Goal: Task Accomplishment & Management: Manage account settings

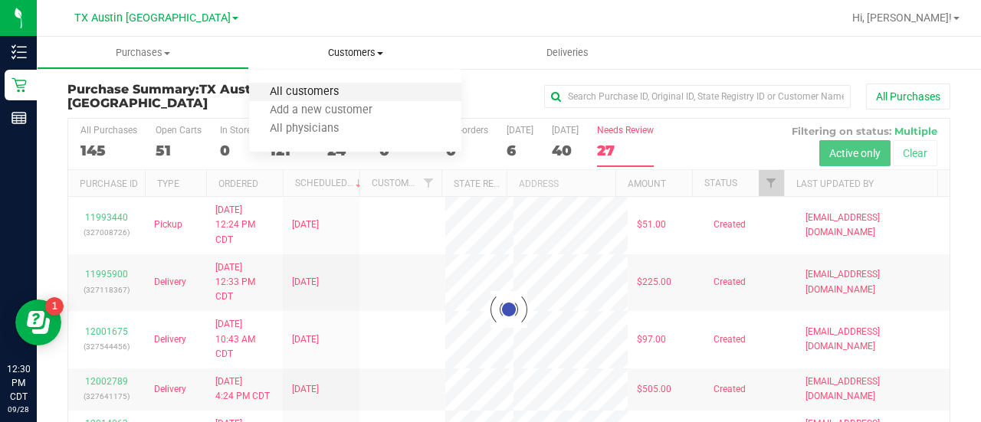
click at [300, 94] on span "All customers" at bounding box center [304, 92] width 110 height 13
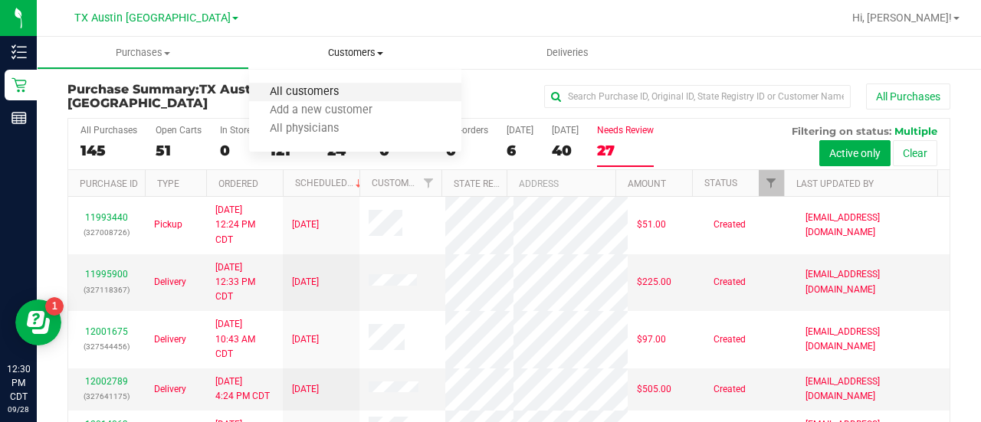
click at [309, 90] on span "All customers" at bounding box center [304, 92] width 110 height 13
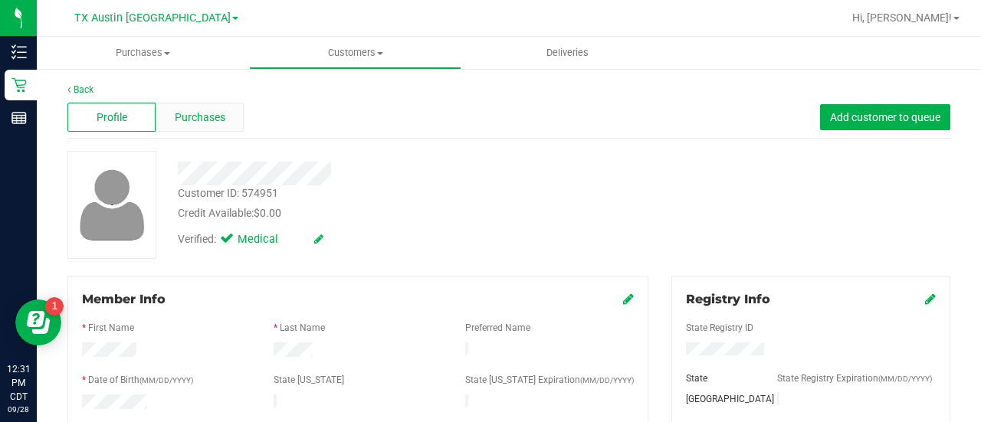
click at [213, 118] on span "Purchases" at bounding box center [200, 118] width 51 height 16
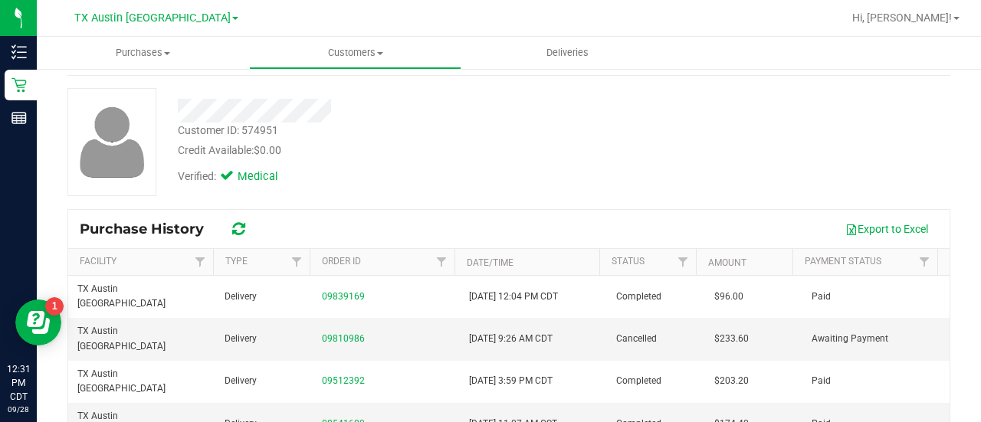
scroll to position [80, 0]
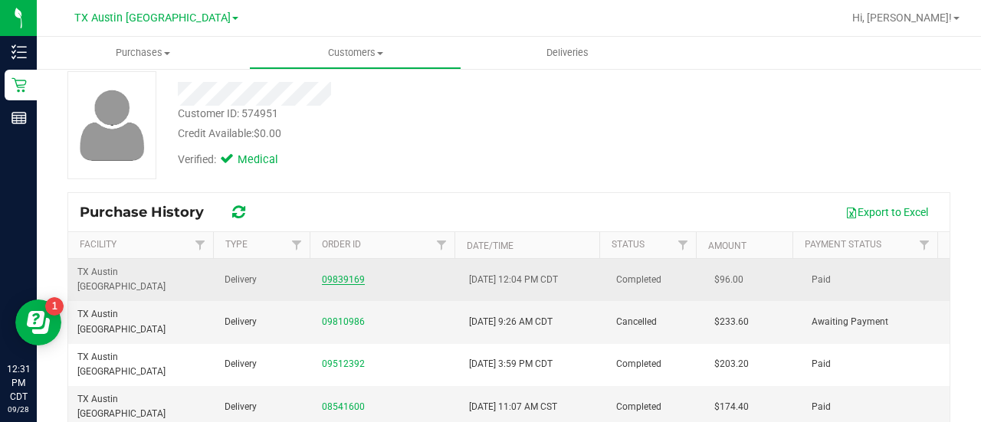
click at [346, 274] on link "09839169" at bounding box center [343, 279] width 43 height 11
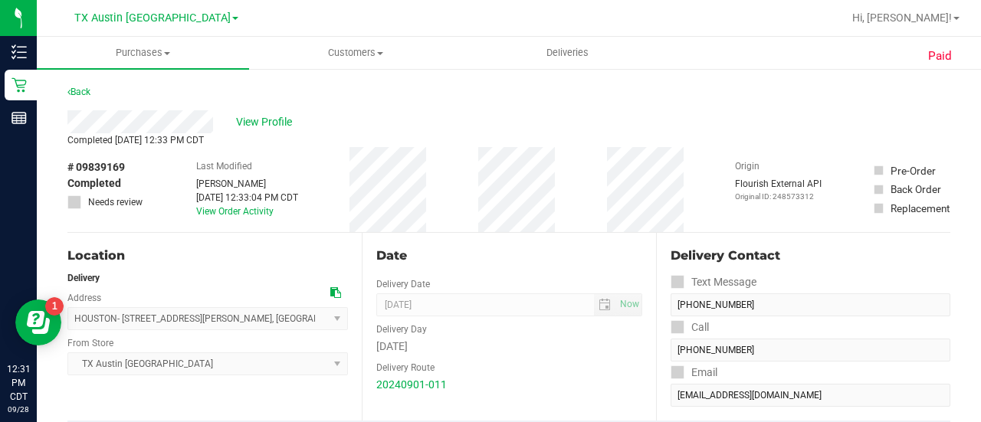
click at [264, 131] on div "View Profile" at bounding box center [508, 121] width 882 height 23
click at [262, 123] on span "View Profile" at bounding box center [266, 122] width 61 height 16
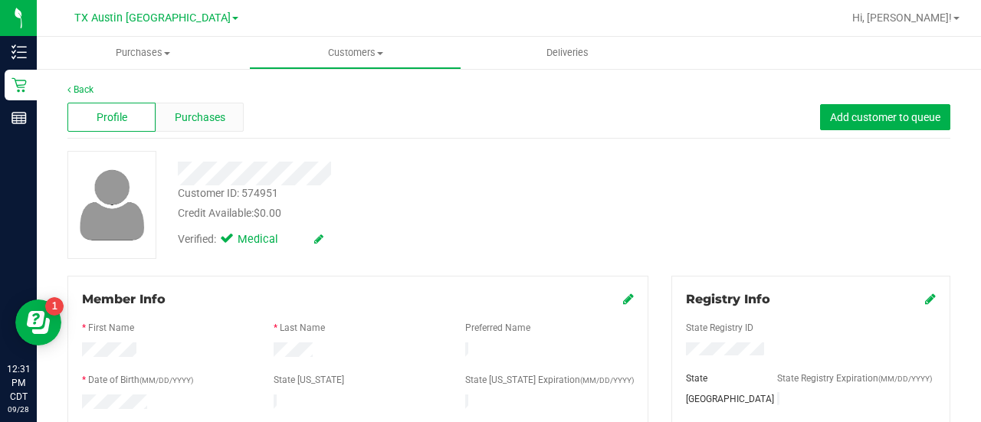
click at [214, 111] on span "Purchases" at bounding box center [200, 118] width 51 height 16
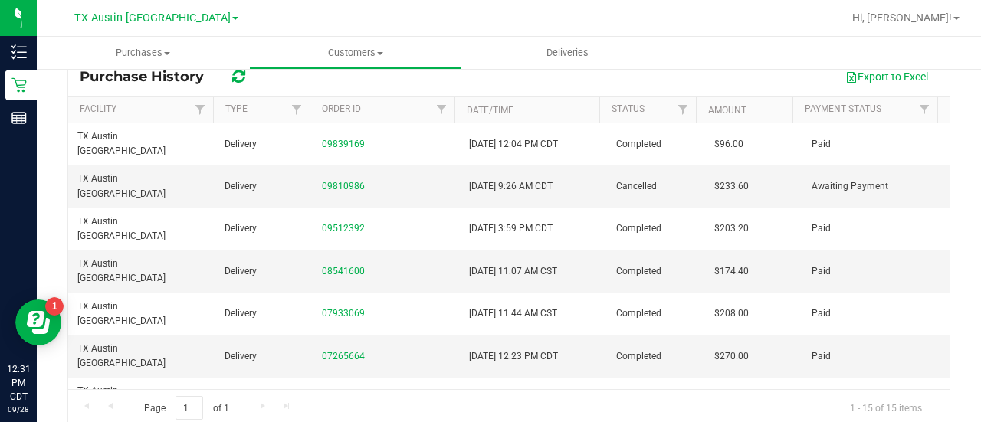
scroll to position [190, 0]
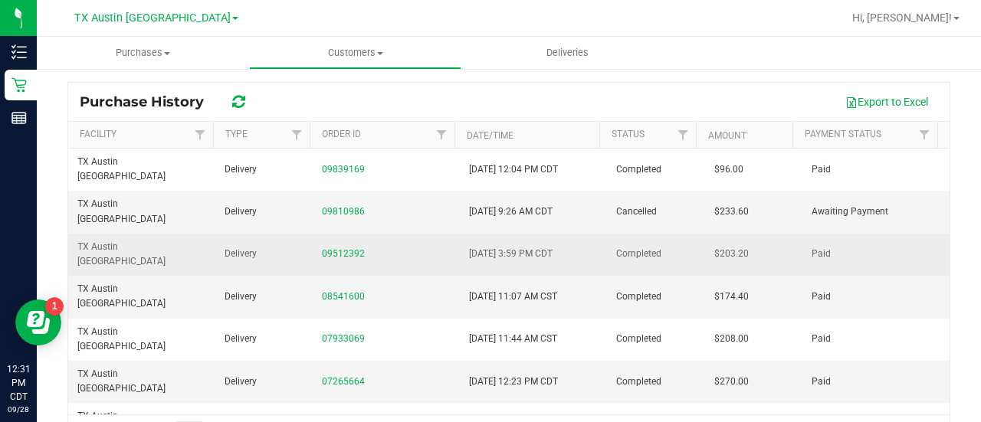
click at [327, 234] on td "09512392" at bounding box center [386, 255] width 147 height 42
click at [343, 248] on link "09512392" at bounding box center [343, 253] width 43 height 11
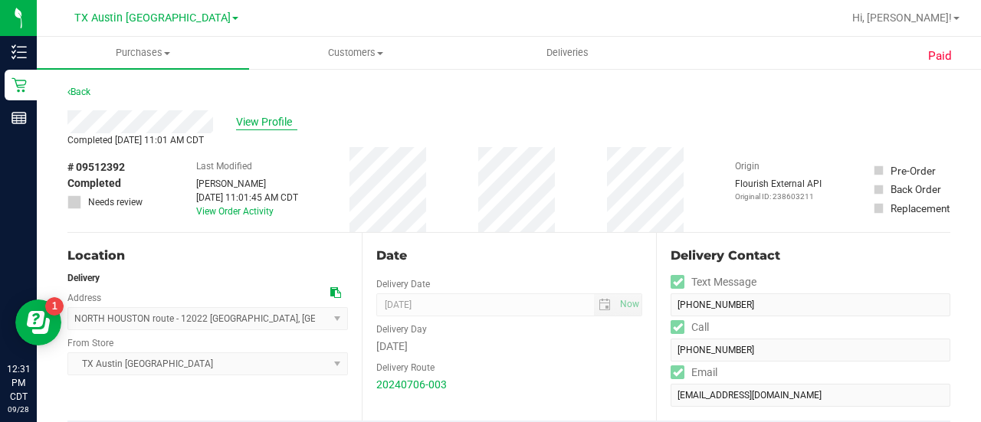
click at [290, 120] on span "View Profile" at bounding box center [266, 122] width 61 height 16
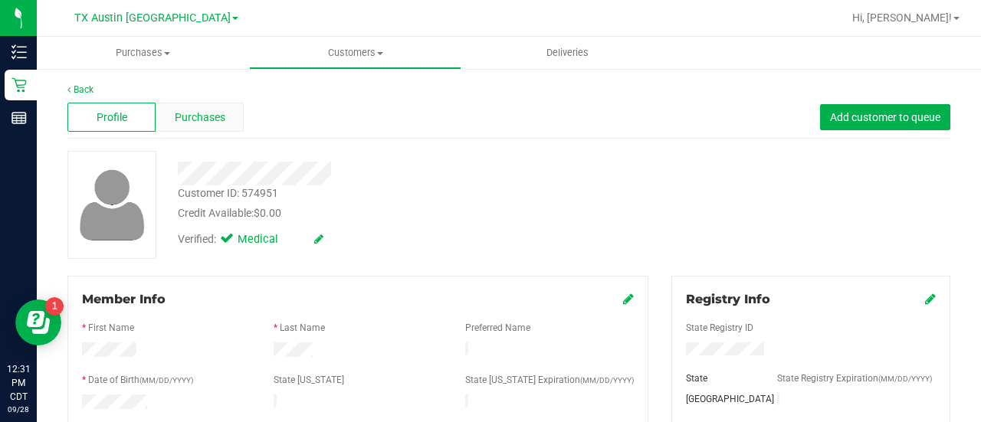
click at [214, 103] on div "Purchases" at bounding box center [200, 117] width 88 height 29
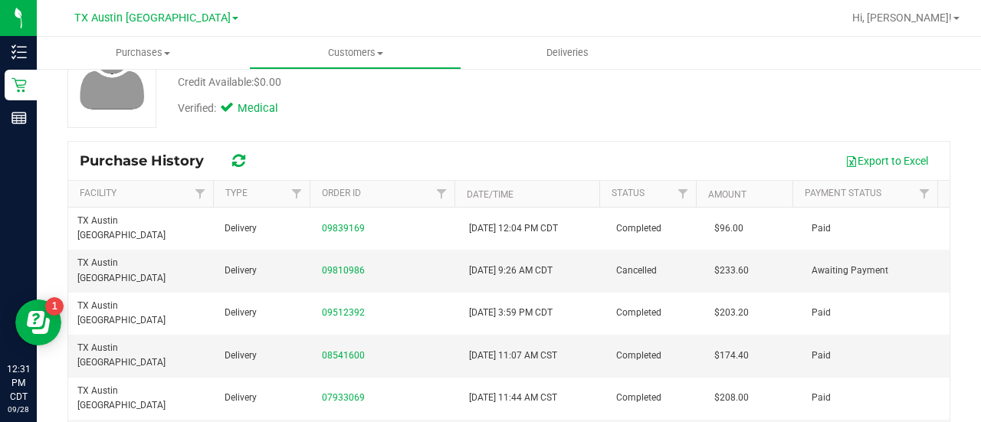
scroll to position [150, 0]
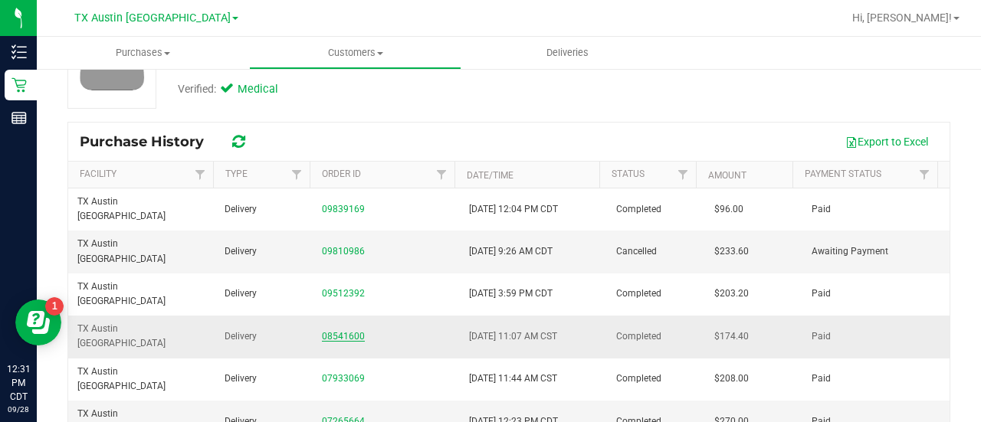
click at [356, 331] on link "08541600" at bounding box center [343, 336] width 43 height 11
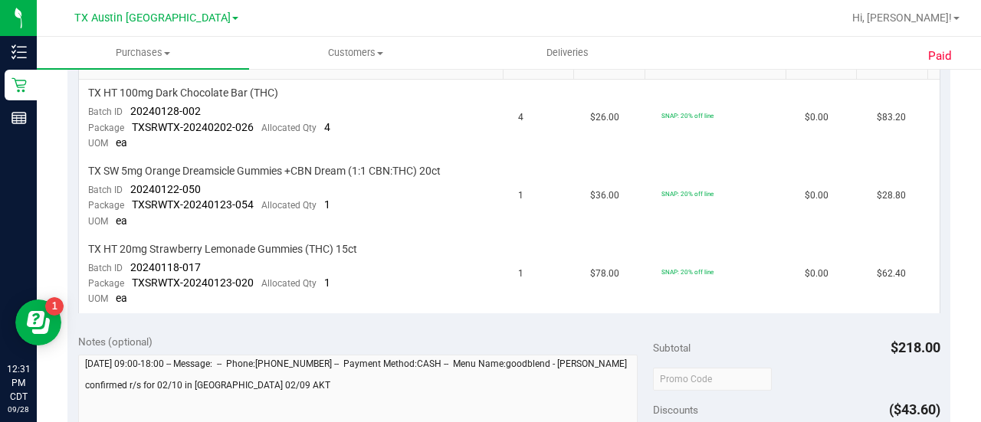
scroll to position [432, 0]
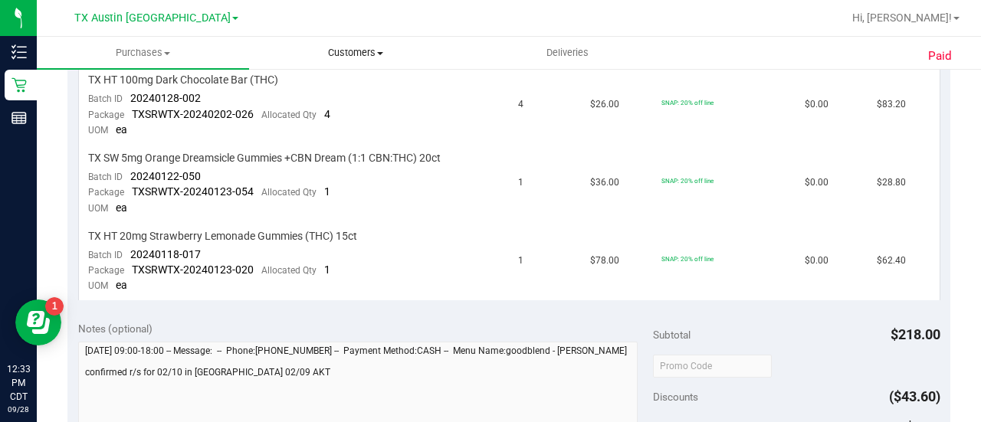
click at [350, 51] on span "Customers" at bounding box center [355, 53] width 211 height 14
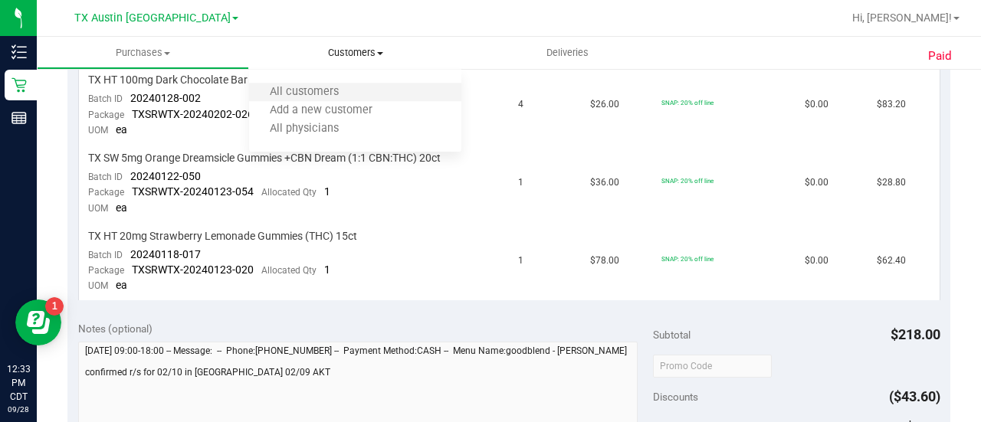
click at [329, 85] on li "All customers" at bounding box center [355, 92] width 212 height 18
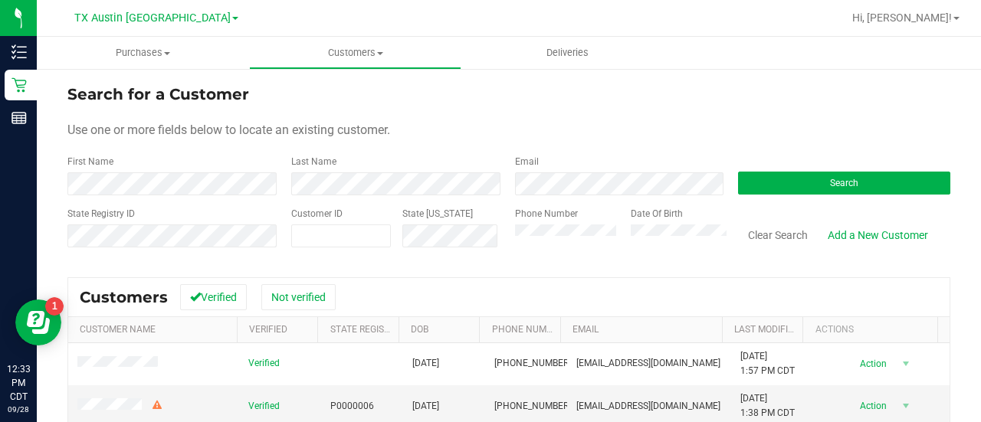
click at [573, 165] on div "Email" at bounding box center [615, 175] width 224 height 41
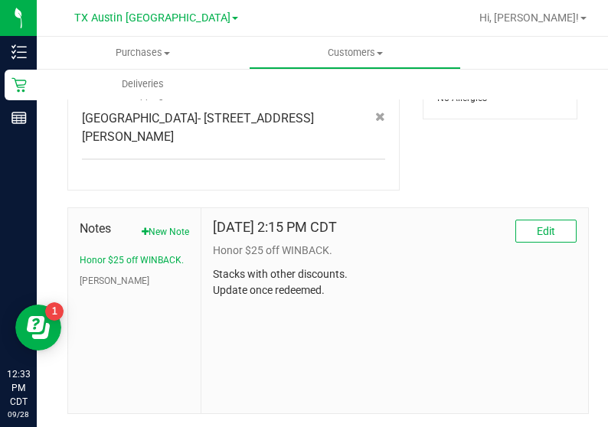
scroll to position [734, 0]
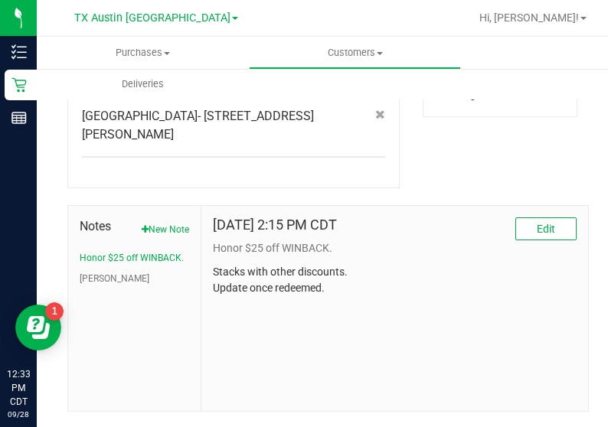
click at [112, 284] on li "CURT" at bounding box center [135, 279] width 110 height 14
click at [98, 283] on button "CURT" at bounding box center [115, 279] width 70 height 14
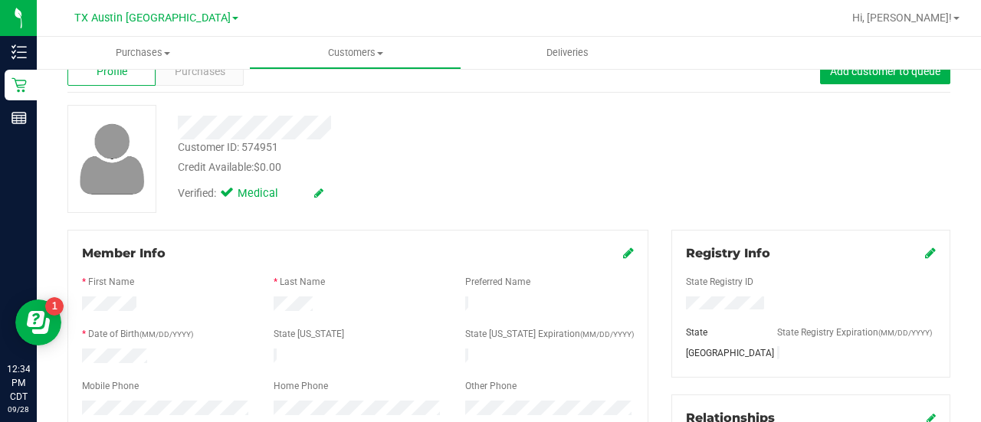
scroll to position [0, 0]
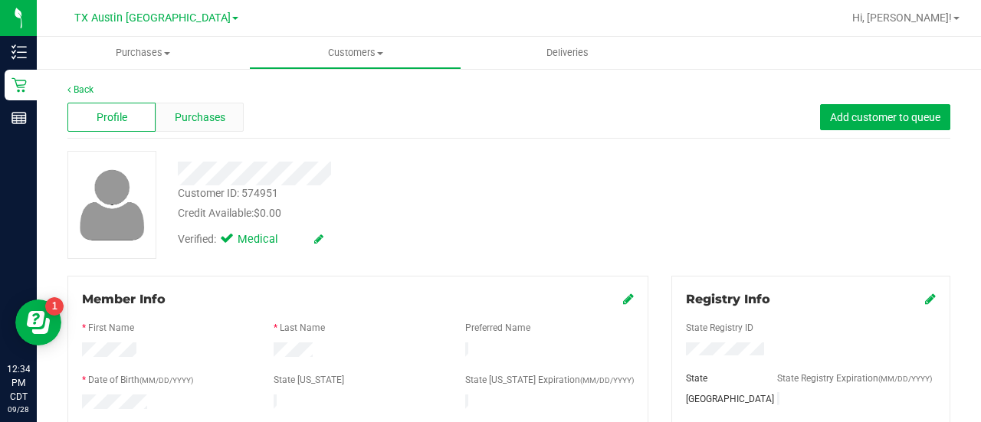
click at [202, 128] on div "Purchases" at bounding box center [200, 117] width 88 height 29
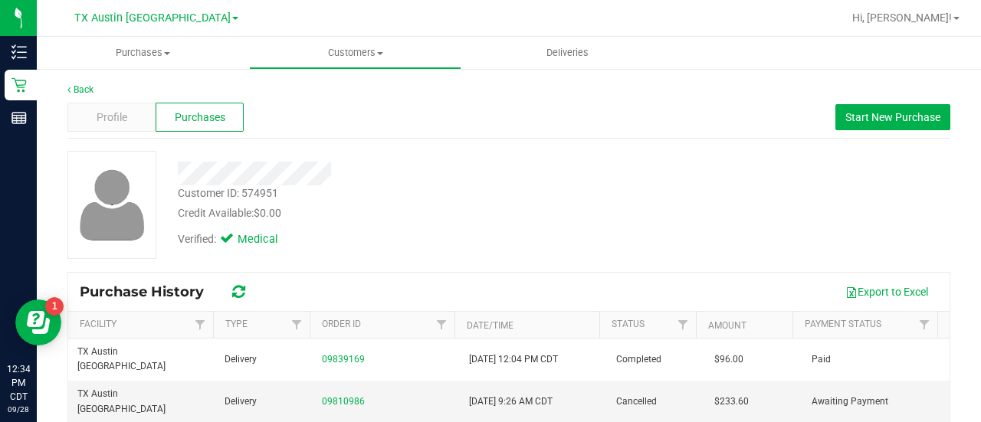
click at [440, 236] on div "Verified: Medical" at bounding box center [392, 238] width 453 height 34
click at [113, 123] on span "Profile" at bounding box center [112, 118] width 31 height 16
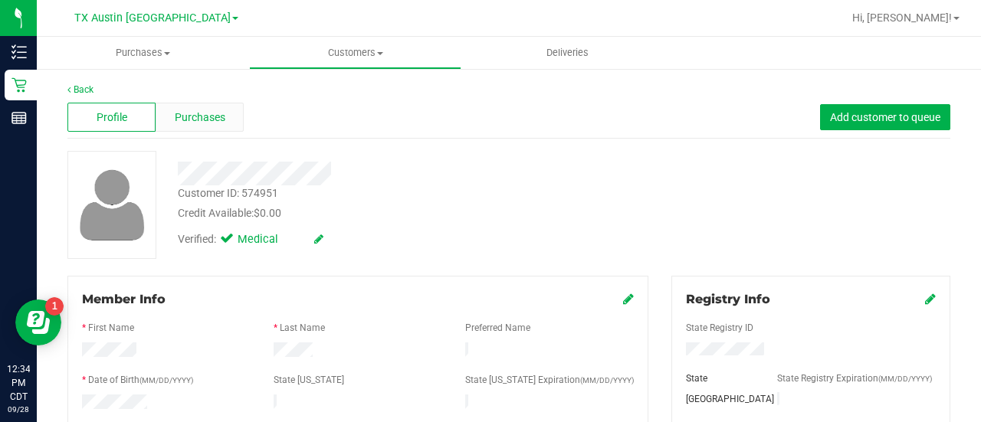
drag, startPoint x: 225, startPoint y: 149, endPoint x: 237, endPoint y: 124, distance: 28.1
click at [236, 116] on div "Purchases" at bounding box center [200, 117] width 88 height 29
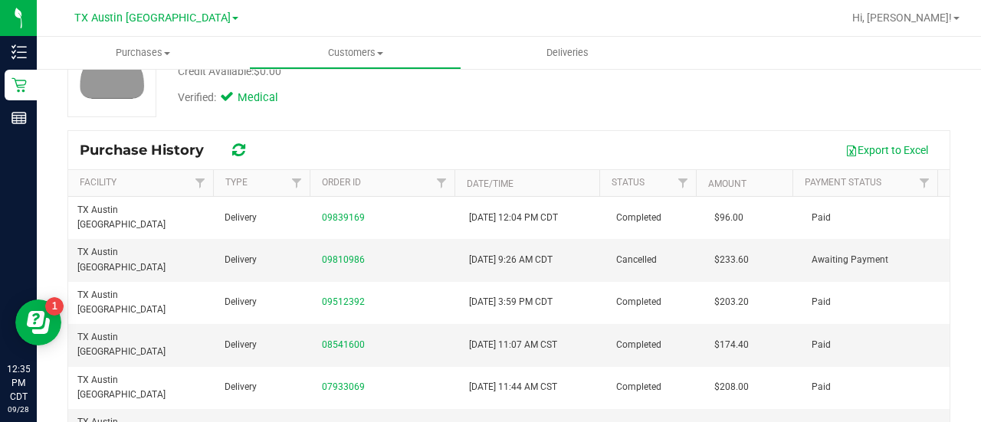
scroll to position [160, 0]
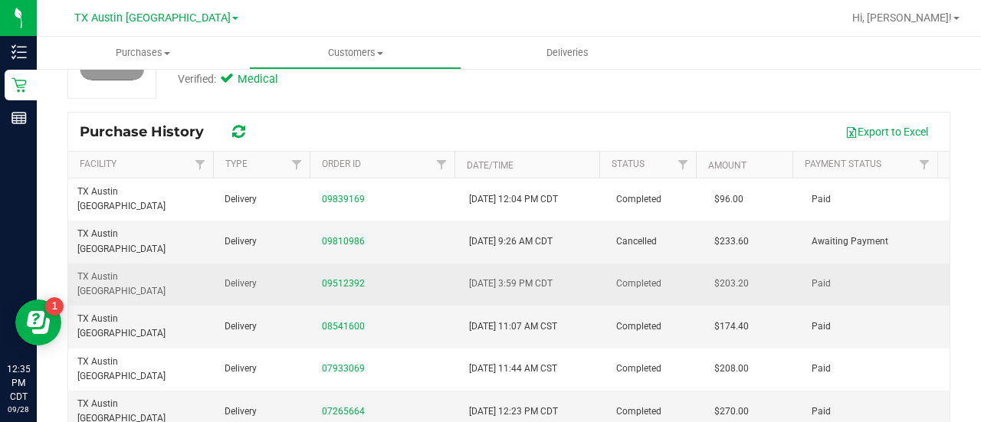
click at [333, 264] on td "09512392" at bounding box center [386, 285] width 147 height 42
click at [335, 278] on link "09512392" at bounding box center [343, 283] width 43 height 11
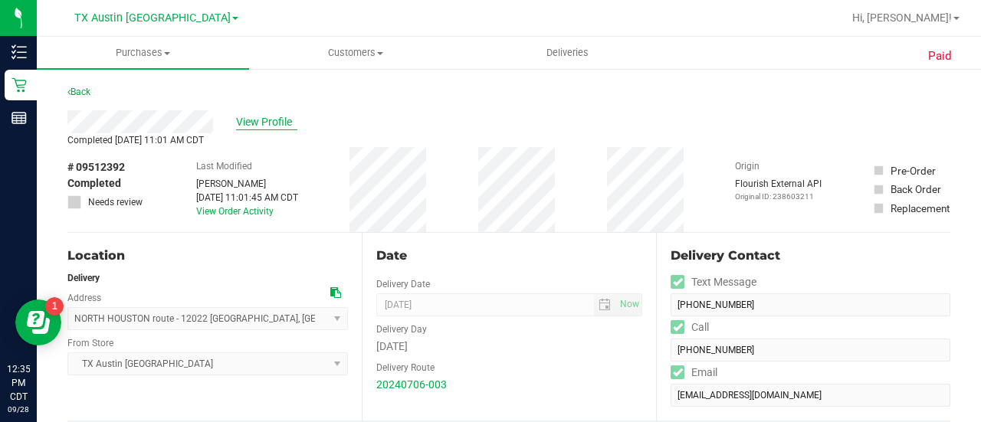
click at [247, 125] on span "View Profile" at bounding box center [266, 122] width 61 height 16
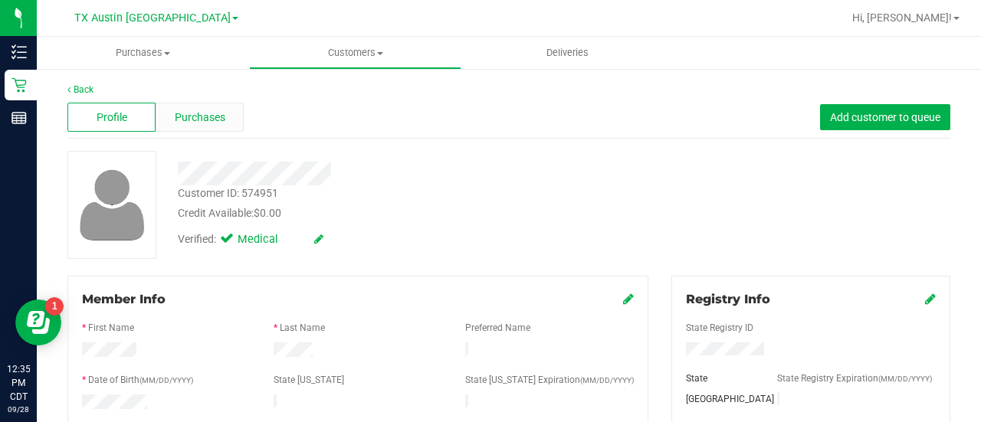
click at [219, 104] on div "Purchases" at bounding box center [200, 117] width 88 height 29
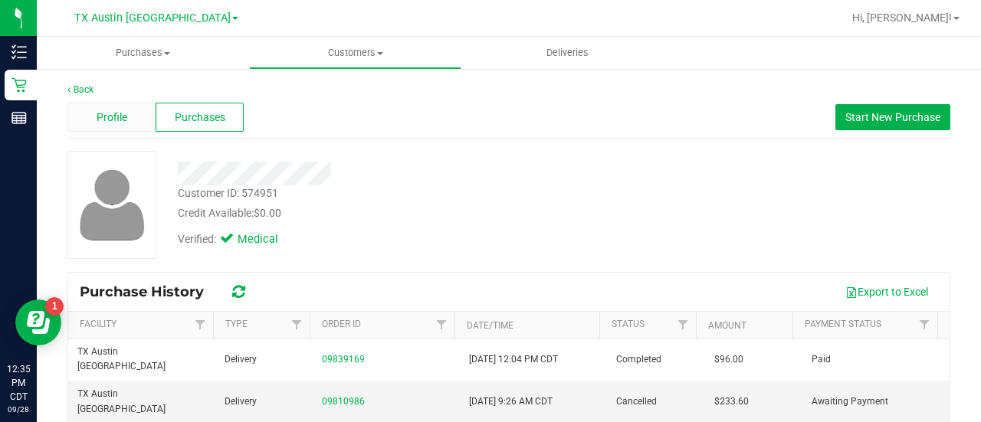
click at [130, 120] on div "Profile" at bounding box center [111, 117] width 88 height 29
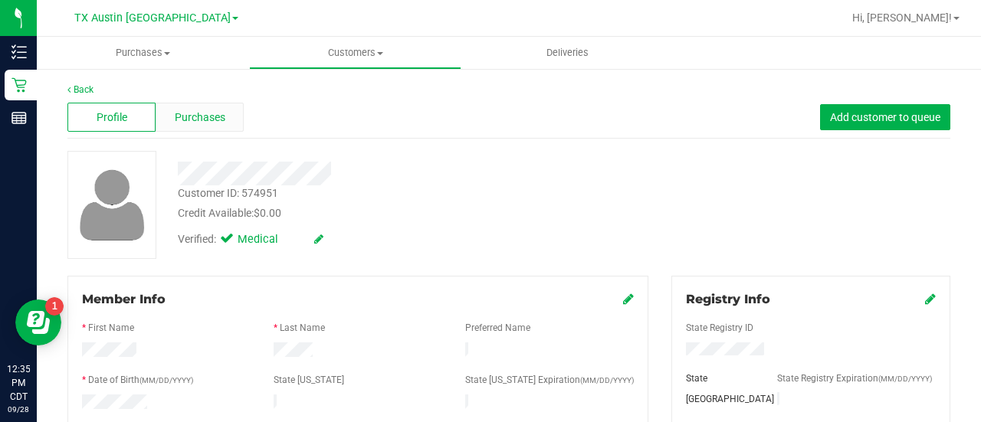
click at [210, 110] on span "Purchases" at bounding box center [200, 118] width 51 height 16
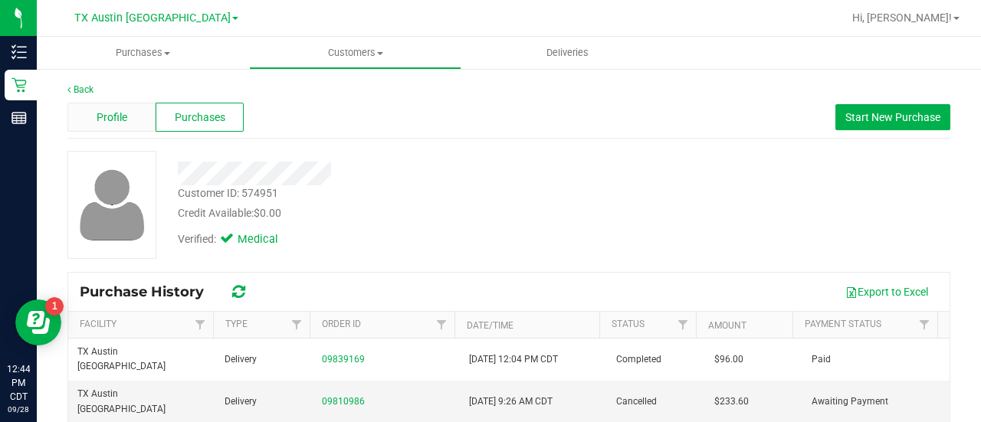
click at [109, 114] on span "Profile" at bounding box center [112, 118] width 31 height 16
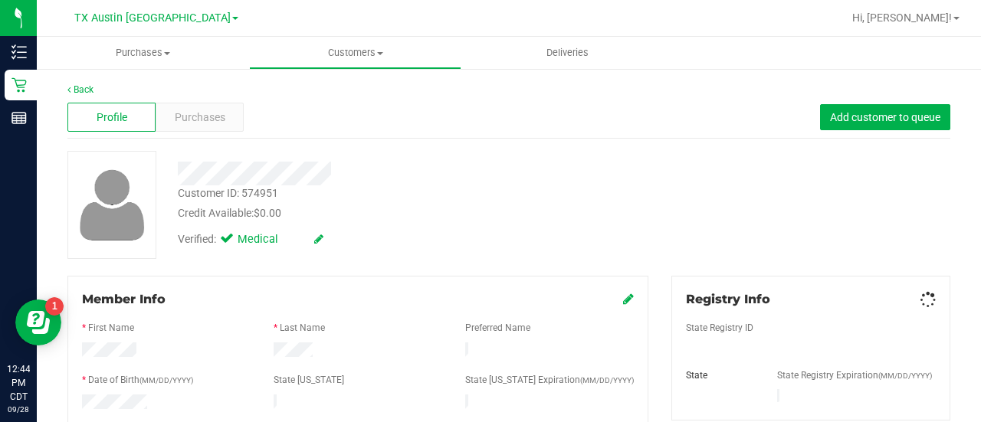
click at [196, 114] on span "Purchases" at bounding box center [200, 118] width 51 height 16
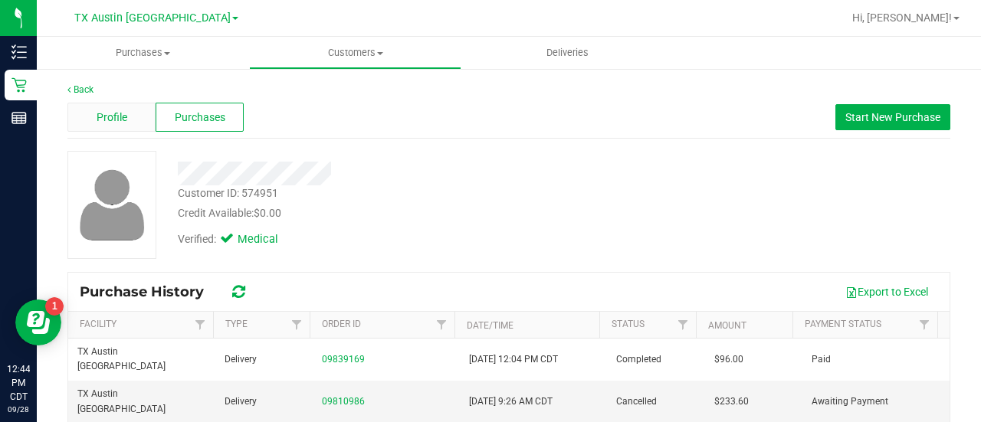
click at [132, 114] on div "Profile" at bounding box center [111, 117] width 88 height 29
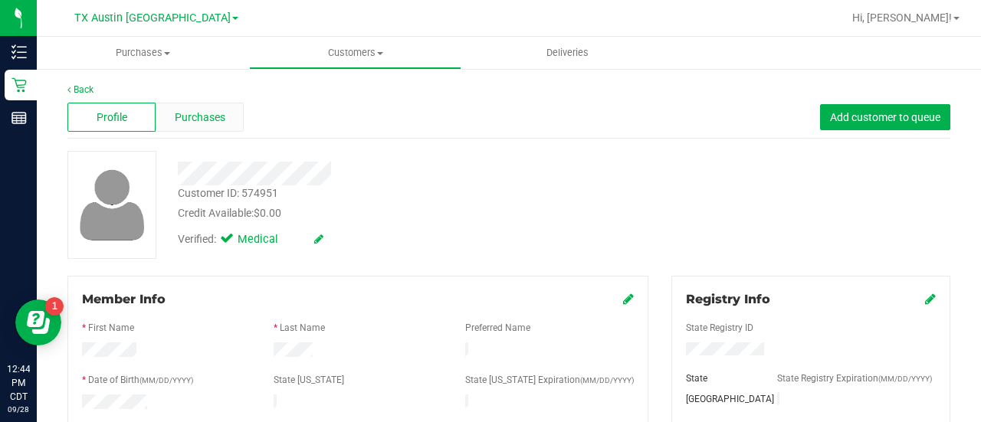
click at [234, 114] on div "Purchases" at bounding box center [200, 117] width 88 height 29
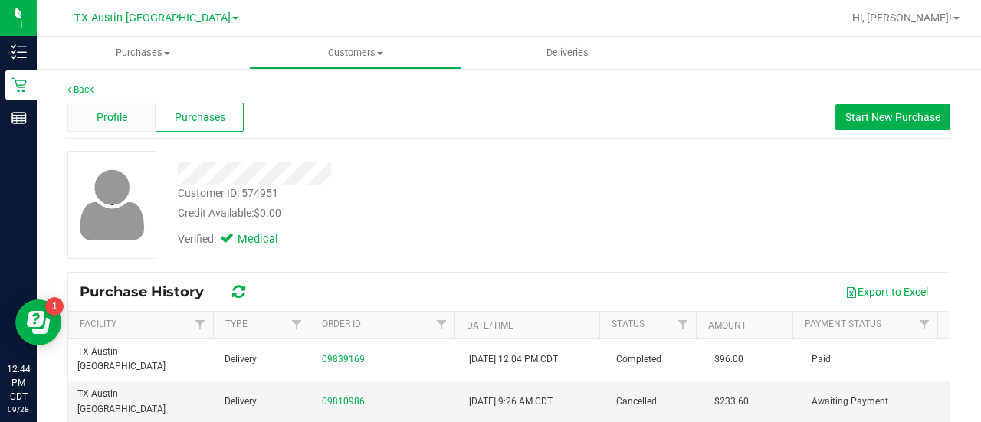
click at [110, 120] on span "Profile" at bounding box center [112, 118] width 31 height 16
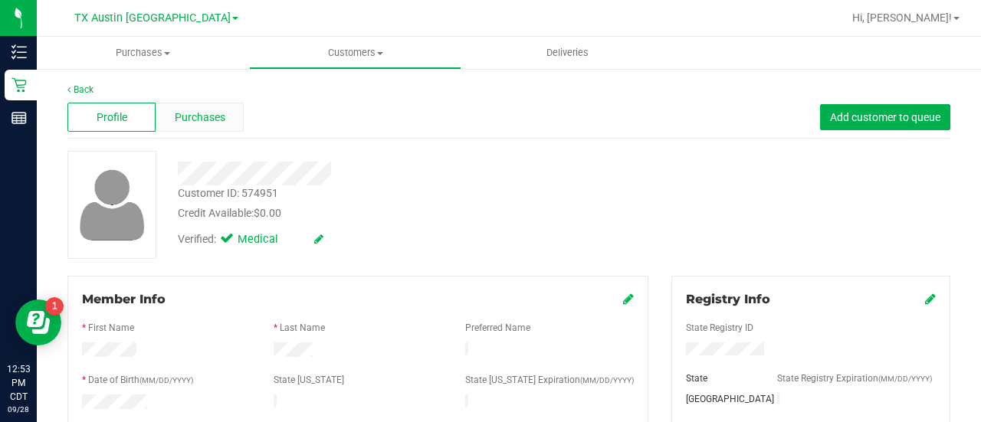
click at [201, 124] on span "Purchases" at bounding box center [200, 118] width 51 height 16
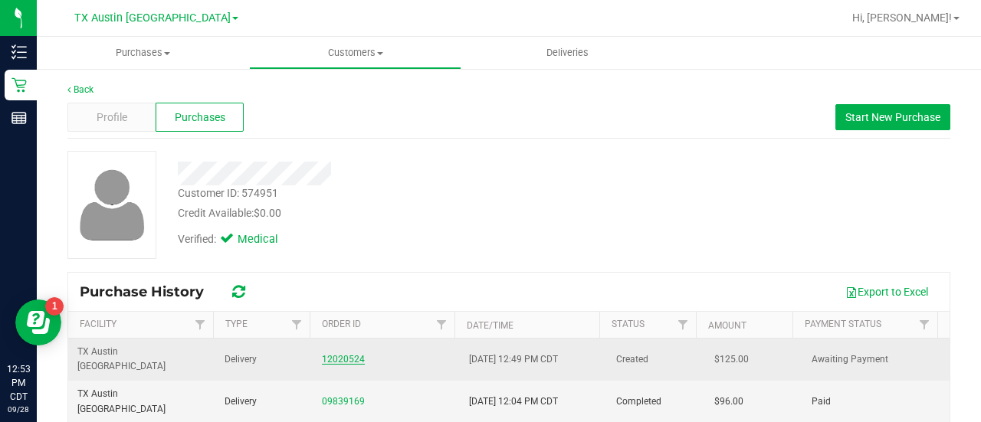
click at [336, 354] on link "12020524" at bounding box center [343, 359] width 43 height 11
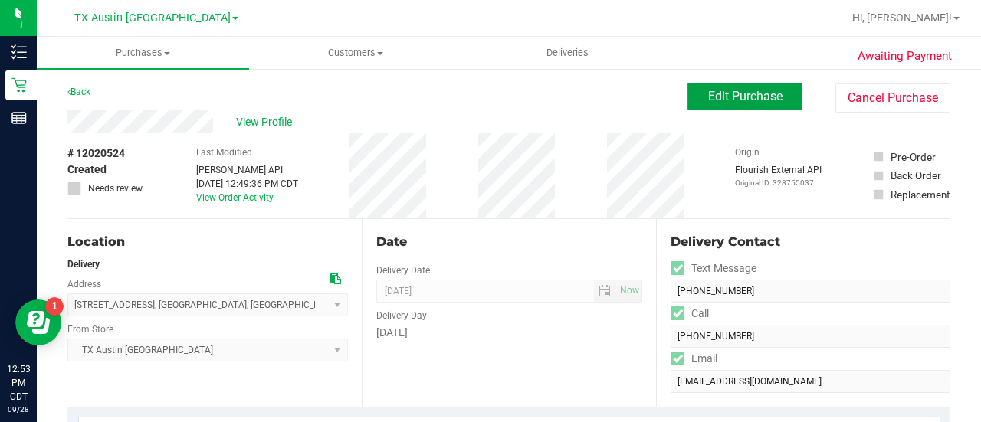
click at [736, 96] on span "Edit Purchase" at bounding box center [745, 96] width 74 height 15
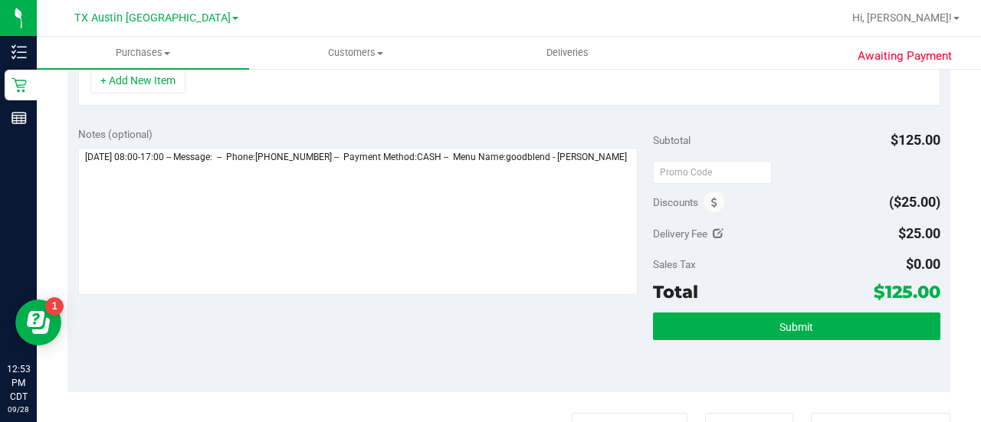
scroll to position [449, 0]
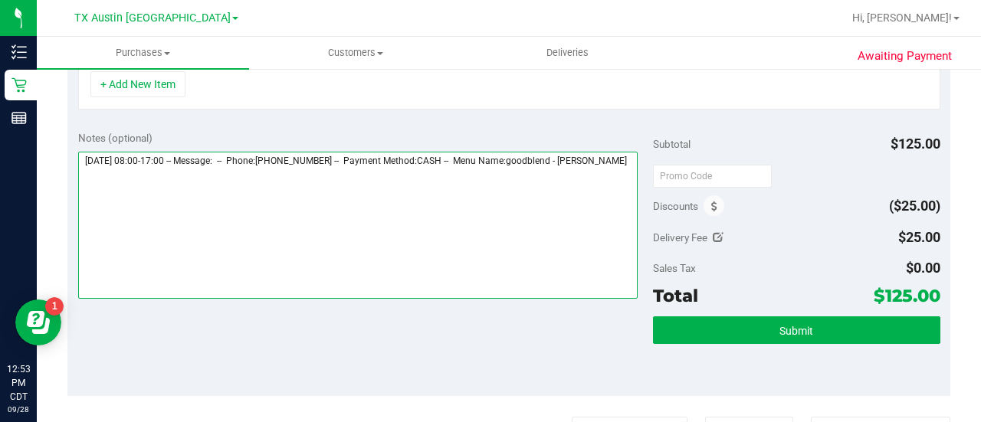
click at [515, 200] on textarea at bounding box center [357, 225] width 559 height 147
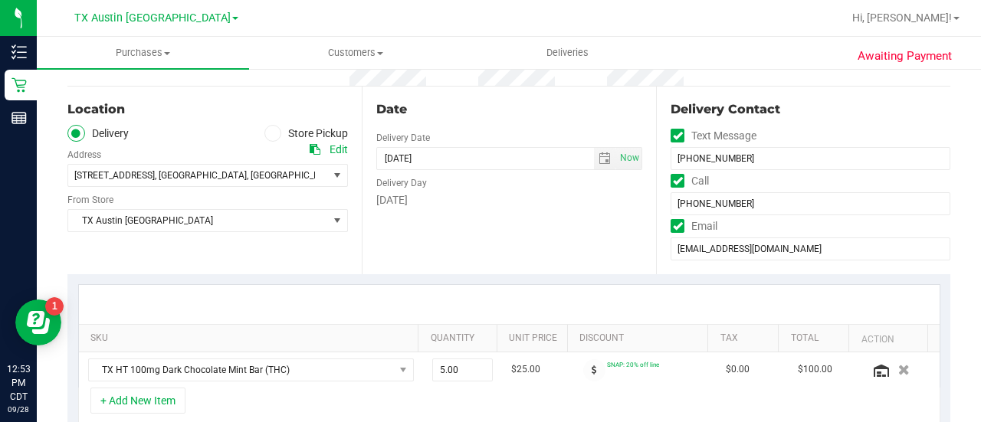
scroll to position [0, 0]
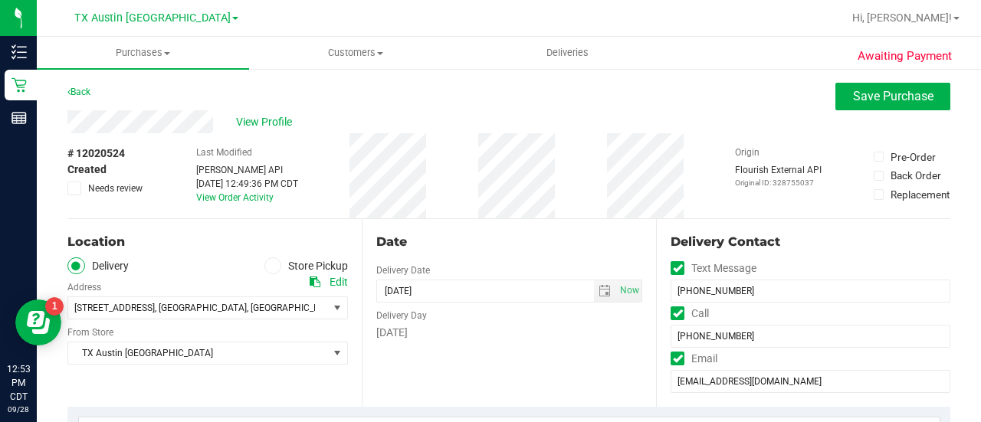
type textarea "Monday 09/29/2025 08:00-17:00 -- Message: -- Phone:8328671693 -- Payment Method…"
click at [75, 188] on icon at bounding box center [75, 188] width 10 height 0
click at [0, 0] on input "Needs review" at bounding box center [0, 0] width 0 height 0
click at [873, 104] on button "Save Purchase" at bounding box center [892, 97] width 115 height 28
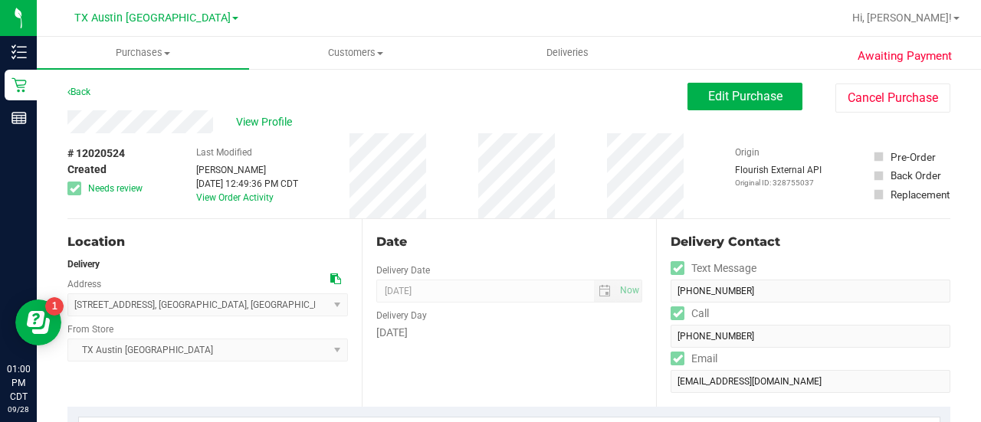
click at [273, 142] on div "Last Modified Lauren Myers Sep 28, 2025 12:49:36 PM CDT View Order Activity" at bounding box center [247, 175] width 102 height 85
click at [730, 106] on button "Edit Purchase" at bounding box center [744, 97] width 115 height 28
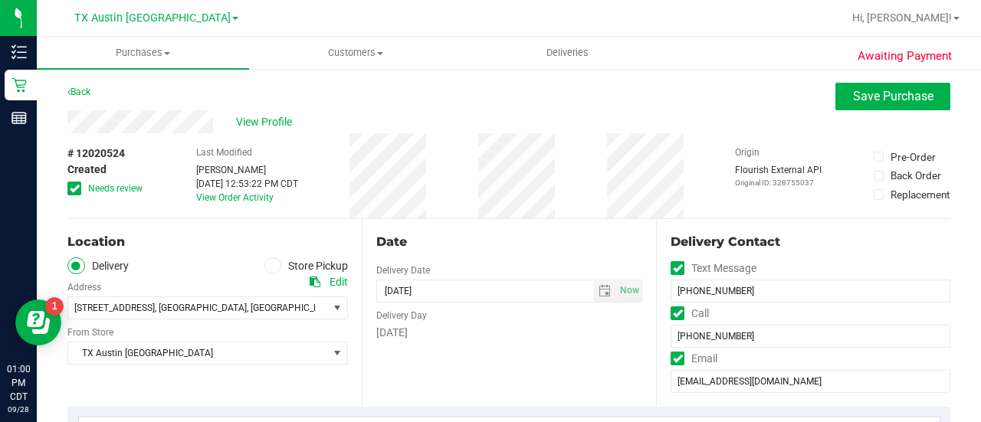
click at [80, 187] on span at bounding box center [74, 189] width 14 height 14
click at [0, 0] on input "Needs review" at bounding box center [0, 0] width 0 height 0
click at [153, 220] on div "Location Delivery Store Pickup Address Edit 12022 Gardenglen Dr , Houston , TX …" at bounding box center [214, 313] width 294 height 188
click at [316, 283] on icon at bounding box center [314, 282] width 11 height 11
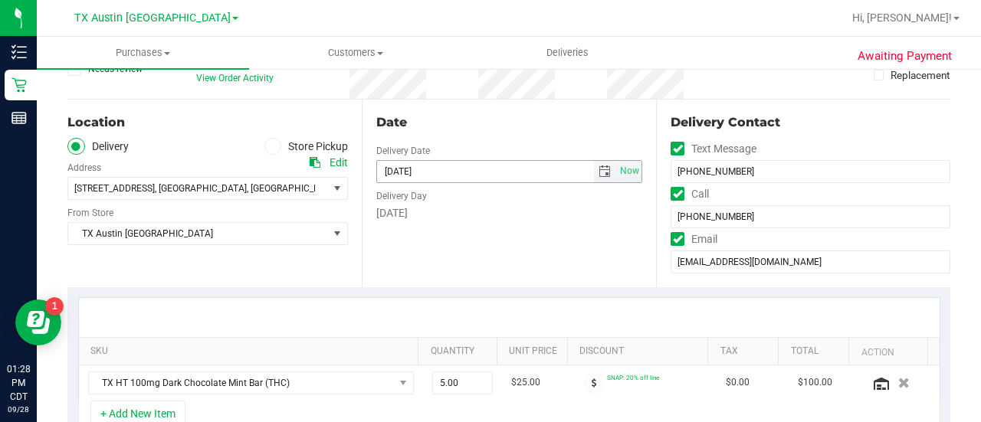
click at [600, 174] on span "select" at bounding box center [604, 171] width 12 height 12
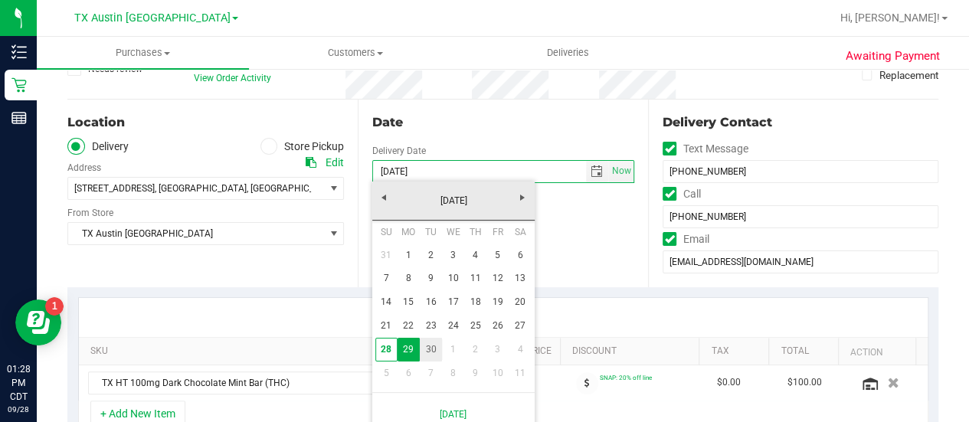
click at [436, 351] on link "30" at bounding box center [431, 350] width 22 height 24
type input "[DATE]"
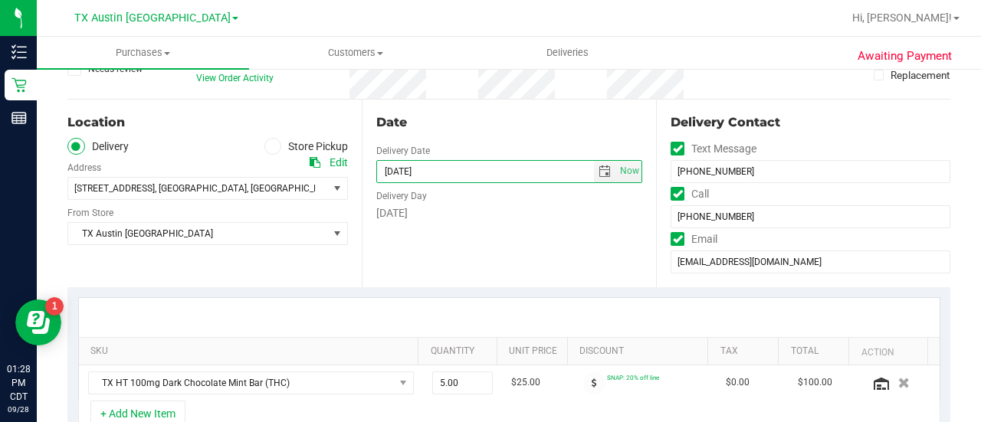
click at [512, 241] on div "Date Delivery Date 09/30/2025 Now 09/30/2025 08:00 AM Now Delivery Day Tuesday" at bounding box center [509, 194] width 294 height 188
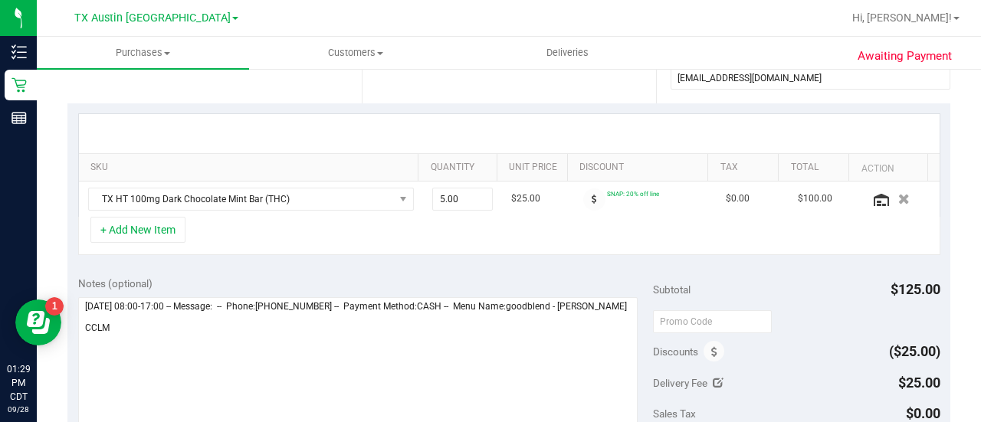
scroll to position [353, 0]
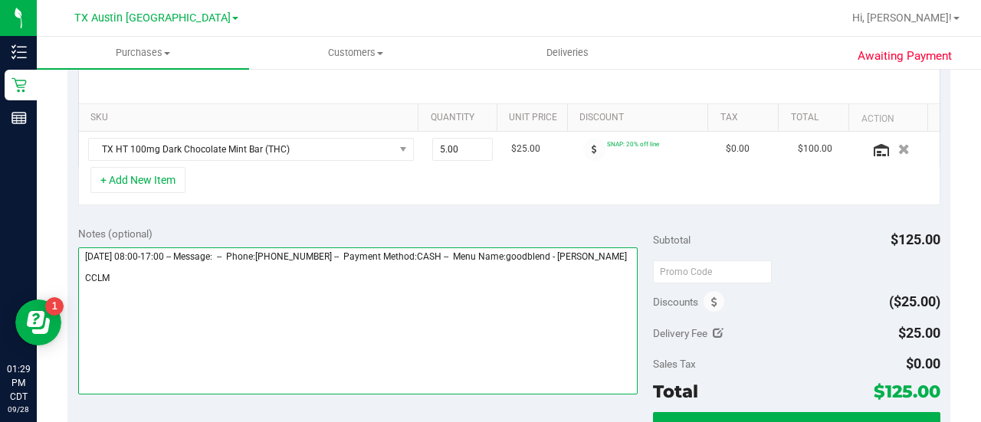
click at [262, 280] on textarea at bounding box center [357, 320] width 559 height 147
drag, startPoint x: 257, startPoint y: 288, endPoint x: 51, endPoint y: 281, distance: 206.9
click at [51, 281] on div "Awaiting Payment Back Save Purchase View Profile # 12020524 Created Needs revie…" at bounding box center [509, 285] width 944 height 1143
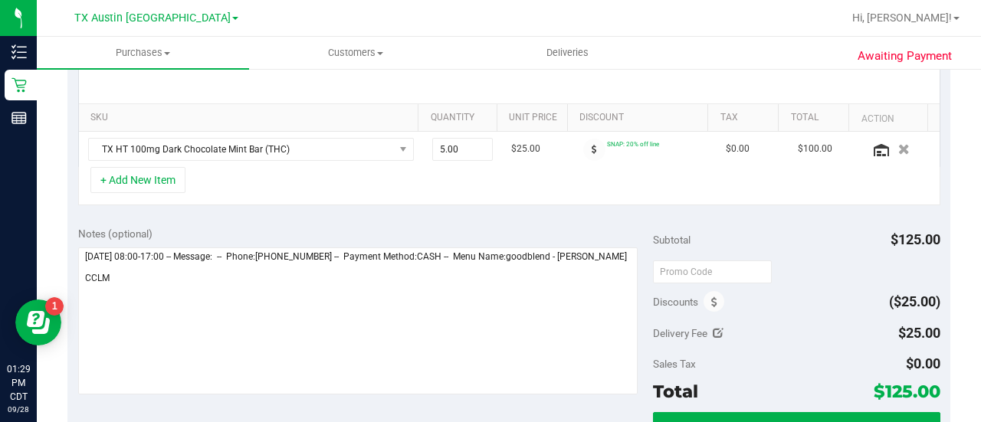
click at [51, 281] on div "Awaiting Payment Back Save Purchase View Profile # 12020524 Created Needs revie…" at bounding box center [509, 285] width 944 height 1143
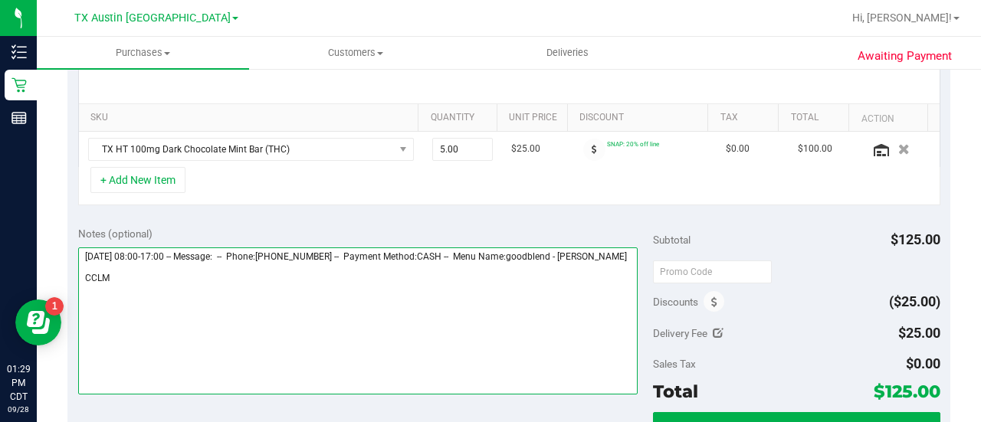
drag, startPoint x: 118, startPoint y: 292, endPoint x: 57, endPoint y: 297, distance: 60.8
click at [57, 297] on div "Awaiting Payment Back Save Purchase View Profile # 12020524 Created Needs revie…" at bounding box center [509, 285] width 944 height 1143
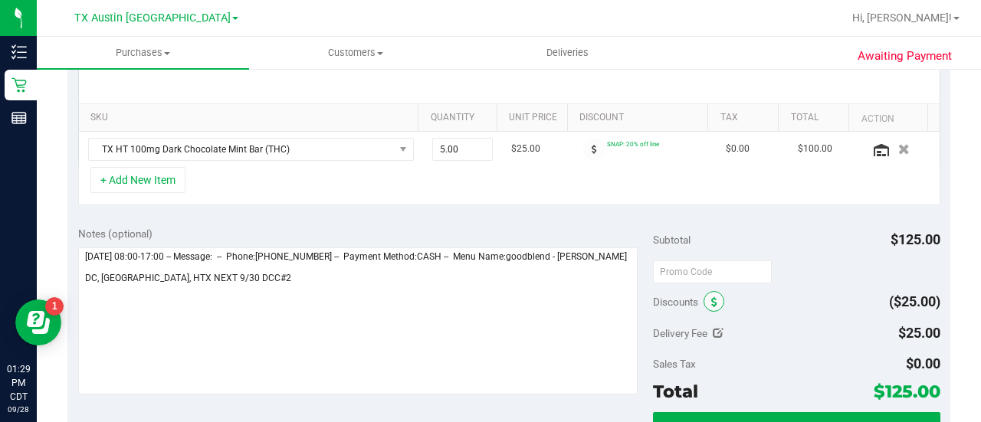
click at [713, 303] on span at bounding box center [713, 301] width 21 height 21
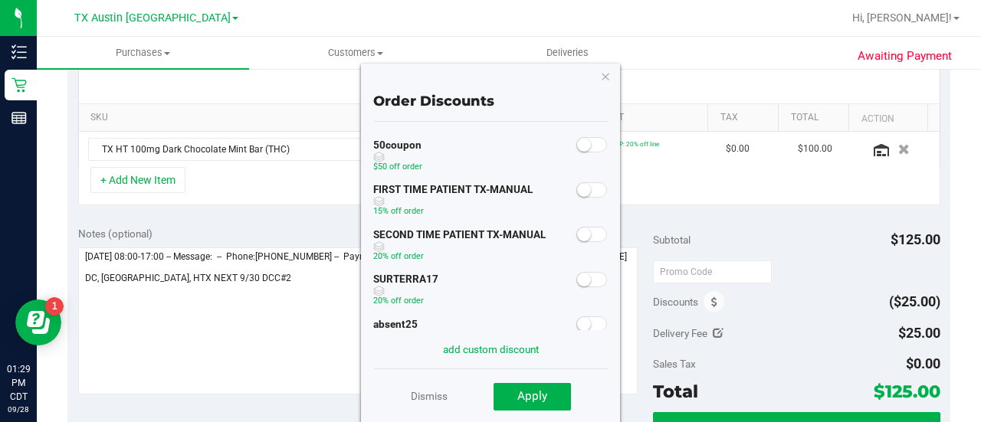
click at [582, 324] on span at bounding box center [591, 323] width 31 height 15
click at [544, 395] on span "Apply" at bounding box center [532, 396] width 30 height 14
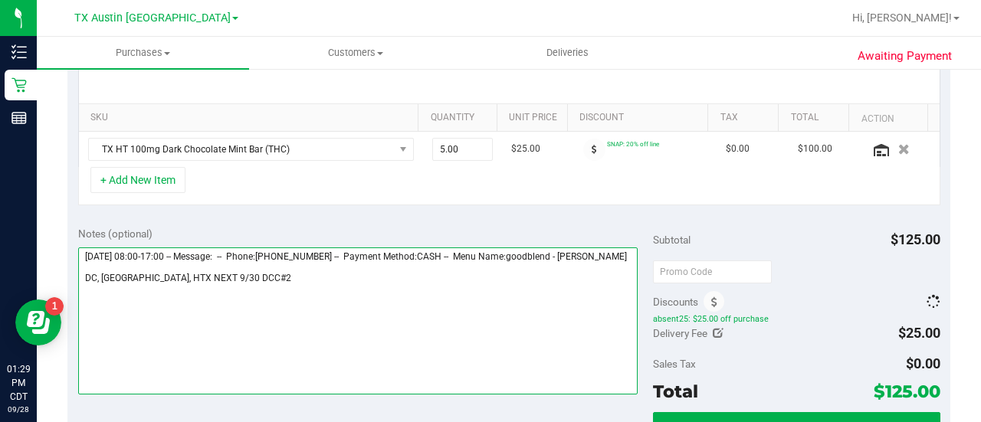
click at [442, 303] on textarea at bounding box center [357, 320] width 559 height 147
click at [214, 271] on textarea at bounding box center [357, 320] width 559 height 147
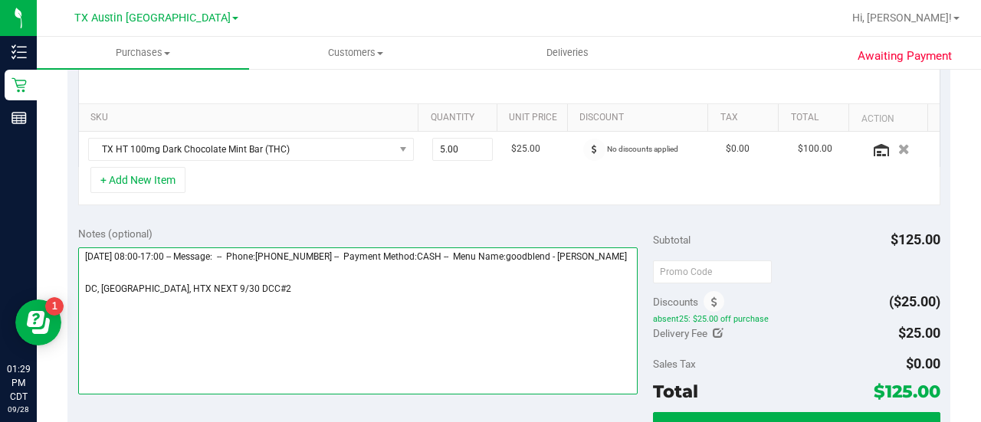
type textarea "Monday 09/29/2025 08:00-17:00 -- Message: -- Phone:8328671693 -- Payment Method…"
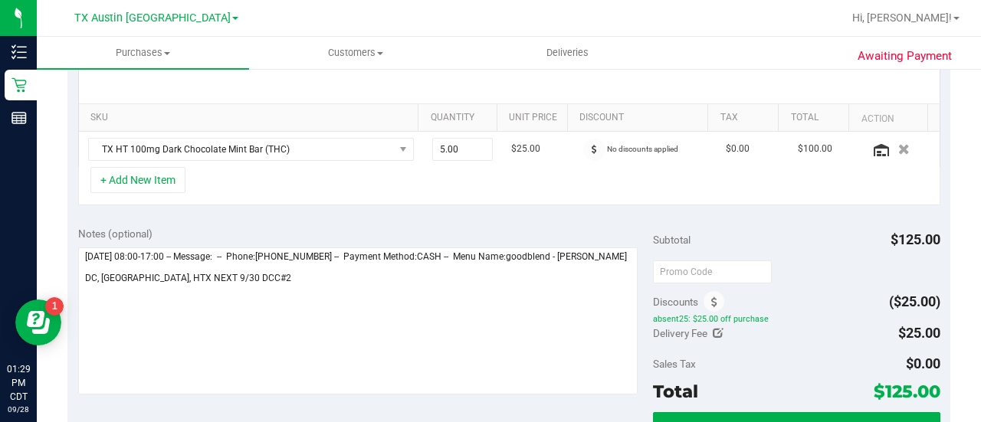
click at [777, 313] on span "absent25: $25.00 off purchase" at bounding box center [796, 318] width 287 height 11
click at [591, 148] on icon at bounding box center [593, 149] width 5 height 9
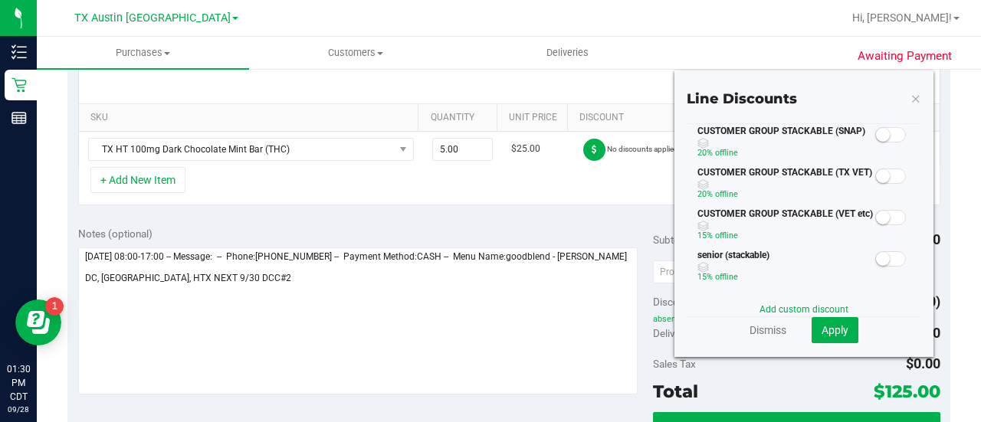
click at [876, 136] on small at bounding box center [883, 135] width 14 height 14
click at [829, 322] on button "Apply" at bounding box center [834, 330] width 47 height 26
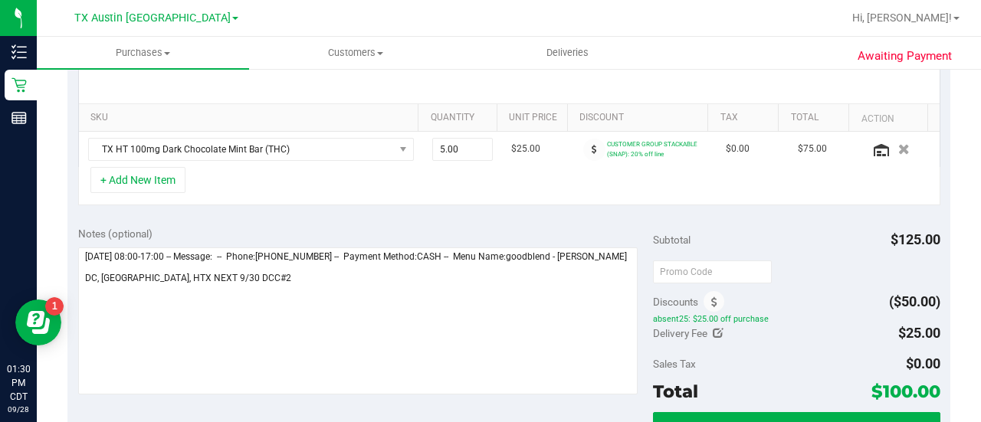
click at [794, 246] on div "Subtotal $125.00" at bounding box center [796, 240] width 287 height 28
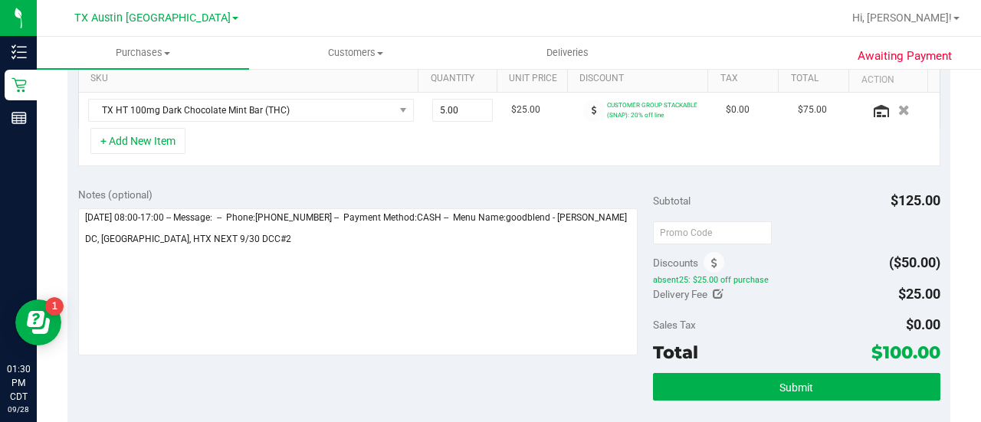
scroll to position [406, 0]
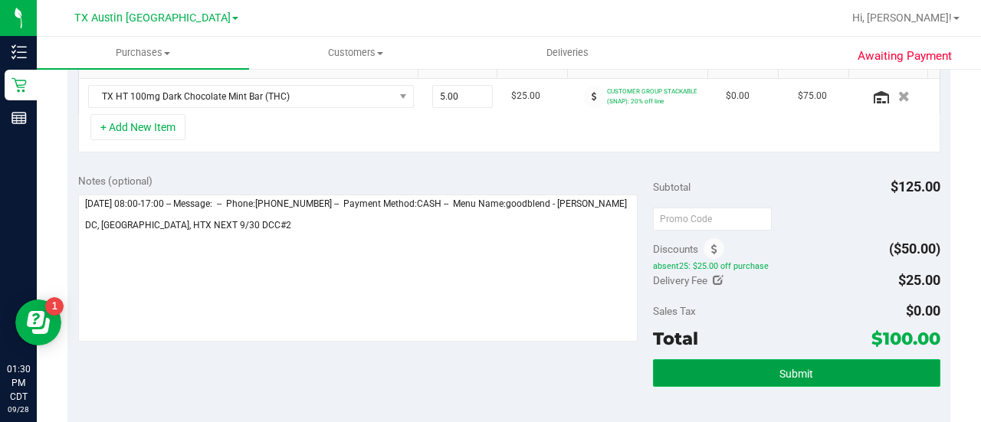
click at [748, 367] on button "Submit" at bounding box center [796, 373] width 287 height 28
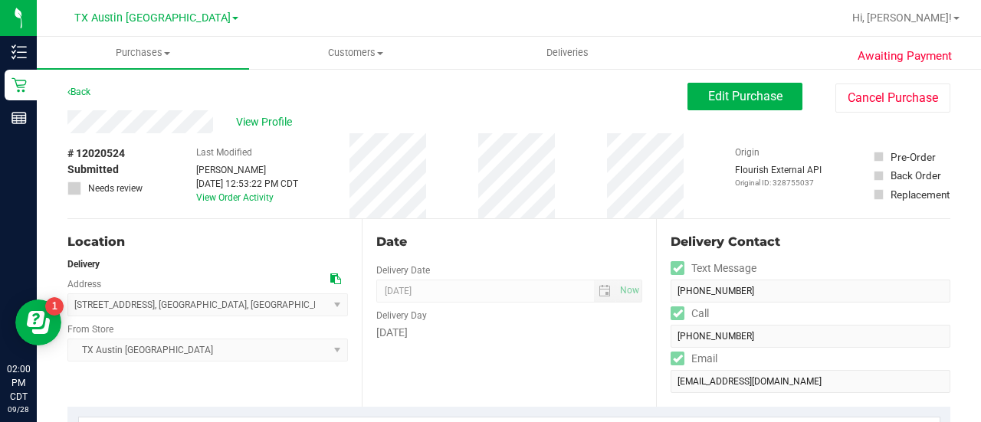
click at [103, 152] on span "# 12020524" at bounding box center [95, 154] width 57 height 16
copy div "# 12020524"
click at [278, 119] on span "View Profile" at bounding box center [266, 122] width 61 height 16
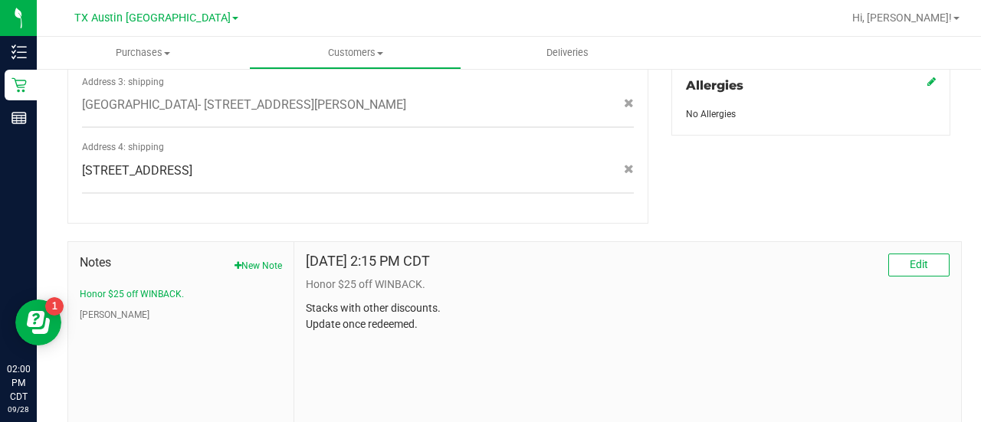
scroll to position [760, 0]
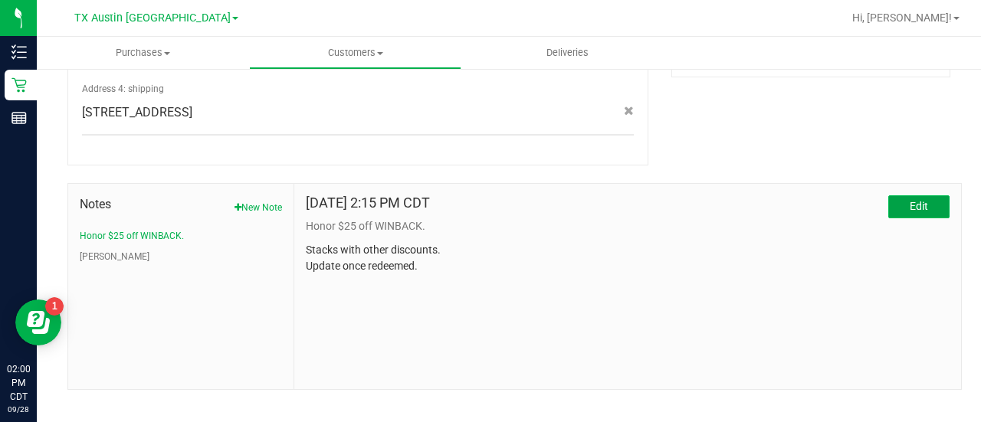
click at [895, 195] on button "Edit" at bounding box center [918, 206] width 61 height 23
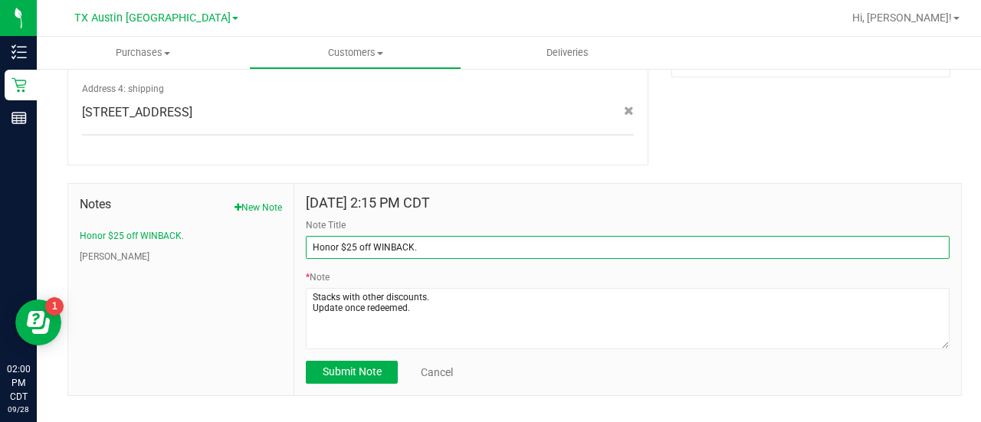
click at [309, 236] on input "Honor $25 off WINBACK." at bounding box center [627, 247] width 643 height 23
type input "REDEEMED - Honor $25 off WINBACK."
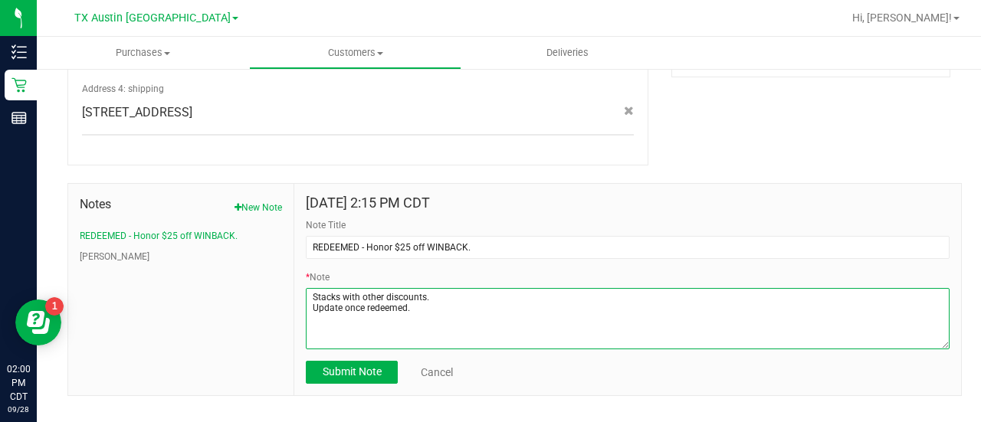
click at [448, 289] on textarea "* Note" at bounding box center [627, 318] width 643 height 61
paste textarea "# 12020524"
type textarea "Stacks with other discounts. Update once redeemed. # 12020524"
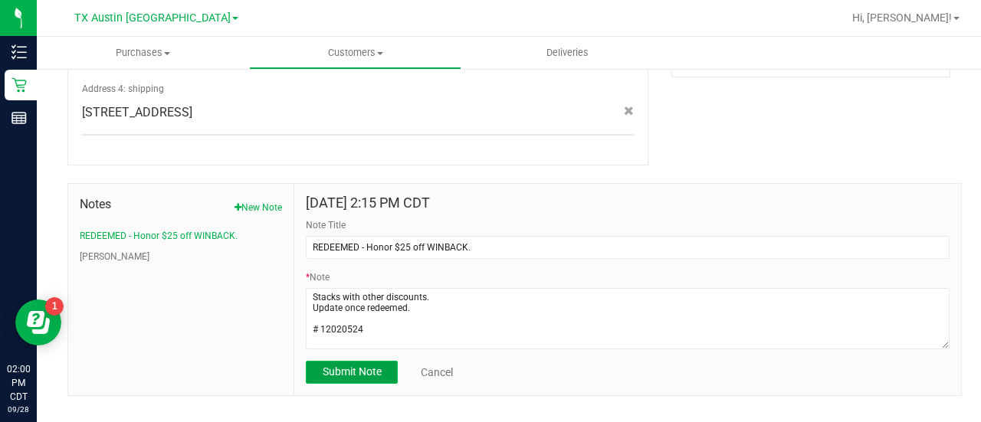
click at [358, 365] on span "Submit Note" at bounding box center [351, 371] width 59 height 12
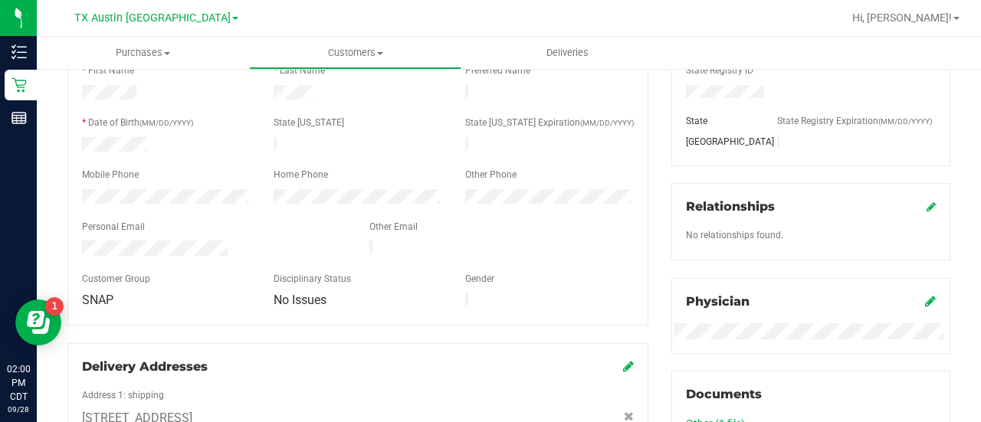
scroll to position [306, 0]
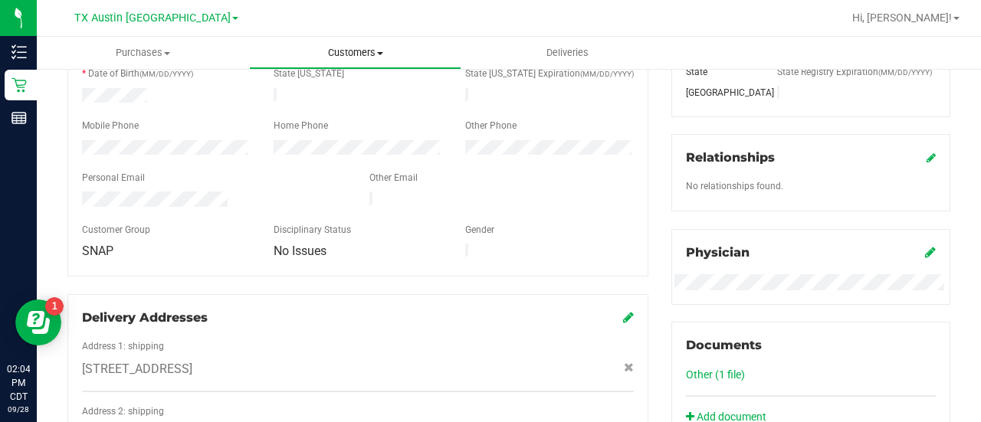
click at [358, 62] on uib-tab-heading "Customers All customers Add a new customer All physicians" at bounding box center [355, 53] width 211 height 31
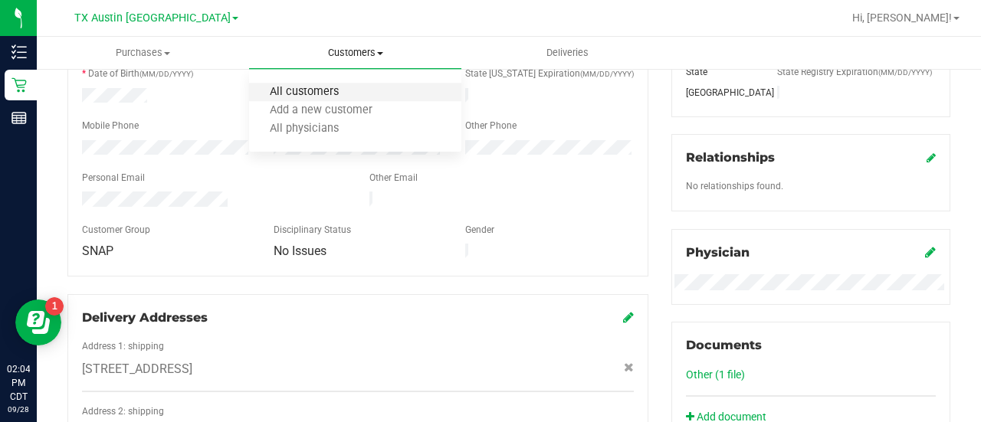
click at [336, 93] on span "All customers" at bounding box center [304, 92] width 110 height 13
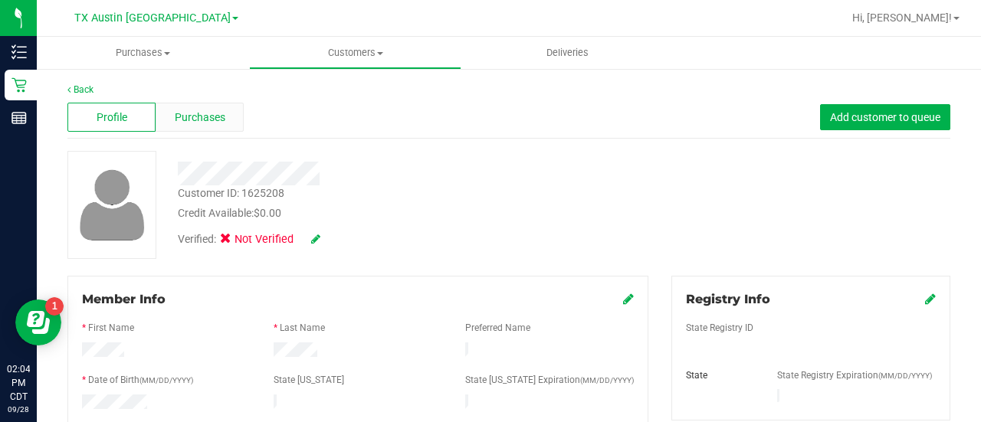
click at [230, 120] on div "Purchases" at bounding box center [200, 117] width 88 height 29
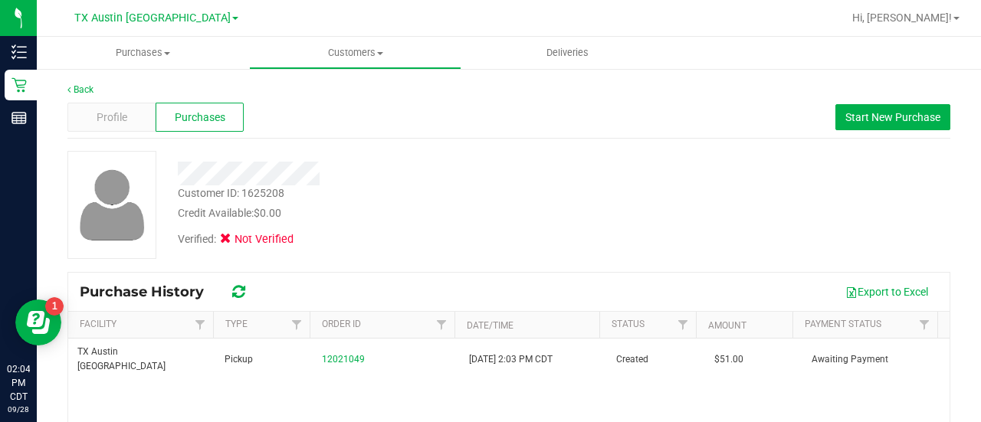
click at [372, 241] on div "Verified: Not Verified" at bounding box center [392, 238] width 453 height 34
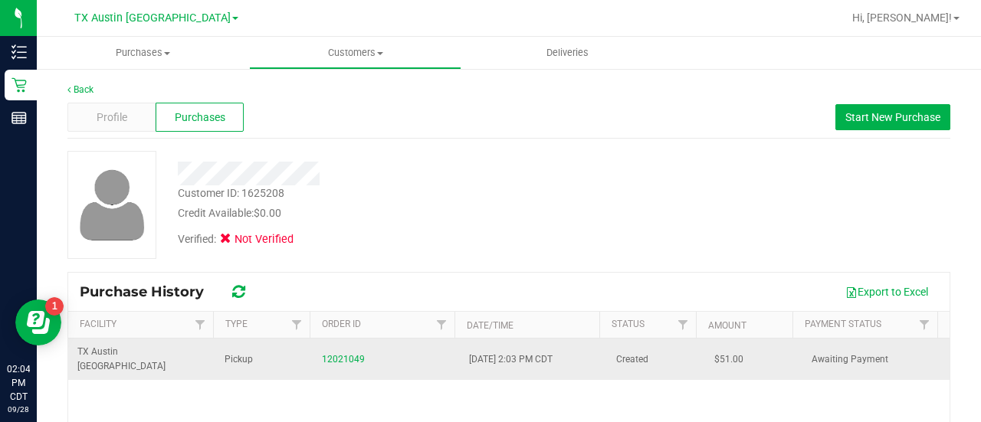
click at [334, 357] on div "12021049" at bounding box center [386, 359] width 129 height 15
click at [339, 354] on link "12021049" at bounding box center [343, 359] width 43 height 11
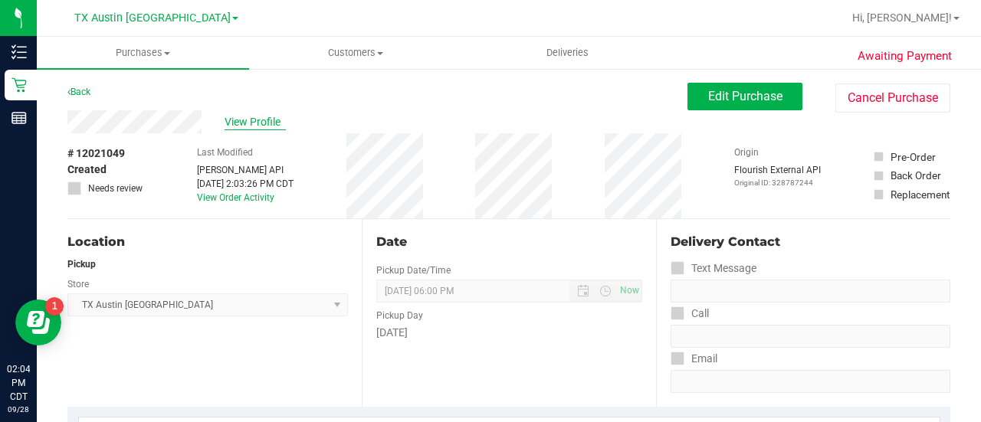
click at [228, 117] on span "View Profile" at bounding box center [254, 122] width 61 height 16
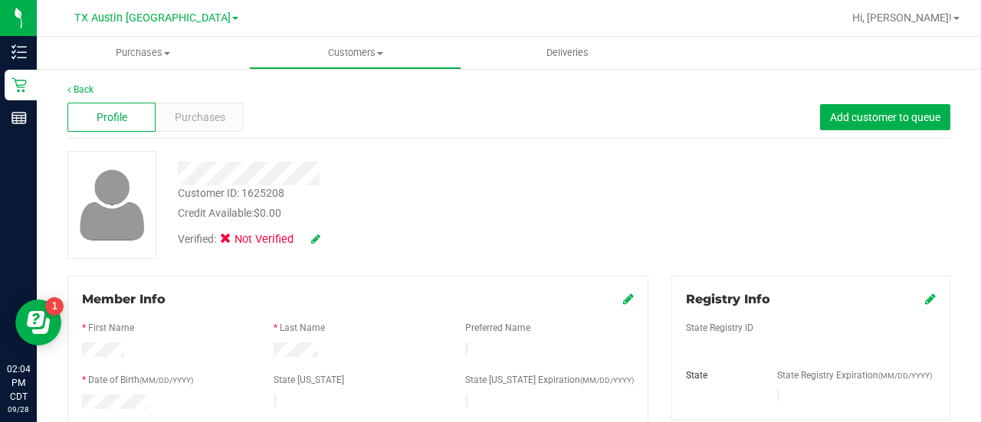
click at [237, 118] on div "Purchases" at bounding box center [200, 117] width 88 height 29
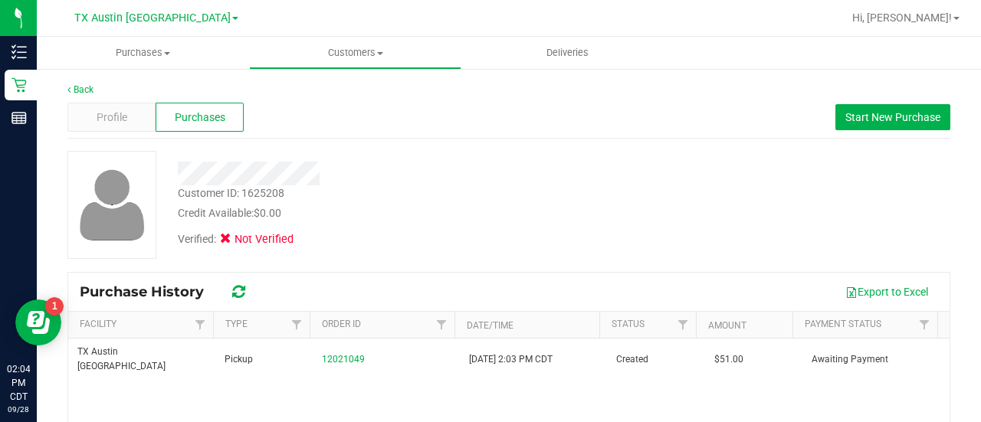
click at [568, 212] on div "Credit Available: $0.00" at bounding box center [393, 213] width 430 height 16
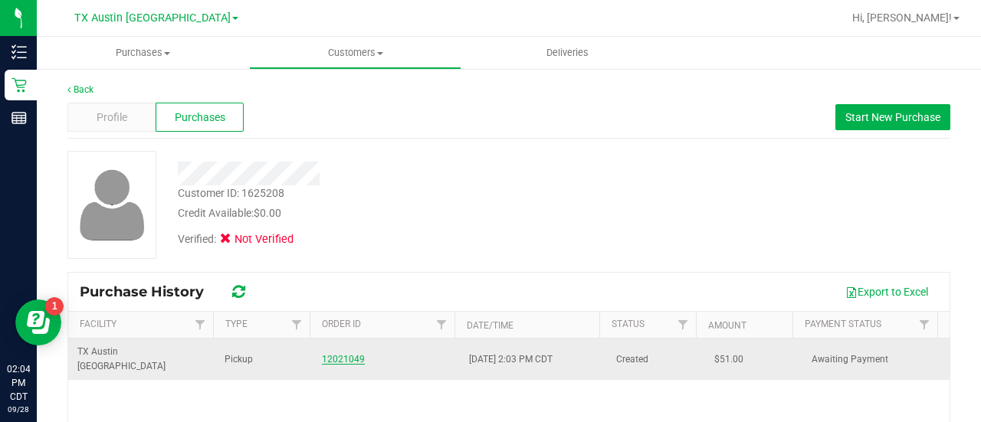
click at [337, 354] on link "12021049" at bounding box center [343, 359] width 43 height 11
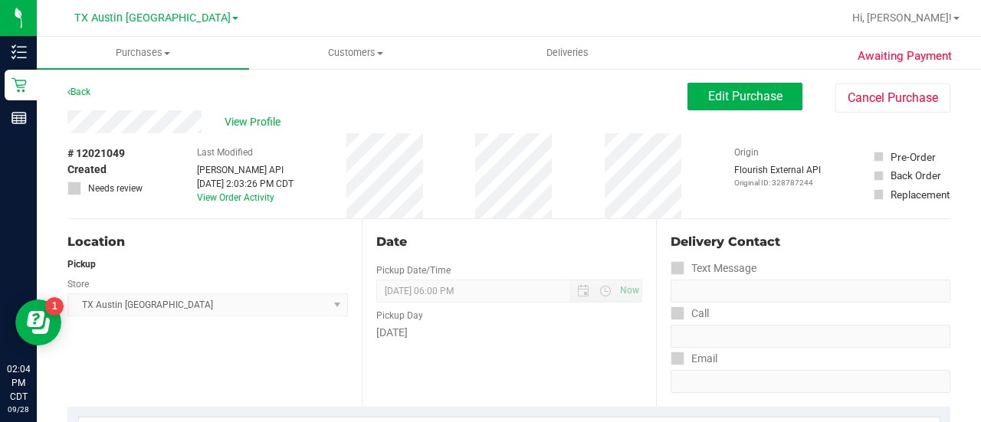
click at [318, 241] on div "Location" at bounding box center [207, 242] width 280 height 18
click at [274, 211] on div "Last Modified Jane API Sep 28, 2025 2:03:26 PM CDT View Order Activity" at bounding box center [245, 175] width 97 height 85
click at [236, 264] on div "Pickup" at bounding box center [207, 264] width 280 height 14
click at [355, 185] on div "# 12021049 Created Needs review Last Modified Jane API Sep 28, 2025 2:03:26 PM …" at bounding box center [508, 175] width 882 height 85
click at [248, 125] on span "View Profile" at bounding box center [254, 122] width 61 height 16
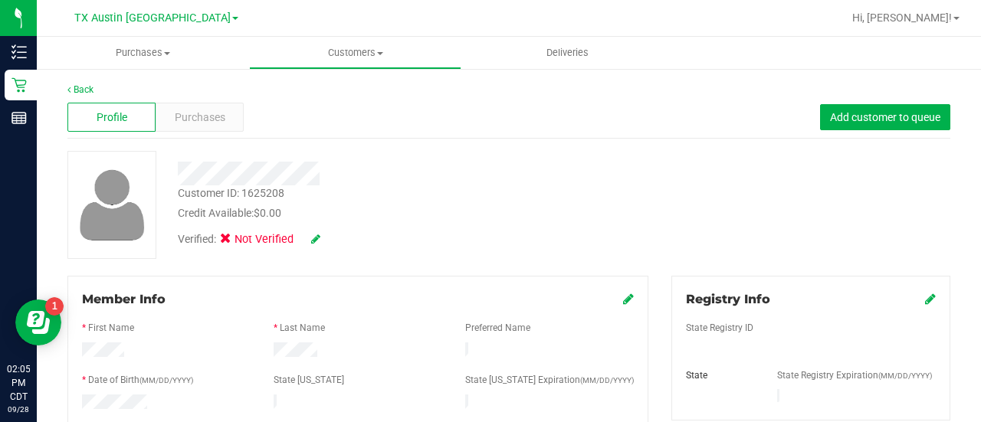
click at [383, 202] on div "Customer ID: 1625208 Credit Available: $0.00" at bounding box center [392, 203] width 453 height 36
click at [198, 117] on span "Purchases" at bounding box center [200, 118] width 51 height 16
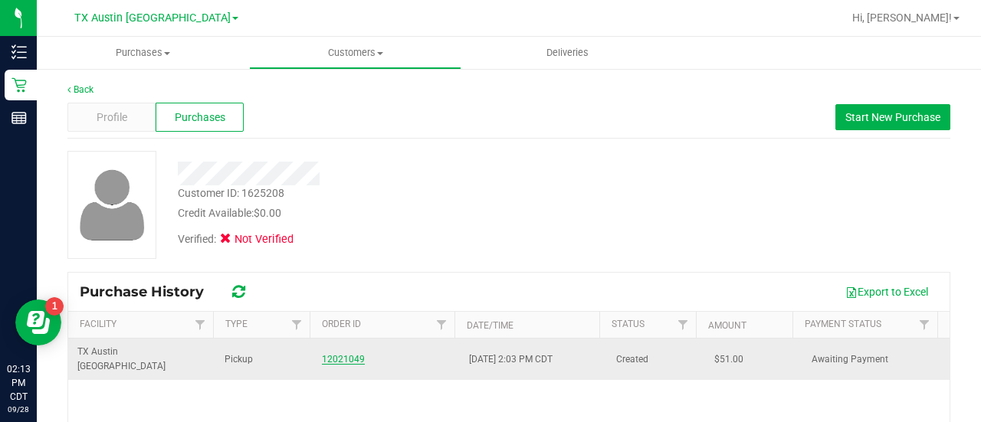
click at [333, 355] on link "12021049" at bounding box center [343, 359] width 43 height 11
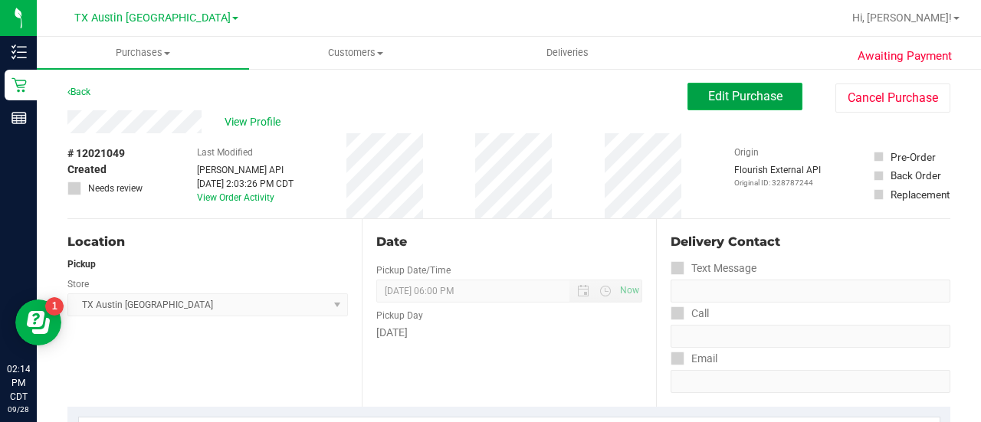
click at [714, 84] on button "Edit Purchase" at bounding box center [744, 97] width 115 height 28
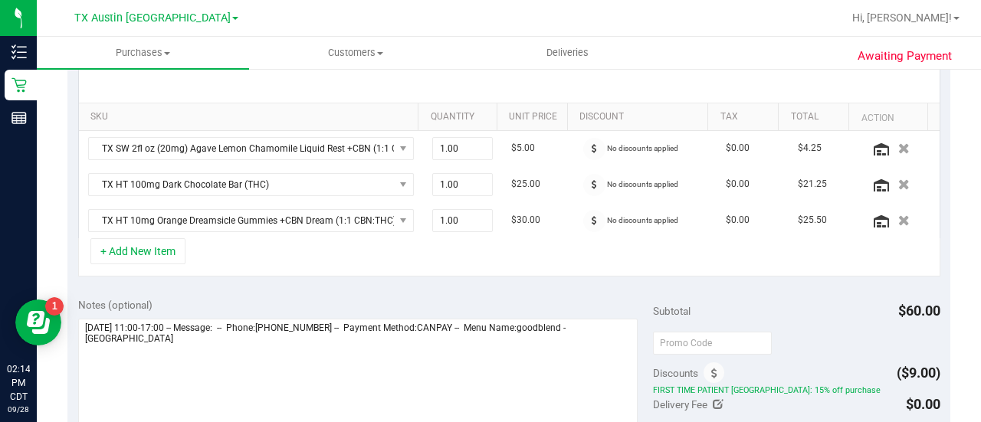
scroll to position [360, 0]
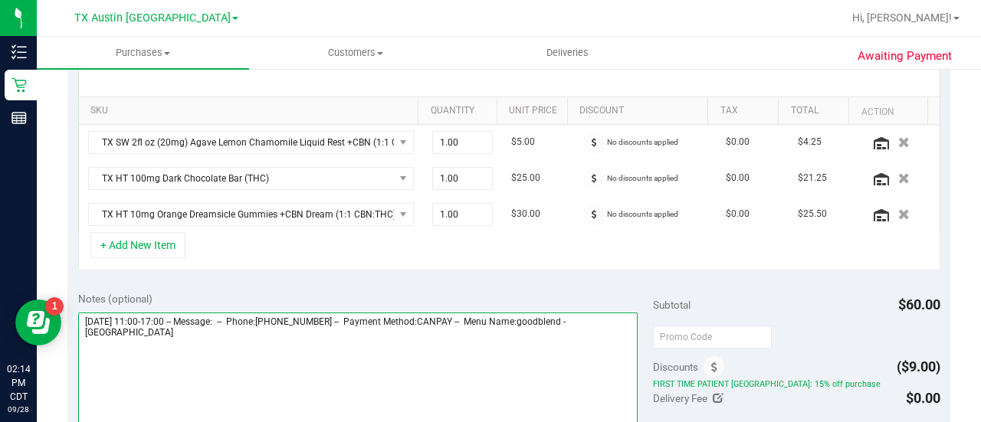
click at [550, 339] on textarea at bounding box center [357, 386] width 559 height 147
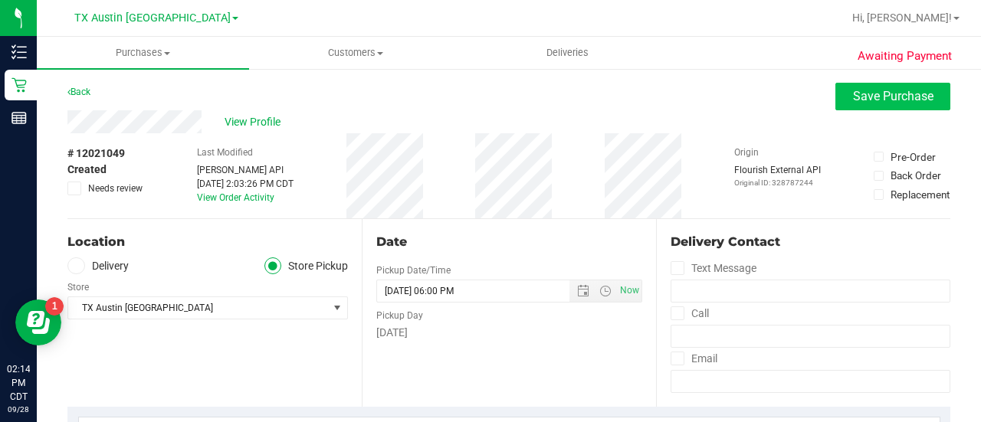
type textarea "Sunday 10/05/2025 11:00-17:00 -- Message: -- Phone:2104103358 -- Payment Method…"
click at [853, 97] on span "Save Purchase" at bounding box center [893, 96] width 80 height 15
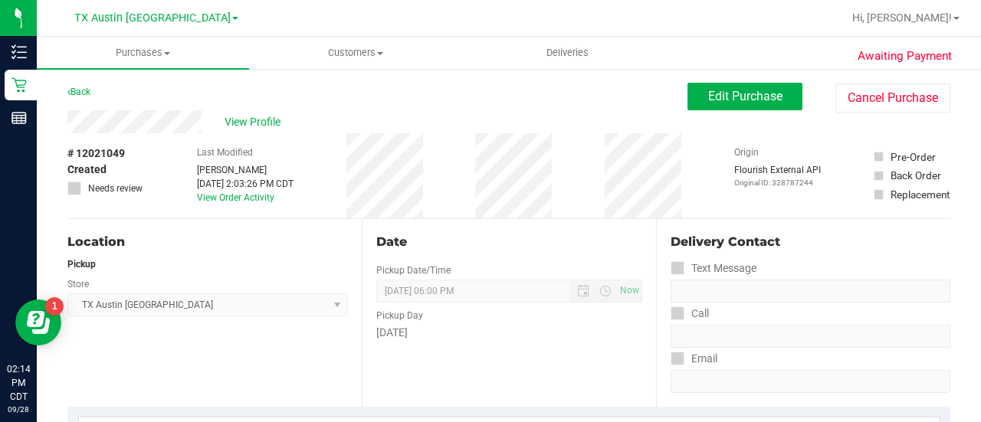
click at [234, 129] on div "View Profile" at bounding box center [377, 121] width 620 height 23
click at [250, 119] on span "View Profile" at bounding box center [254, 122] width 61 height 16
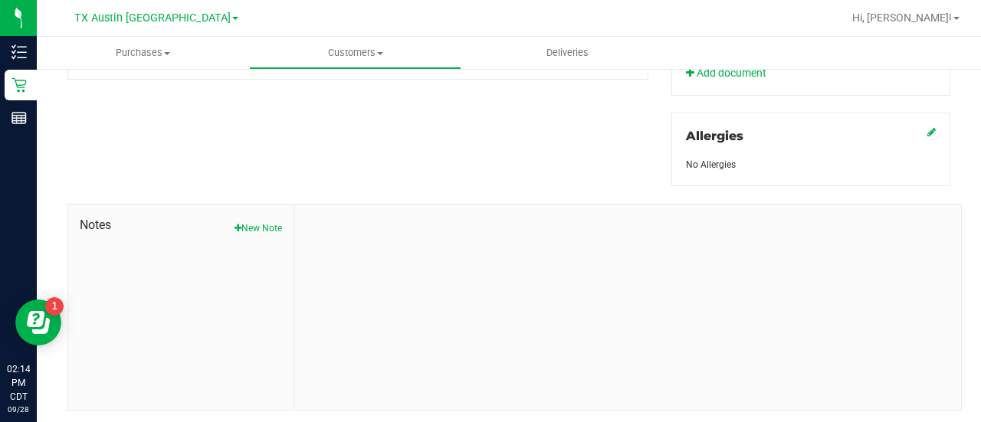
scroll to position [664, 0]
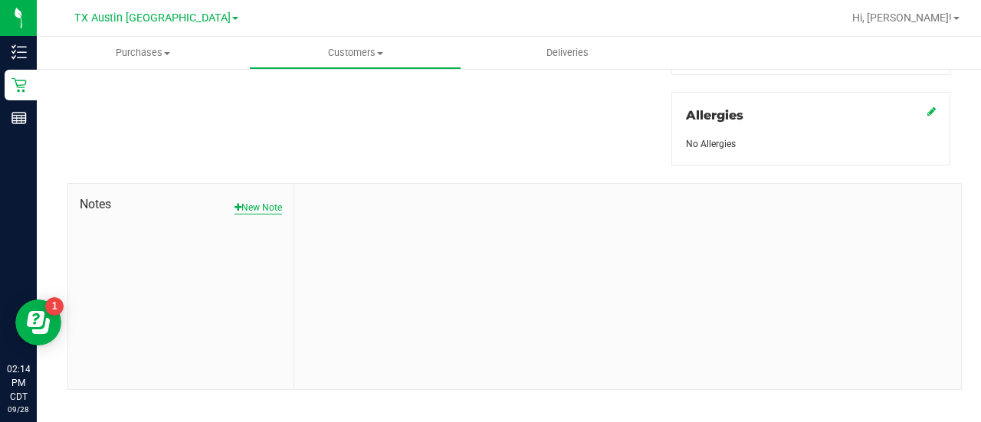
click at [259, 201] on button "New Note" at bounding box center [257, 208] width 47 height 14
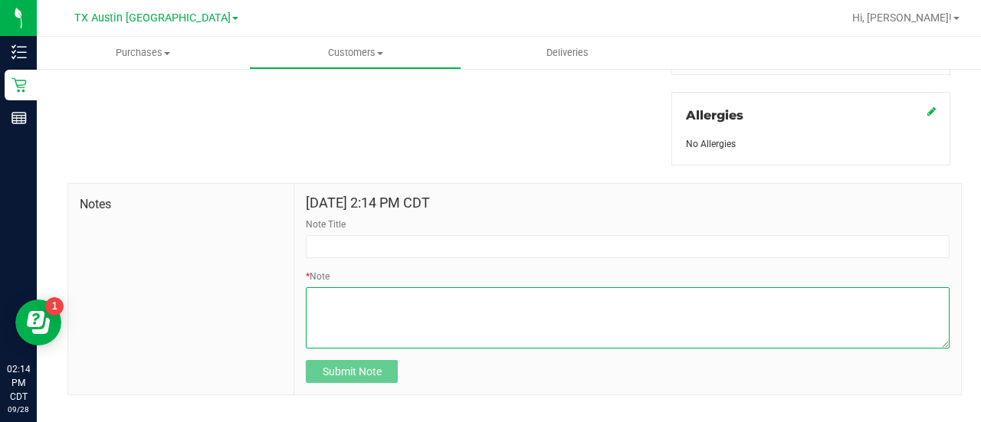
click at [453, 297] on textarea "* Note" at bounding box center [627, 317] width 643 height 61
paste textarea "Patient Name: Victoria Hensley Address: 820 Camino Vaquero Parkway #1200 Austin…"
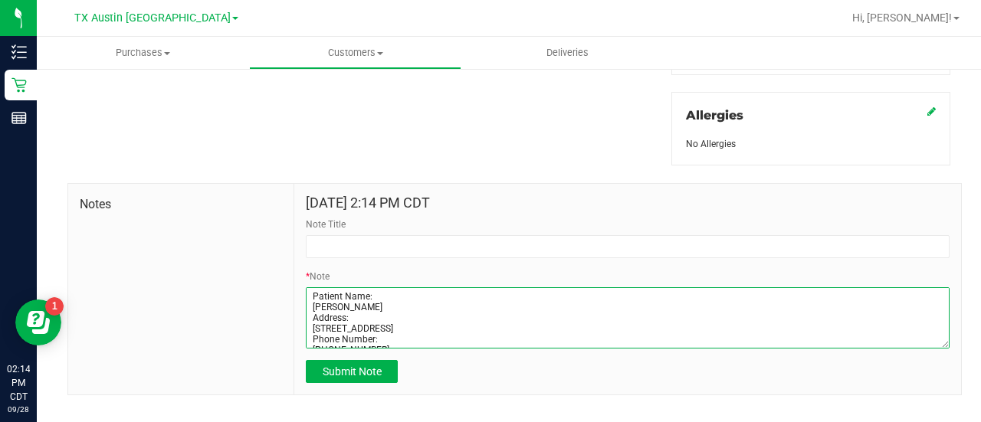
scroll to position [64, 0]
type textarea "Patient Name: Victoria Hensley Address: 820 Camino Vaquero Parkway #1200 Austin…"
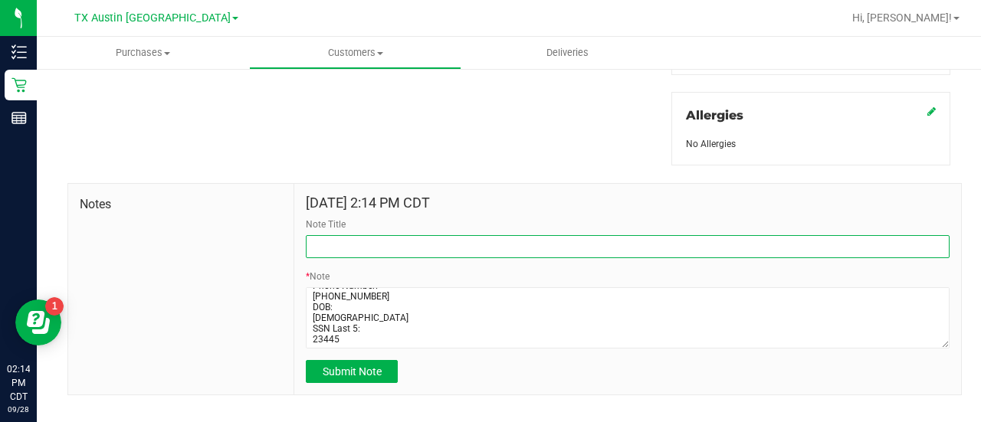
click at [417, 235] on input "Note Title" at bounding box center [627, 246] width 643 height 23
type input "CURT."
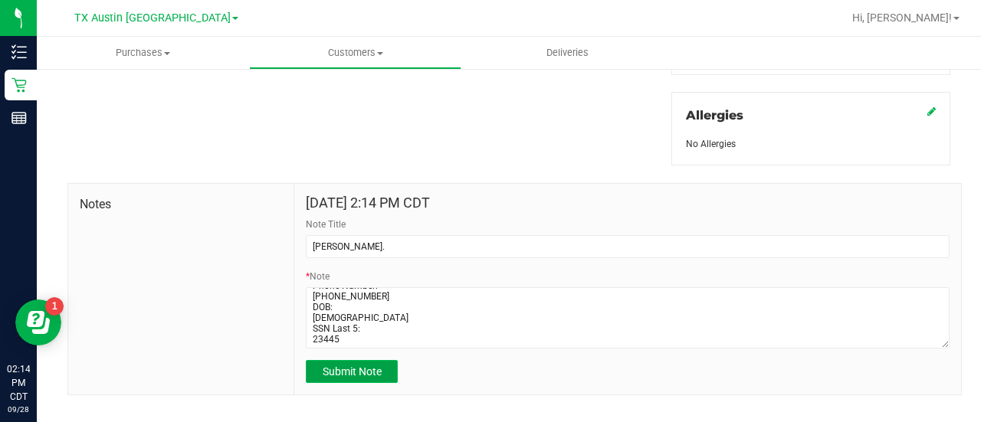
click at [327, 365] on span "Submit Note" at bounding box center [351, 371] width 59 height 12
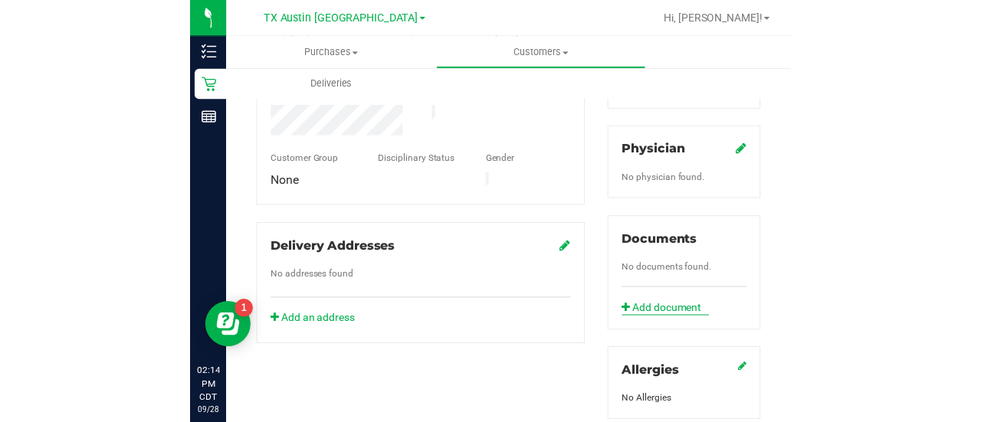
scroll to position [358, 0]
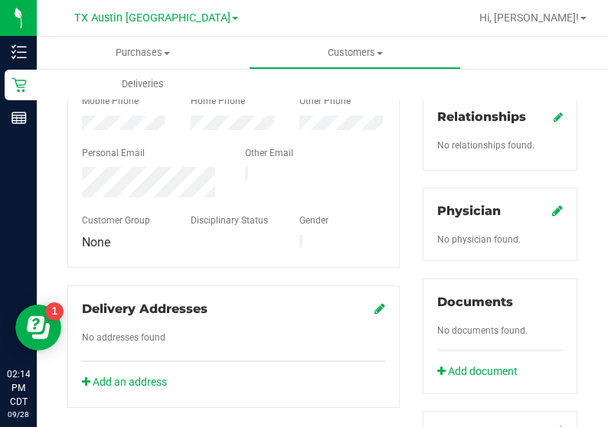
click at [552, 205] on icon at bounding box center [557, 211] width 11 height 12
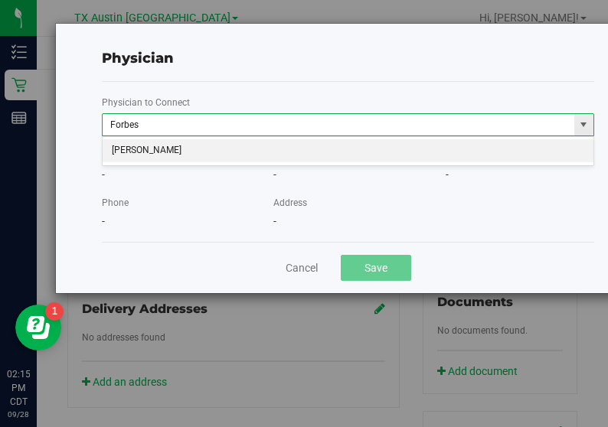
click at [355, 134] on input "Forbes" at bounding box center [339, 124] width 472 height 21
click at [355, 150] on li "Tiffanni Forbes" at bounding box center [349, 150] width 492 height 23
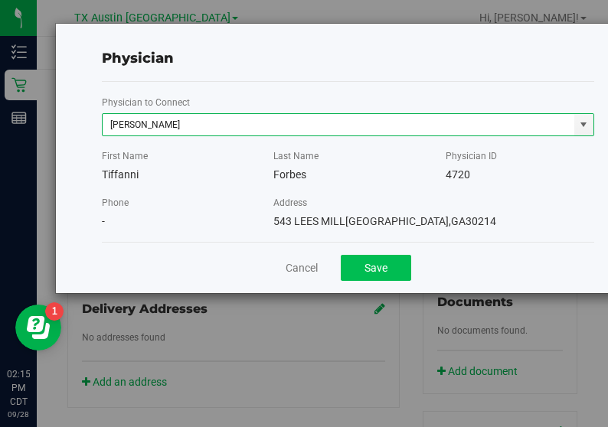
type input "Tiffanni Forbes"
click at [389, 275] on button "Save" at bounding box center [376, 268] width 70 height 26
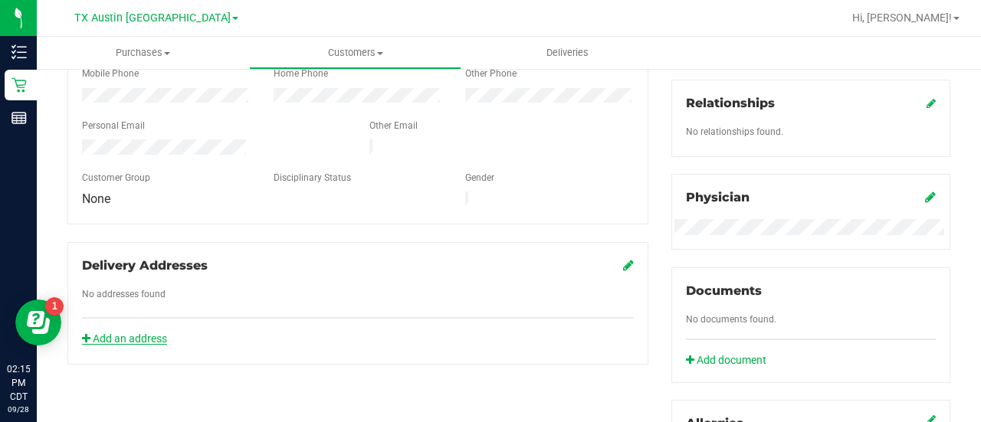
click at [165, 332] on link "Add an address" at bounding box center [124, 338] width 85 height 12
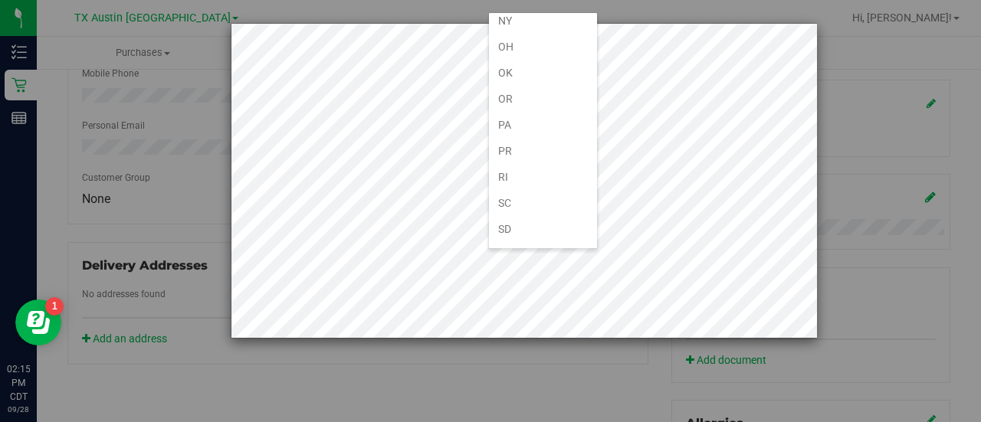
scroll to position [919, 0]
click at [515, 242] on li "TX" at bounding box center [543, 255] width 108 height 26
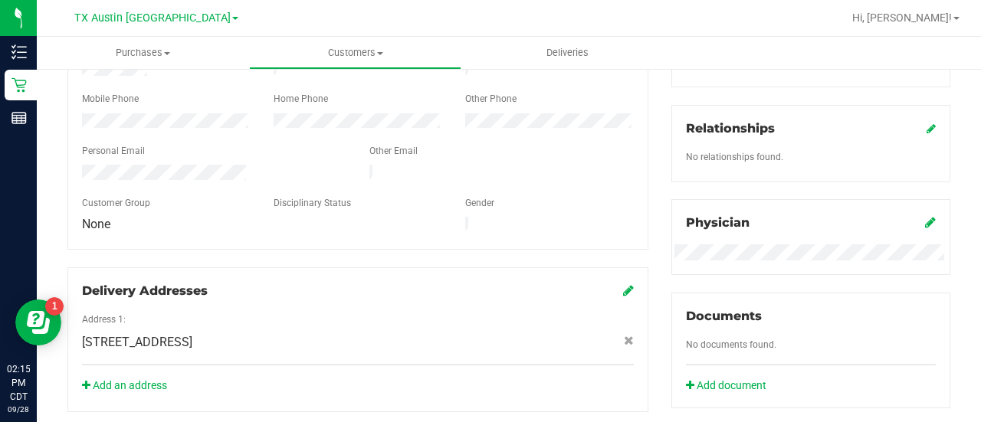
scroll to position [103, 0]
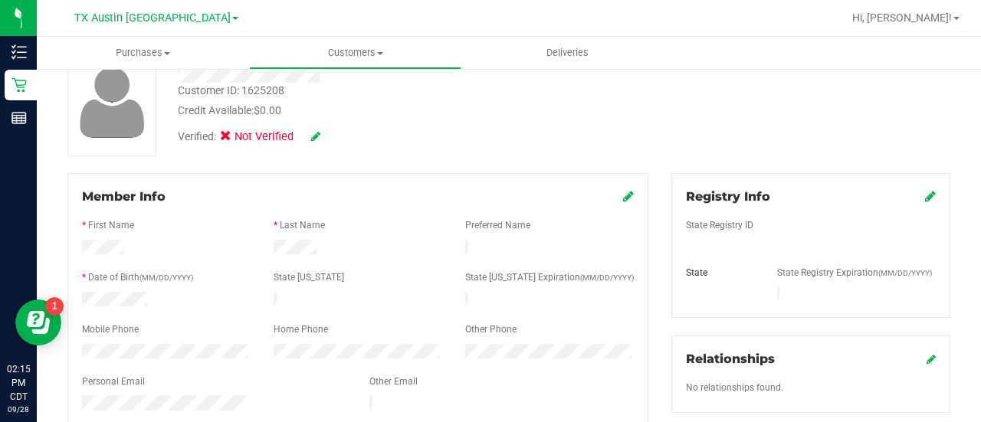
click at [925, 201] on icon at bounding box center [930, 196] width 11 height 12
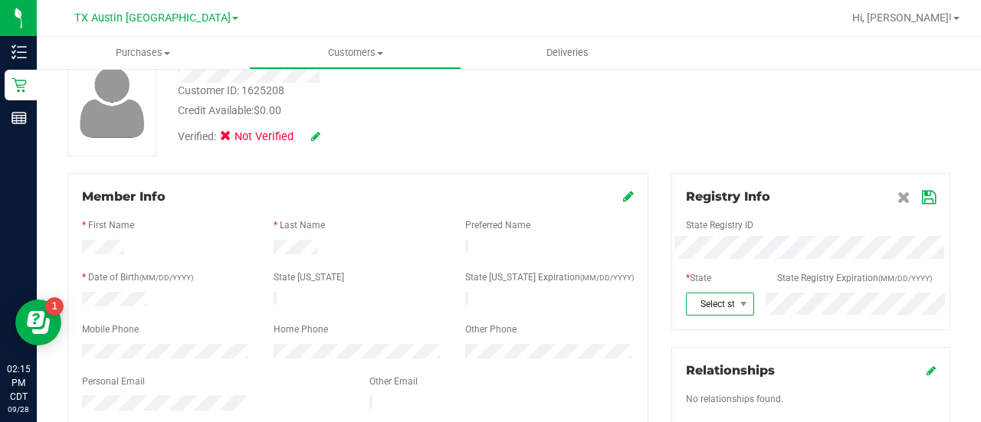
click at [709, 303] on span "Select state" at bounding box center [709, 303] width 47 height 21
click at [690, 286] on li "TX" at bounding box center [710, 299] width 65 height 26
click at [908, 195] on span at bounding box center [916, 197] width 38 height 18
click at [922, 199] on icon at bounding box center [929, 198] width 14 height 12
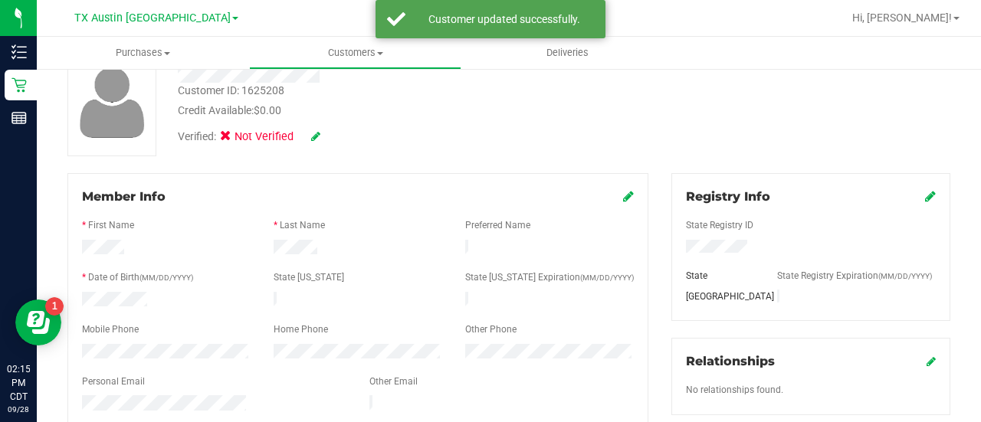
click at [312, 134] on icon at bounding box center [315, 136] width 9 height 11
click at [230, 139] on icon at bounding box center [230, 139] width 10 height 0
click at [0, 0] on input "Medical" at bounding box center [0, 0] width 0 height 0
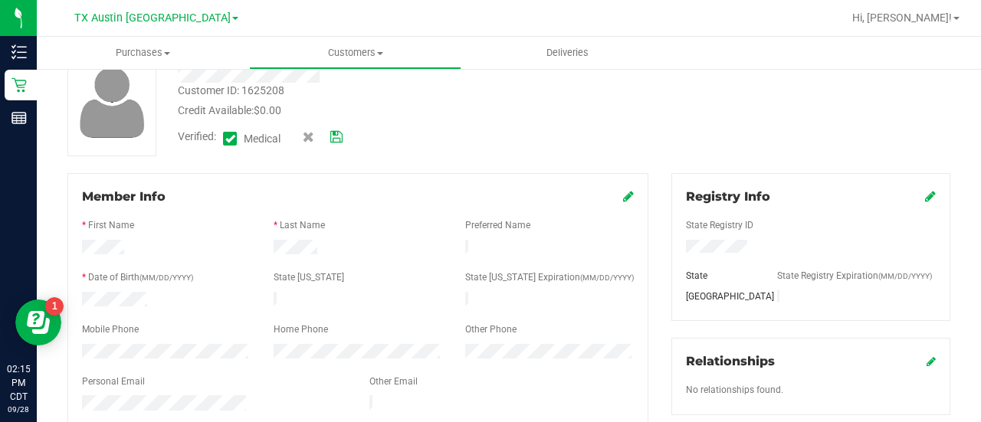
click at [339, 133] on icon at bounding box center [336, 137] width 12 height 11
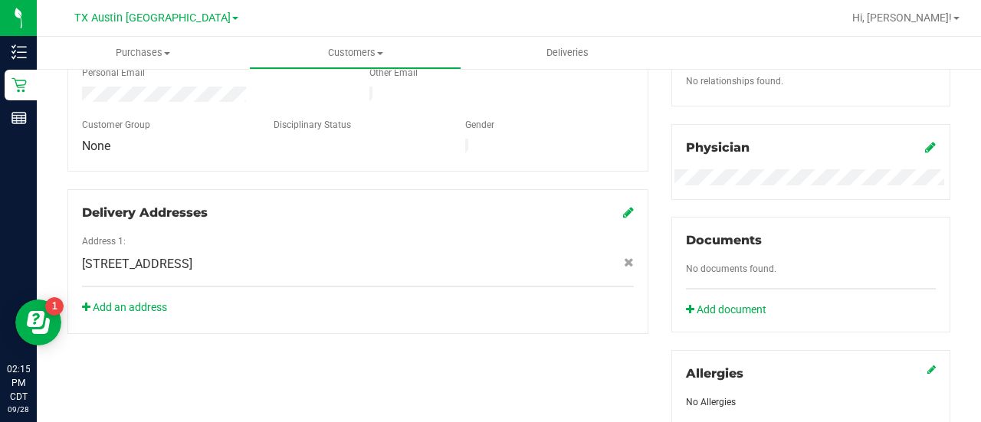
scroll to position [0, 0]
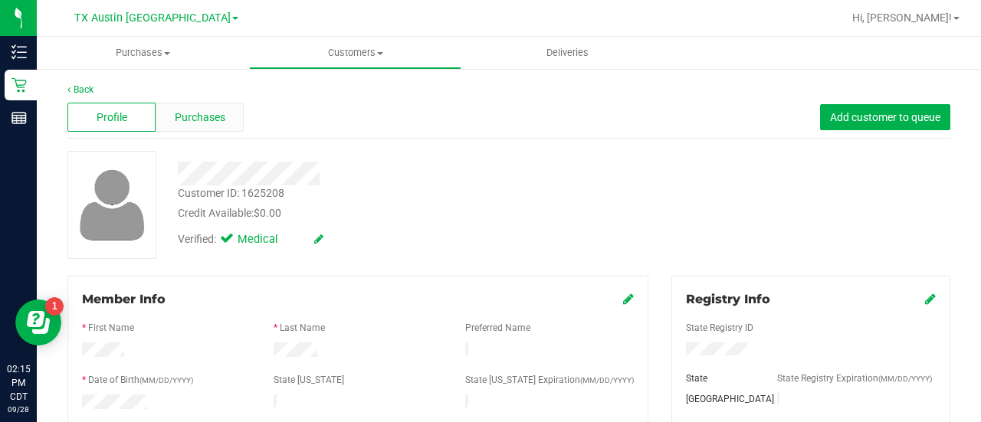
click at [200, 116] on span "Purchases" at bounding box center [200, 118] width 51 height 16
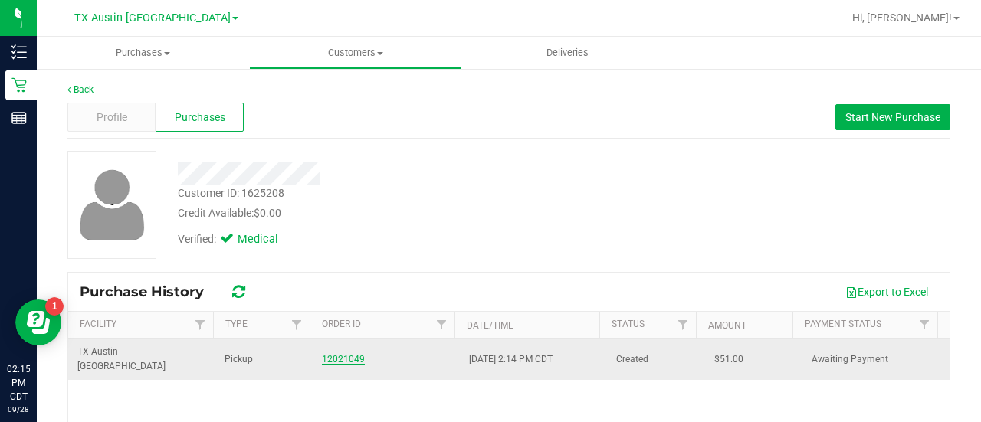
click at [351, 354] on link "12021049" at bounding box center [343, 359] width 43 height 11
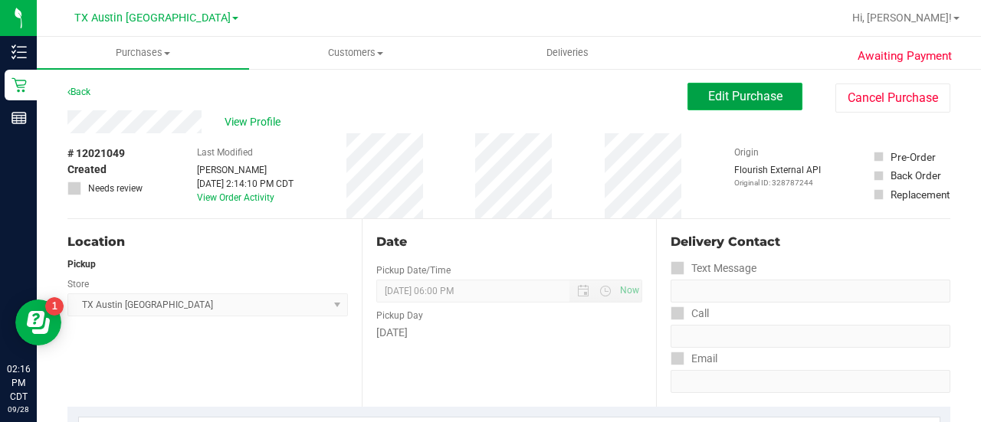
click at [711, 92] on span "Edit Purchase" at bounding box center [745, 96] width 74 height 15
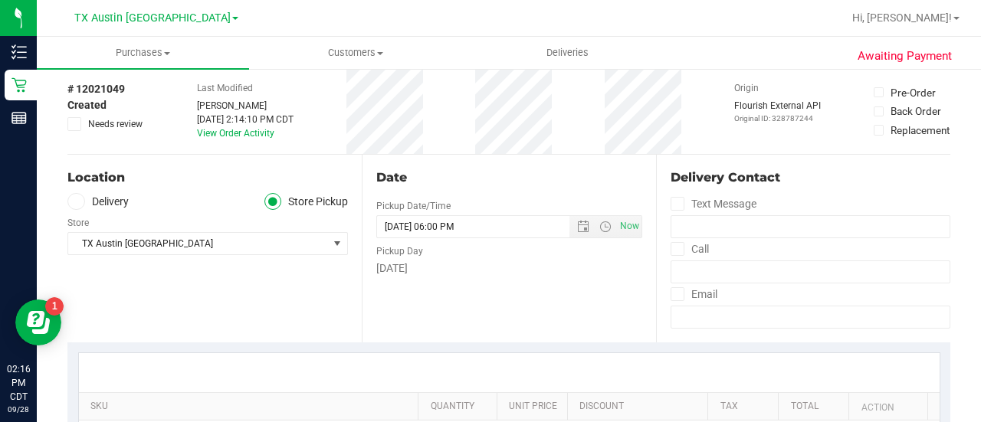
scroll to position [82, 0]
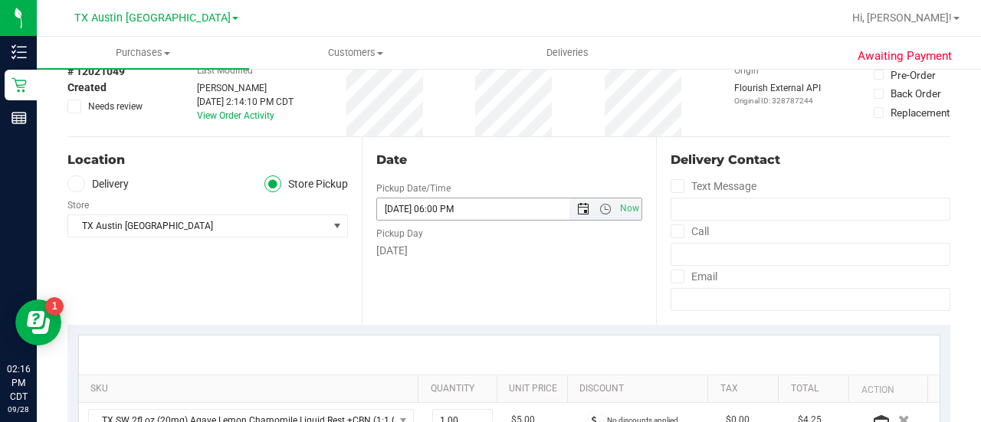
click at [577, 209] on span "Open the date view" at bounding box center [583, 209] width 12 height 12
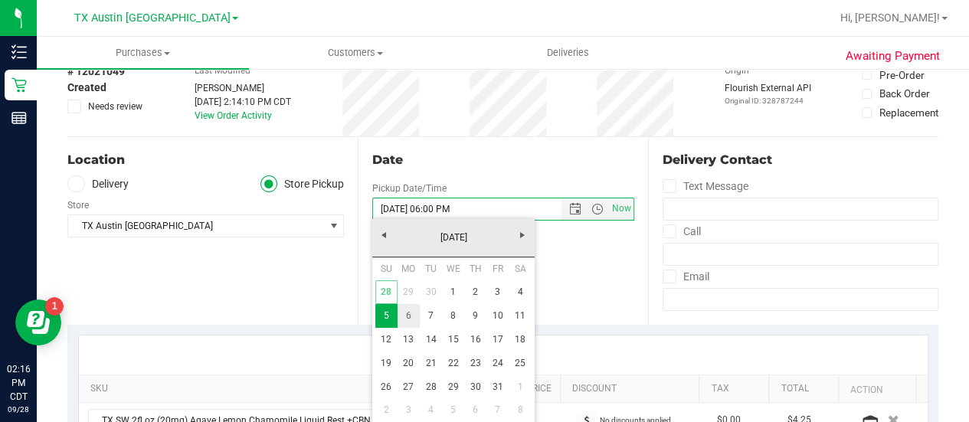
click at [404, 308] on link "6" at bounding box center [409, 316] width 22 height 24
type input "10/06/2025"
type input "10/06/2025 06:00 PM"
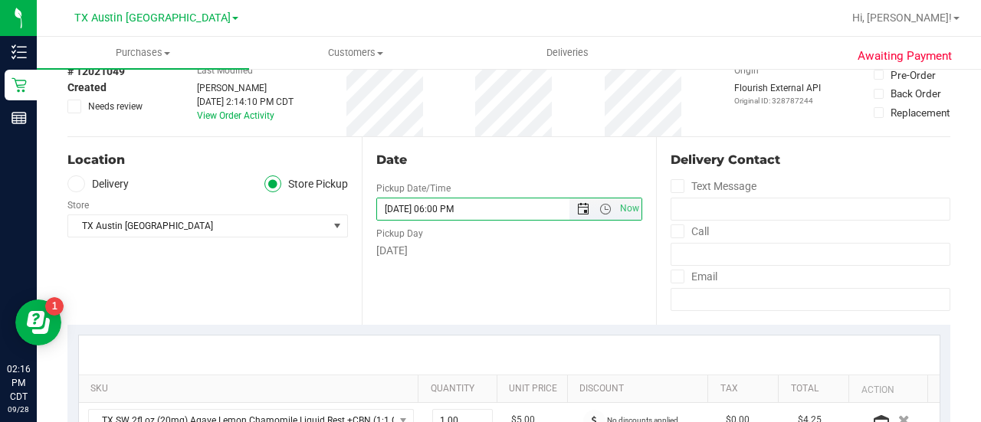
click at [577, 208] on span "Open the date view" at bounding box center [583, 209] width 12 height 12
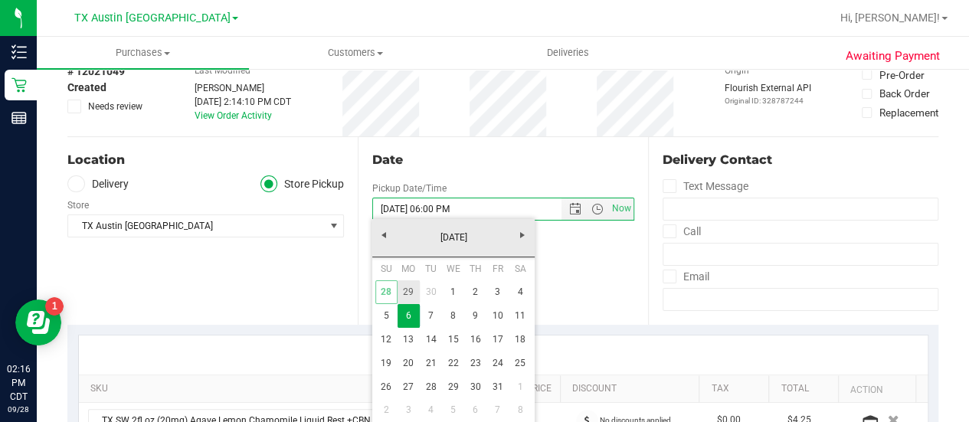
click at [411, 293] on link "29" at bounding box center [409, 292] width 22 height 24
type input "09/29/2025"
type input "09/29/2025 06:00 PM"
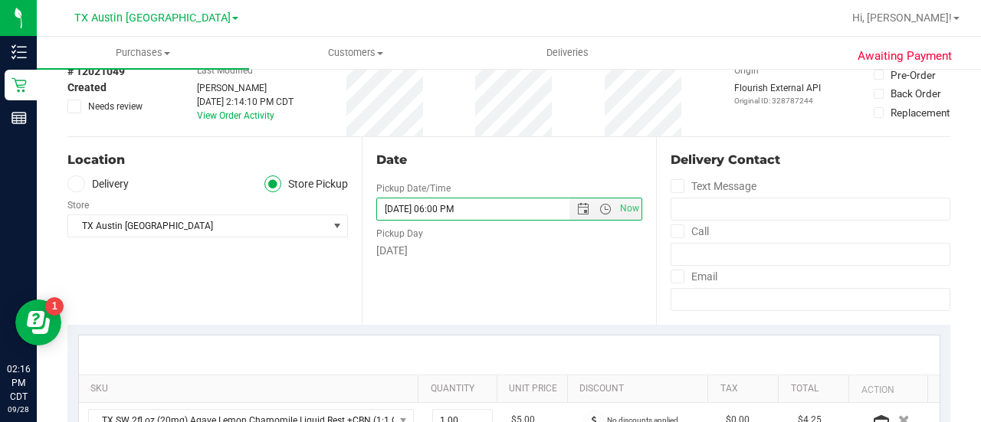
click at [91, 186] on label "Delivery" at bounding box center [97, 184] width 61 height 18
click at [0, 0] on input "Delivery" at bounding box center [0, 0] width 0 height 0
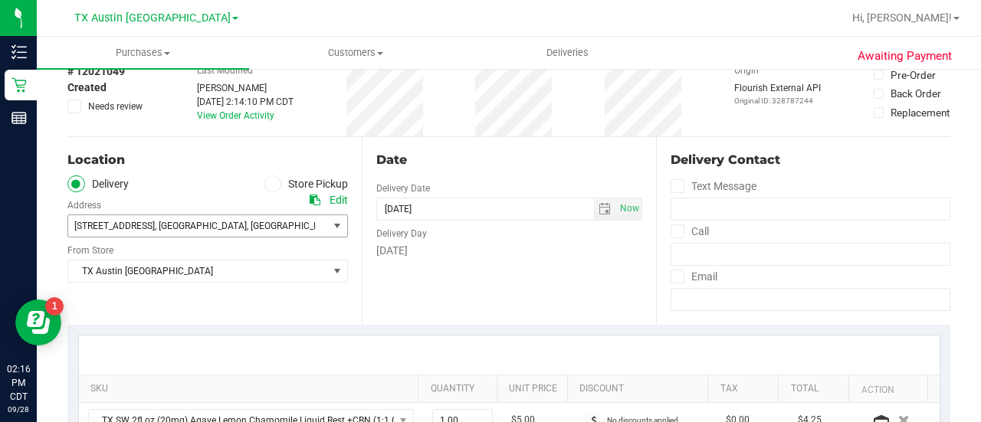
click at [114, 221] on span "7105 E Riverside Dr" at bounding box center [114, 226] width 80 height 11
click at [159, 295] on div "Location Delivery Store Pickup Address Edit 7105 E Riverside Dr , Austin , TX 7…" at bounding box center [214, 231] width 294 height 188
click at [161, 260] on span "TX Austin [GEOGRAPHIC_DATA]" at bounding box center [198, 270] width 260 height 21
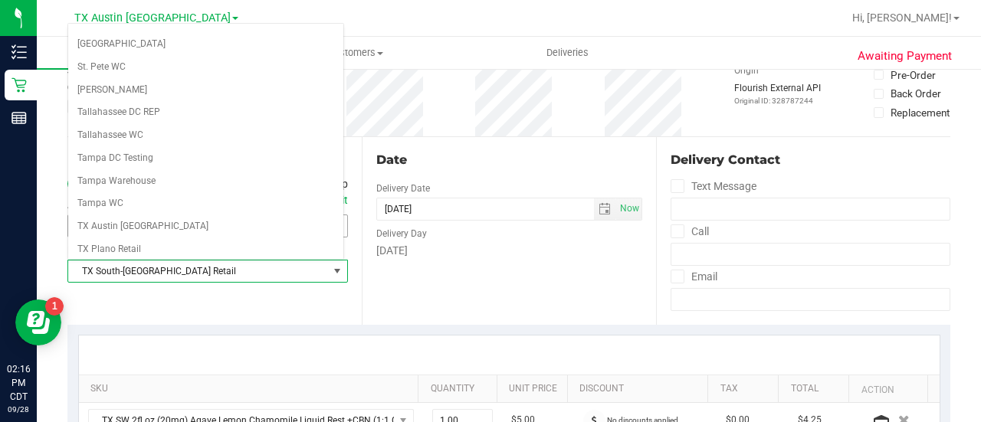
scroll to position [994, 0]
click at [121, 261] on li "TX South-[GEOGRAPHIC_DATA] Retail" at bounding box center [205, 272] width 275 height 23
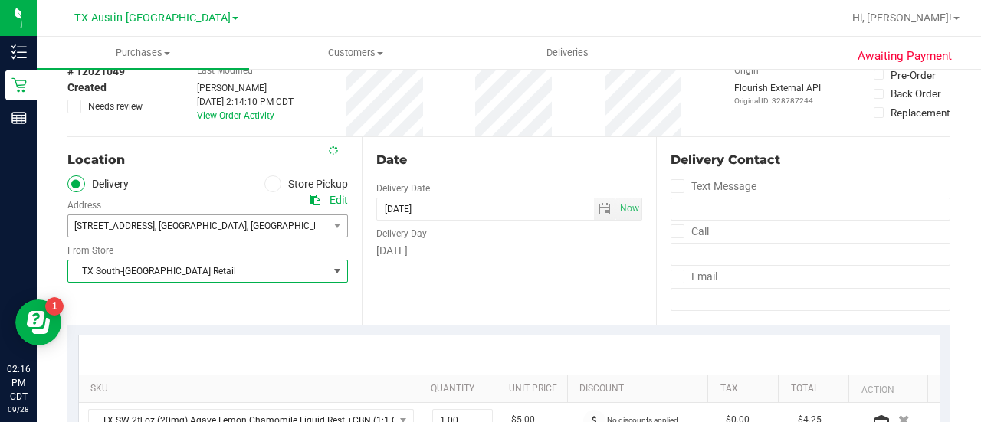
click at [175, 315] on div "Location Delivery Store Pickup Address Edit 7105 E Riverside Dr , Austin , TX 7…" at bounding box center [214, 231] width 294 height 188
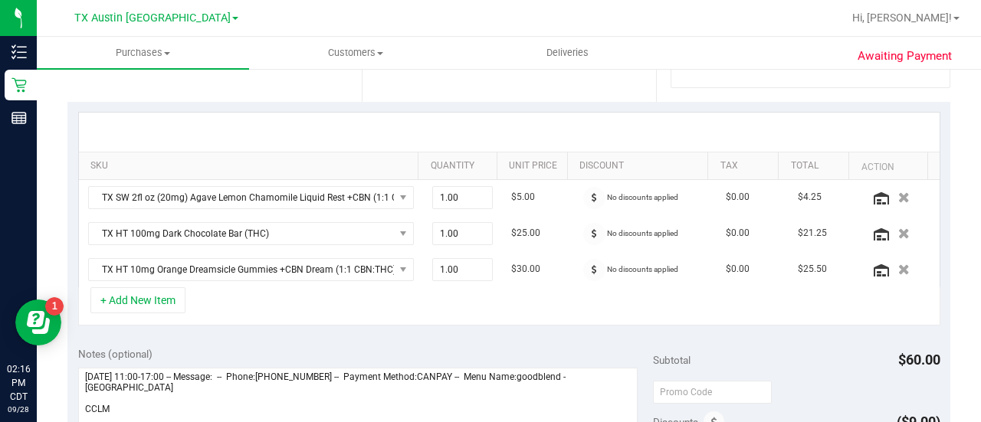
scroll to position [372, 0]
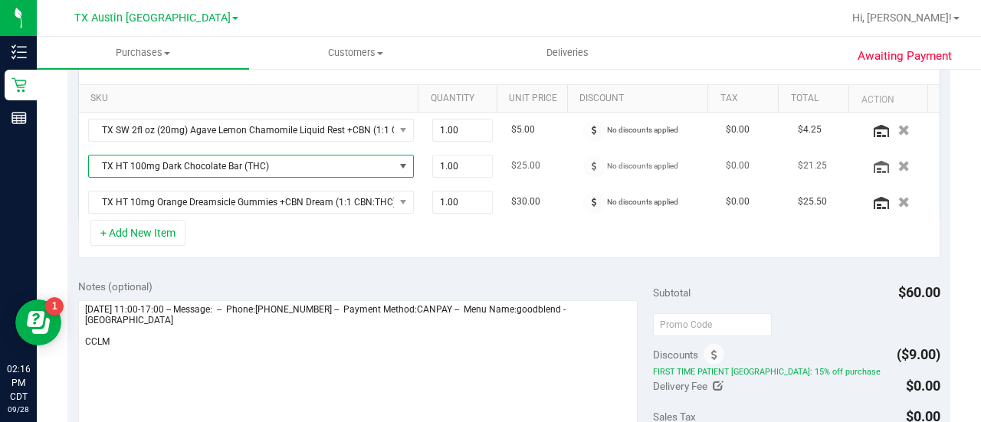
click at [291, 163] on span "TX HT 100mg Dark Chocolate Bar (THC)" at bounding box center [241, 166] width 305 height 21
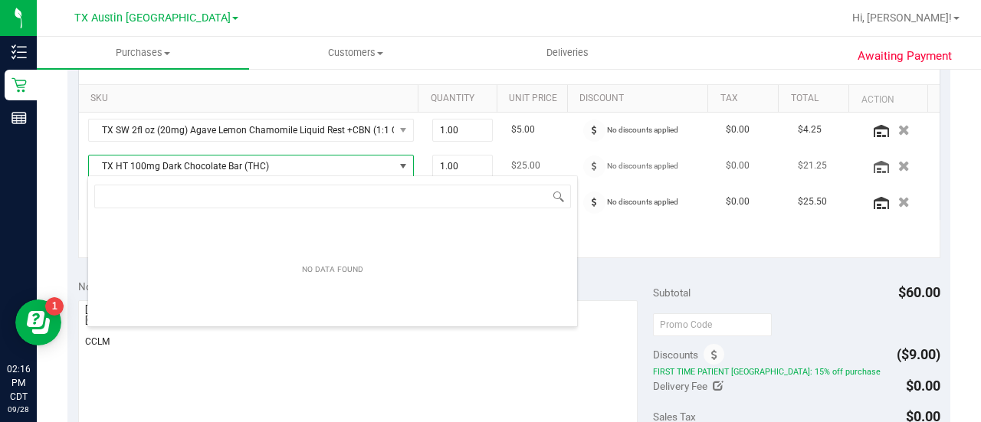
scroll to position [22, 309]
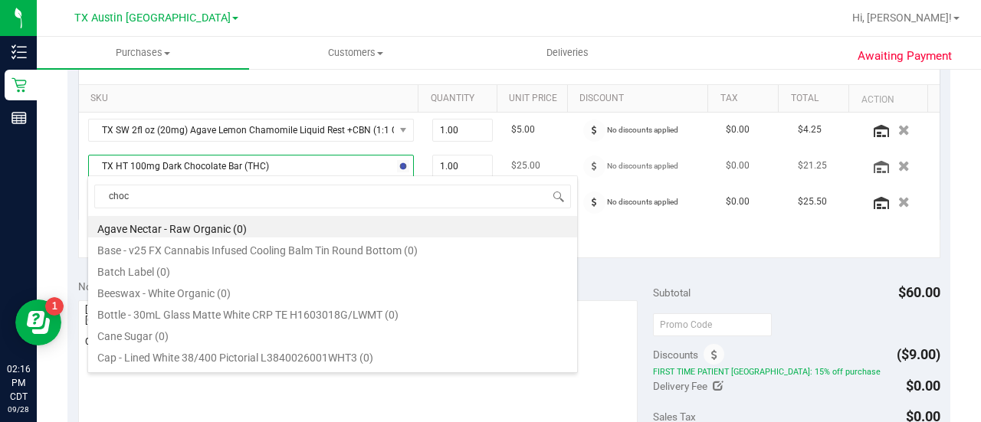
type input "choco"
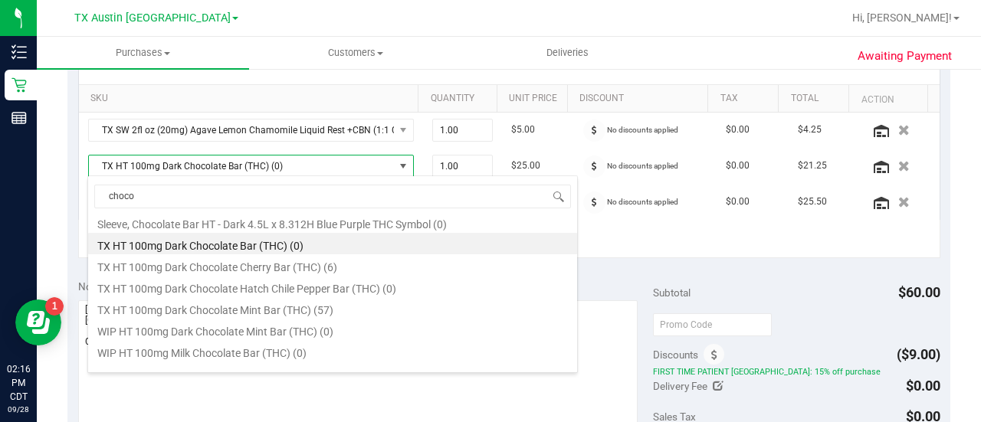
scroll to position [359, 0]
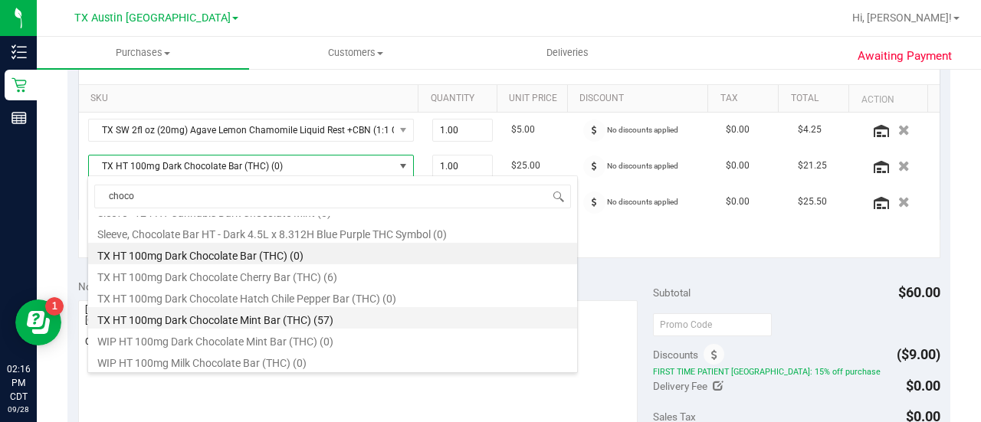
click at [438, 326] on li "TX HT 100mg Dark Chocolate Mint Bar (THC) (57)" at bounding box center [332, 317] width 489 height 21
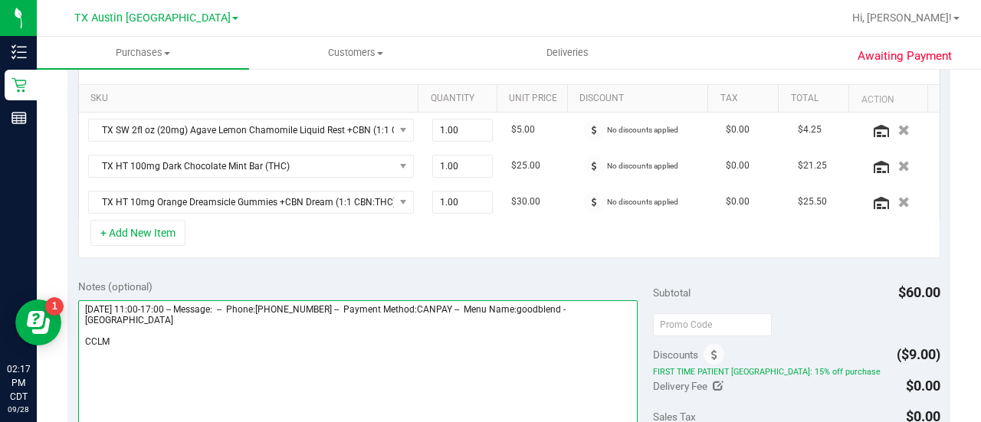
click at [193, 312] on textarea at bounding box center [357, 373] width 559 height 147
click at [192, 348] on textarea at bounding box center [357, 373] width 559 height 147
click at [314, 351] on textarea at bounding box center [357, 373] width 559 height 147
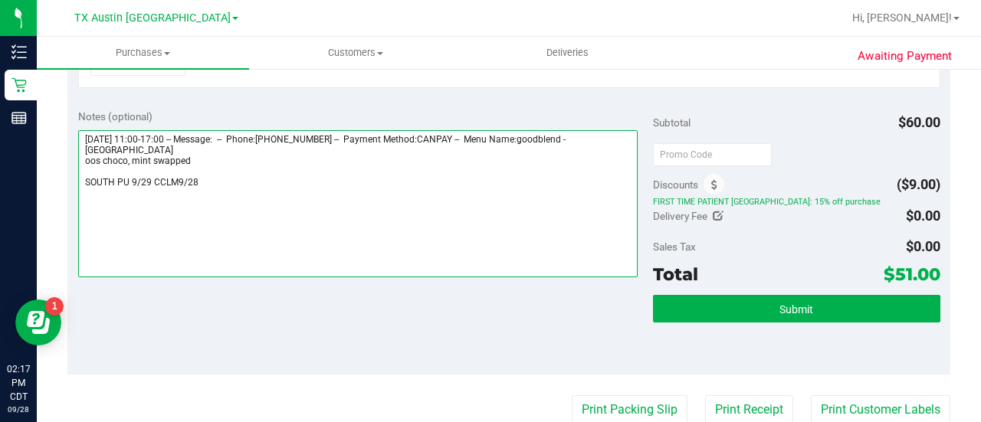
scroll to position [548, 0]
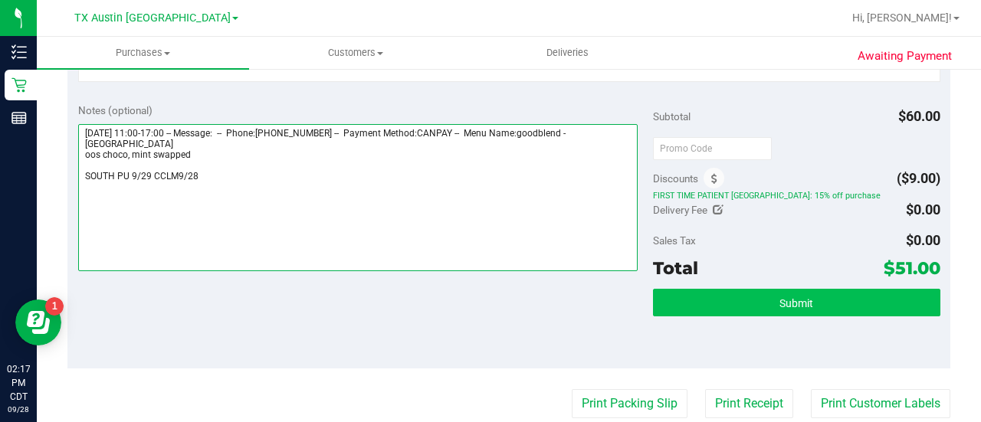
type textarea "Sunday 10/05/2025 11:00-17:00 -- Message: -- Phone:2104103358 -- Payment Method…"
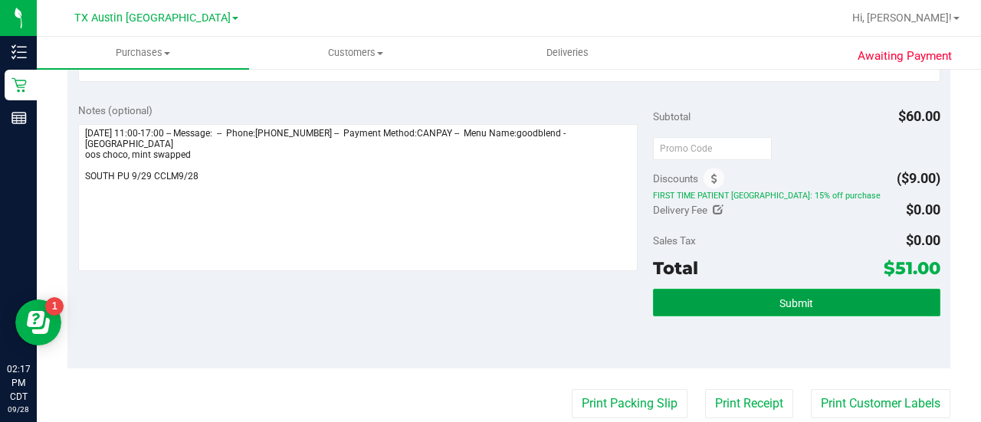
click at [787, 289] on button "Submit" at bounding box center [796, 303] width 287 height 28
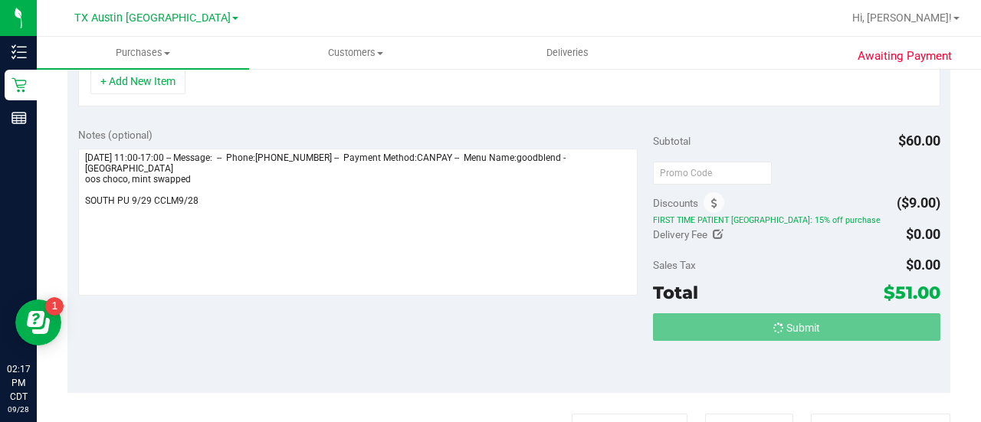
scroll to position [500, 0]
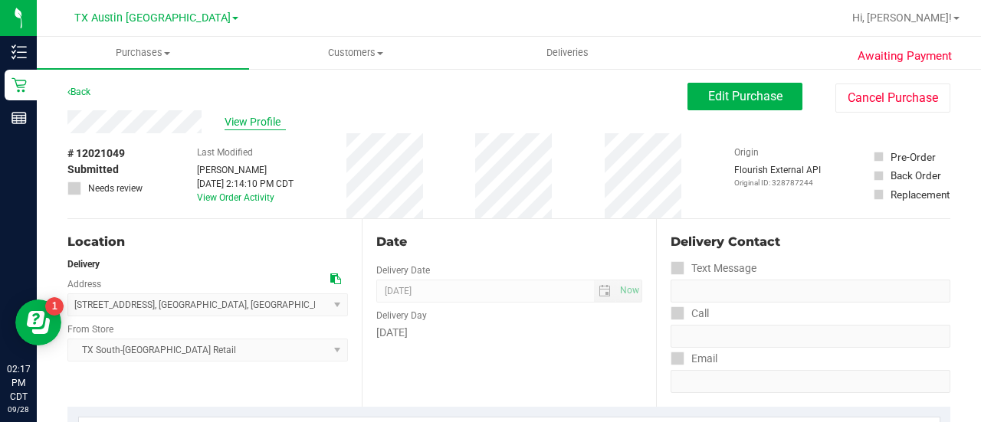
click at [260, 118] on span "View Profile" at bounding box center [254, 122] width 61 height 16
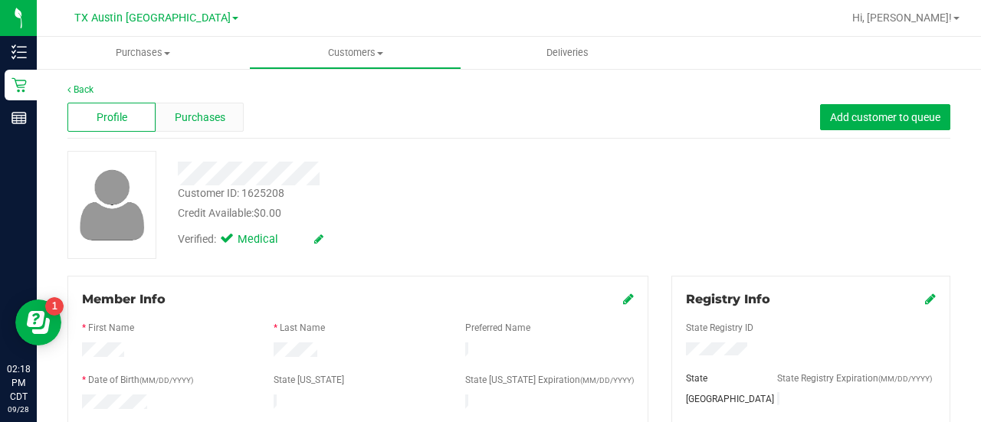
click at [226, 130] on div "Purchases" at bounding box center [200, 117] width 88 height 29
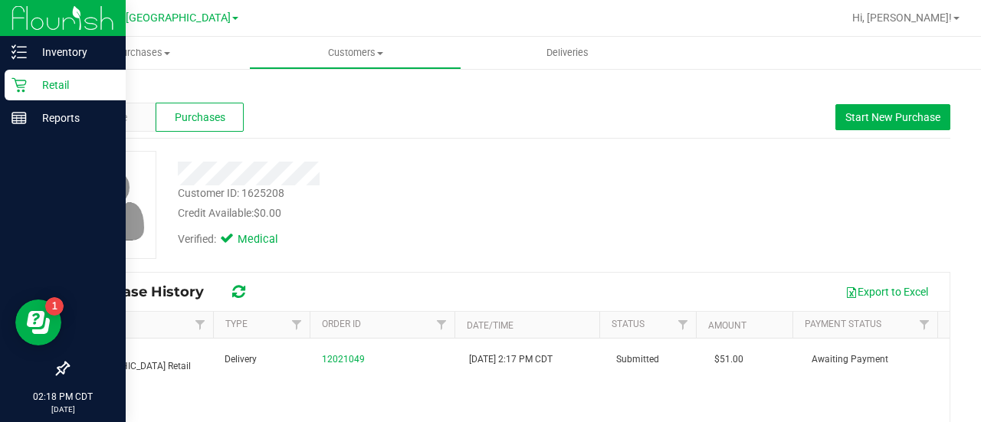
click at [54, 81] on p "Retail" at bounding box center [73, 85] width 92 height 18
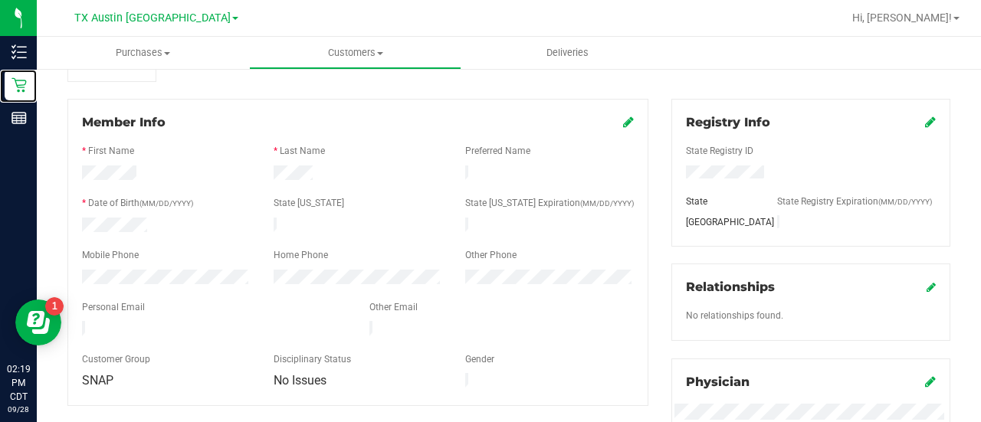
scroll to position [184, 0]
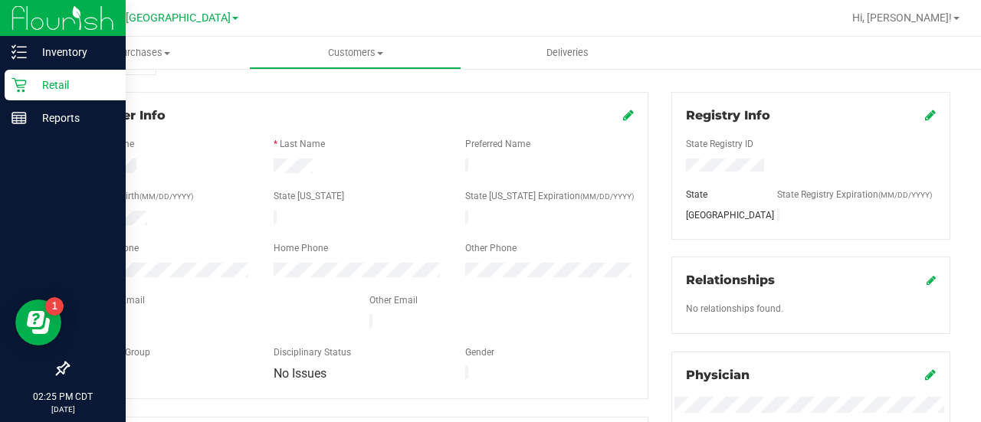
click at [54, 90] on p "Retail" at bounding box center [73, 85] width 92 height 18
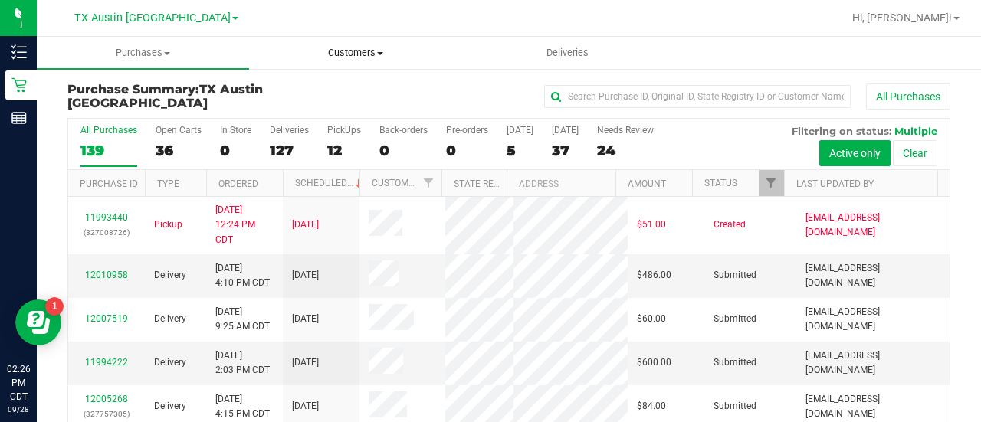
click at [361, 64] on uib-tab-heading "Customers All customers Add a new customer All physicians" at bounding box center [355, 53] width 211 height 31
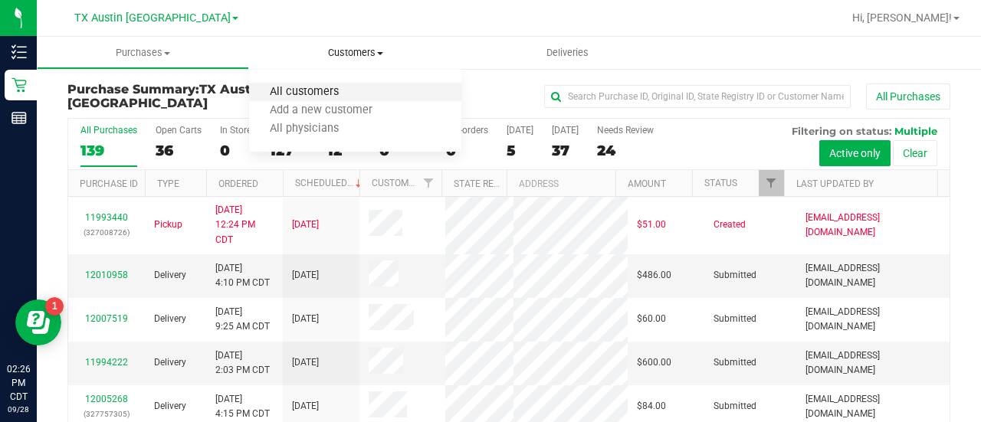
click at [293, 98] on span "All customers" at bounding box center [304, 92] width 110 height 13
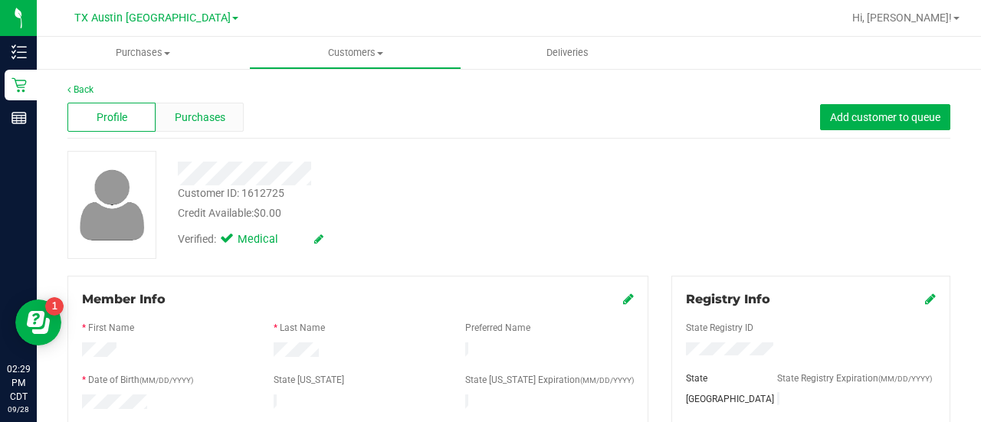
click at [163, 119] on div "Purchases" at bounding box center [200, 117] width 88 height 29
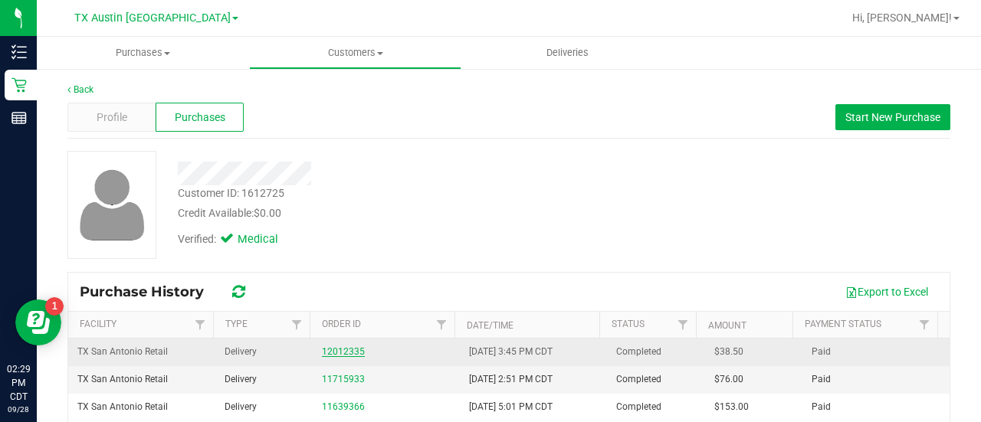
click at [341, 347] on link "12012335" at bounding box center [343, 351] width 43 height 11
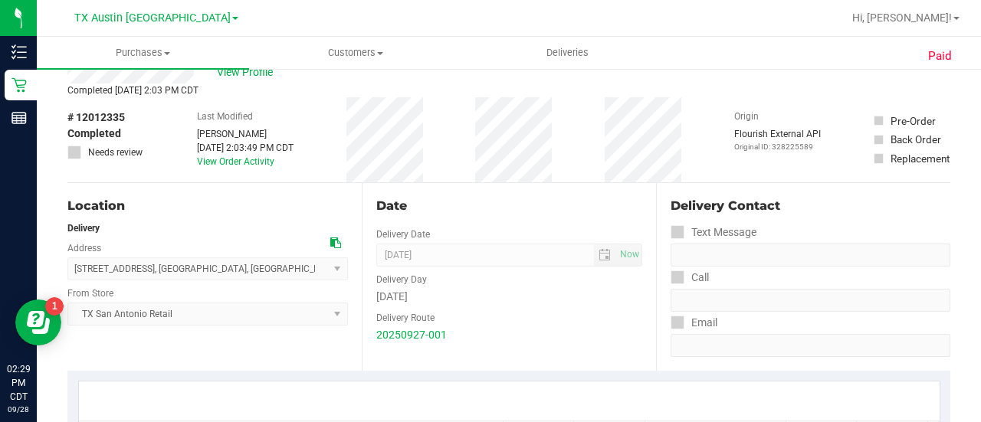
scroll to position [28, 0]
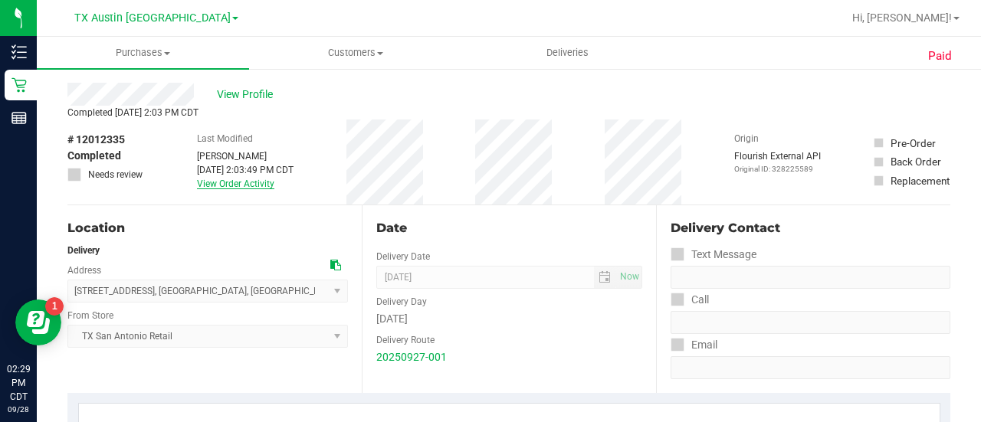
click at [234, 183] on link "View Order Activity" at bounding box center [235, 183] width 77 height 11
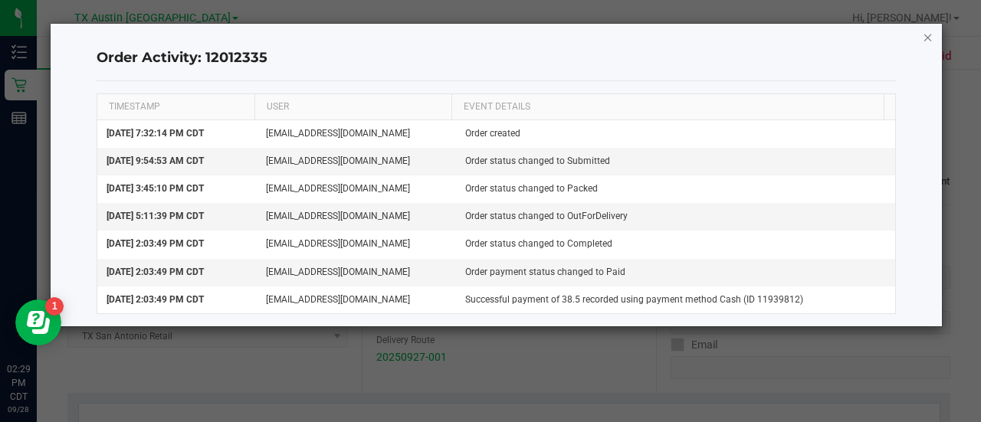
click at [926, 37] on icon "button" at bounding box center [927, 37] width 11 height 18
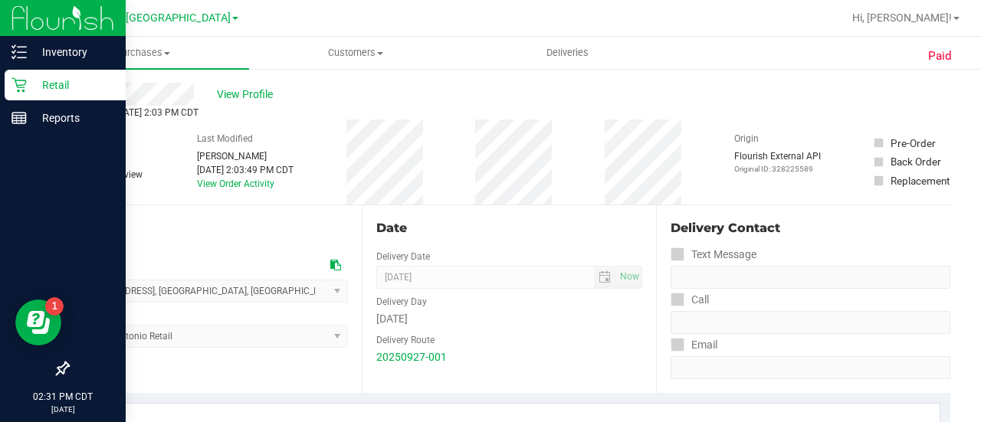
click at [14, 82] on icon at bounding box center [18, 84] width 15 height 15
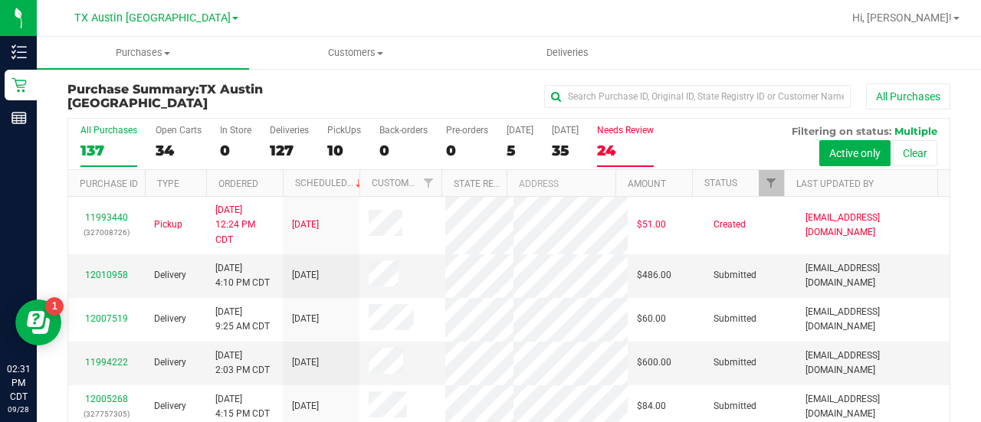
click at [616, 153] on div "24" at bounding box center [625, 151] width 57 height 18
click at [0, 0] on input "Needs Review 24" at bounding box center [0, 0] width 0 height 0
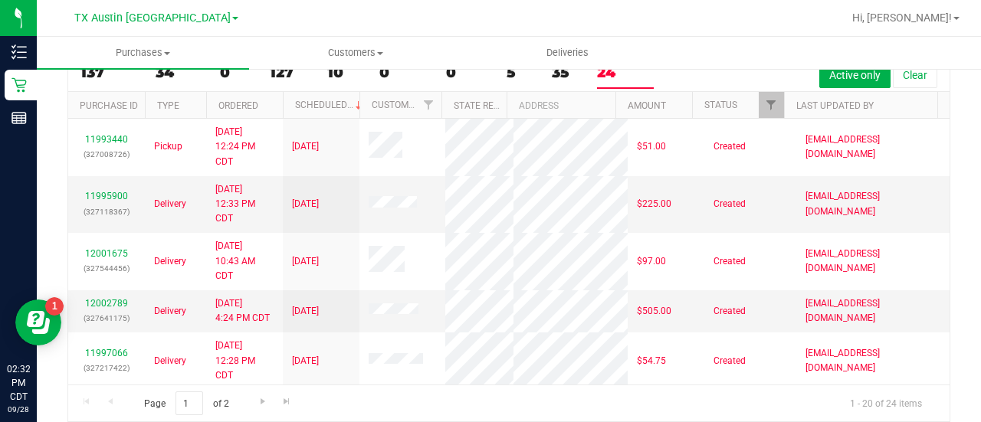
scroll to position [90, 0]
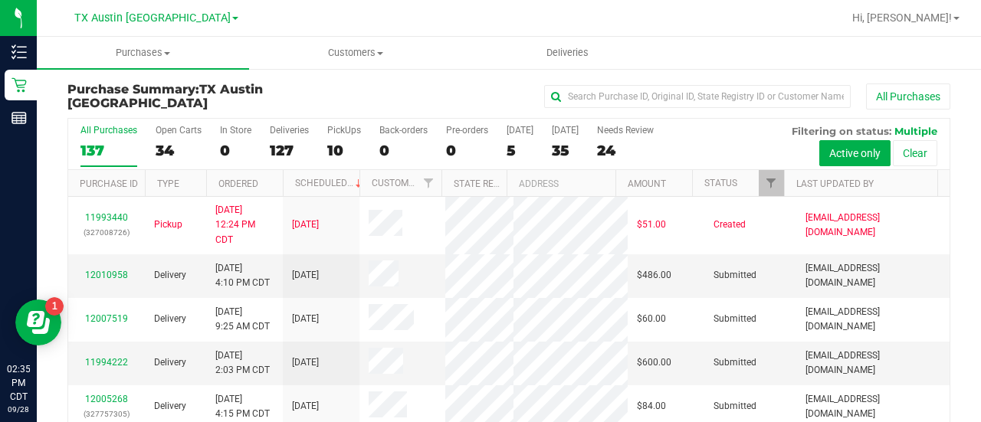
click at [341, 74] on div "Purchase Summary: TX Austin DC All Purchases All Purchases 137 Open Carts 34 In…" at bounding box center [509, 291] width 944 height 448
click at [349, 51] on span "Customers" at bounding box center [355, 53] width 211 height 14
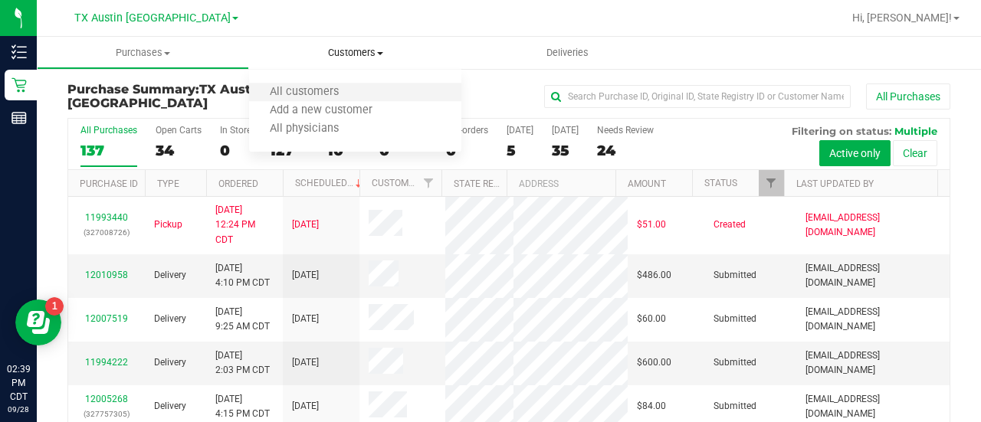
click at [302, 84] on li "All customers" at bounding box center [355, 92] width 212 height 18
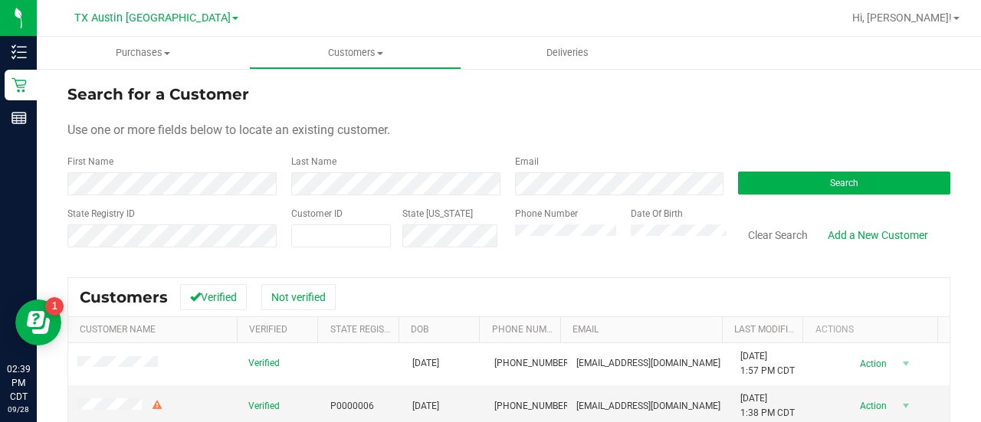
click at [407, 173] on div "Last Name" at bounding box center [392, 175] width 224 height 41
click at [398, 198] on form "Search for a Customer Use one or more fields below to locate an existing custom…" at bounding box center [508, 172] width 882 height 178
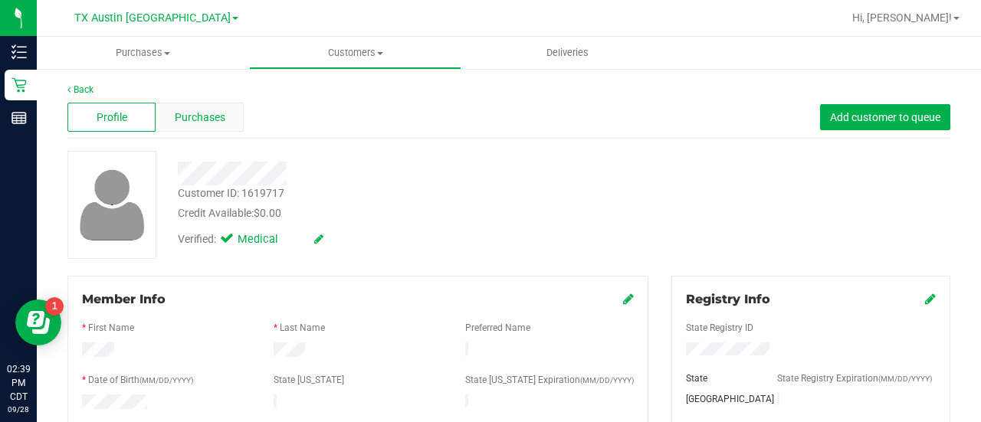
click at [193, 130] on div "Purchases" at bounding box center [200, 117] width 88 height 29
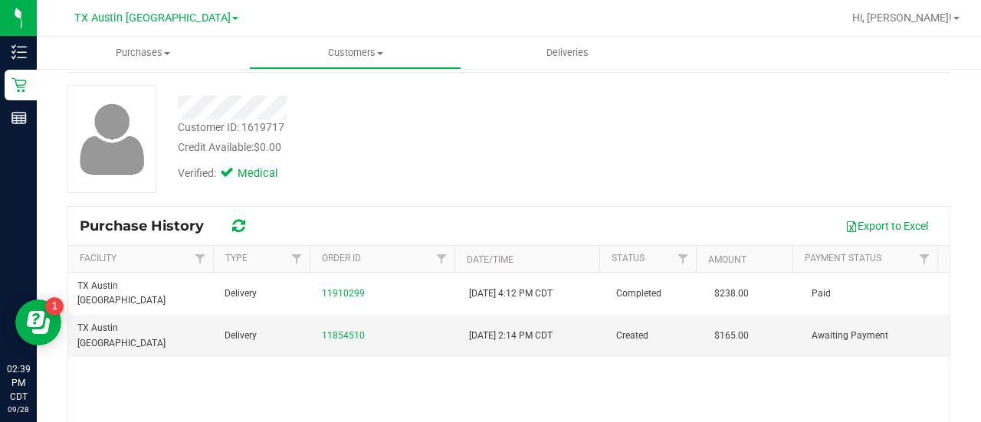
scroll to position [73, 0]
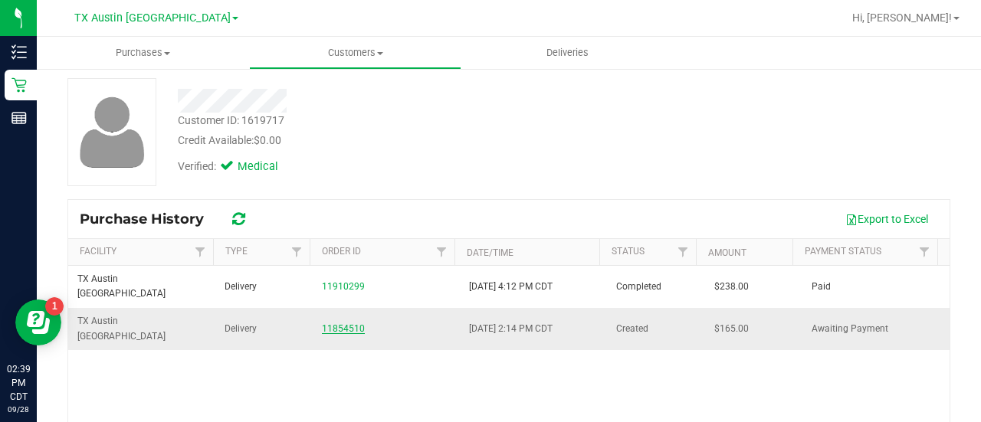
click at [343, 323] on link "11854510" at bounding box center [343, 328] width 43 height 11
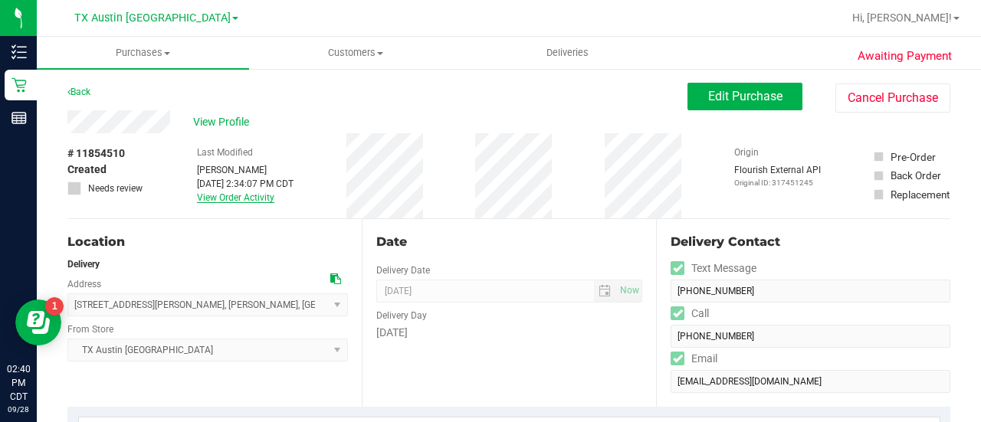
click at [224, 195] on link "View Order Activity" at bounding box center [235, 197] width 77 height 11
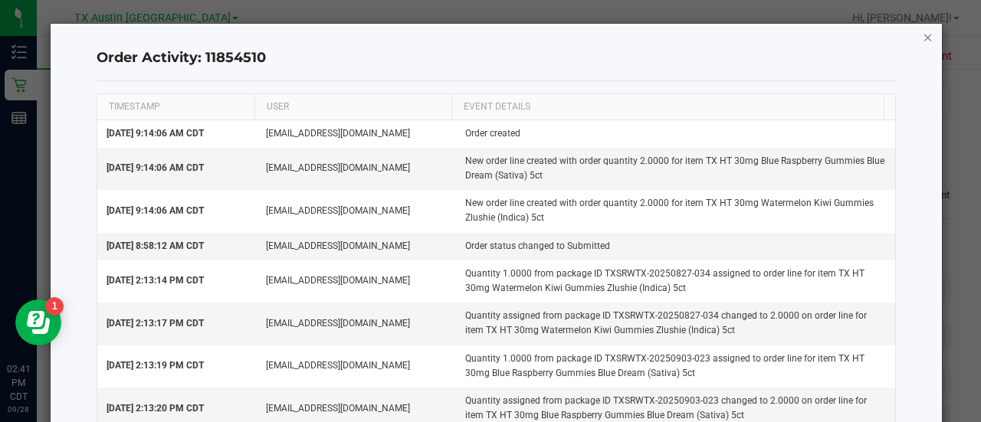
click at [922, 43] on icon "button" at bounding box center [927, 37] width 11 height 18
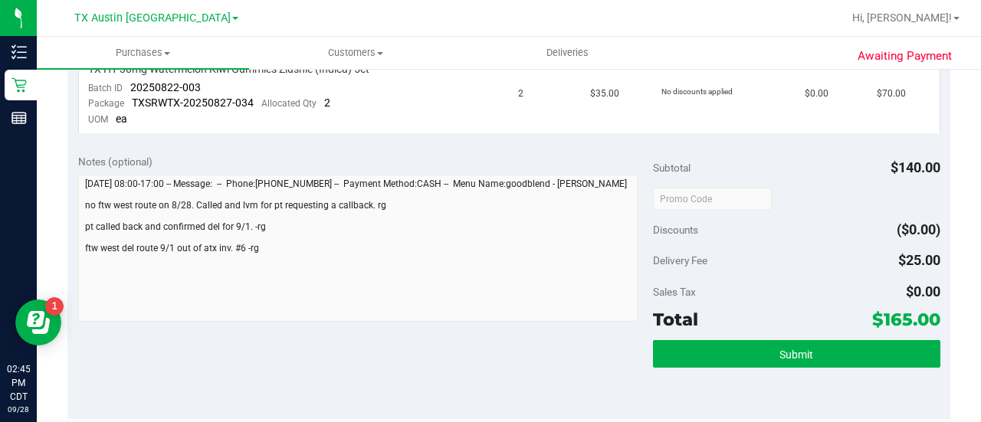
scroll to position [374, 0]
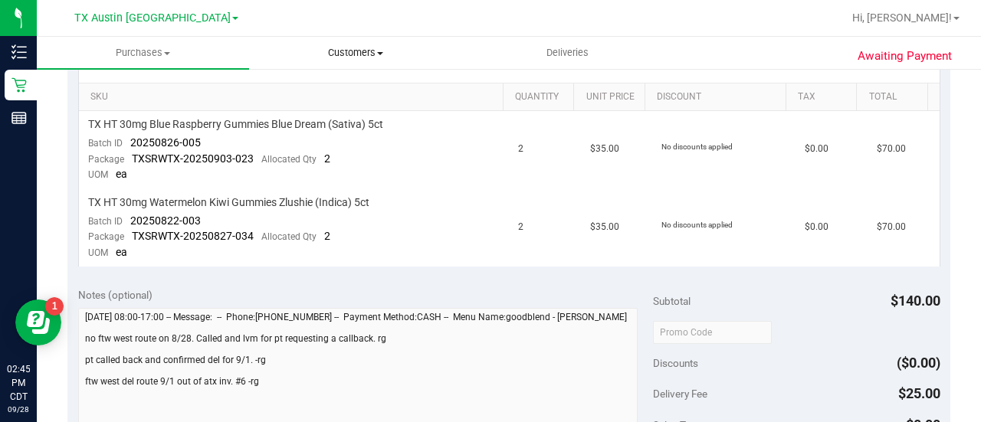
click at [348, 50] on span "Customers" at bounding box center [355, 53] width 211 height 14
click at [314, 99] on li "All customers" at bounding box center [355, 92] width 212 height 18
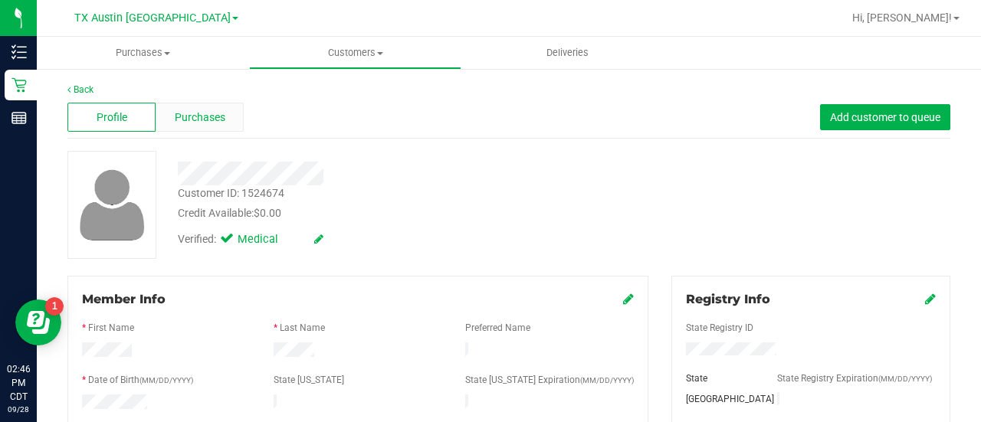
click at [198, 108] on div "Purchases" at bounding box center [200, 117] width 88 height 29
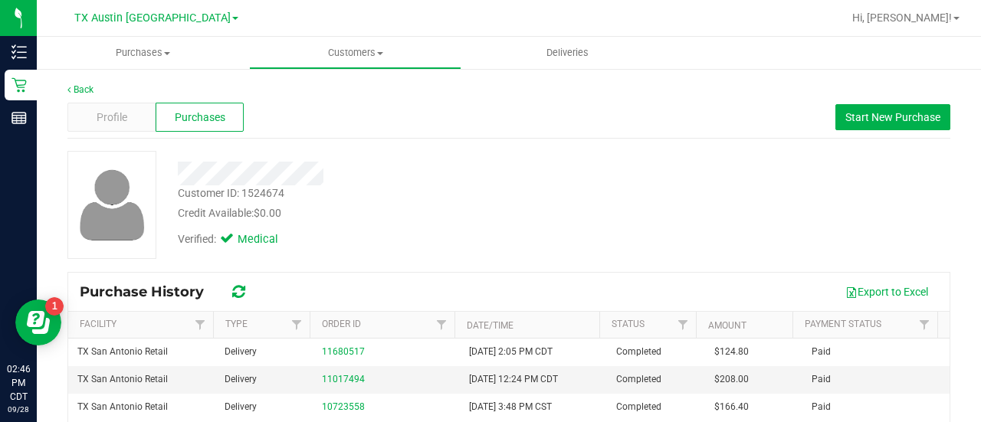
click at [666, 137] on div "Profile Purchases Start New Purchase" at bounding box center [508, 118] width 882 height 42
click at [869, 111] on span "Start New Purchase" at bounding box center [892, 117] width 95 height 12
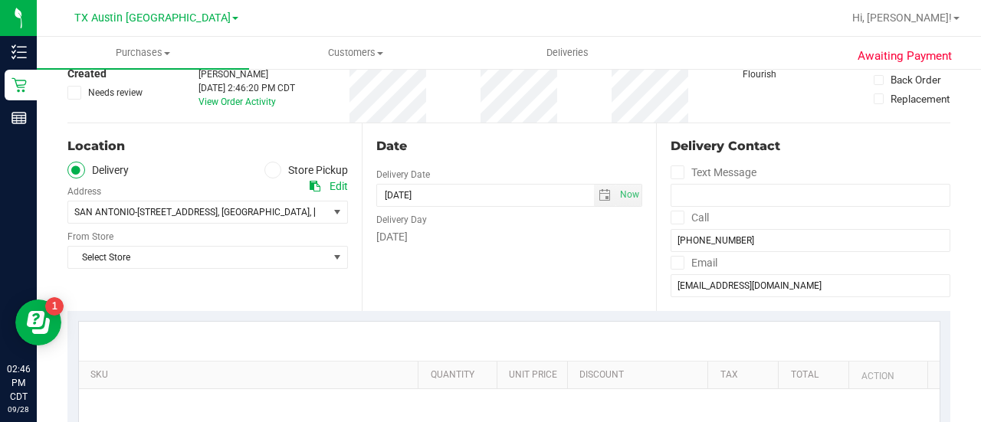
scroll to position [112, 0]
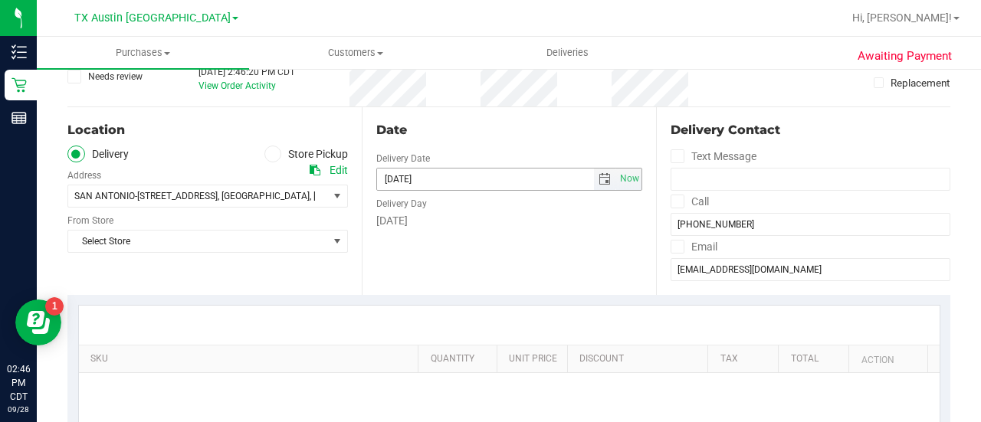
click at [605, 173] on span "select" at bounding box center [605, 179] width 22 height 21
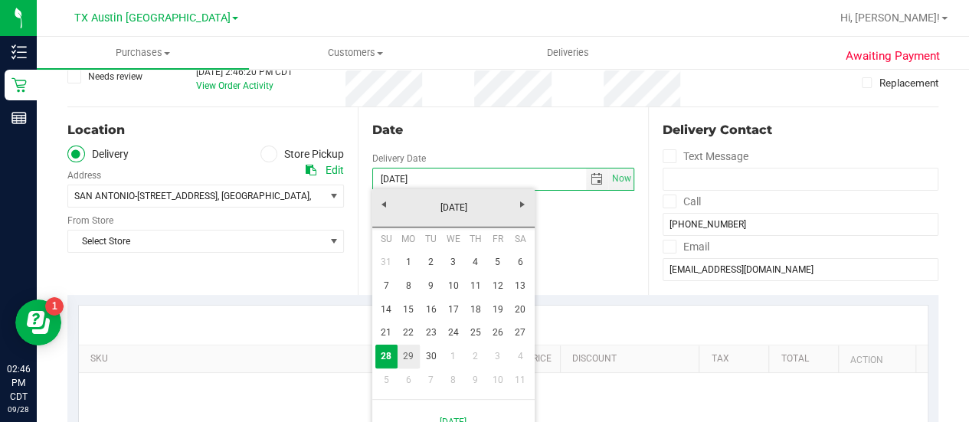
click at [406, 361] on link "29" at bounding box center [409, 357] width 22 height 24
type input "09/29/2025"
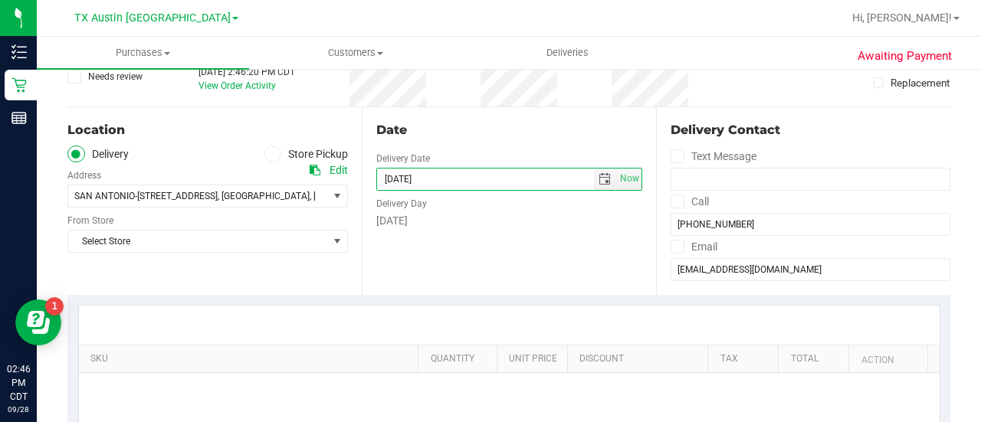
click at [492, 308] on div at bounding box center [509, 325] width 860 height 39
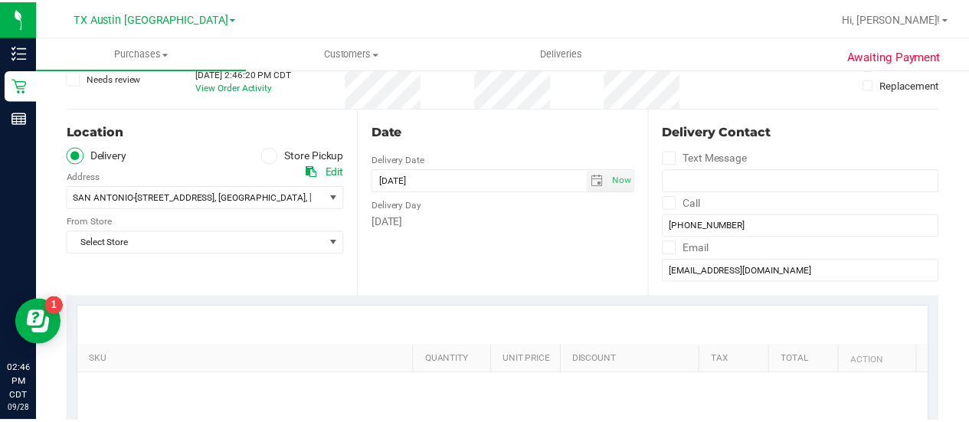
scroll to position [109, 0]
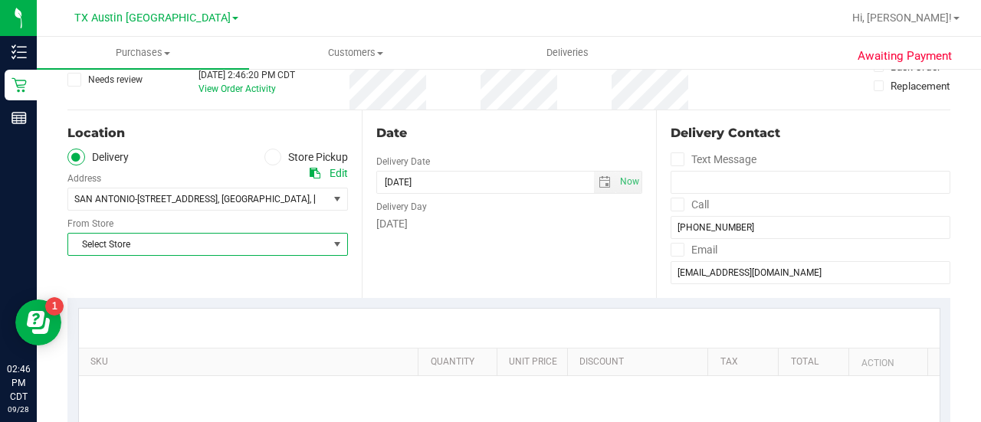
click at [295, 234] on span "Select Store" at bounding box center [198, 244] width 260 height 21
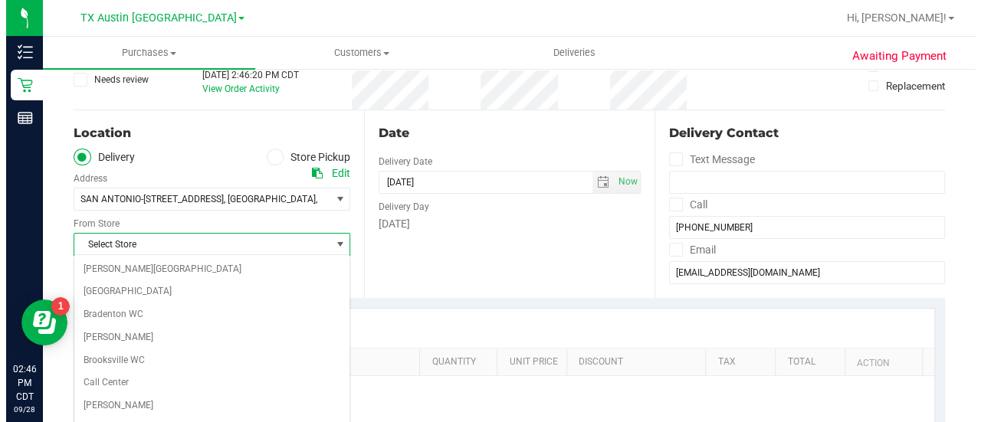
scroll to position [1083, 0]
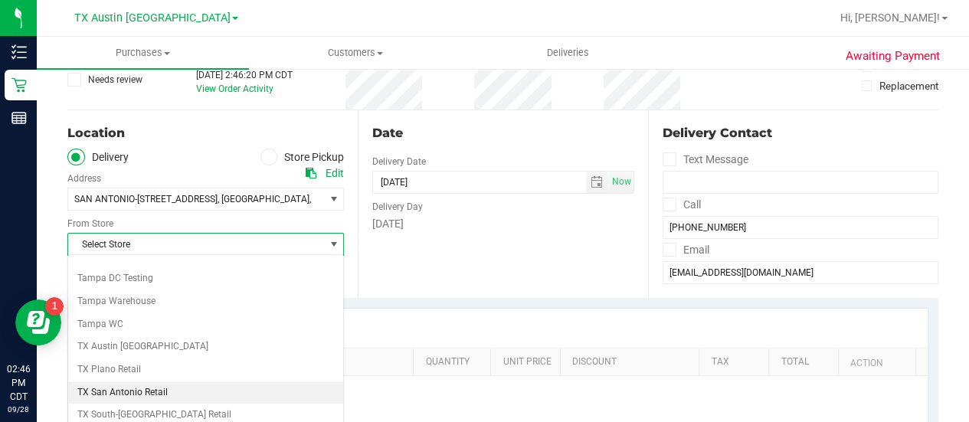
click at [113, 381] on li "TX San Antonio Retail" at bounding box center [205, 392] width 275 height 23
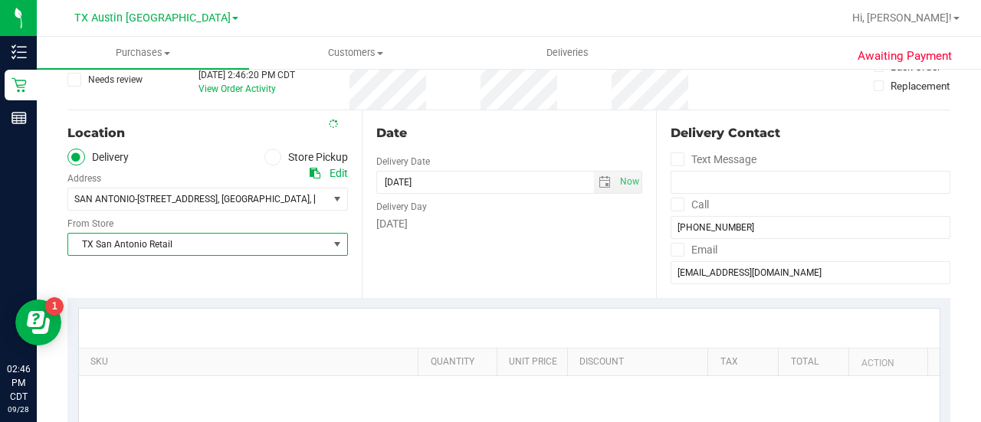
click at [290, 280] on div "Location Delivery Store Pickup Address Edit SAN ANTONIO-18720 STONE OAK PKWY , …" at bounding box center [214, 204] width 294 height 188
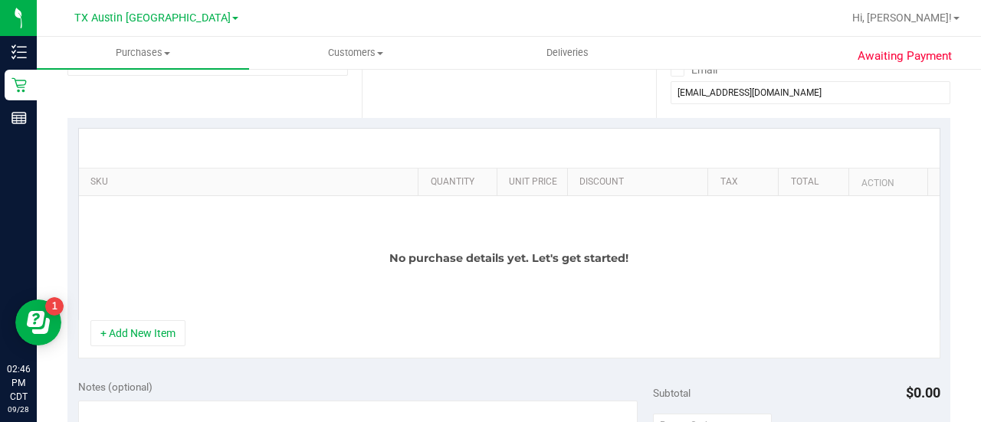
scroll to position [291, 0]
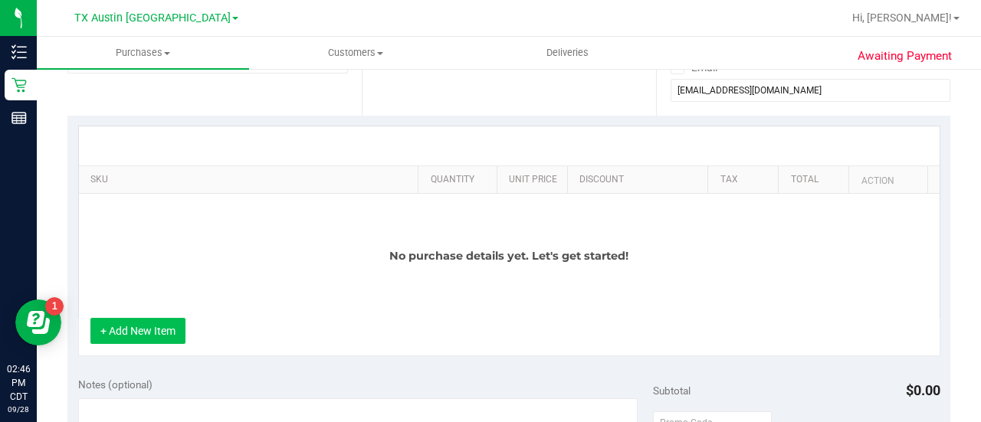
click at [152, 319] on button "+ Add New Item" at bounding box center [137, 331] width 95 height 26
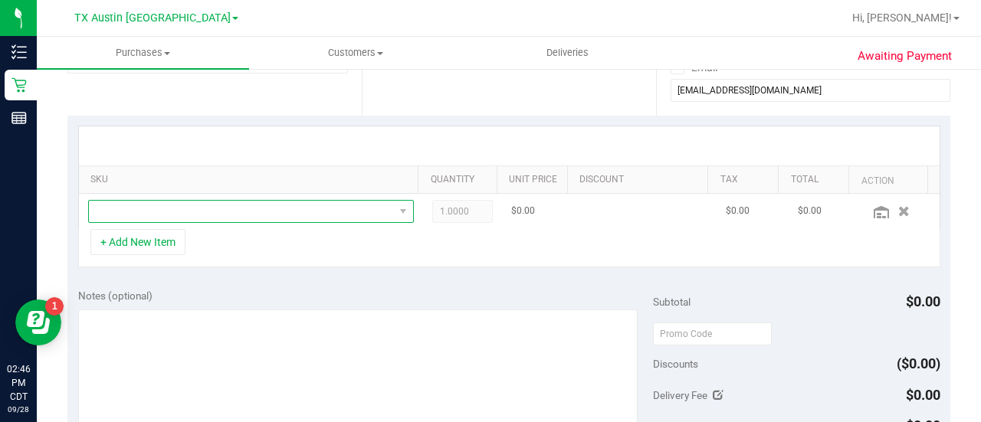
click at [315, 204] on span "NO DATA FOUND" at bounding box center [241, 211] width 305 height 21
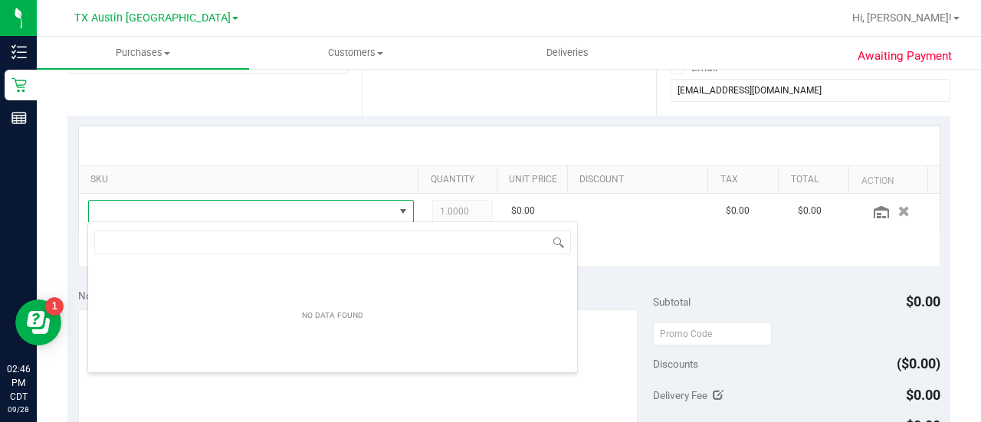
scroll to position [22, 309]
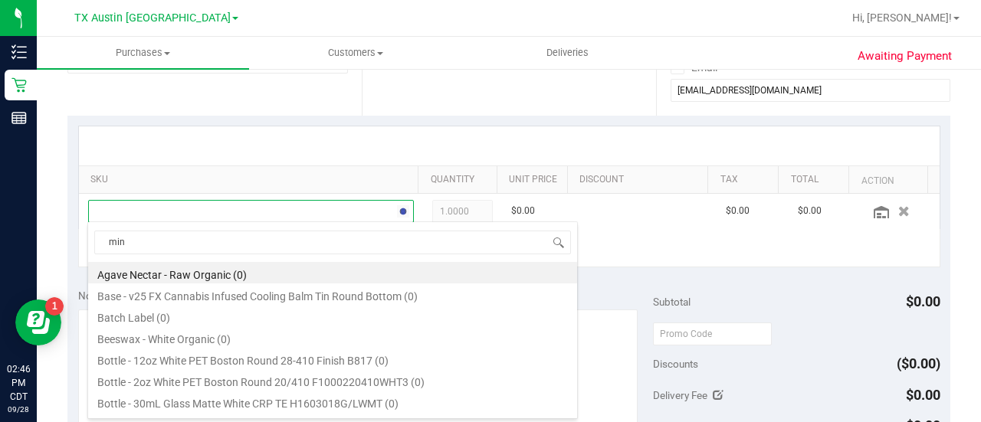
type input "mint"
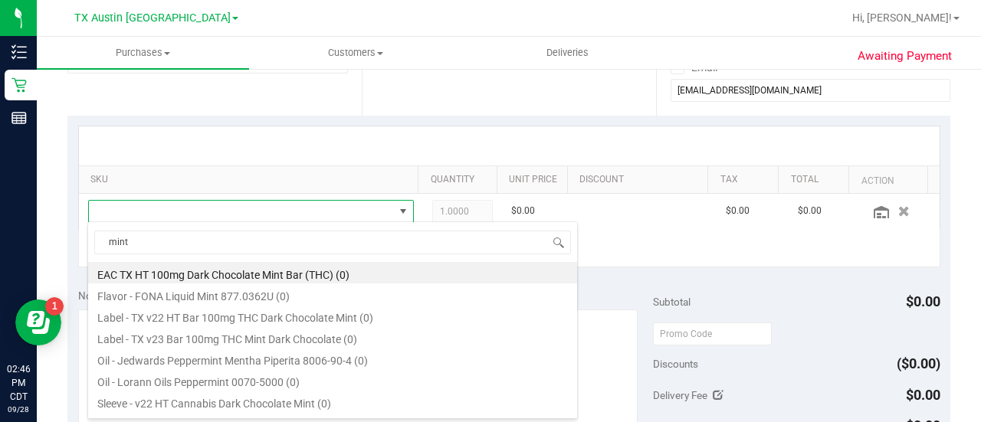
scroll to position [104, 0]
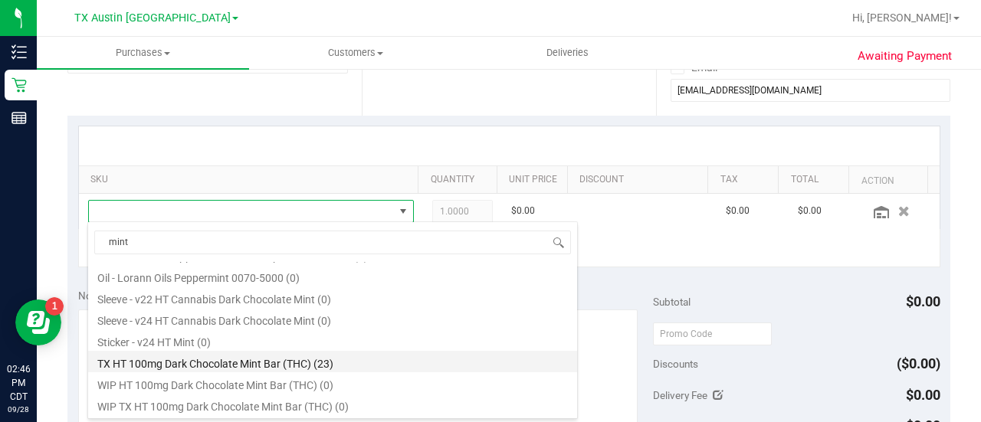
click at [276, 365] on li "TX HT 100mg Dark Chocolate Mint Bar (THC) (23)" at bounding box center [332, 361] width 489 height 21
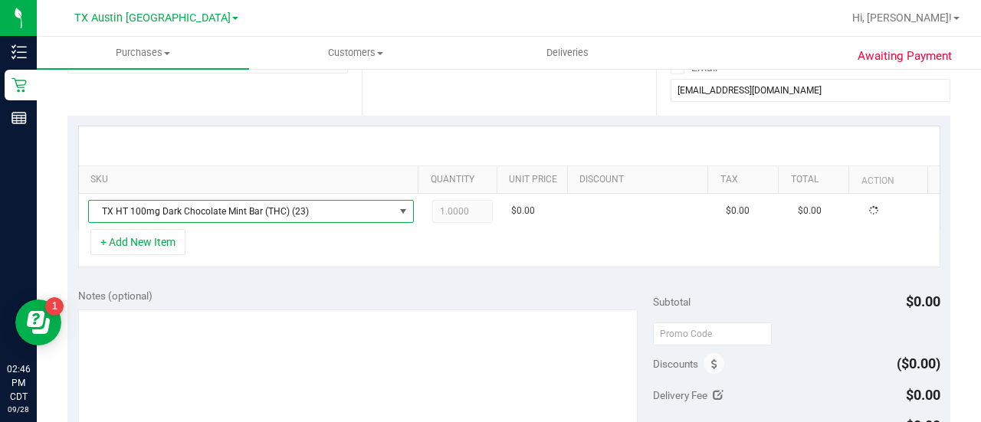
click at [330, 289] on div "Notes (optional)" at bounding box center [365, 295] width 575 height 15
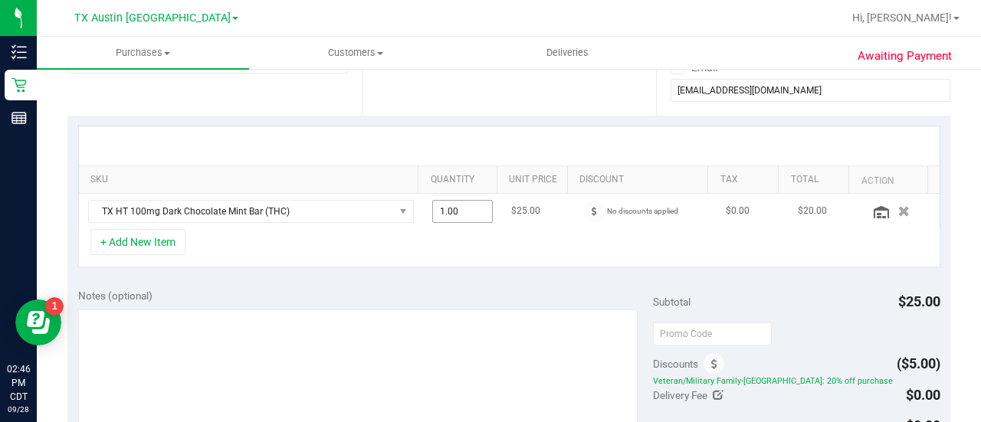
click at [458, 206] on span "1.00 1" at bounding box center [462, 211] width 61 height 23
type input "2"
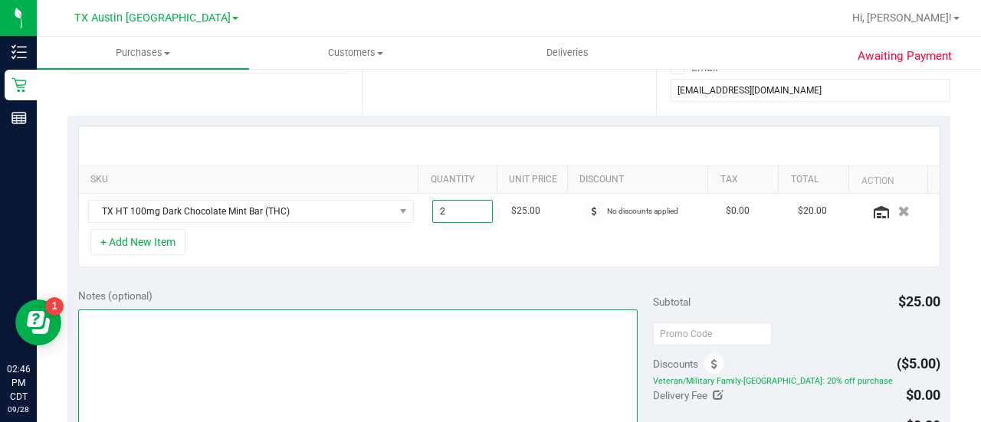
click at [455, 362] on textarea at bounding box center [357, 382] width 559 height 147
type input "2.00"
click at [548, 315] on textarea at bounding box center [357, 382] width 559 height 147
type textarea "SAN PU 9/29 CCLM9/28"
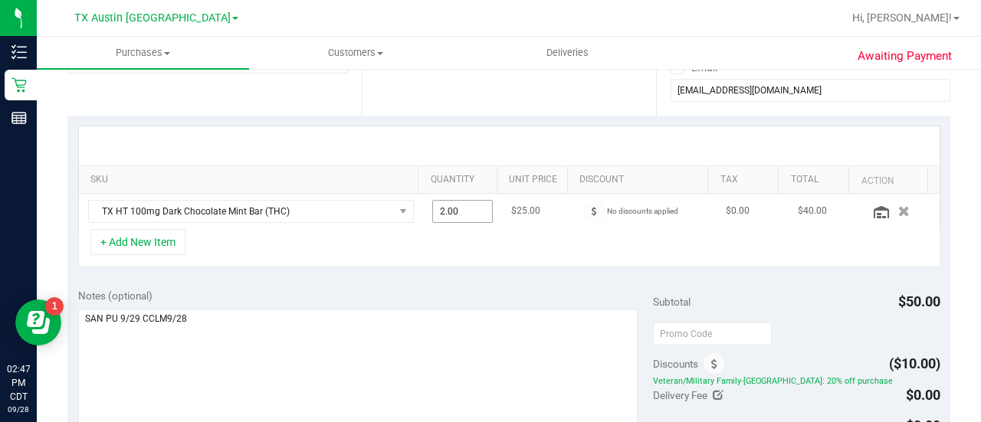
click at [459, 215] on span "2.00 2" at bounding box center [462, 211] width 61 height 23
type input "4"
click at [423, 270] on div "SKU Quantity Unit Price Discount Tax Total Action TX HT 100mg Dark Chocolate Mi…" at bounding box center [508, 197] width 882 height 162
type input "4.00"
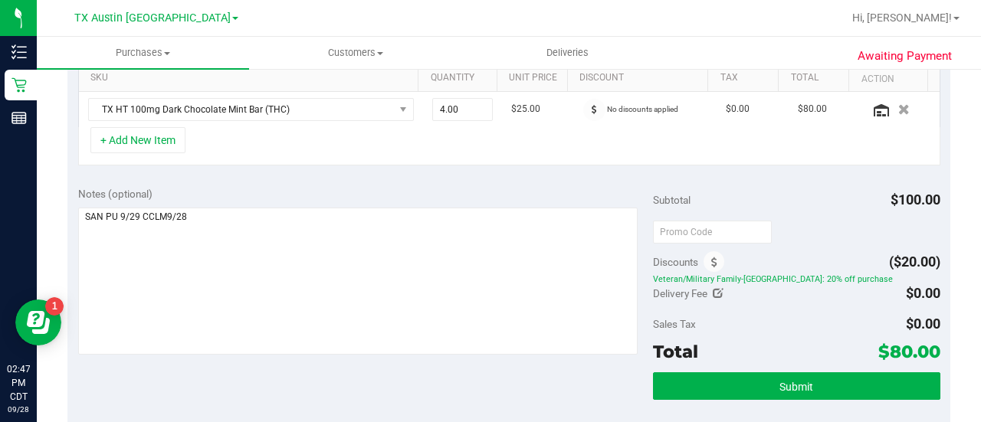
scroll to position [388, 0]
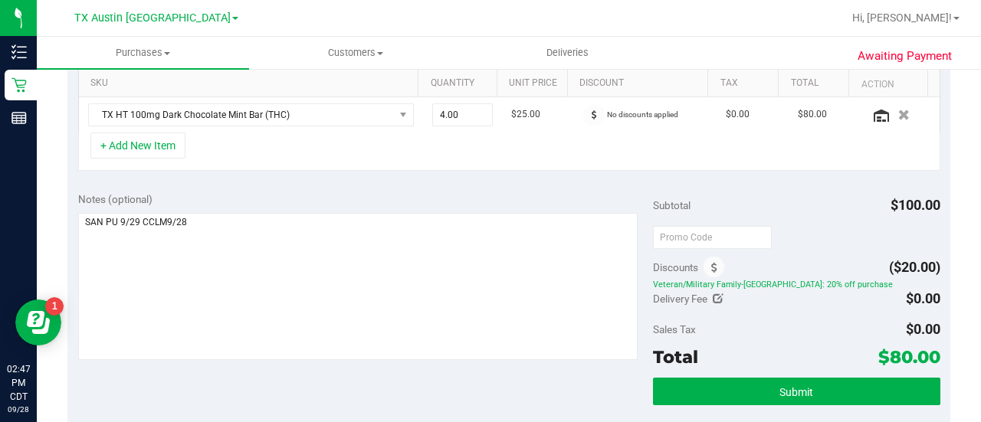
click at [958, 255] on div "Awaiting Payment Back Save Purchase View Profile # 12021370 Created Needs revie…" at bounding box center [509, 251] width 944 height 1143
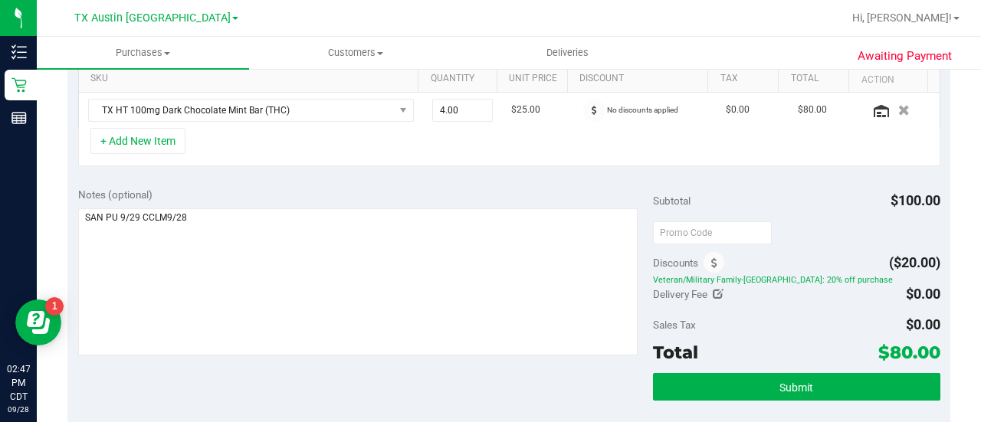
scroll to position [385, 0]
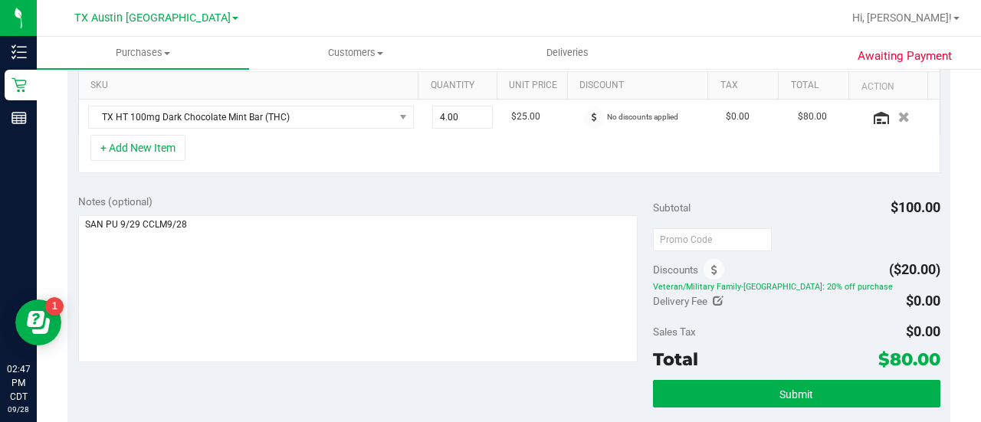
click at [951, 260] on div "Awaiting Payment Back Save Purchase View Profile # 12021370 Created Needs revie…" at bounding box center [509, 253] width 944 height 1143
click at [953, 258] on div "Awaiting Payment Back Save Purchase View Profile # 12021370 Created Needs revie…" at bounding box center [509, 253] width 944 height 1143
click at [948, 247] on div "Awaiting Payment Back Save Purchase View Profile # 12021370 Created Needs revie…" at bounding box center [509, 253] width 944 height 1143
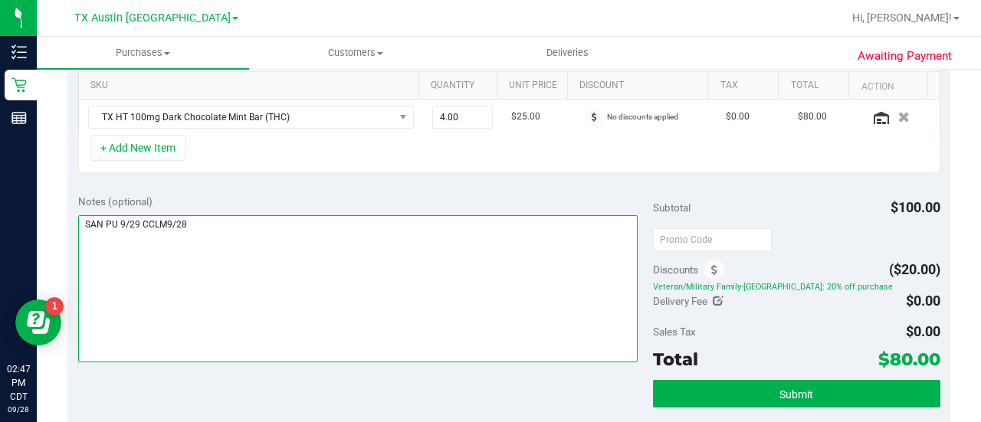
click at [447, 252] on textarea at bounding box center [357, 288] width 559 height 147
click at [417, 237] on textarea at bounding box center [357, 288] width 559 height 147
click at [417, 254] on textarea at bounding box center [357, 288] width 559 height 147
click at [419, 240] on textarea at bounding box center [357, 288] width 559 height 147
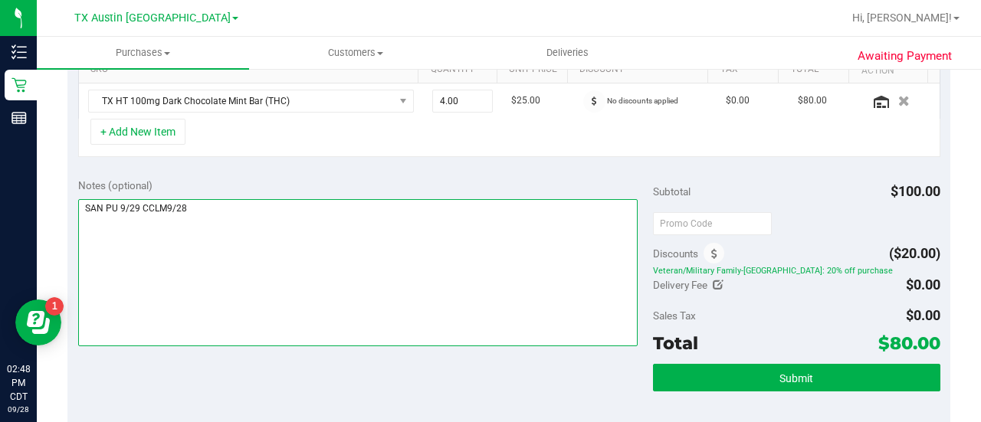
scroll to position [410, 0]
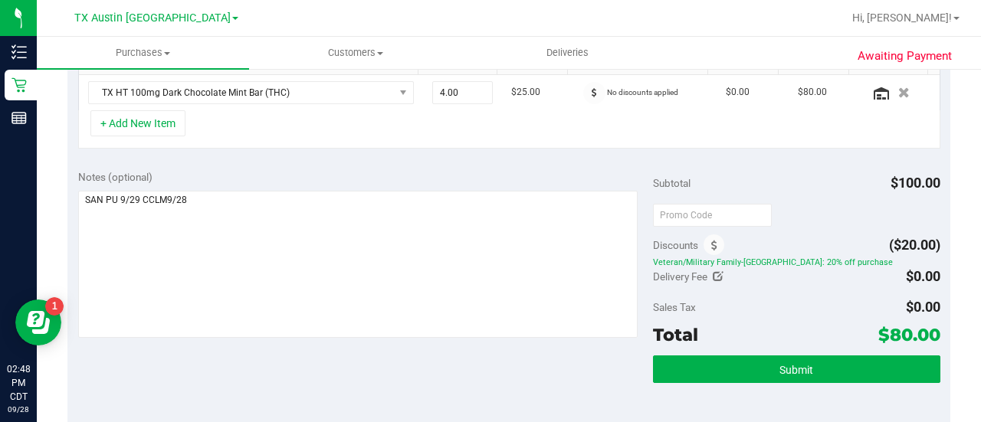
click at [746, 345] on div "Subtotal $100.00 Discounts ($20.00) Veteran/Military Family-TX: 20% off purchas…" at bounding box center [796, 296] width 287 height 255
click at [743, 360] on button "Submit" at bounding box center [796, 369] width 287 height 28
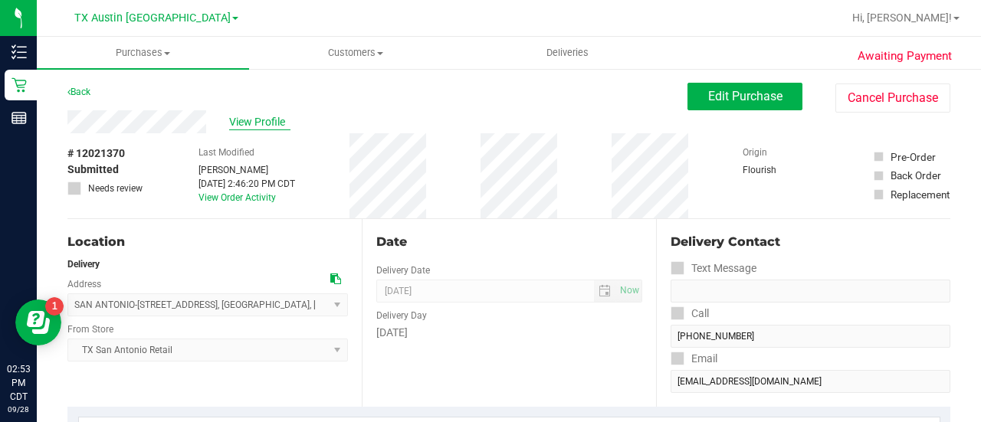
click at [231, 125] on span "View Profile" at bounding box center [259, 122] width 61 height 16
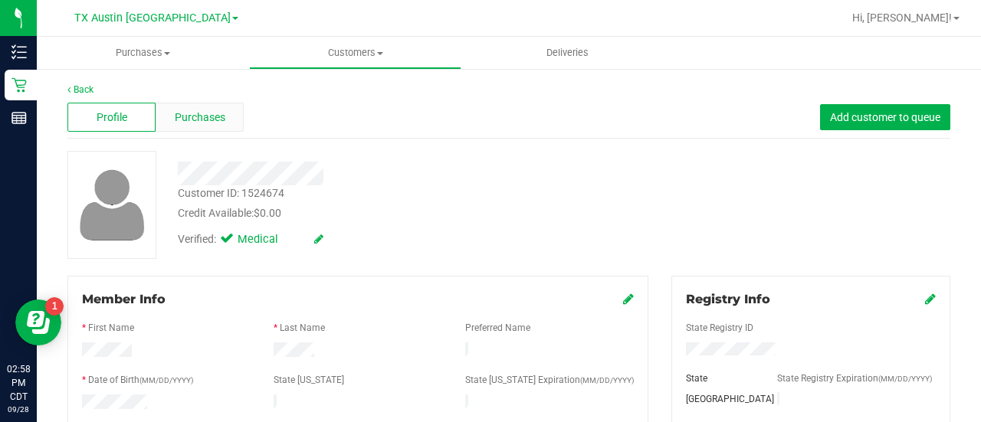
click at [193, 126] on div "Purchases" at bounding box center [200, 117] width 88 height 29
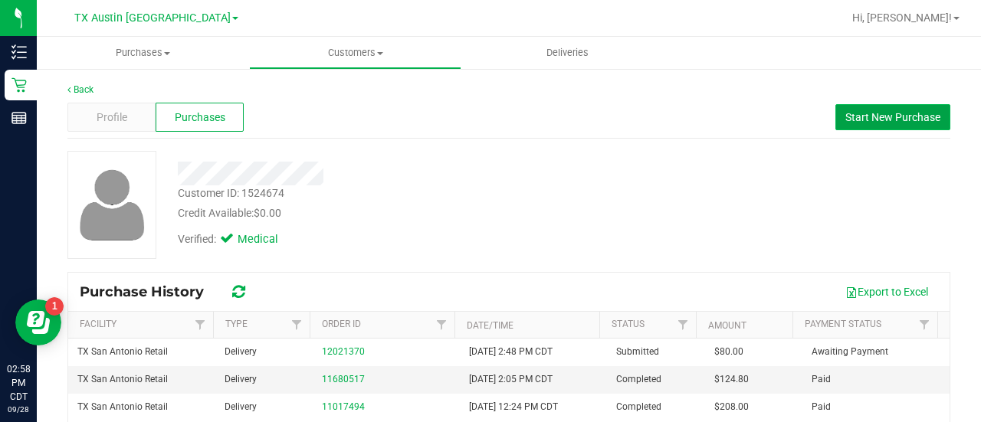
click at [856, 128] on button "Start New Purchase" at bounding box center [892, 117] width 115 height 26
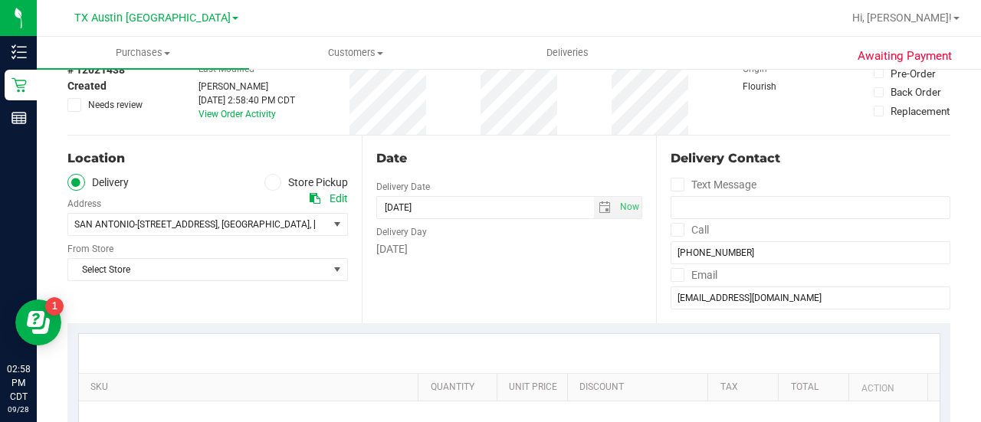
scroll to position [87, 0]
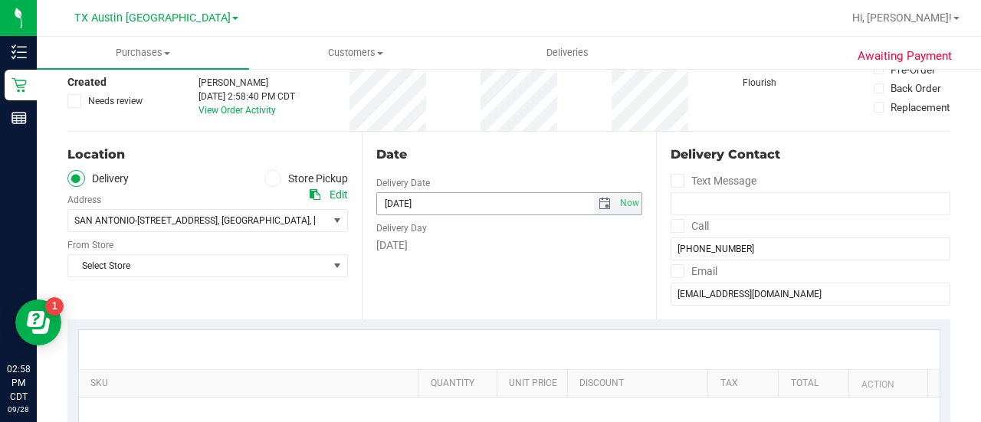
click at [597, 210] on span "select" at bounding box center [605, 203] width 22 height 21
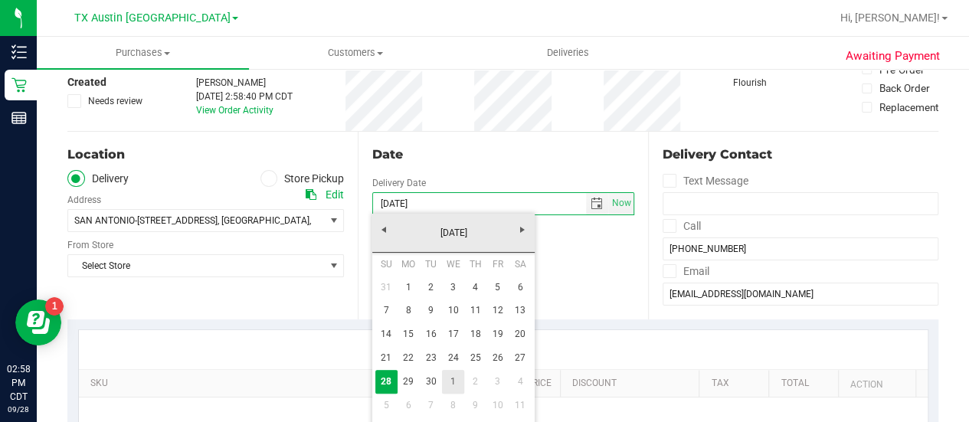
click at [455, 378] on link "1" at bounding box center [453, 382] width 22 height 24
type input "10/01/2025"
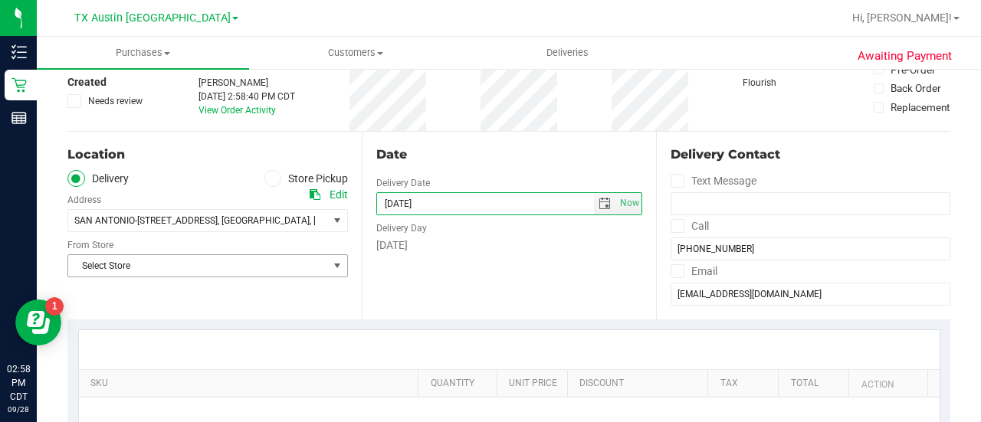
click at [280, 269] on span "Select Store" at bounding box center [198, 265] width 260 height 21
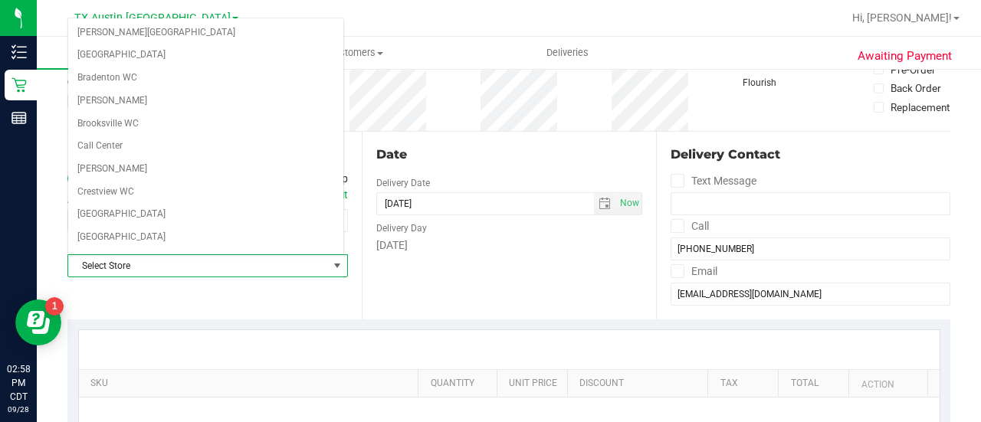
scroll to position [1083, 0]
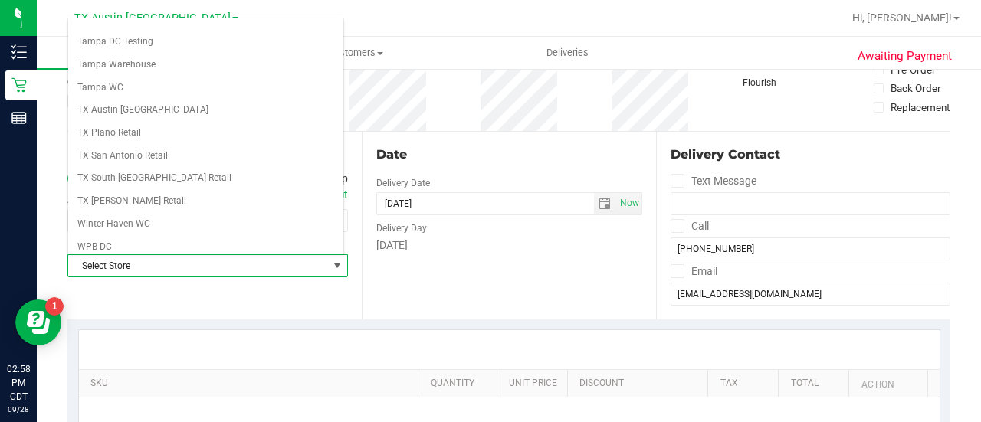
click at [342, 296] on div "Location Delivery Store Pickup Address Edit SAN ANTONIO-18720 STONE OAK PKWY , …" at bounding box center [214, 226] width 294 height 188
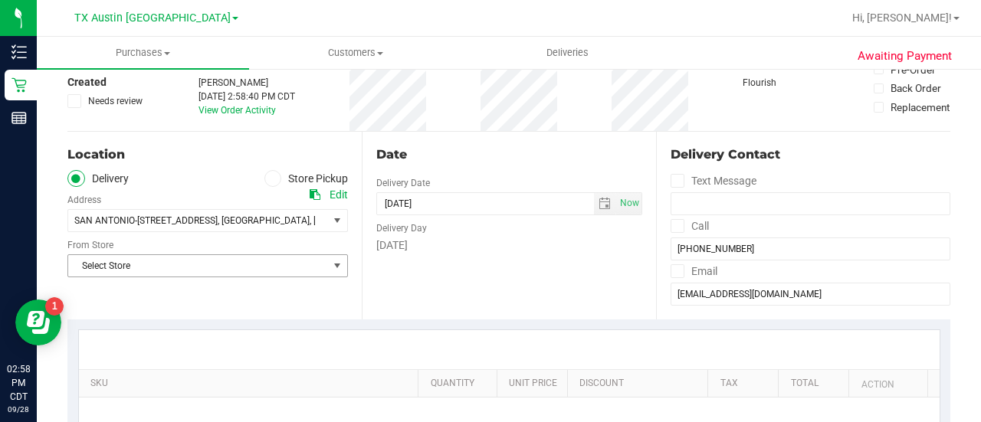
click at [205, 267] on span "Select Store" at bounding box center [198, 265] width 260 height 21
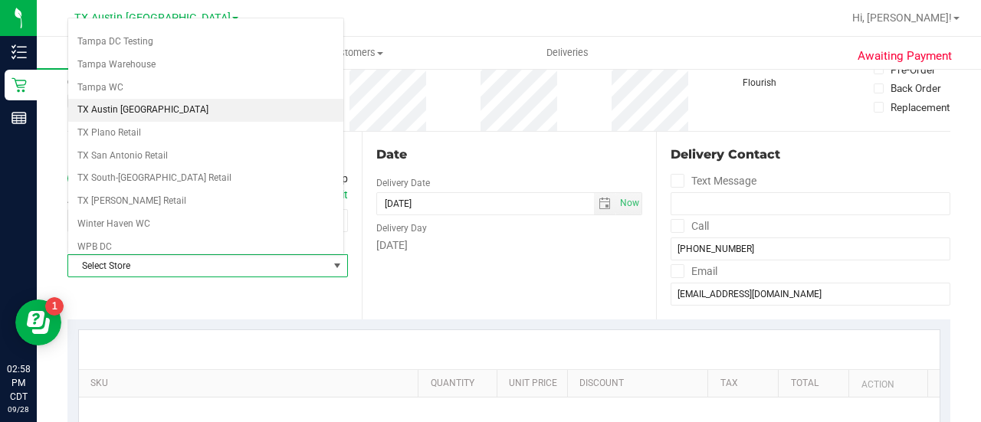
click at [127, 99] on li "TX Austin [GEOGRAPHIC_DATA]" at bounding box center [205, 110] width 275 height 23
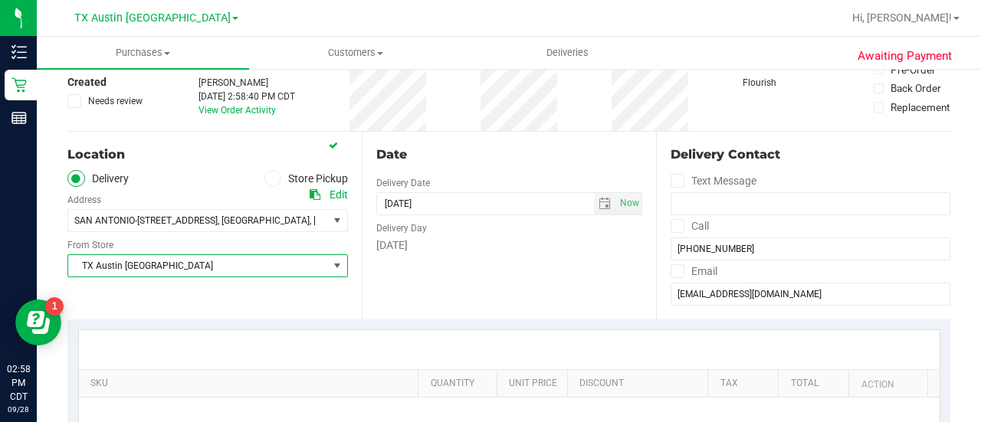
click at [124, 93] on div "# 12021438 Created Needs review" at bounding box center [105, 83] width 77 height 50
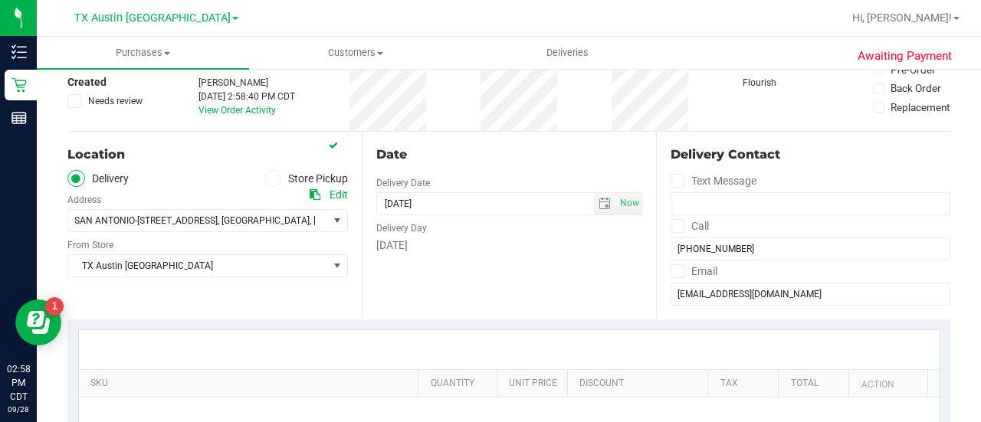
click at [118, 102] on span "Needs review" at bounding box center [115, 101] width 54 height 14
click at [0, 0] on input "Needs review" at bounding box center [0, 0] width 0 height 0
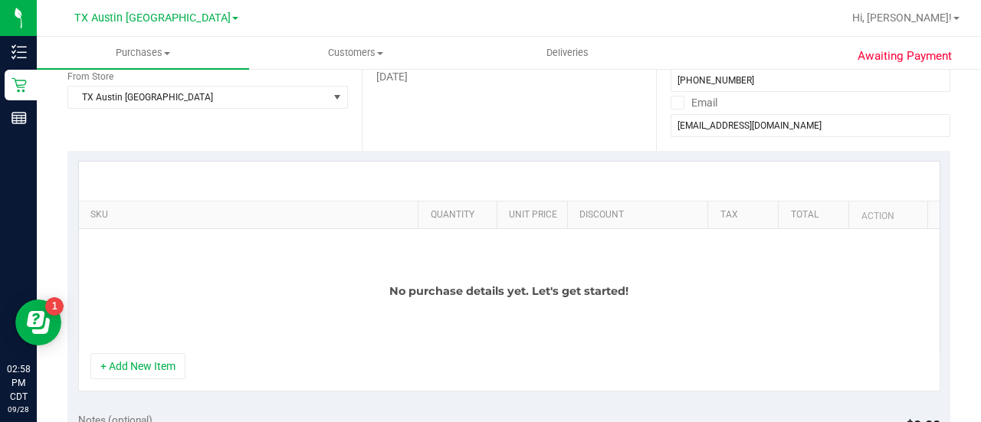
scroll to position [274, 0]
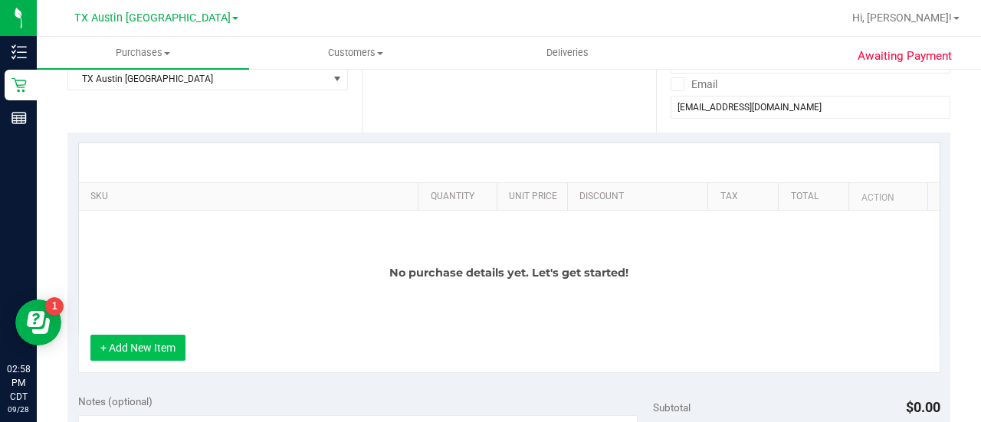
click at [161, 346] on button "+ Add New Item" at bounding box center [137, 348] width 95 height 26
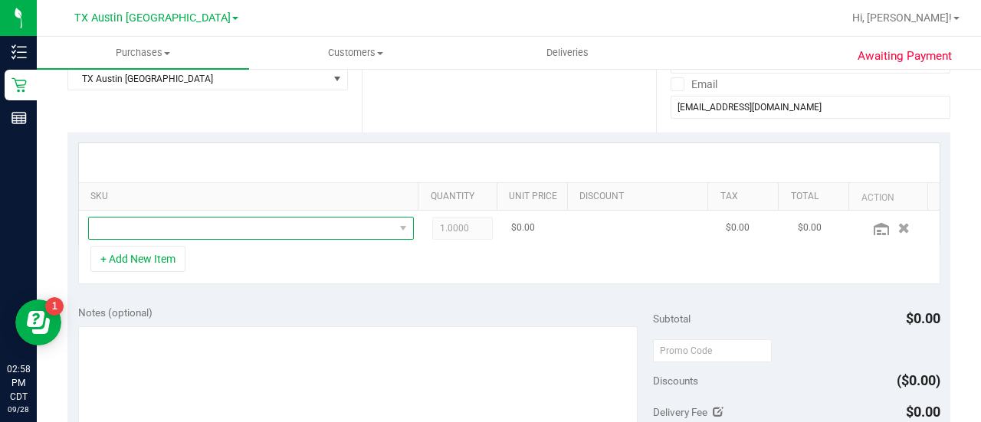
click at [342, 225] on span "NO DATA FOUND" at bounding box center [241, 228] width 305 height 21
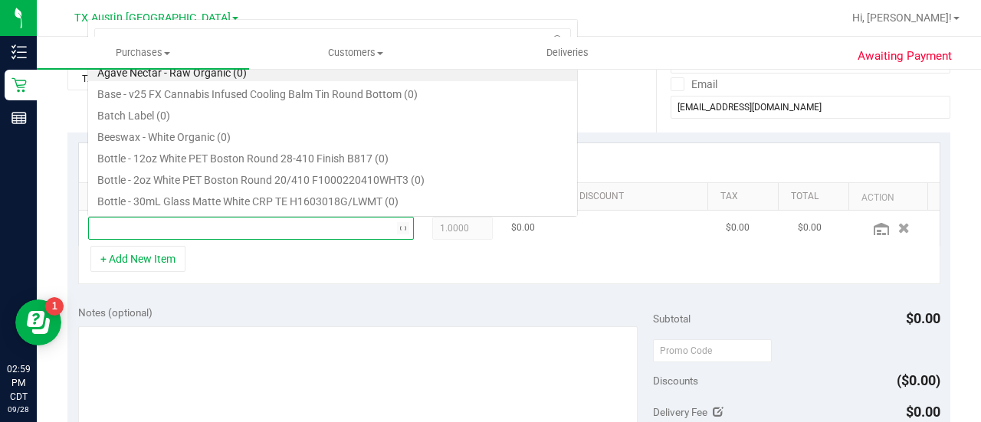
scroll to position [22, 309]
type input "choco"
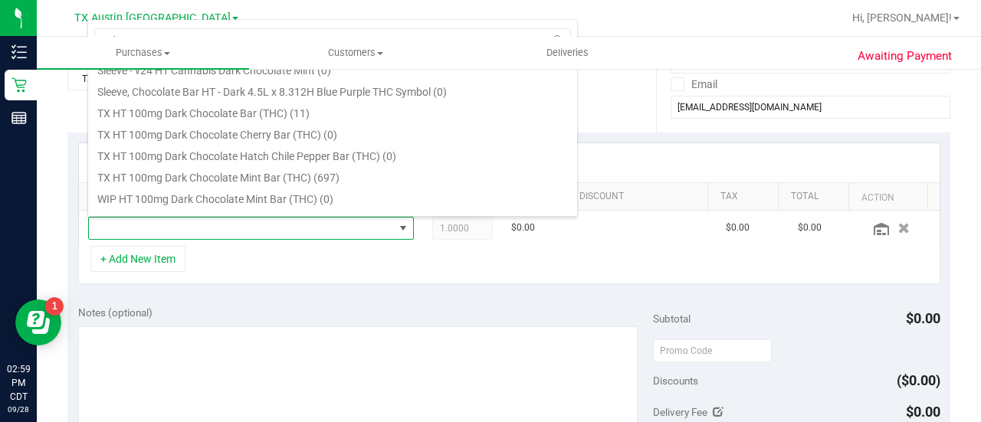
scroll to position [344, 0]
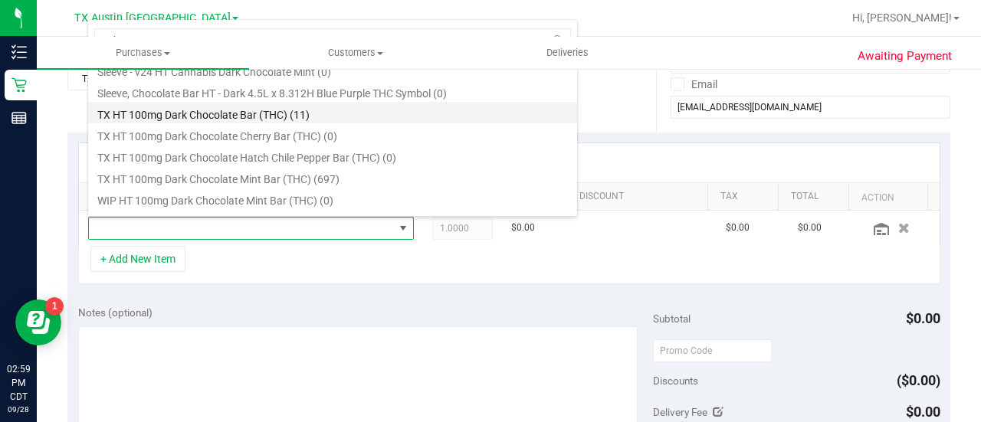
click at [256, 117] on li "TX HT 100mg Dark Chocolate Bar (THC) (11)" at bounding box center [332, 112] width 489 height 21
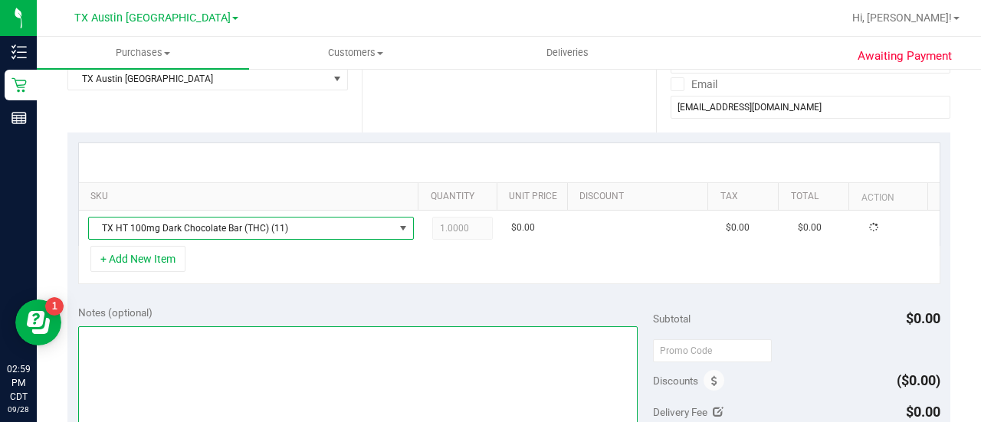
click at [326, 329] on textarea at bounding box center [357, 399] width 559 height 147
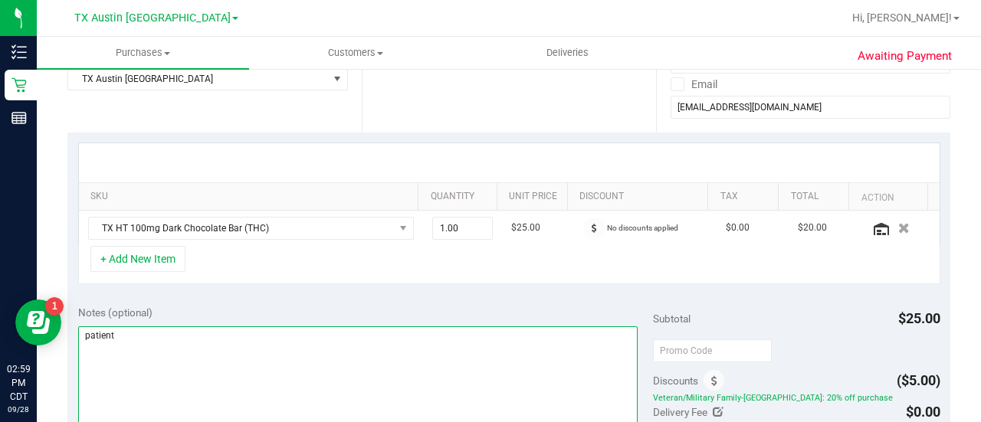
type textarea "patient"
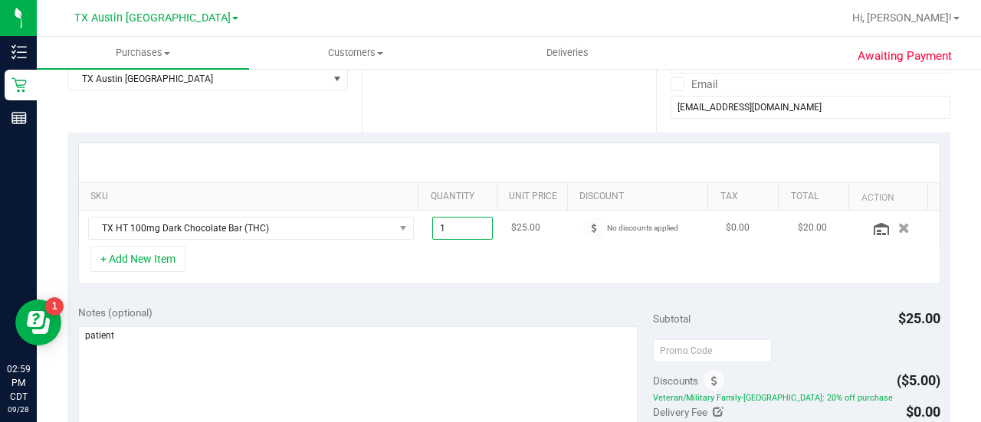
click at [453, 231] on span "1.00 1" at bounding box center [462, 228] width 61 height 23
type input "5"
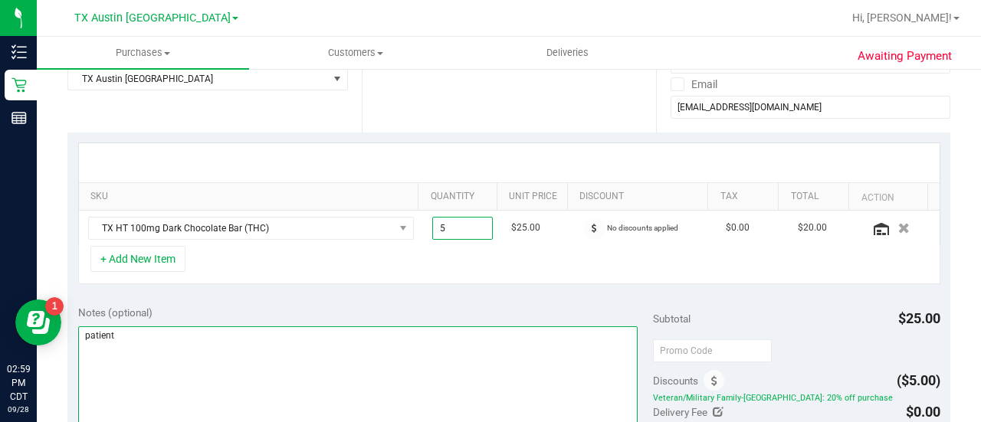
type input "5.00"
click at [375, 362] on textarea at bounding box center [357, 399] width 559 height 147
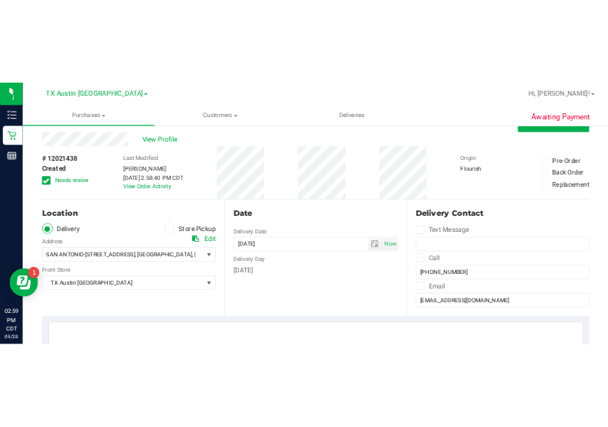
scroll to position [0, 0]
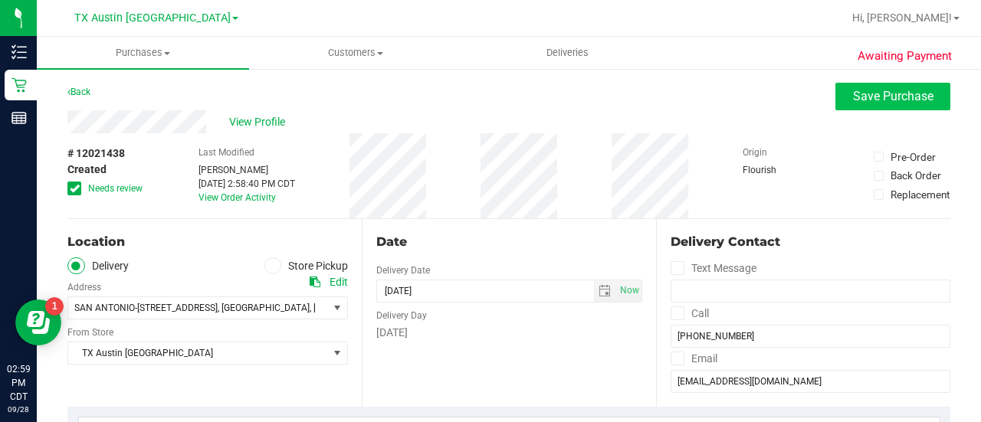
type textarea "patient wants to be contacted when Stone Oak has regular choco for pu"
click at [856, 99] on span "Save Purchase" at bounding box center [893, 96] width 80 height 15
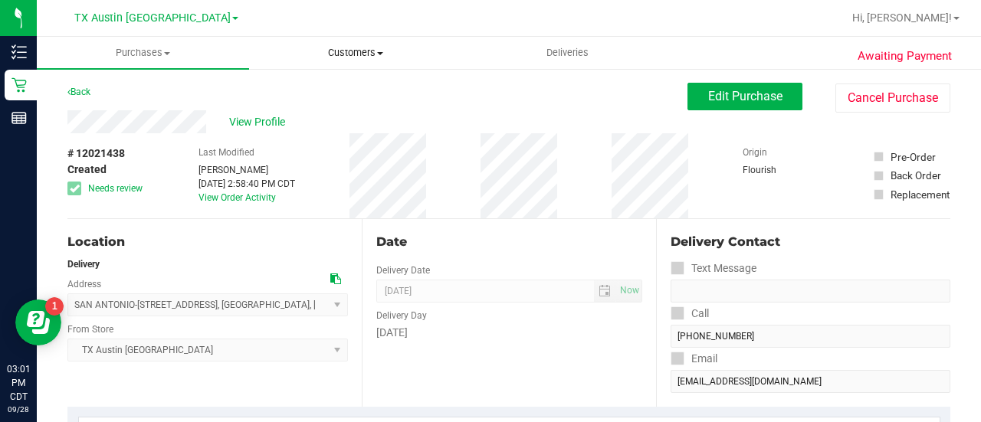
click at [339, 54] on span "Customers" at bounding box center [355, 53] width 211 height 14
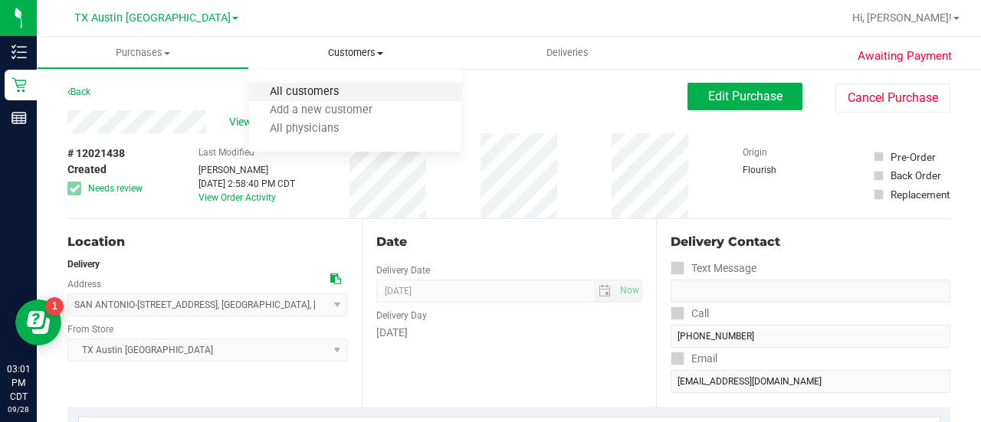
click at [290, 95] on span "All customers" at bounding box center [304, 92] width 110 height 13
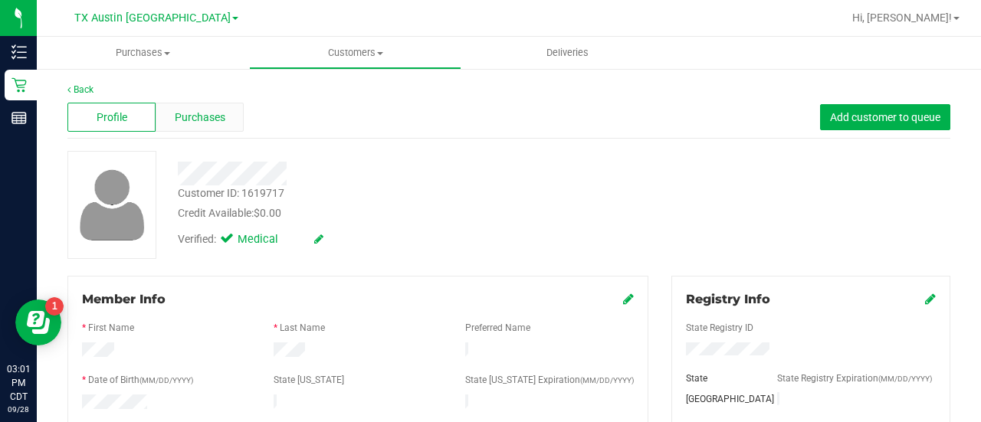
click at [224, 124] on div "Purchases" at bounding box center [200, 117] width 88 height 29
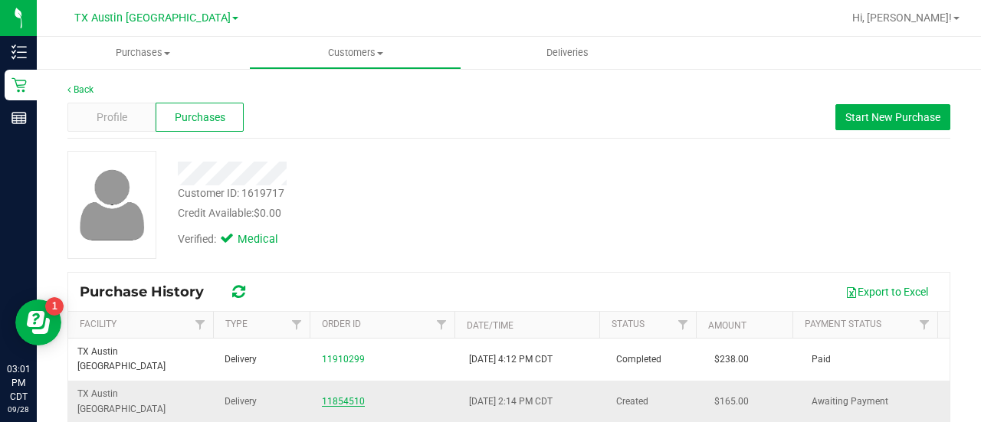
click at [349, 396] on link "11854510" at bounding box center [343, 401] width 43 height 11
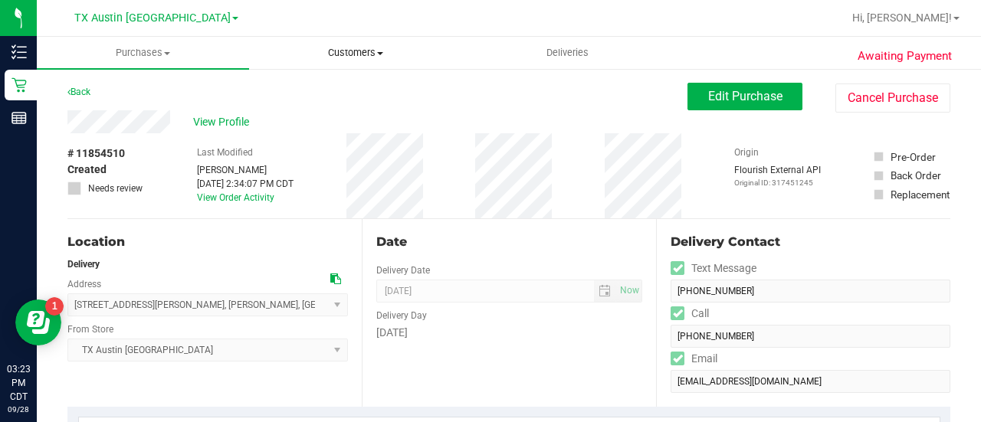
click at [332, 57] on span "Customers" at bounding box center [355, 53] width 211 height 14
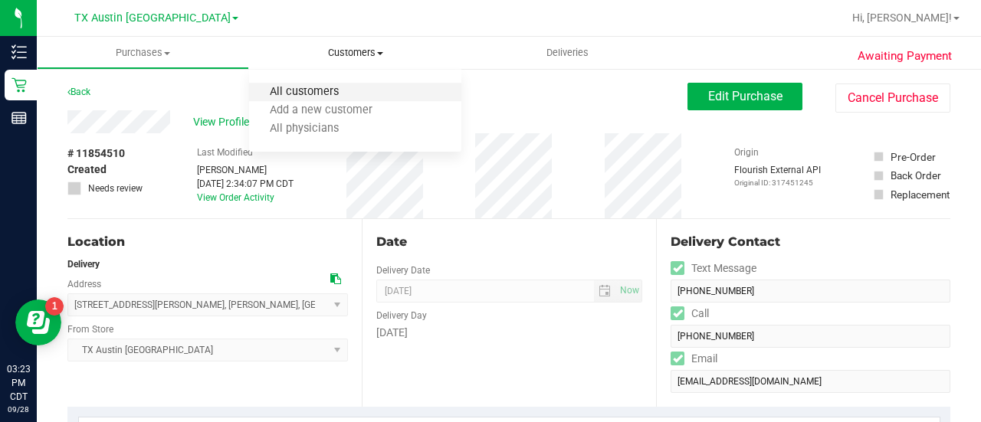
click at [330, 88] on span "All customers" at bounding box center [304, 92] width 110 height 13
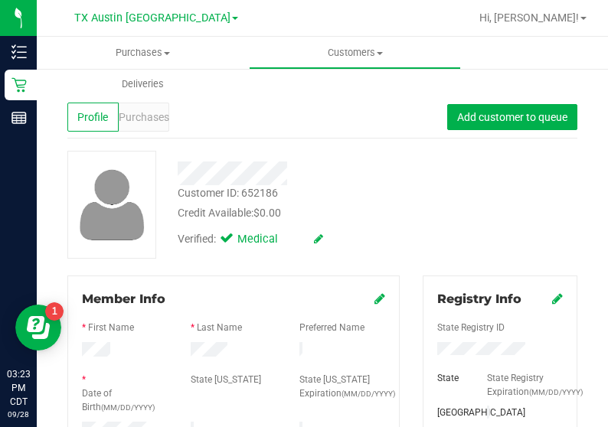
click at [394, 249] on div "Verified: Medical" at bounding box center [299, 238] width 267 height 34
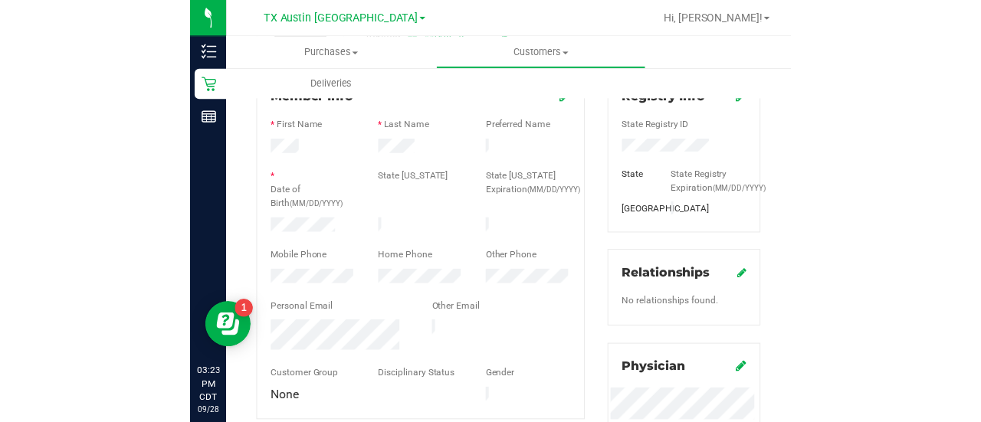
scroll to position [181, 0]
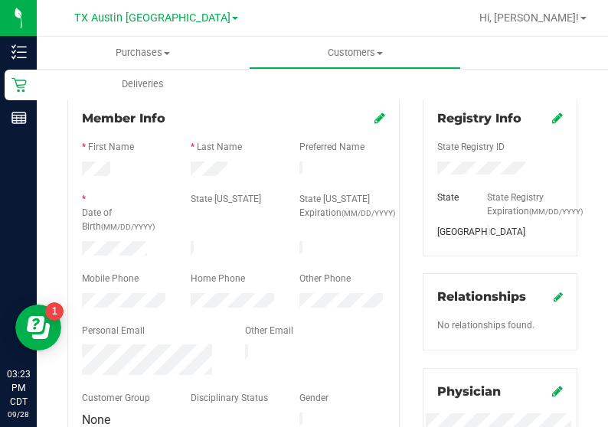
click at [123, 253] on div at bounding box center [124, 250] width 109 height 18
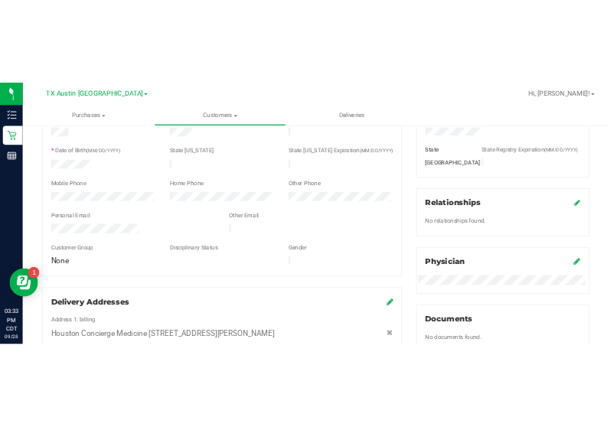
scroll to position [0, 0]
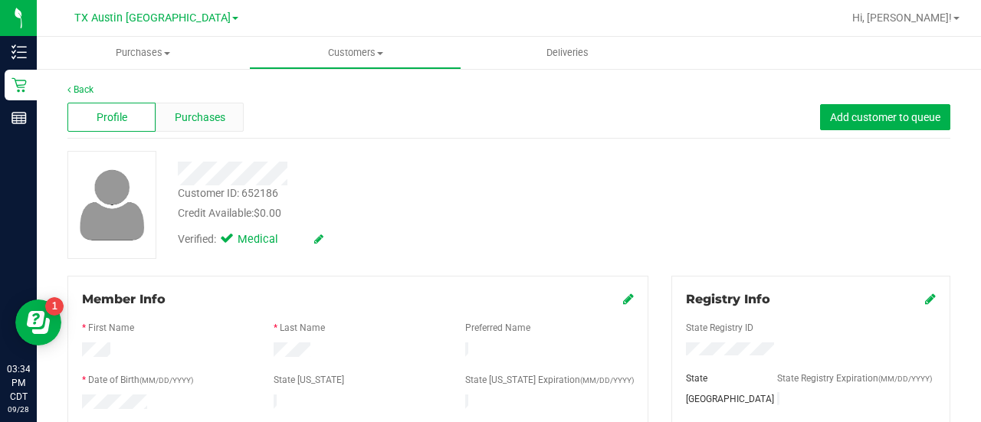
click at [218, 114] on span "Purchases" at bounding box center [200, 118] width 51 height 16
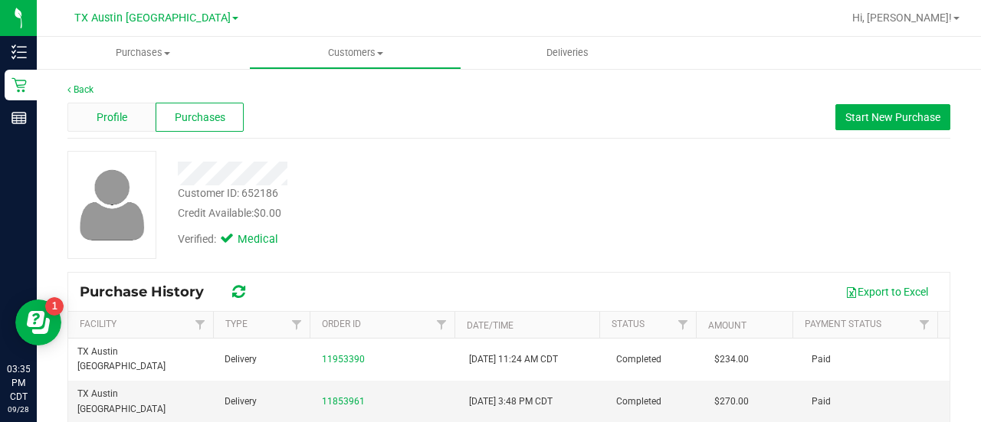
click at [147, 124] on div "Profile" at bounding box center [111, 117] width 88 height 29
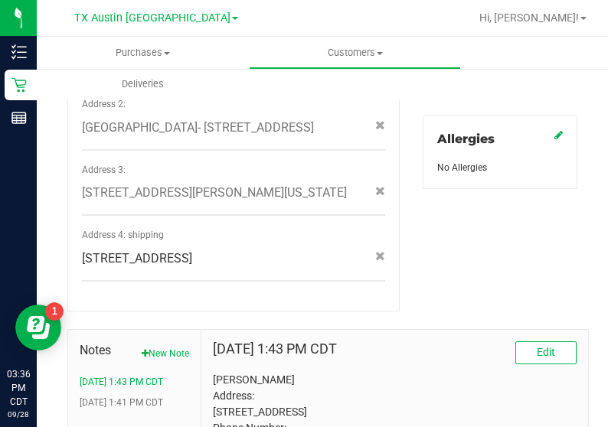
scroll to position [680, 0]
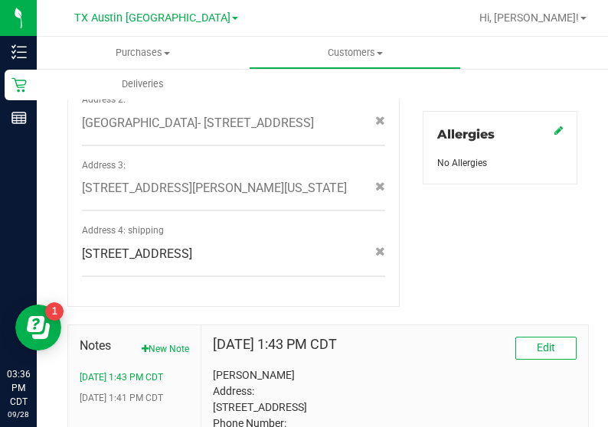
drag, startPoint x: 197, startPoint y: 258, endPoint x: 271, endPoint y: 277, distance: 76.5
click at [271, 264] on div "309 Arbor Dr , Deer Park , TX 77536" at bounding box center [233, 254] width 326 height 18
copy span "309 Arbor Dr , Deer Park , TX 77536"
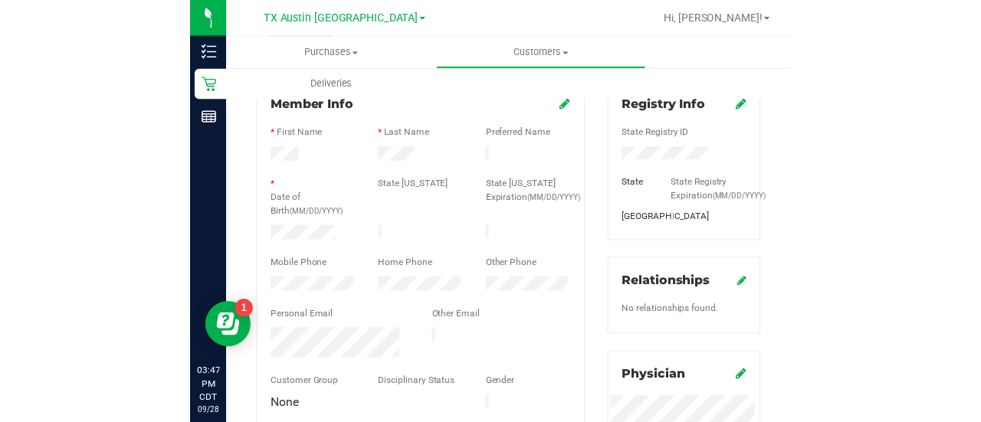
scroll to position [189, 0]
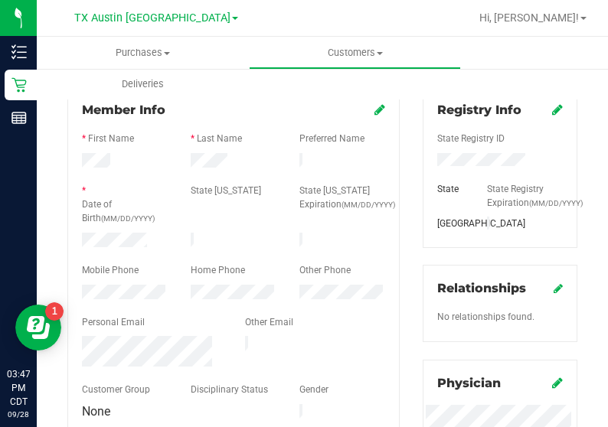
click at [182, 344] on div at bounding box center [151, 353] width 163 height 34
drag, startPoint x: 184, startPoint y: 185, endPoint x: 228, endPoint y: 163, distance: 49.3
click at [228, 163] on form "Member Info * First Name * Last Name Preferred Name * Date of Birth (MM/DD/YYYY…" at bounding box center [233, 262] width 303 height 322
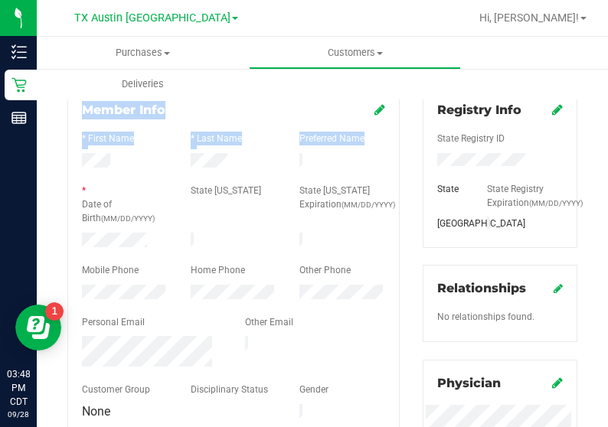
click at [608, 60] on html "Inventory Retail Reports 03:48 PM CDT 09/28/2025 09/28 TX Austin DC Hi, Lauren!…" at bounding box center [304, 213] width 608 height 427
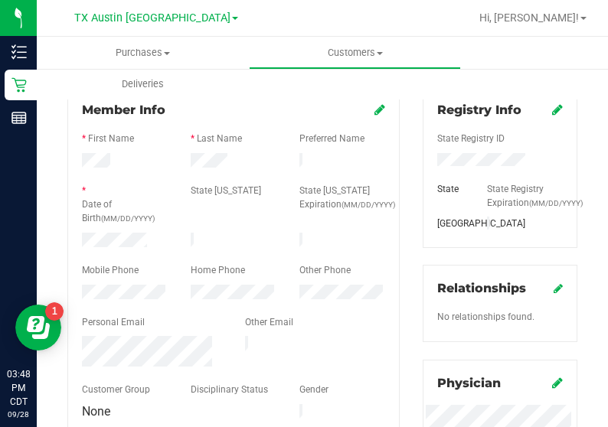
click at [204, 172] on div at bounding box center [233, 178] width 303 height 12
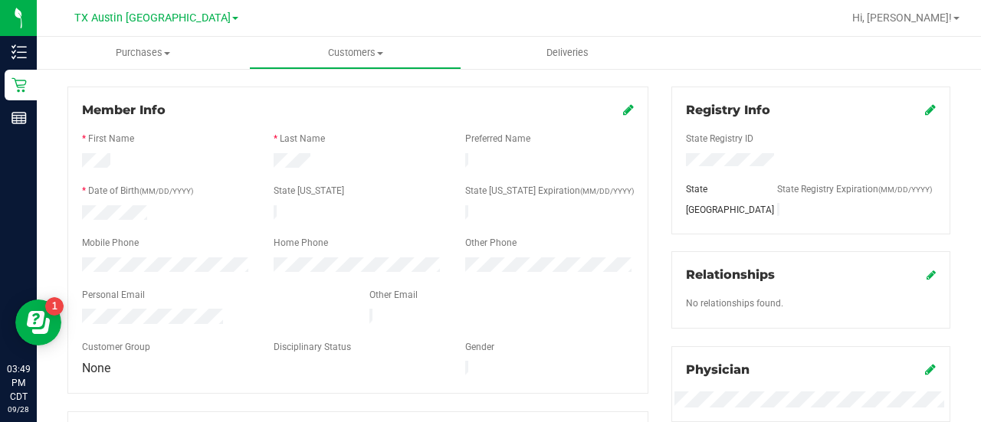
scroll to position [0, 0]
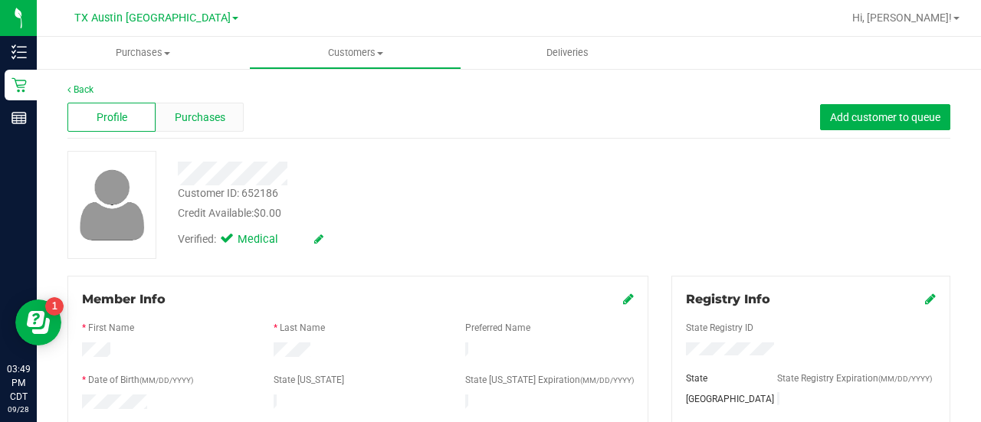
click at [208, 108] on div "Purchases" at bounding box center [200, 117] width 88 height 29
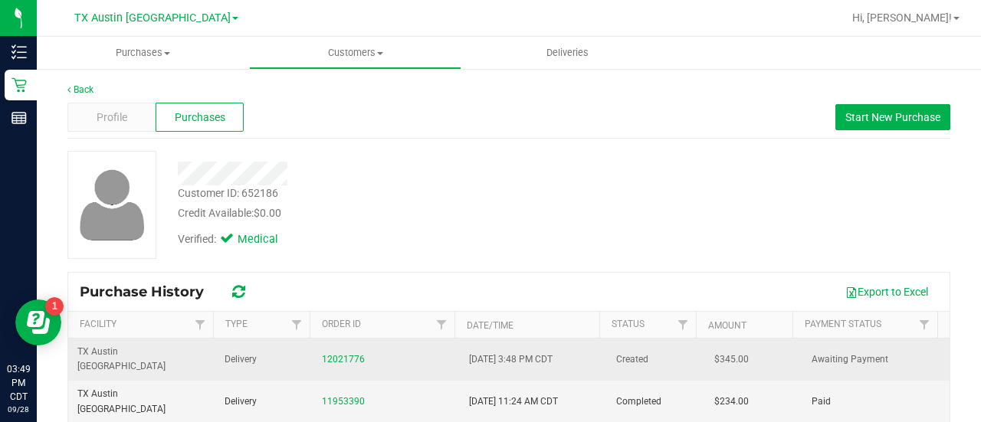
click at [357, 352] on div "12021776" at bounding box center [386, 359] width 129 height 15
click at [352, 354] on link "12021776" at bounding box center [343, 359] width 43 height 11
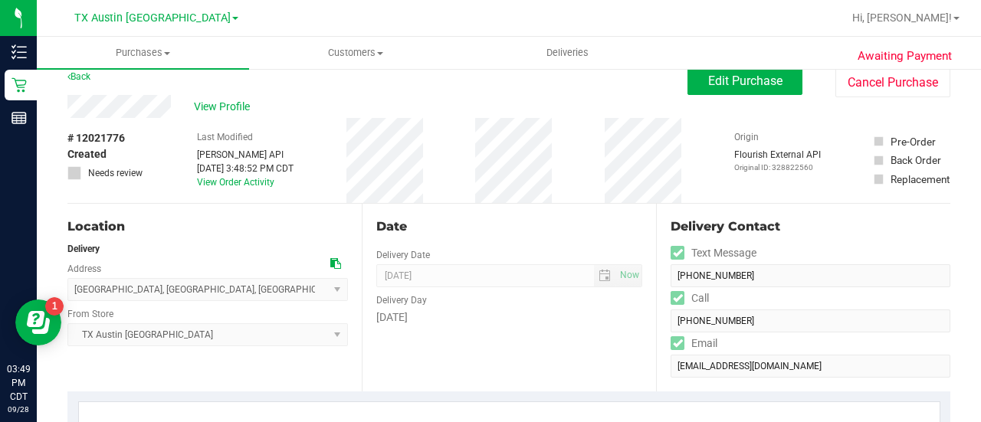
scroll to position [1, 0]
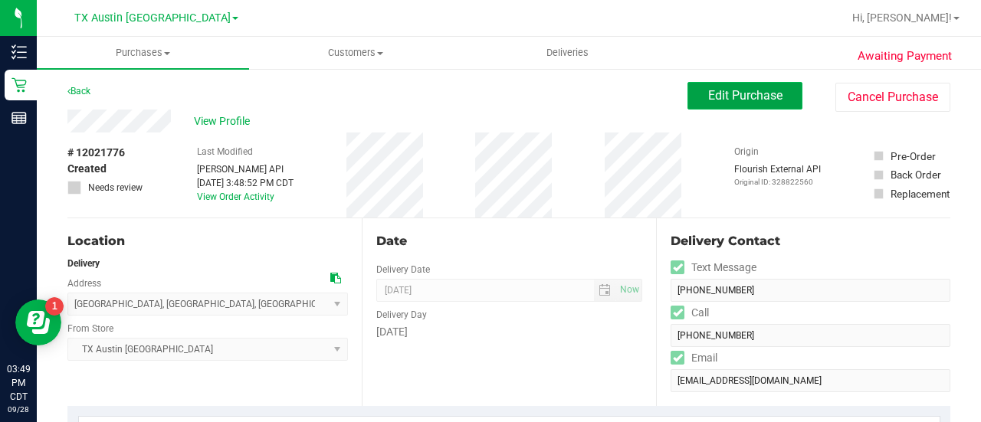
click at [752, 103] on button "Edit Purchase" at bounding box center [744, 96] width 115 height 28
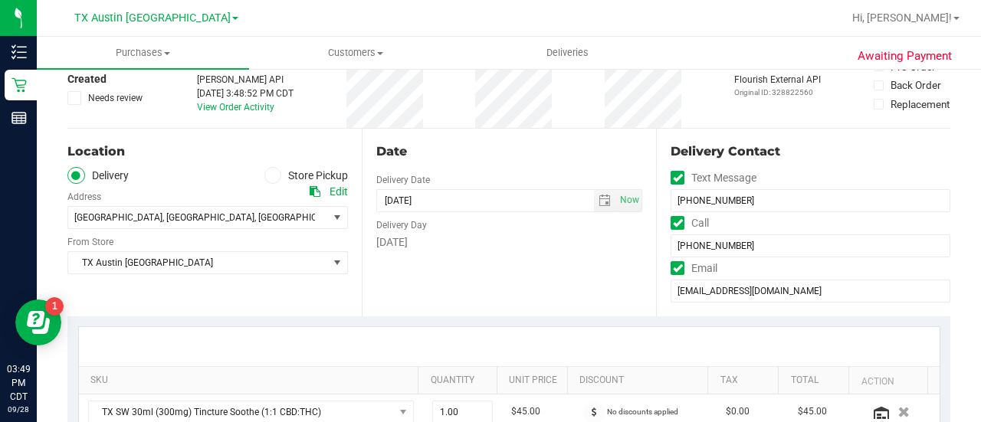
scroll to position [394, 0]
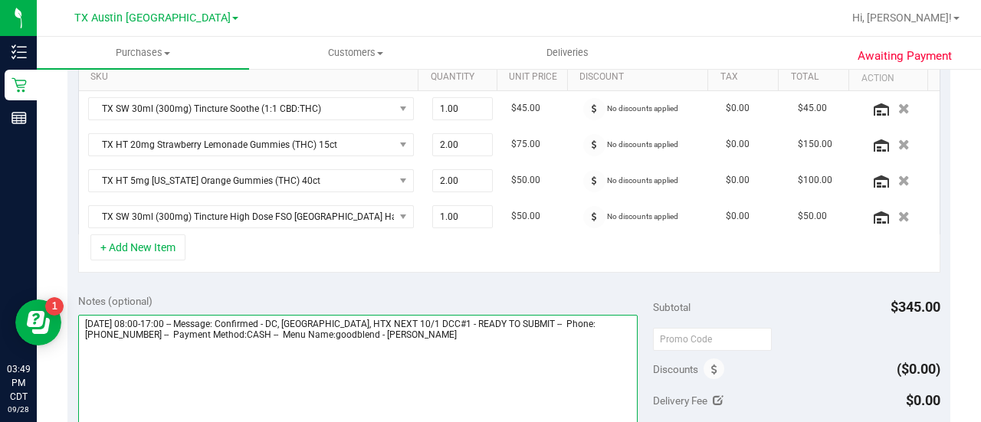
drag, startPoint x: 336, startPoint y: 315, endPoint x: 493, endPoint y: 318, distance: 157.8
click at [493, 318] on textarea at bounding box center [357, 388] width 559 height 147
click at [517, 337] on textarea at bounding box center [357, 388] width 559 height 147
paste textarea "DC, HOUSTON, HTX NEXT 10/1 DCC#1"
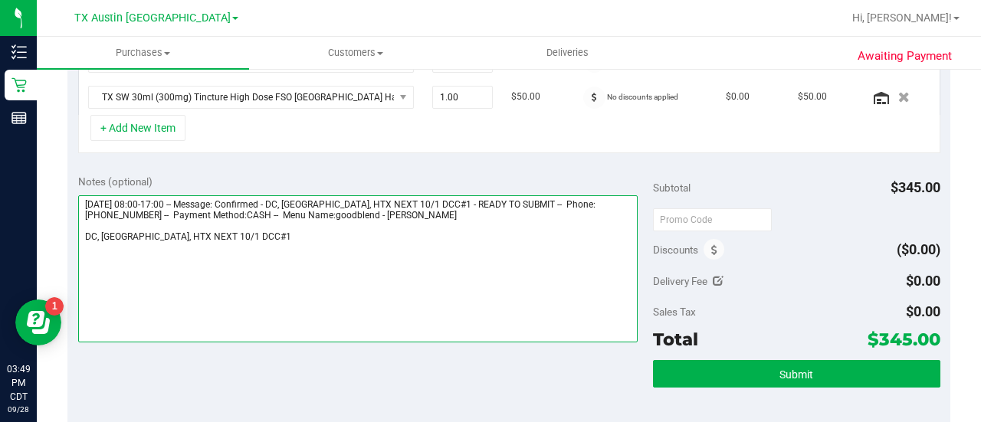
scroll to position [530, 0]
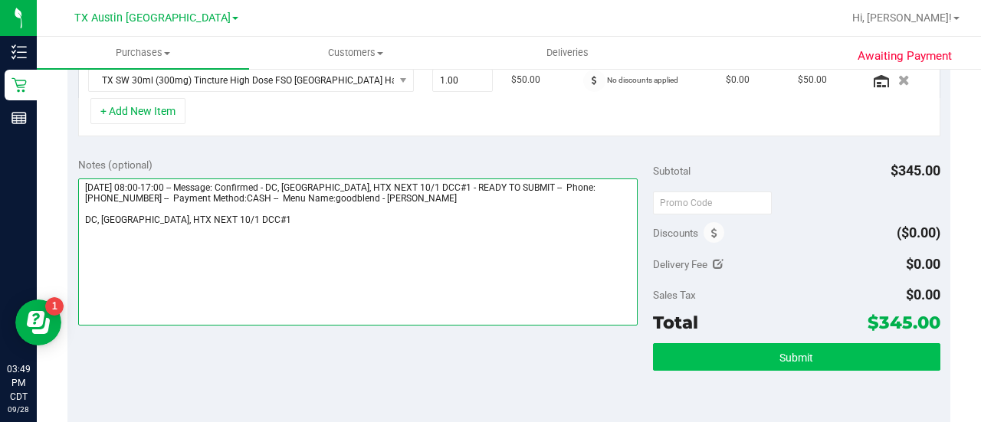
type textarea "Wednesday 10/01/2025 08:00-17:00 -- Message: Confirmed - DC, HOUSTON, HTX NEXT …"
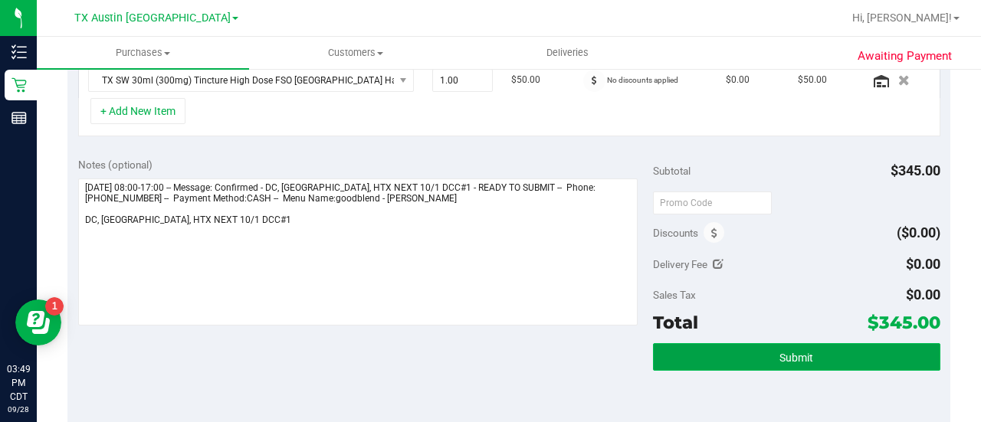
click at [819, 343] on button "Submit" at bounding box center [796, 357] width 287 height 28
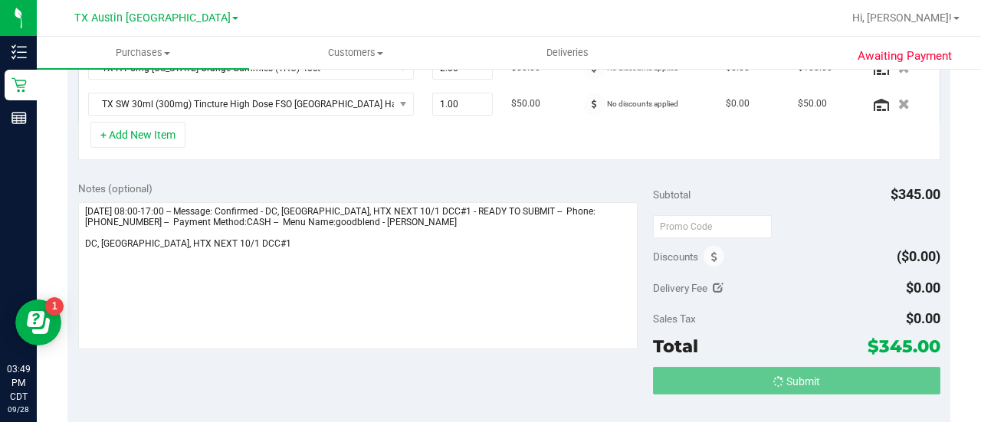
scroll to position [483, 0]
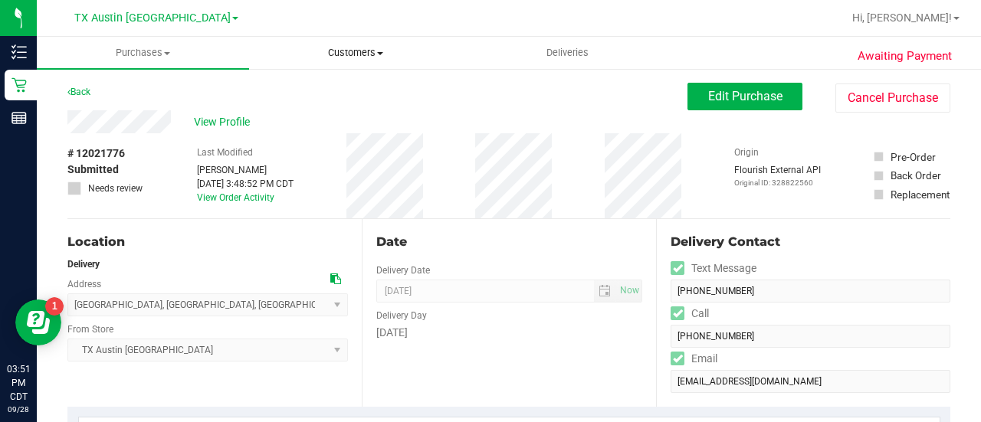
click at [381, 38] on uib-tab-heading "Customers All customers Add a new customer All physicians" at bounding box center [355, 53] width 211 height 31
click at [365, 56] on span "Customers" at bounding box center [355, 53] width 212 height 14
click at [353, 56] on span "Customers" at bounding box center [355, 53] width 212 height 14
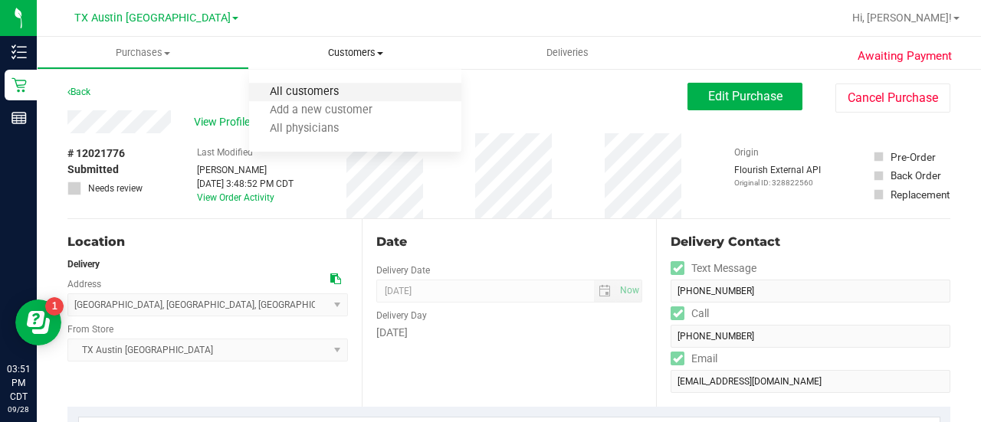
click at [313, 93] on span "All customers" at bounding box center [304, 92] width 110 height 13
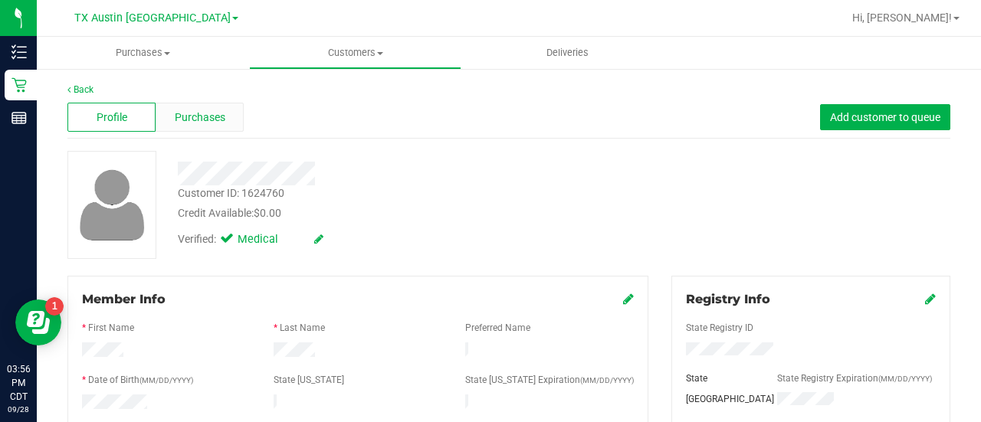
click at [208, 118] on span "Purchases" at bounding box center [200, 118] width 51 height 16
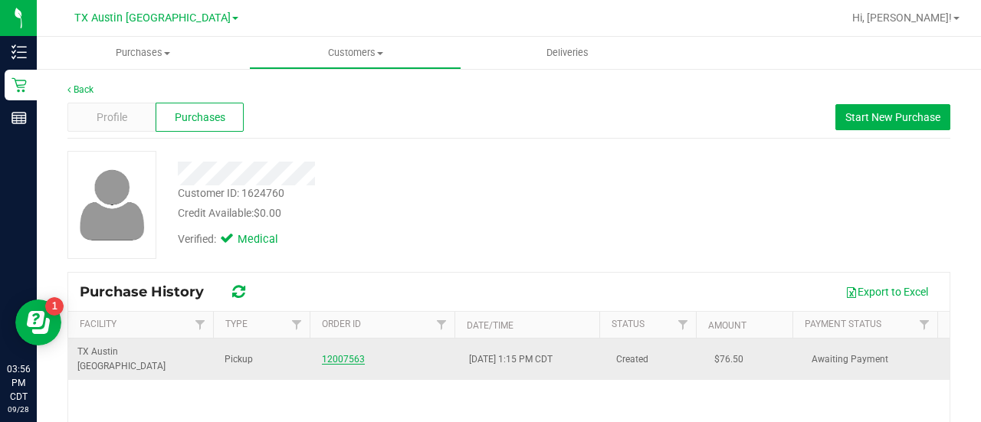
click at [343, 354] on link "12007563" at bounding box center [343, 359] width 43 height 11
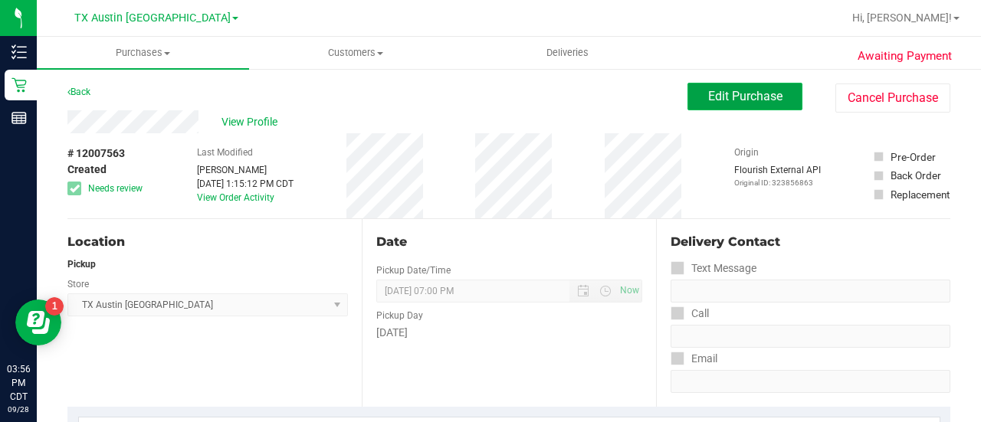
click at [709, 99] on span "Edit Purchase" at bounding box center [745, 96] width 74 height 15
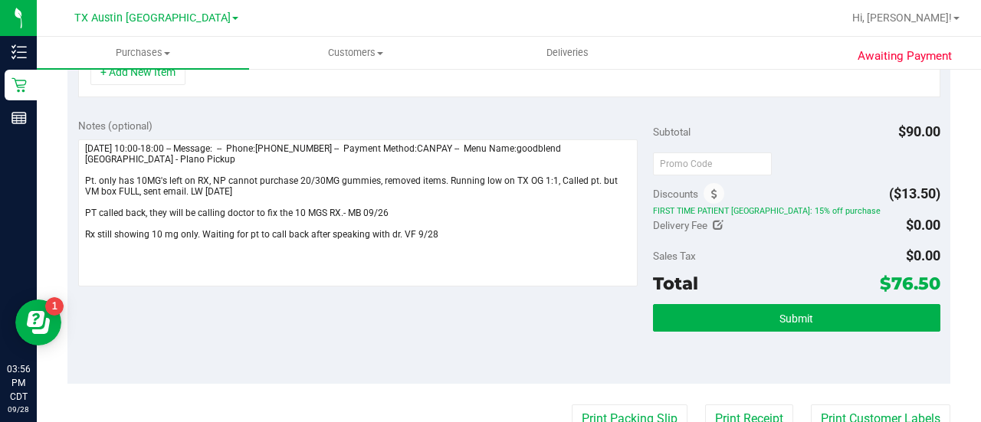
scroll to position [536, 0]
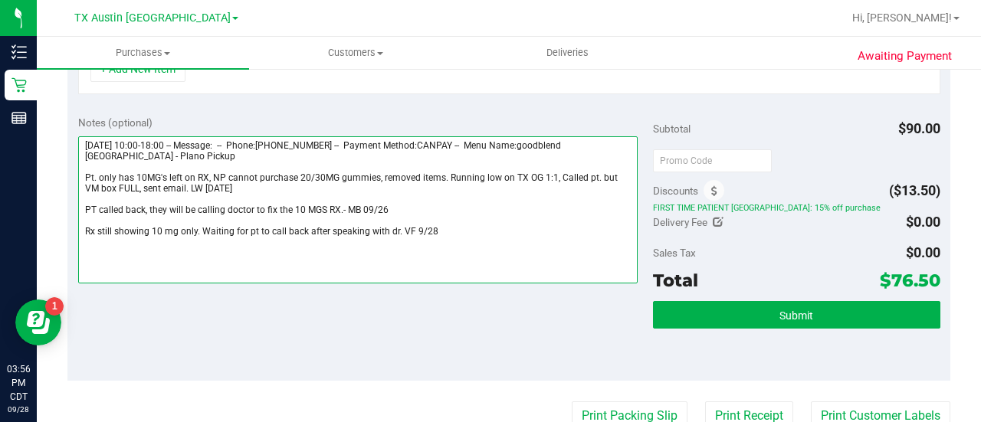
click at [493, 241] on textarea at bounding box center [357, 209] width 559 height 147
click at [138, 241] on textarea at bounding box center [357, 209] width 559 height 147
click at [460, 249] on textarea at bounding box center [357, 209] width 559 height 147
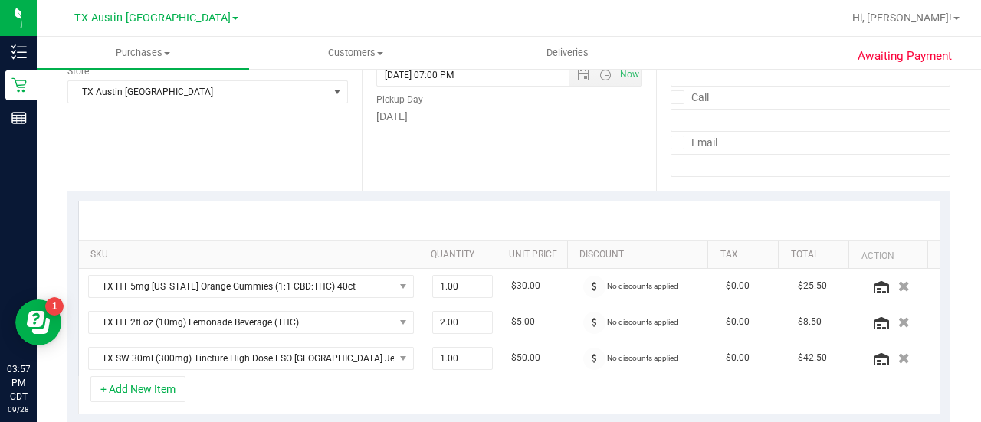
scroll to position [0, 0]
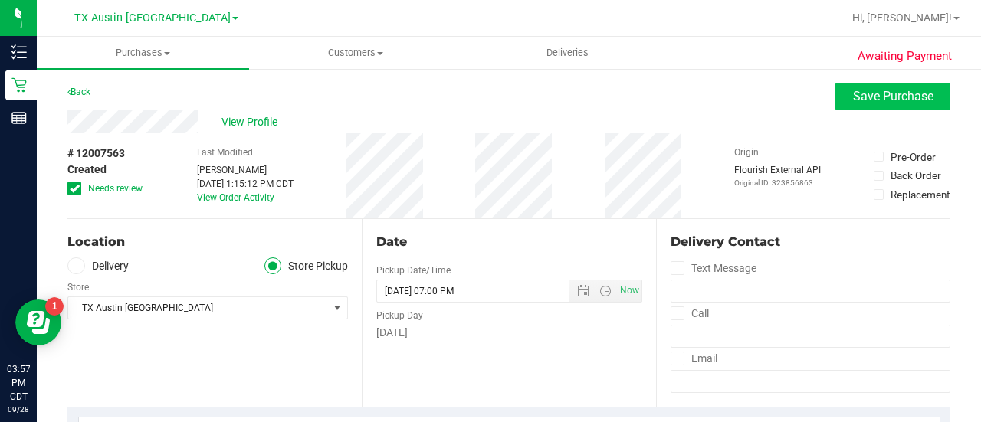
type textarea "Saturday 09/27/2025 10:00-18:00 -- Message: -- Phone:2147349997 -- Payment Meth…"
click at [870, 97] on span "Save Purchase" at bounding box center [893, 96] width 80 height 15
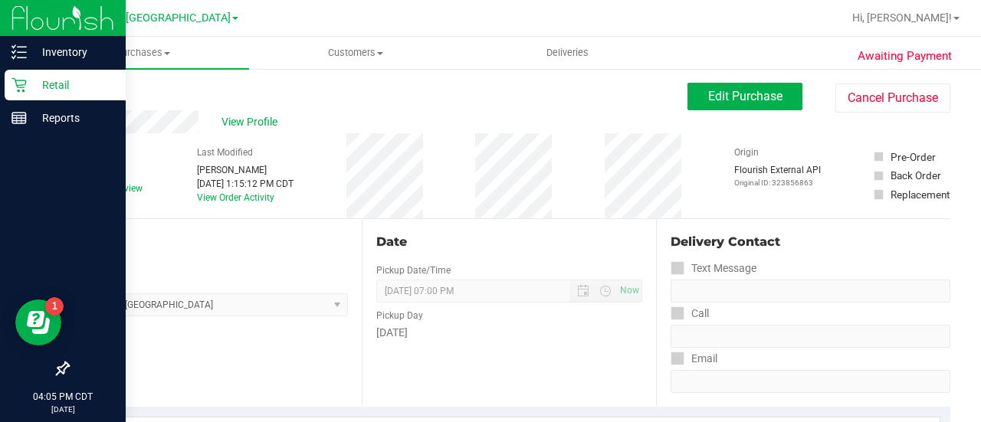
click at [3, 91] on link "Retail" at bounding box center [63, 86] width 126 height 33
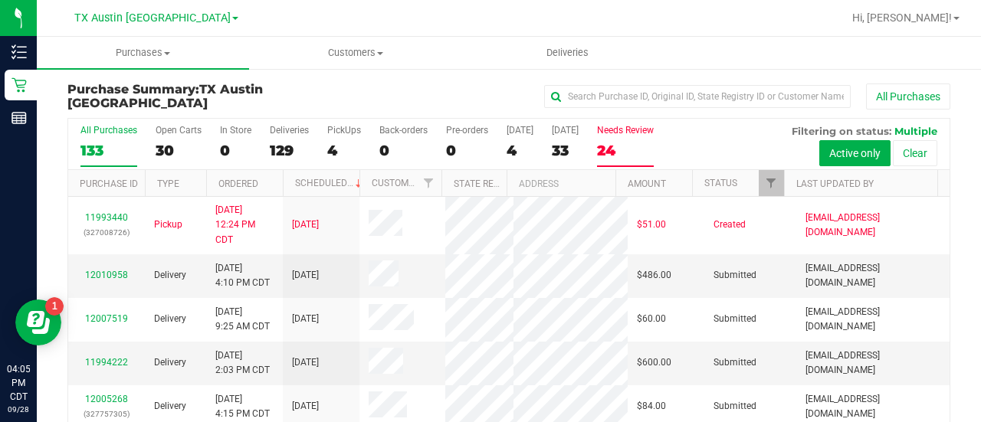
click at [624, 152] on div "24" at bounding box center [625, 151] width 57 height 18
click at [0, 0] on input "Needs Review 24" at bounding box center [0, 0] width 0 height 0
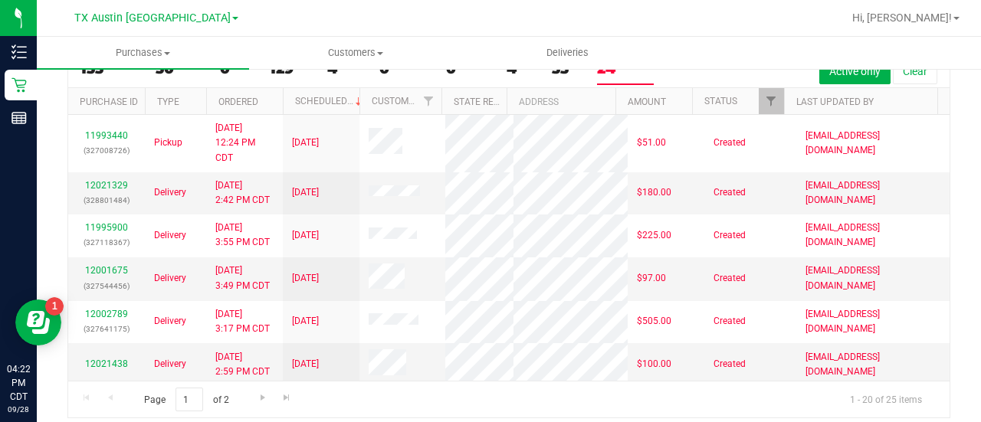
drag, startPoint x: 91, startPoint y: 136, endPoint x: 46, endPoint y: 157, distance: 50.0
click at [46, 157] on div "Purchase Summary: TX Austin DC All Purchases All Purchases 133 Open Carts 30 In…" at bounding box center [509, 209] width 944 height 448
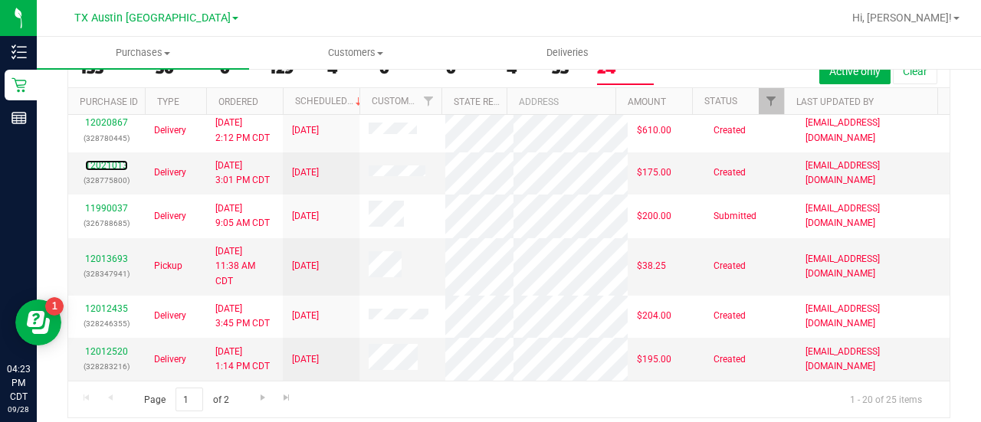
scroll to position [797, 0]
drag, startPoint x: 110, startPoint y: 237, endPoint x: 93, endPoint y: 242, distance: 17.7
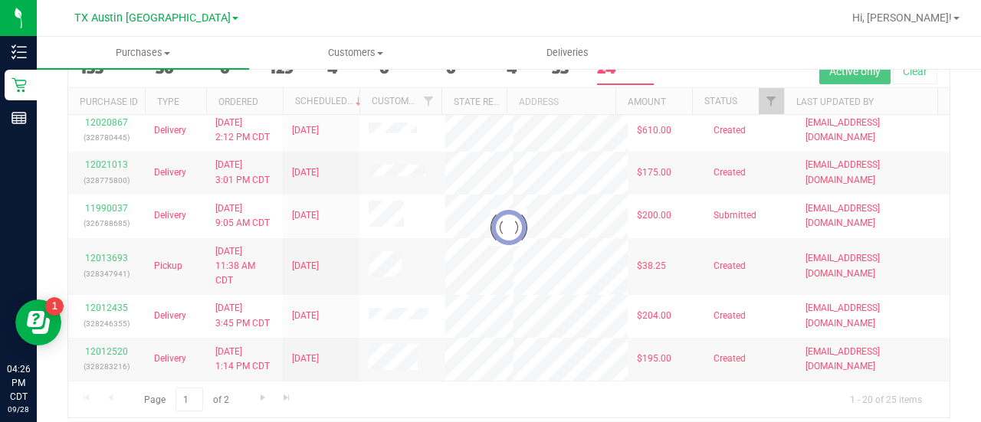
scroll to position [0, 0]
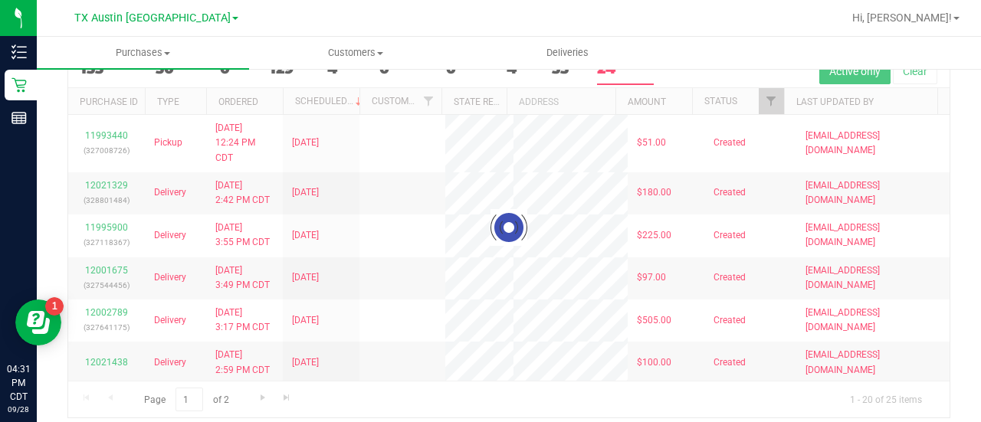
click at [931, 159] on div at bounding box center [508, 227] width 881 height 381
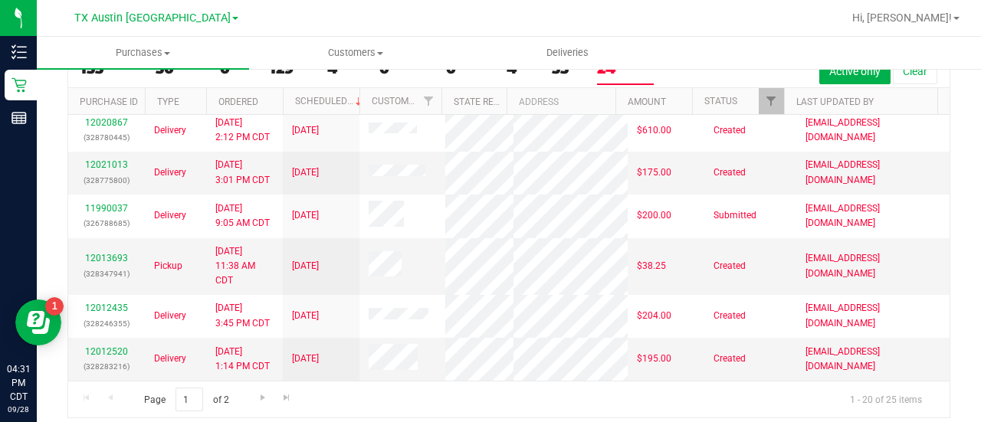
scroll to position [827, 0]
click at [266, 391] on span "Go to the next page" at bounding box center [263, 397] width 12 height 12
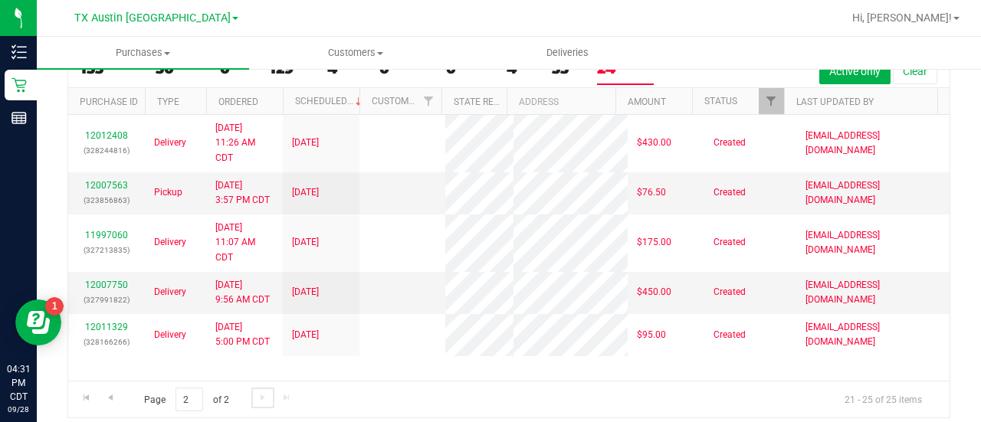
scroll to position [0, 0]
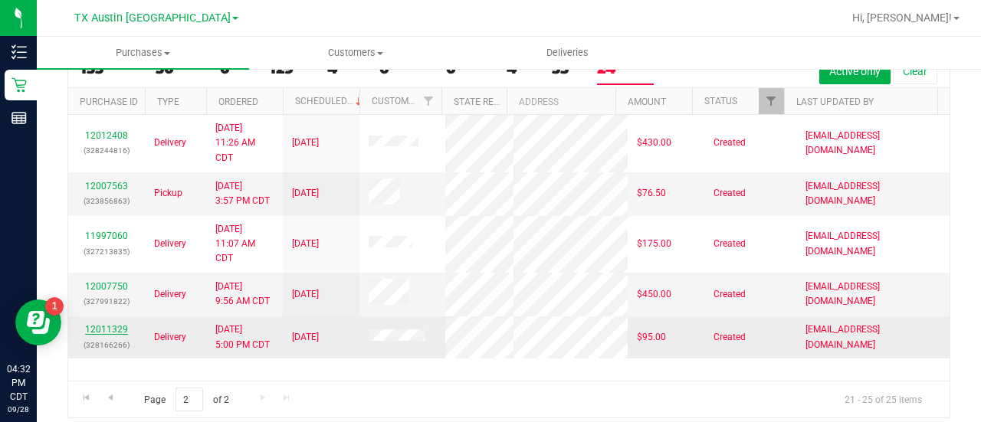
click at [119, 330] on link "12011329" at bounding box center [106, 329] width 43 height 11
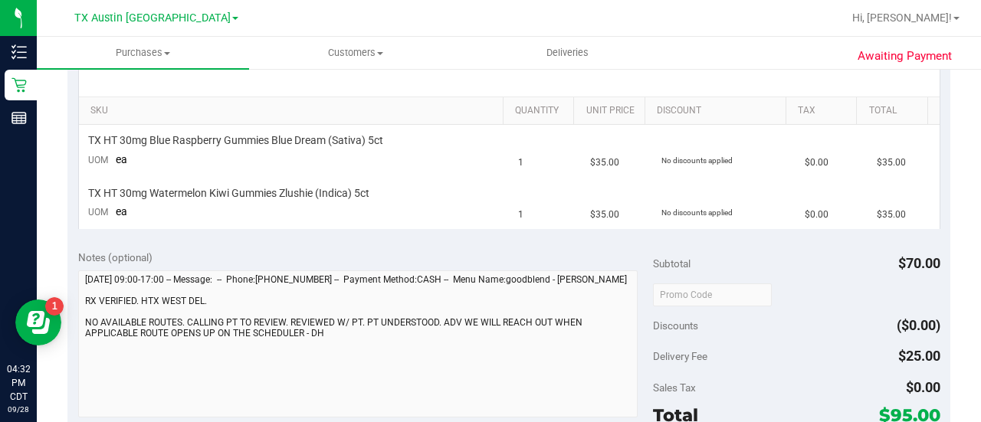
scroll to position [408, 0]
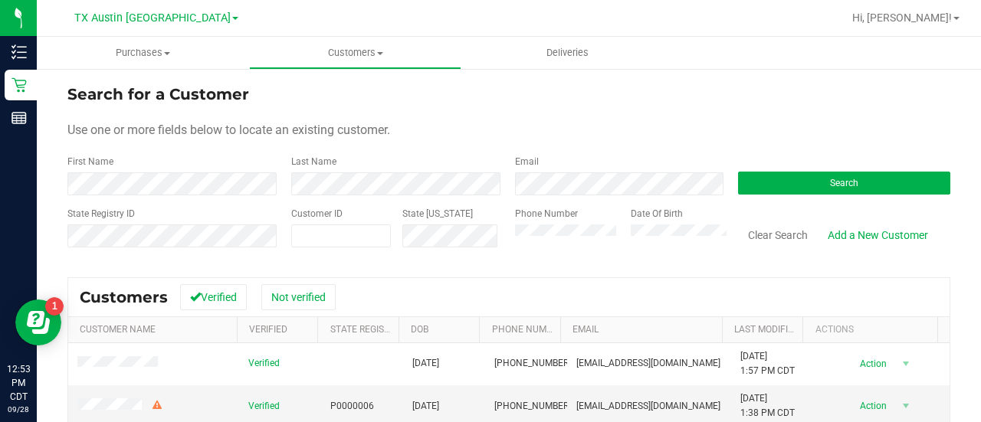
click at [596, 170] on div "Email" at bounding box center [615, 175] width 224 height 41
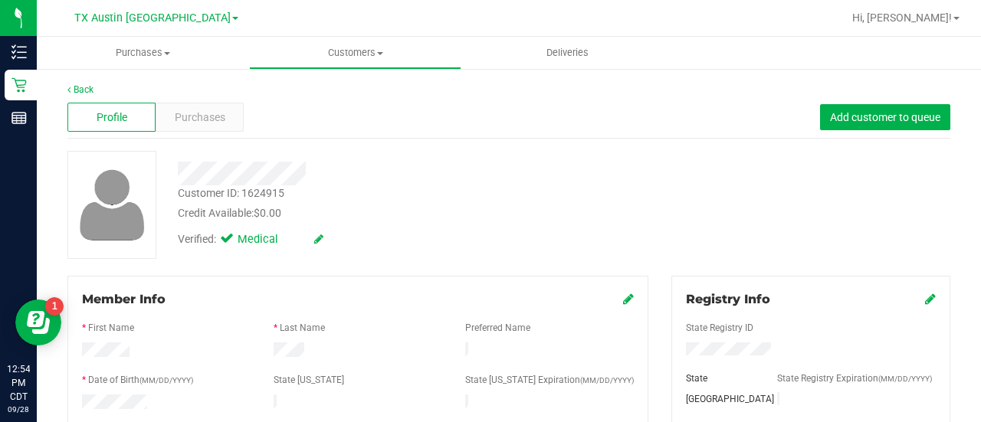
click at [189, 132] on div "Profile Purchases Add customer to queue" at bounding box center [508, 118] width 882 height 42
click at [198, 123] on span "Purchases" at bounding box center [200, 118] width 51 height 16
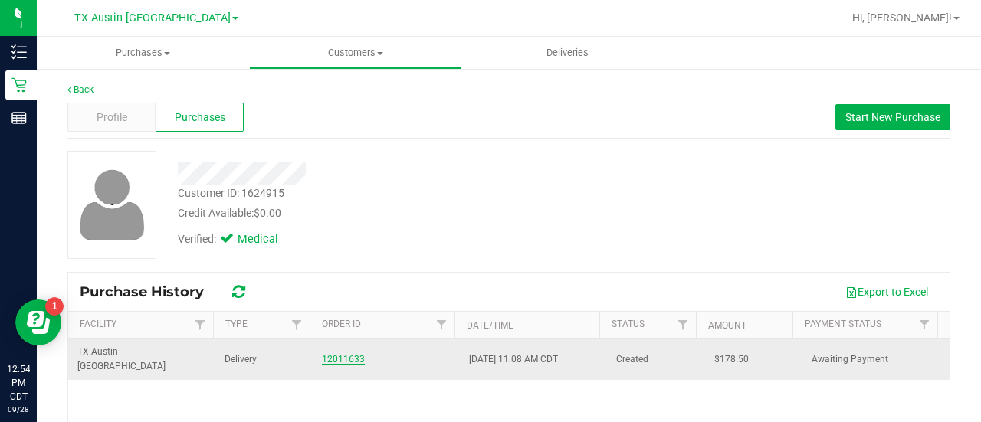
click at [330, 354] on link "12011633" at bounding box center [343, 359] width 43 height 11
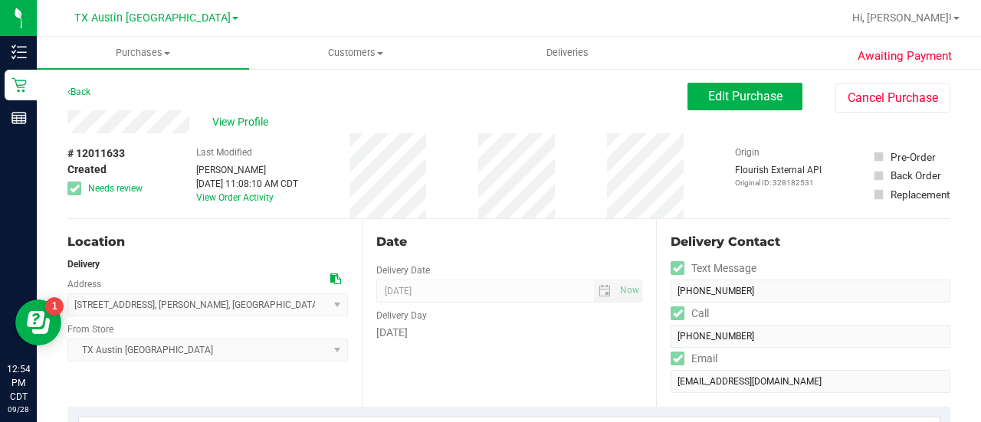
click at [335, 285] on div at bounding box center [335, 279] width 11 height 16
click at [331, 275] on icon at bounding box center [335, 278] width 11 height 11
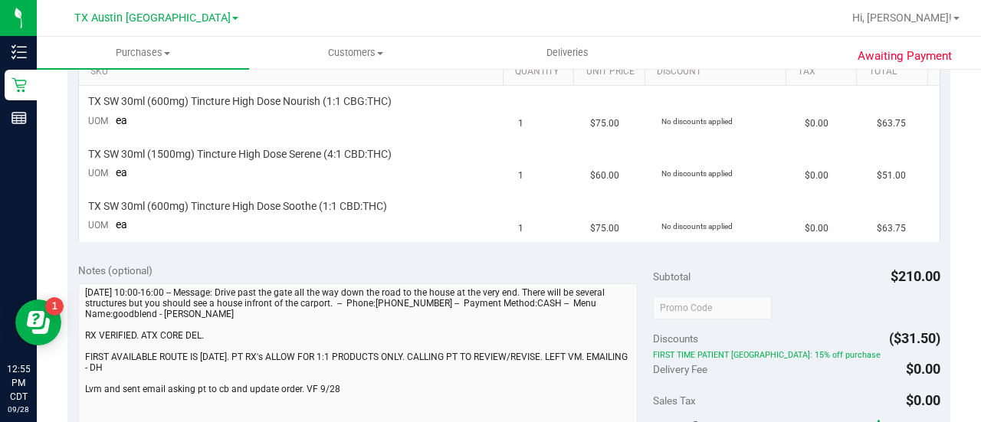
scroll to position [349, 0]
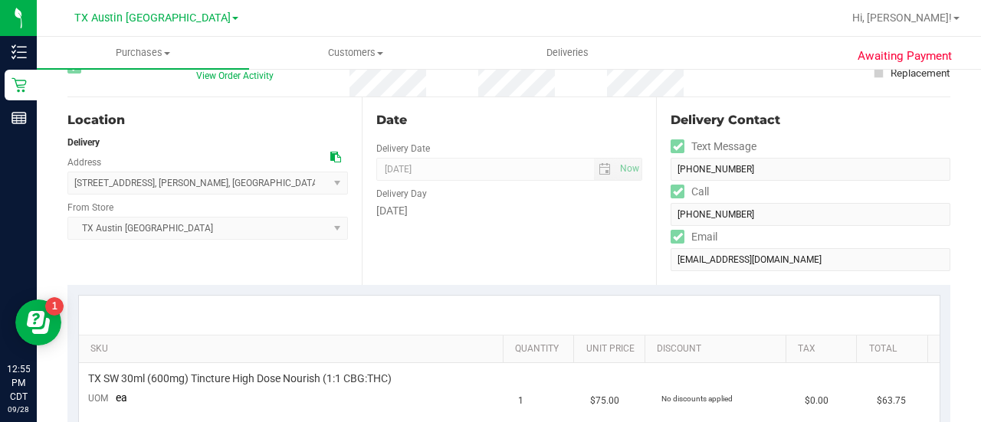
scroll to position [0, 0]
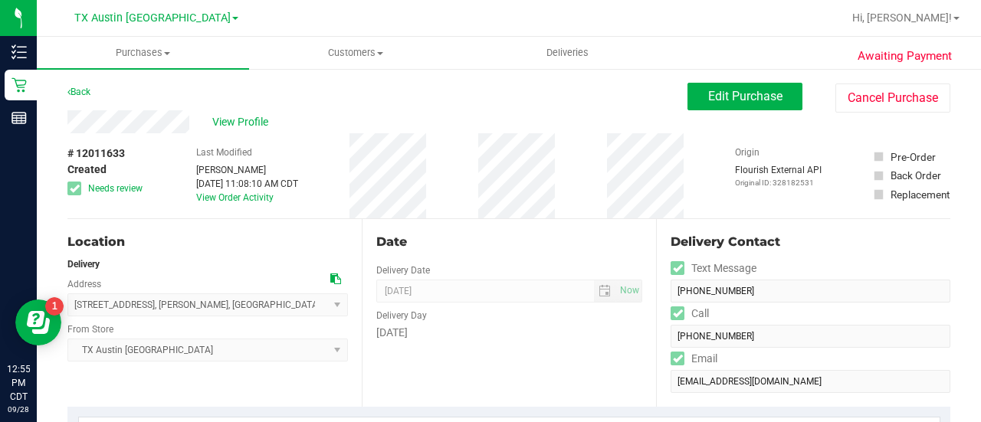
click at [228, 241] on div "Location" at bounding box center [207, 242] width 280 height 18
click at [452, 235] on div "Date" at bounding box center [509, 242] width 266 height 18
click at [742, 105] on button "Edit Purchase" at bounding box center [744, 97] width 115 height 28
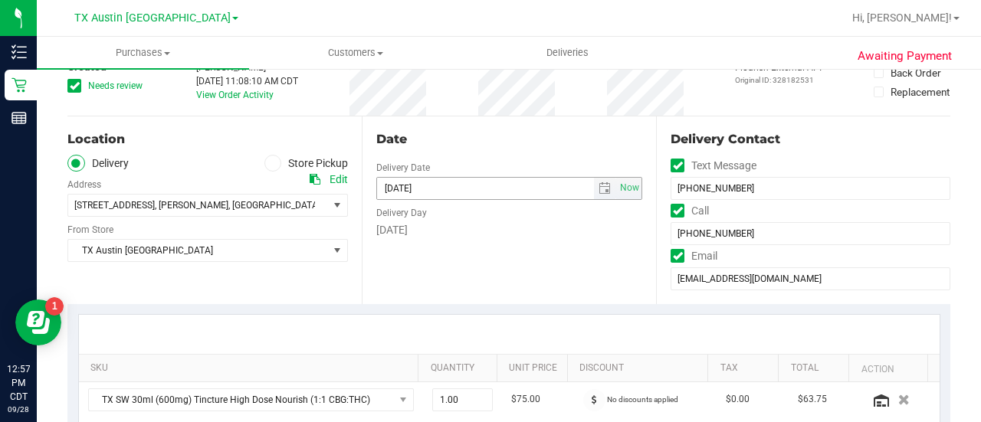
scroll to position [104, 0]
click at [596, 195] on span "select" at bounding box center [605, 186] width 22 height 21
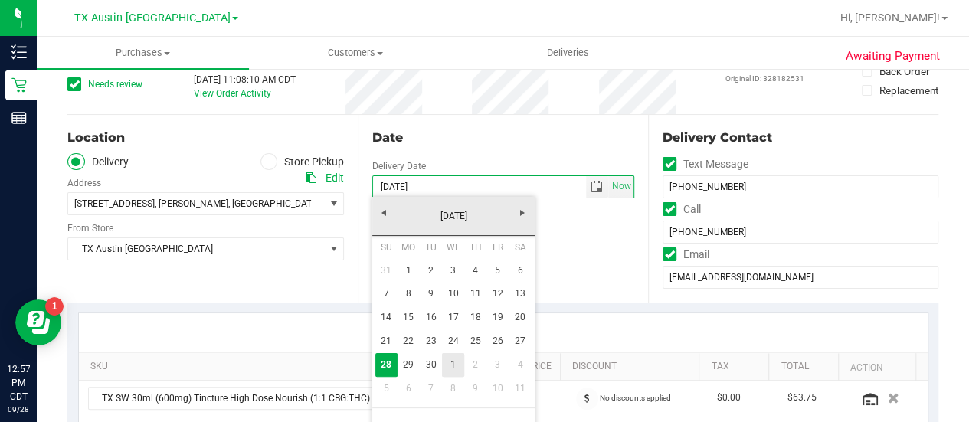
click at [457, 362] on link "1" at bounding box center [453, 365] width 22 height 24
type input "10/01/2025"
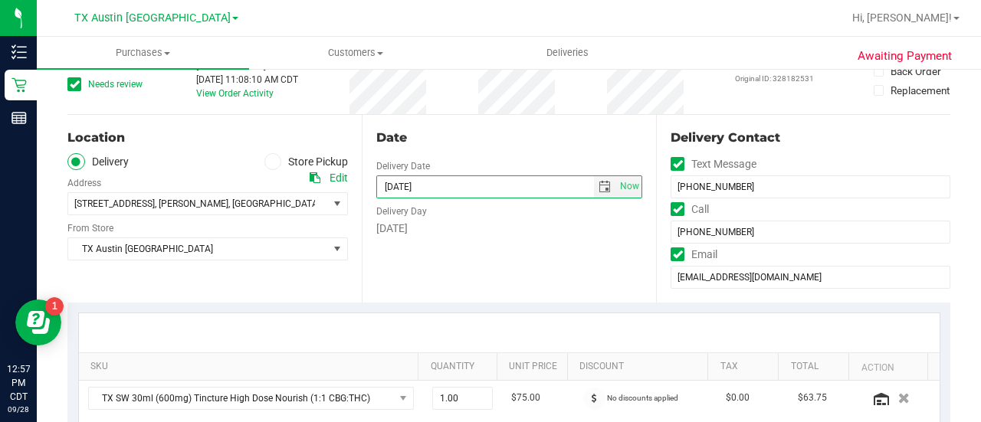
click at [503, 312] on div "SKU Quantity Unit Price Discount Tax Total Action TX SW 30ml (600mg) Tincture H…" at bounding box center [508, 420] width 882 height 234
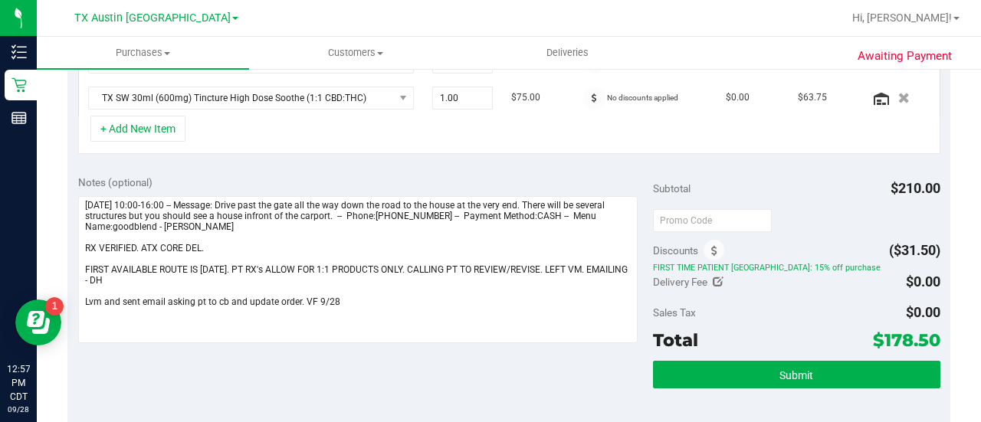
scroll to position [480, 0]
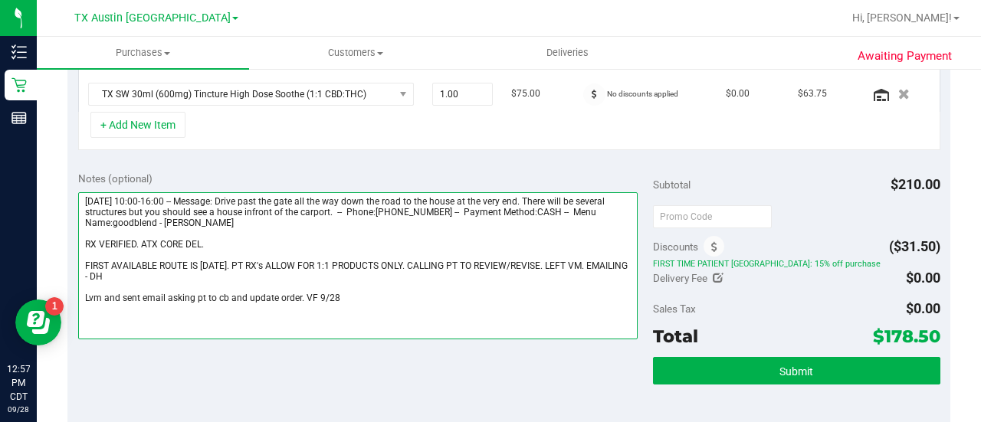
click at [255, 229] on textarea at bounding box center [357, 265] width 559 height 147
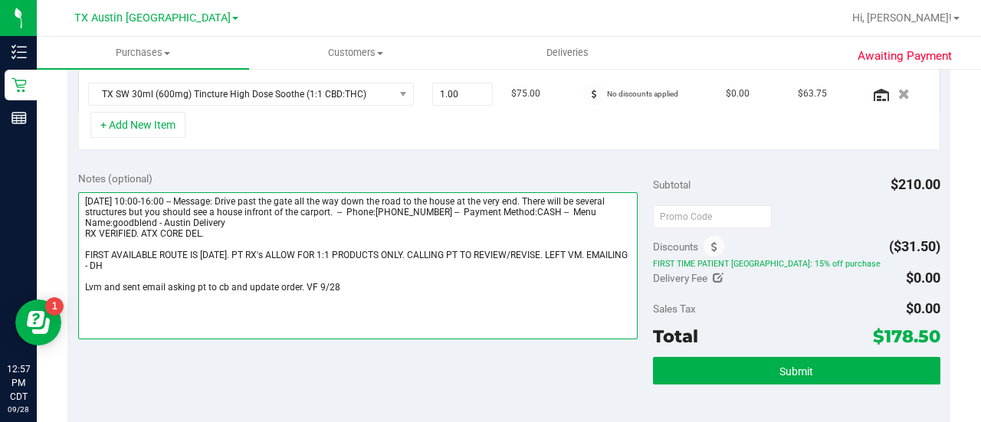
click at [255, 241] on textarea at bounding box center [357, 265] width 559 height 147
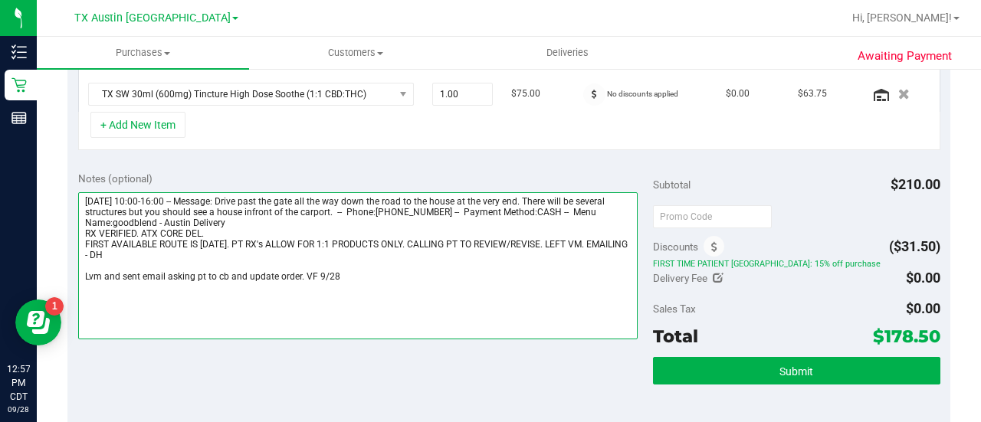
click at [256, 260] on textarea at bounding box center [357, 265] width 559 height 147
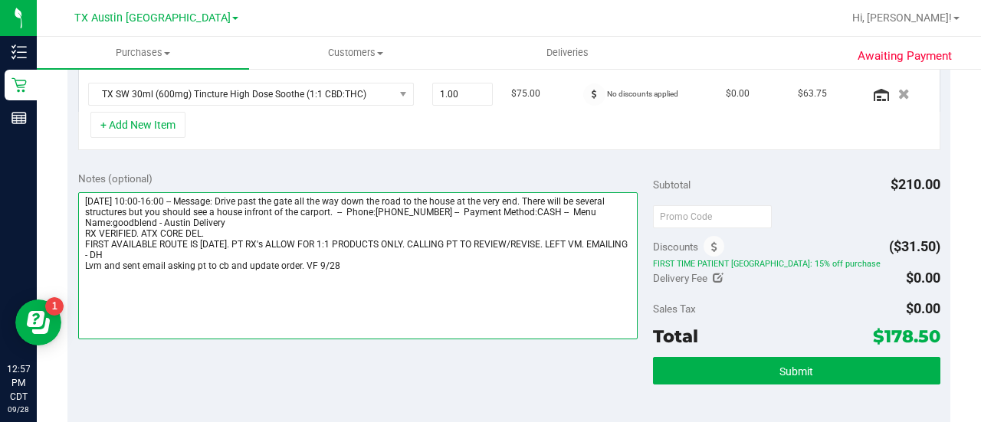
click at [385, 264] on textarea at bounding box center [357, 265] width 559 height 147
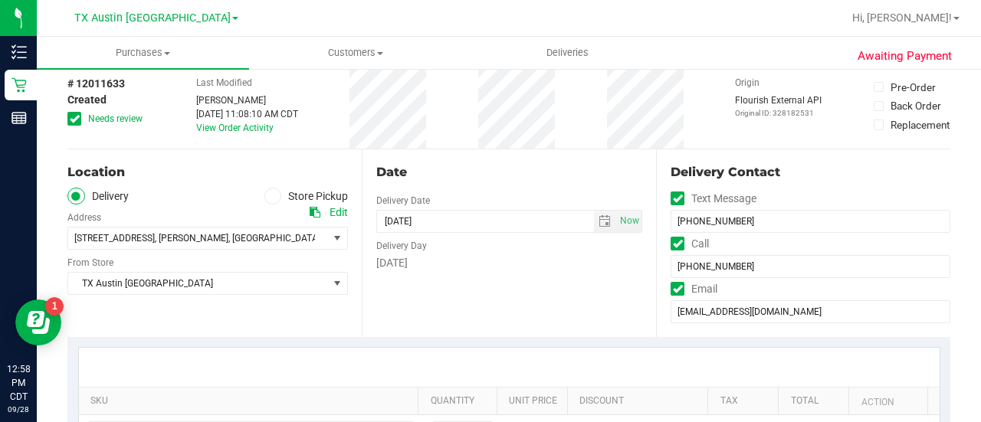
scroll to position [0, 0]
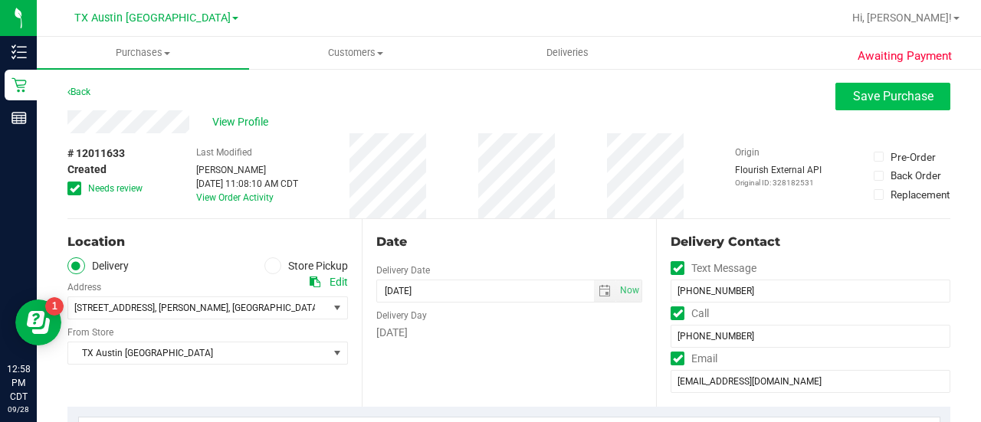
type textarea "Sunday 09/28/2025 10:00-16:00 -- Message: Drive past the gate all the way down …"
click at [867, 94] on span "Save Purchase" at bounding box center [893, 96] width 80 height 15
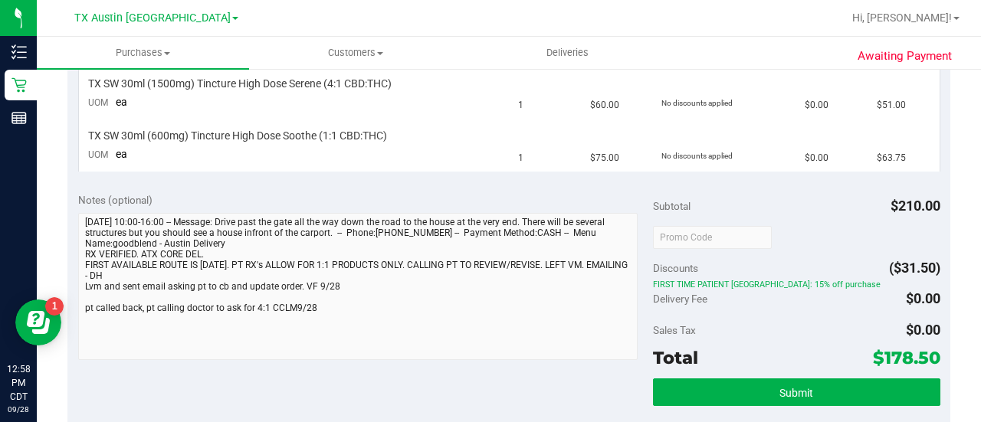
scroll to position [493, 0]
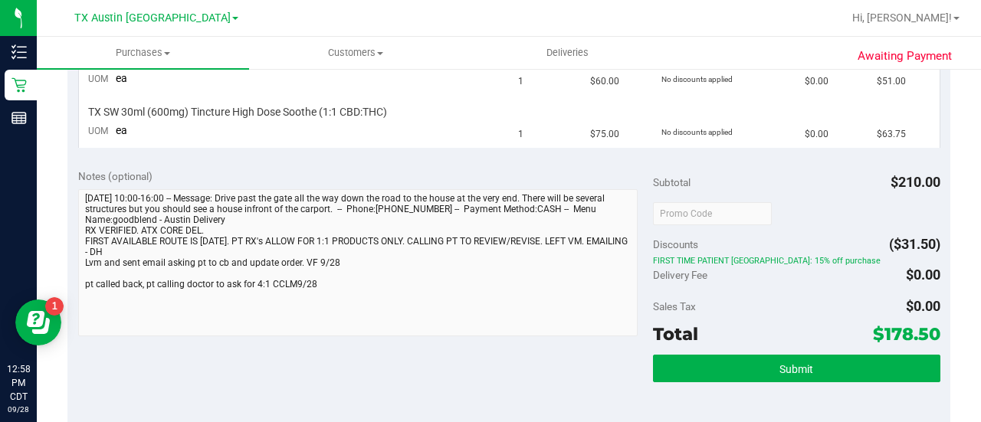
drag, startPoint x: 119, startPoint y: 209, endPoint x: 78, endPoint y: 229, distance: 45.9
click at [77, 228] on div "Notes (optional) Subtotal $210.00 Discounts ($31.50) FIRST TIME PATIENT TX: 15%…" at bounding box center [508, 296] width 882 height 276
click at [64, 229] on div "Awaiting Payment Back Edit Purchase Cancel Purchase View Profile # 12011633 Cre…" at bounding box center [509, 203] width 944 height 1259
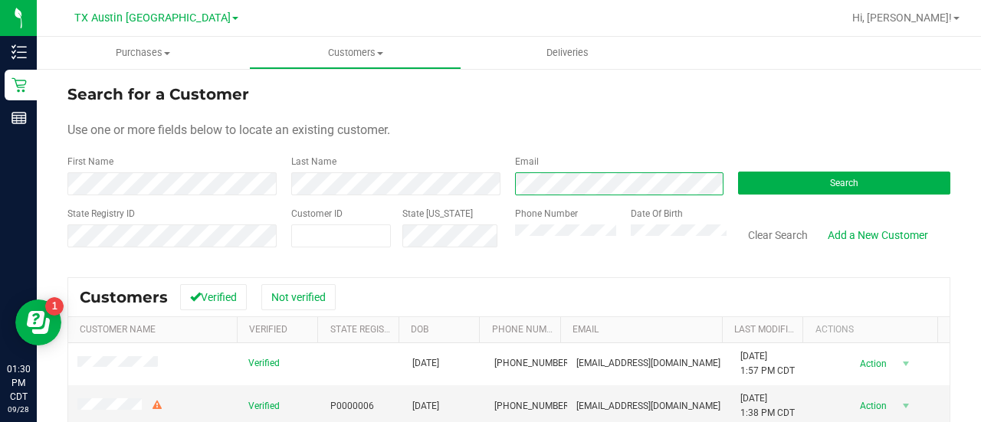
click at [637, 172] on div "Email" at bounding box center [615, 175] width 224 height 41
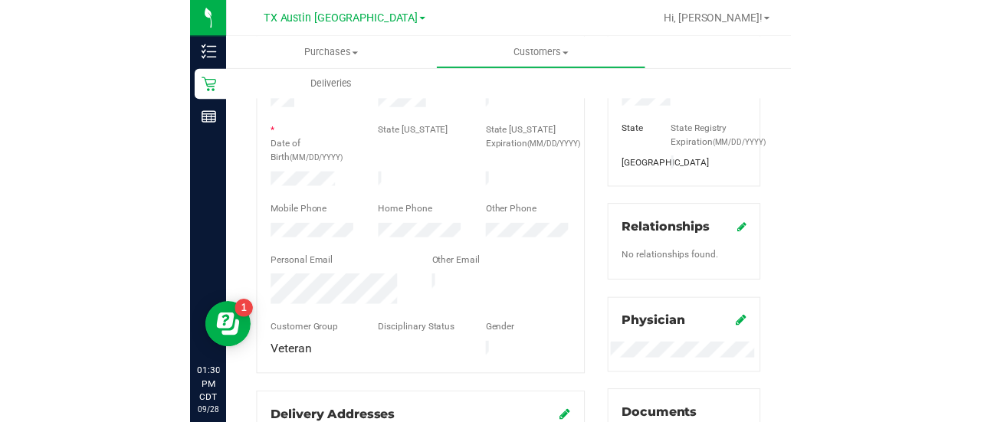
scroll to position [114, 0]
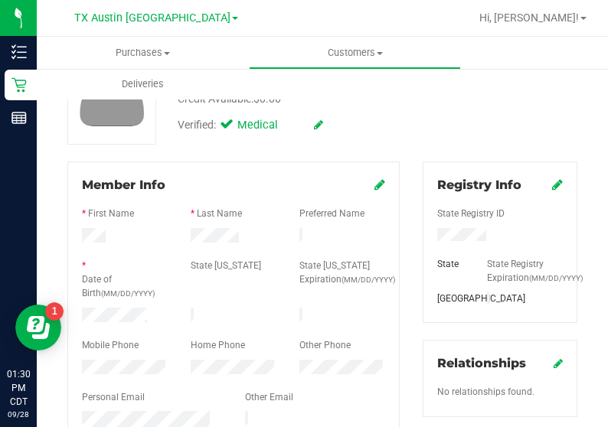
click at [97, 326] on div at bounding box center [233, 332] width 303 height 12
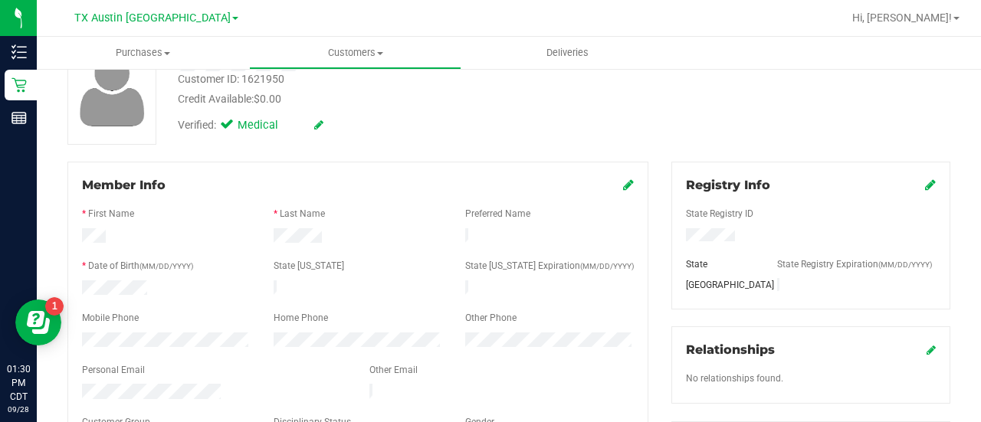
scroll to position [19, 0]
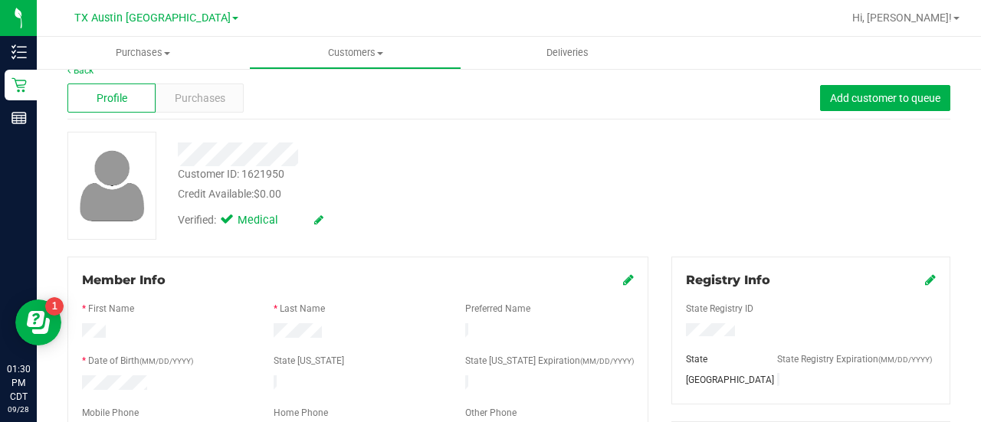
click at [213, 82] on div "Profile Purchases Add customer to queue" at bounding box center [508, 98] width 882 height 42
click at [213, 93] on span "Purchases" at bounding box center [200, 98] width 51 height 16
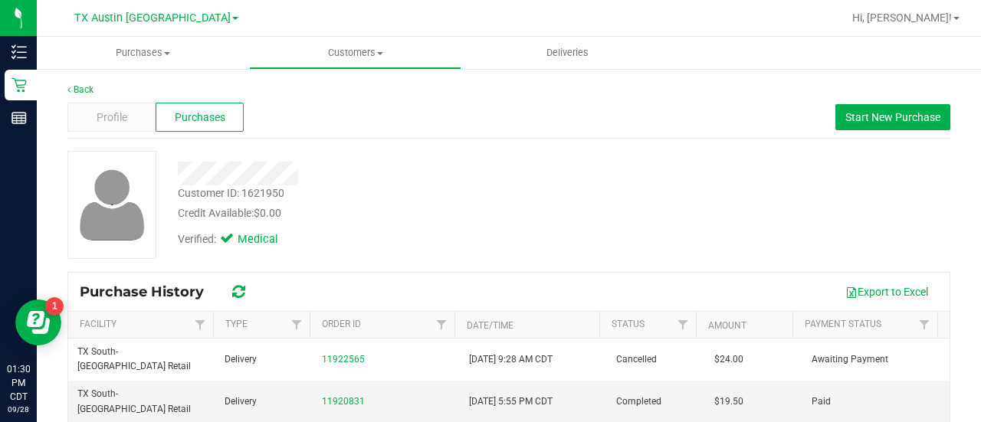
click at [512, 229] on div "Verified: Medical" at bounding box center [392, 238] width 453 height 34
click at [503, 157] on div at bounding box center [392, 168] width 453 height 34
click at [845, 118] on span "Start New Purchase" at bounding box center [892, 117] width 95 height 12
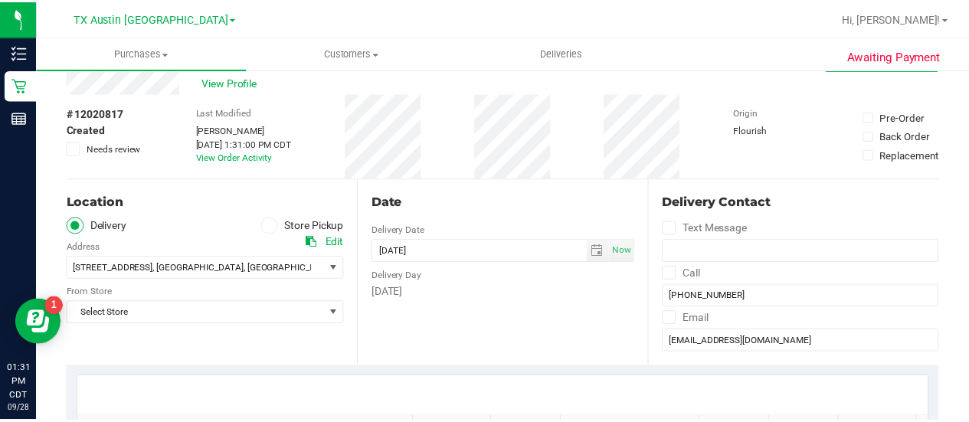
scroll to position [31, 0]
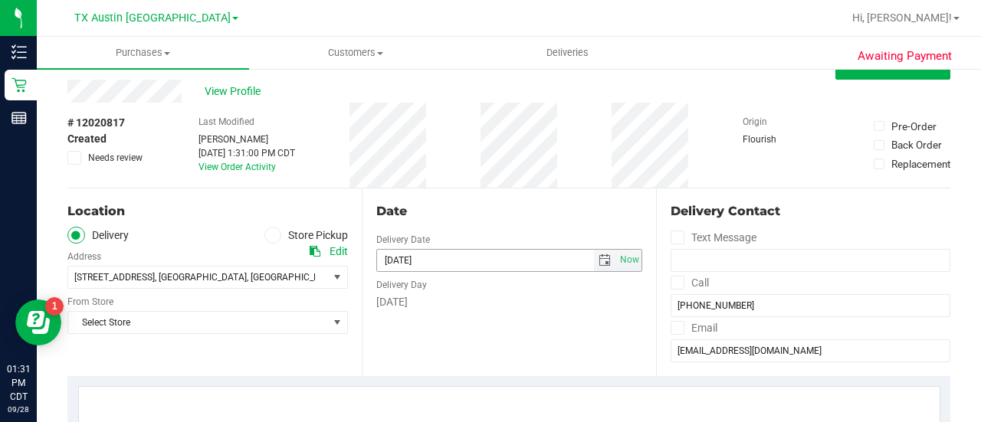
click at [598, 261] on span "select" at bounding box center [604, 260] width 12 height 12
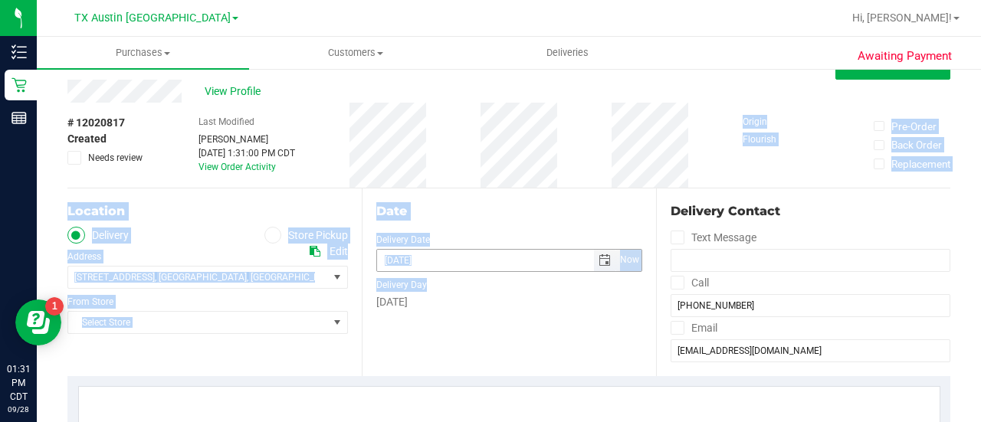
click at [579, 296] on div "Sunday" at bounding box center [509, 302] width 266 height 16
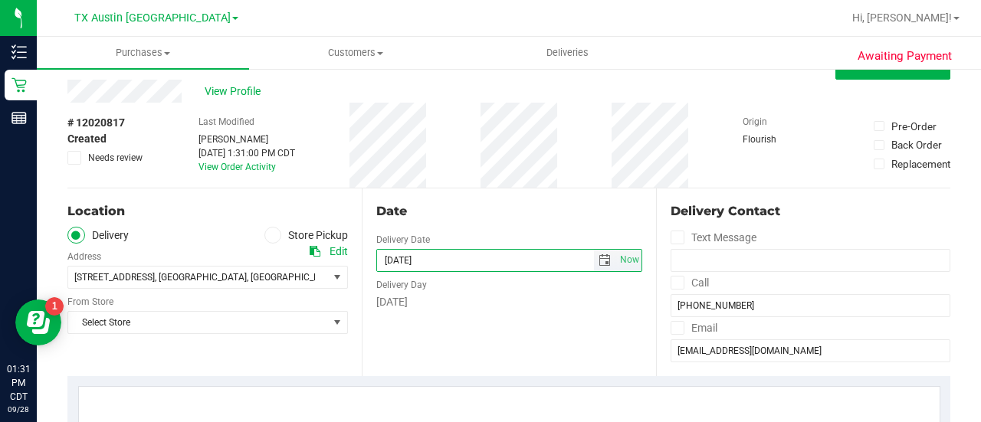
click at [585, 264] on input "[DATE]" at bounding box center [485, 260] width 217 height 21
click at [598, 260] on span "select" at bounding box center [604, 260] width 12 height 12
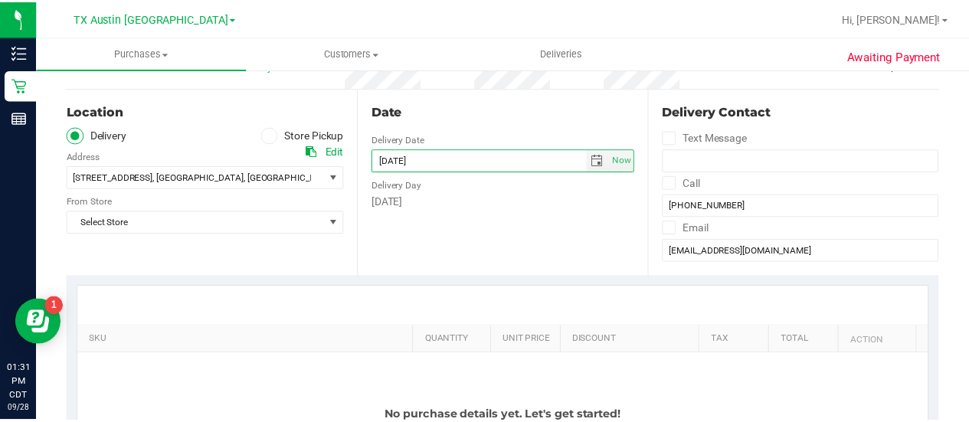
scroll to position [151, 0]
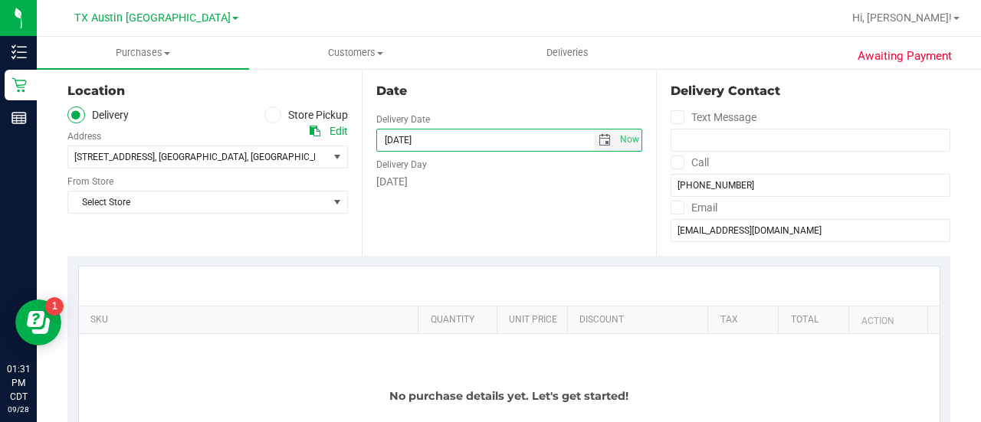
click at [598, 140] on span "select" at bounding box center [604, 140] width 12 height 12
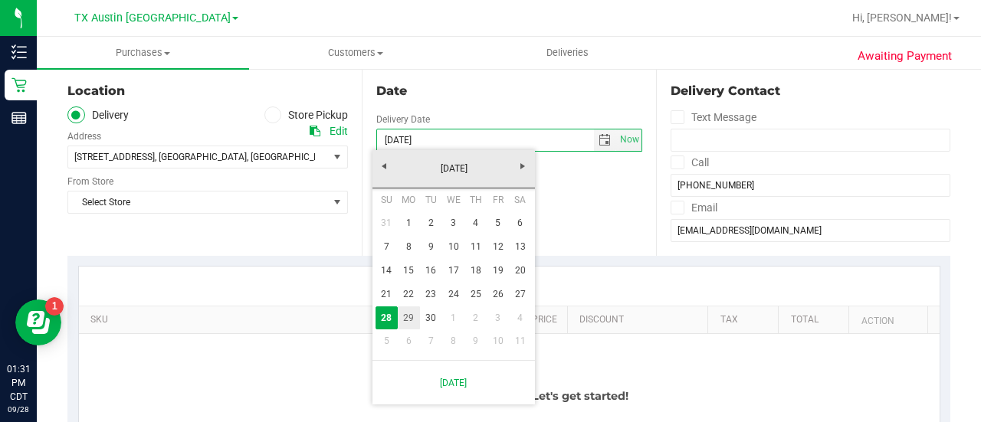
click at [412, 309] on link "29" at bounding box center [409, 318] width 22 height 24
type input "09/29/2025"
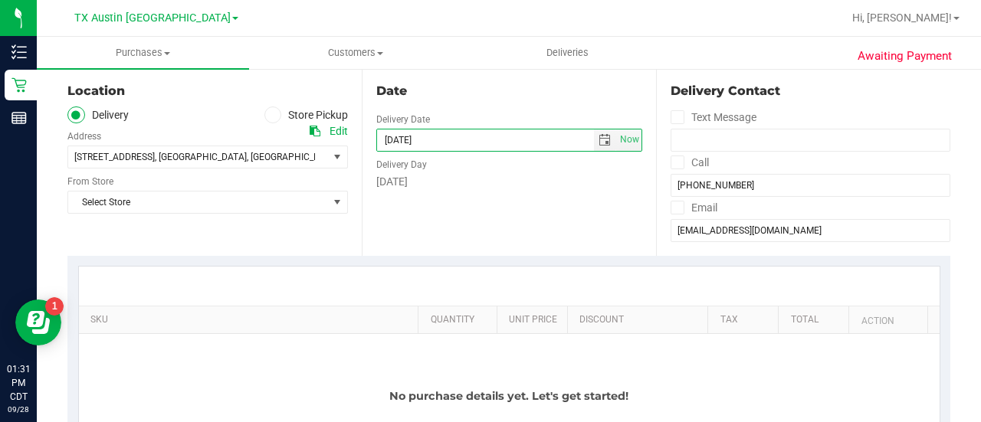
click at [352, 241] on div "Location Delivery Store Pickup Address Edit 7105 E Riverside Dr, , Austin , TX …" at bounding box center [214, 162] width 294 height 188
click at [328, 211] on span "select" at bounding box center [337, 202] width 19 height 21
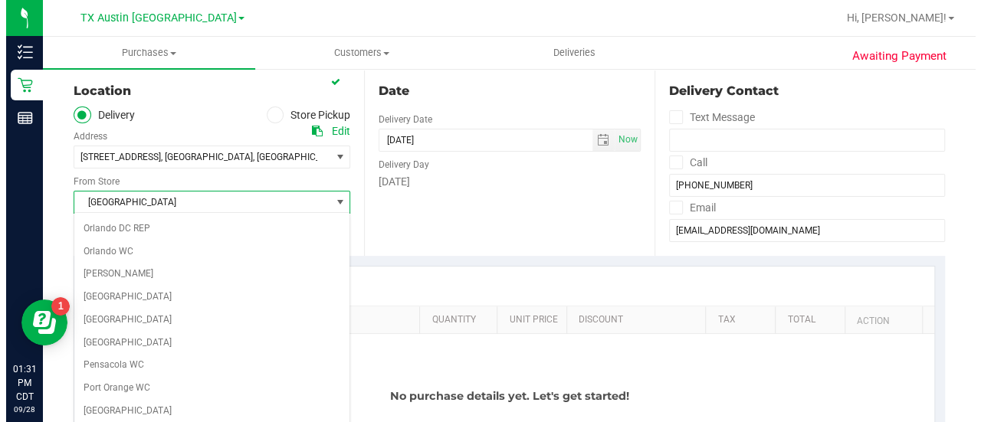
scroll to position [1083, 0]
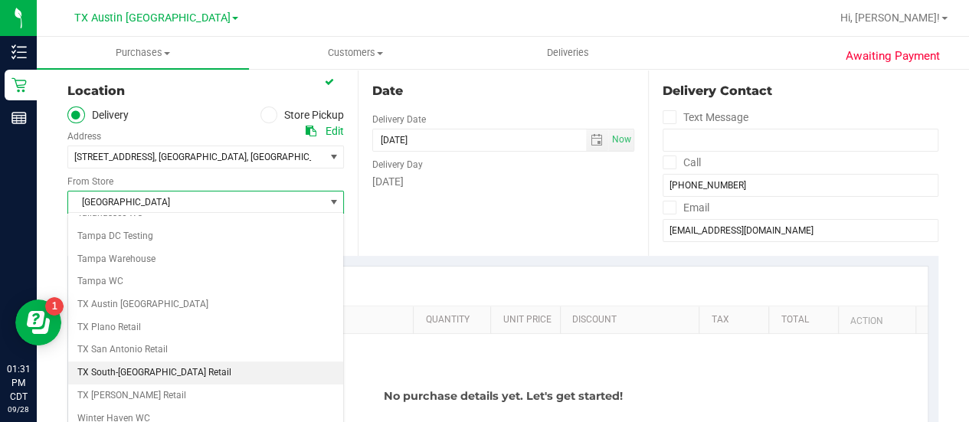
click at [135, 362] on li "TX South-[GEOGRAPHIC_DATA] Retail" at bounding box center [205, 373] width 275 height 23
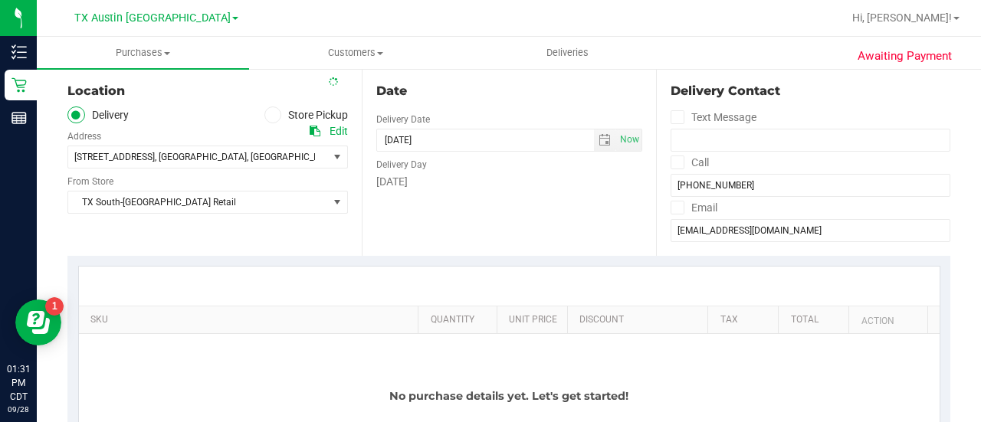
click at [401, 269] on div at bounding box center [509, 286] width 860 height 39
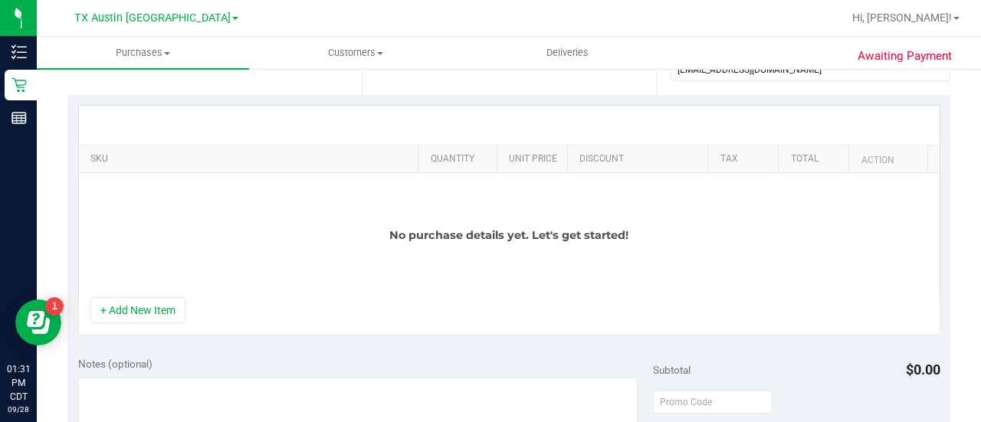
scroll to position [340, 0]
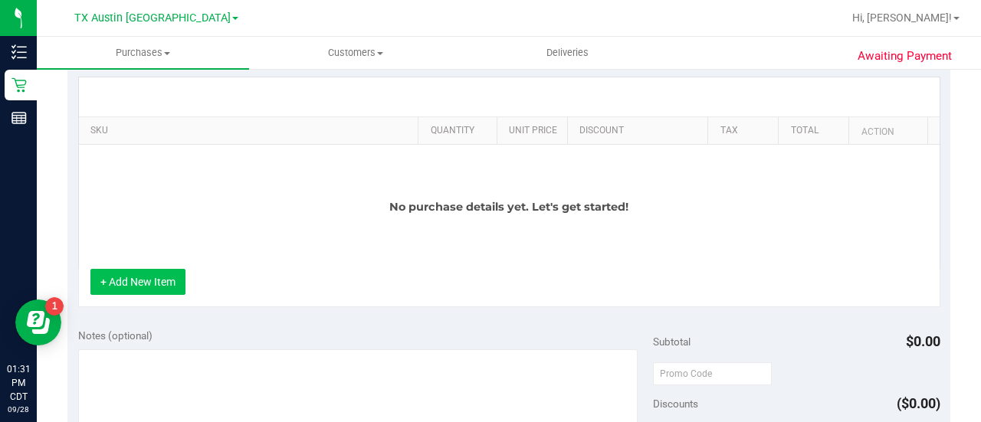
click at [136, 285] on button "+ Add New Item" at bounding box center [137, 282] width 95 height 26
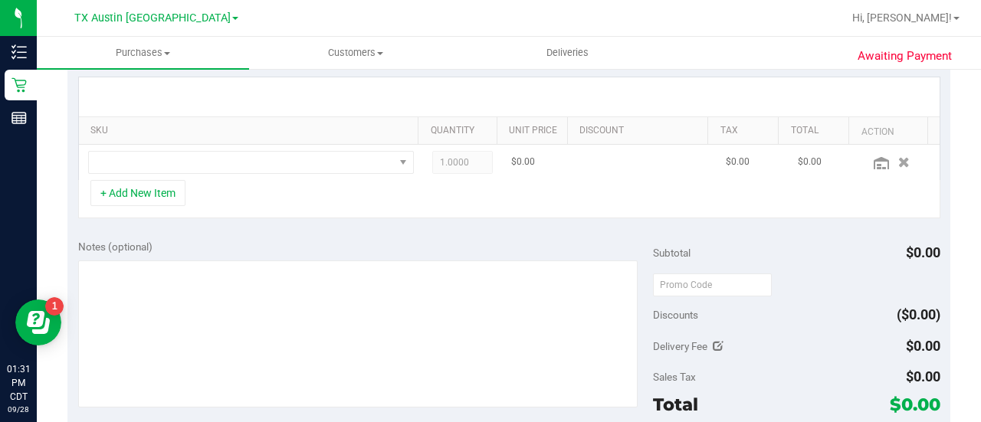
click at [237, 175] on td at bounding box center [251, 162] width 344 height 35
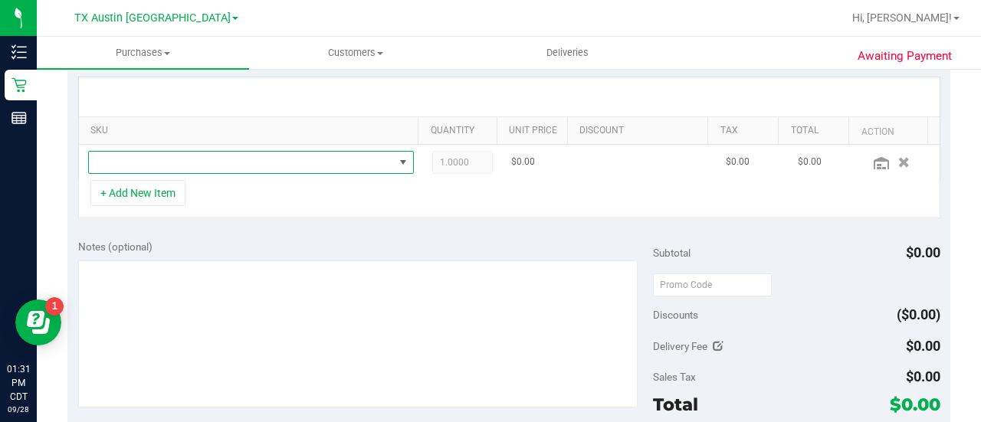
click at [352, 155] on span "NO DATA FOUND" at bounding box center [241, 162] width 305 height 21
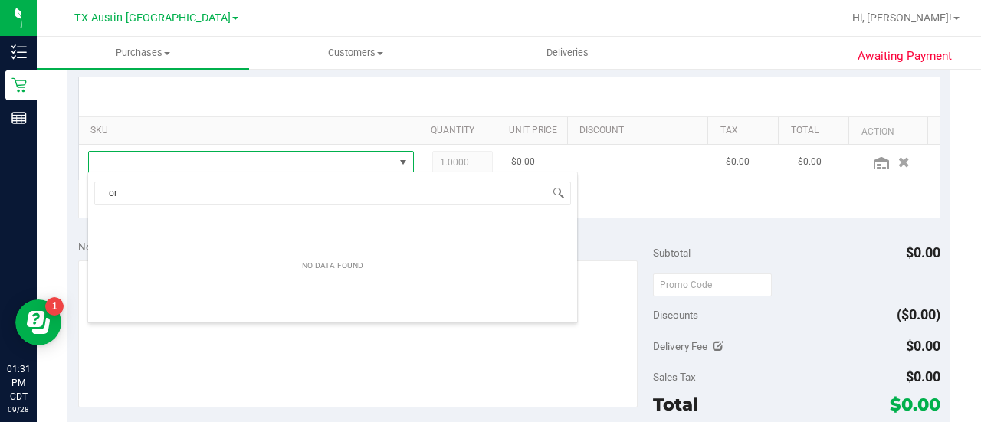
scroll to position [22, 309]
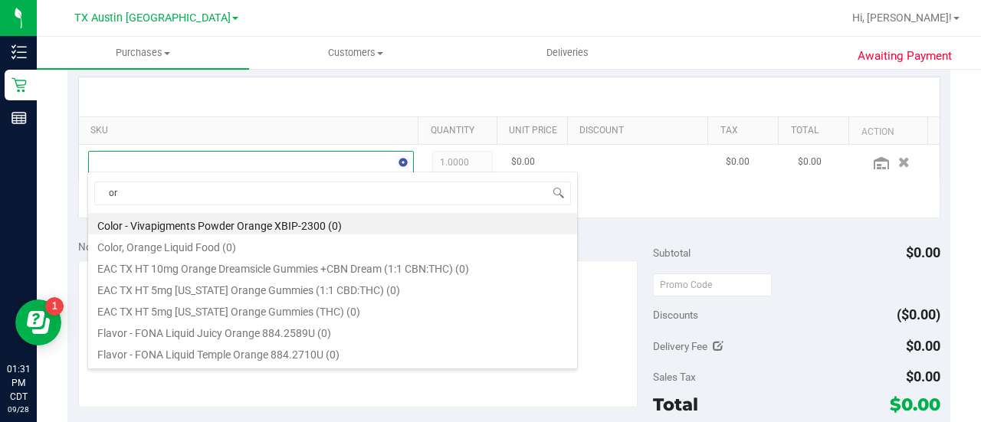
type input "o"
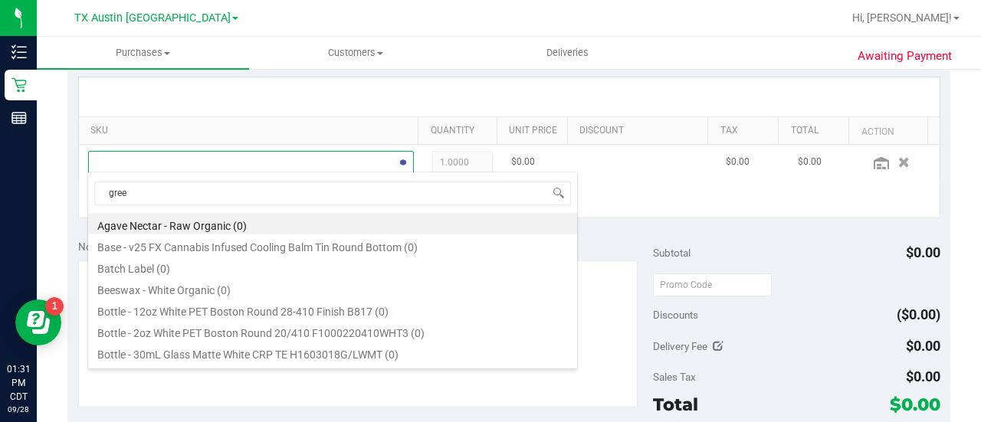
type input "green"
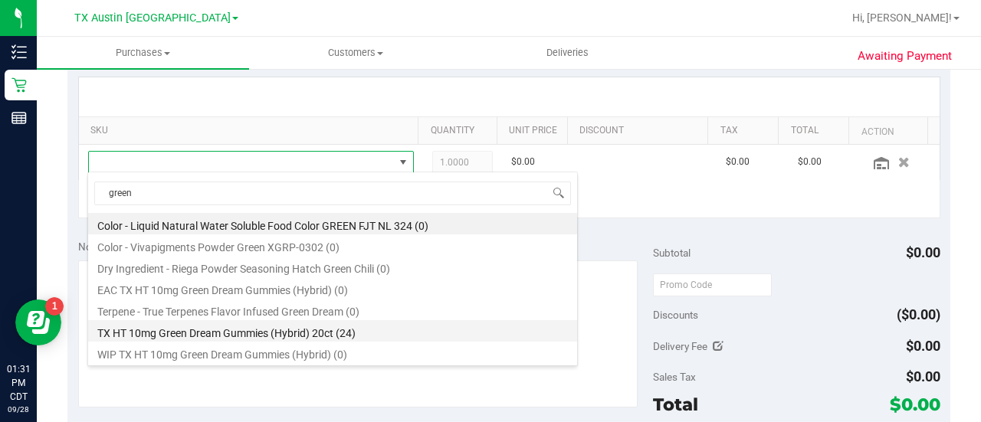
click at [383, 327] on li "TX HT 10mg Green Dream Gummies (Hybrid) 20ct (24)" at bounding box center [332, 330] width 489 height 21
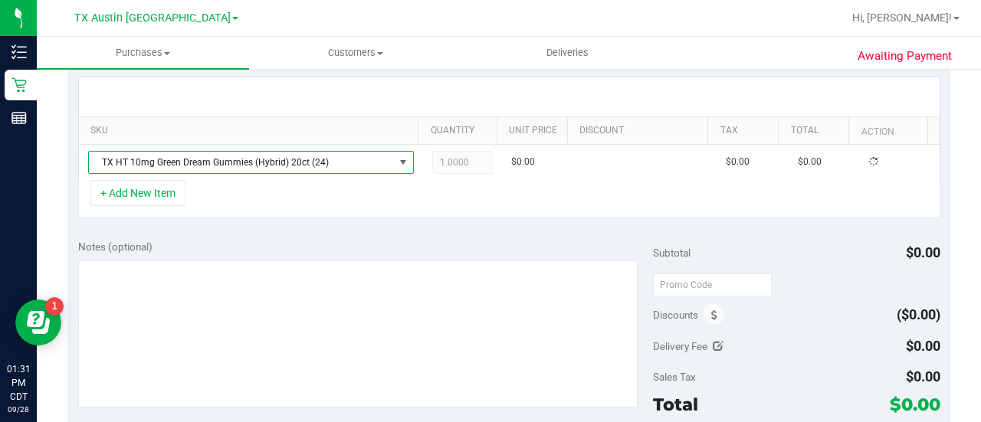
click at [447, 234] on div "Notes (optional) Subtotal $0.00 Discounts ($0.00) Delivery Fee $0.00 Sales Tax …" at bounding box center [508, 367] width 882 height 276
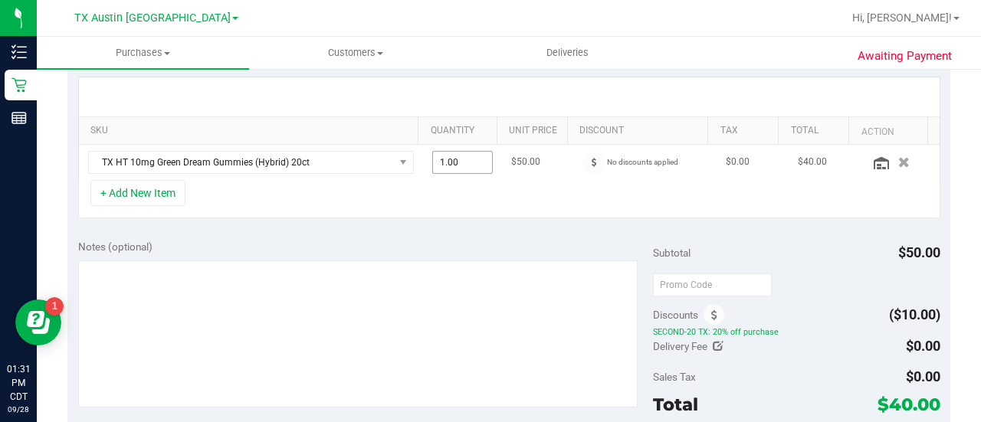
click at [448, 157] on span "1.00 1" at bounding box center [462, 162] width 61 height 23
type input "3"
type input "3.00"
click at [424, 218] on div "SKU Quantity Unit Price Discount Tax Total Action TX HT 10mg Green Dream Gummie…" at bounding box center [508, 148] width 882 height 162
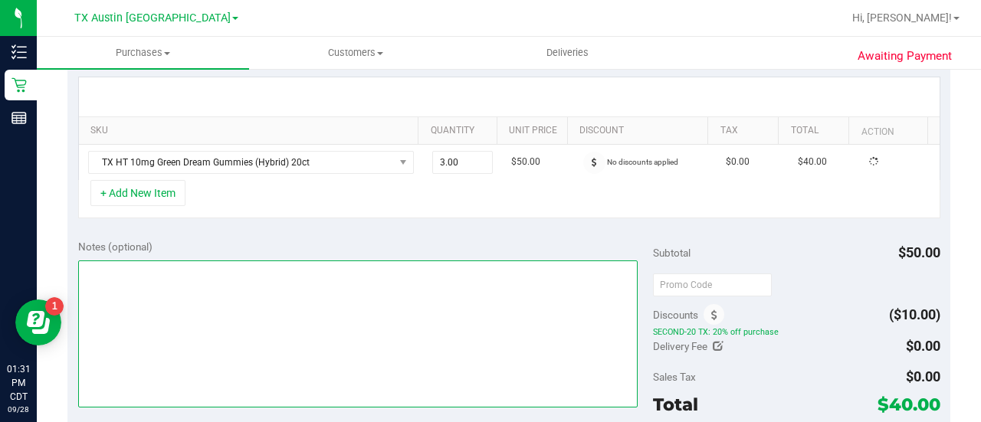
click at [464, 319] on textarea at bounding box center [357, 333] width 559 height 147
click at [461, 323] on textarea at bounding box center [357, 333] width 559 height 147
click at [419, 274] on textarea at bounding box center [357, 333] width 559 height 147
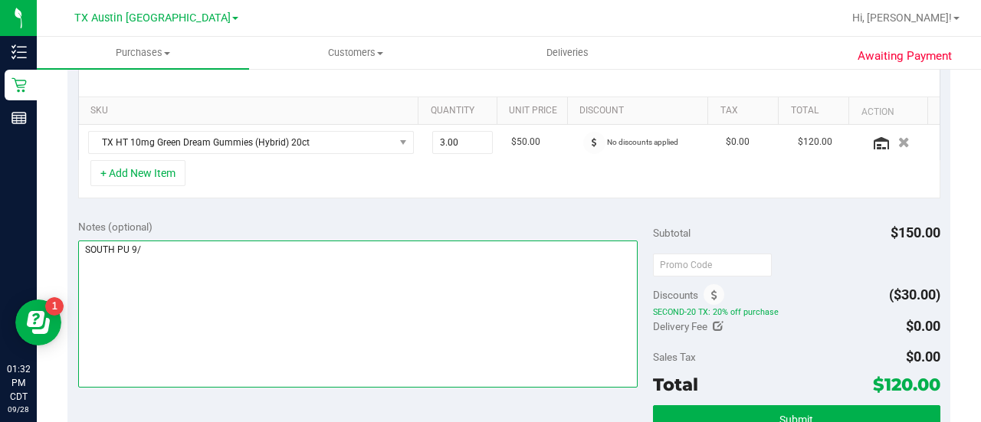
scroll to position [357, 0]
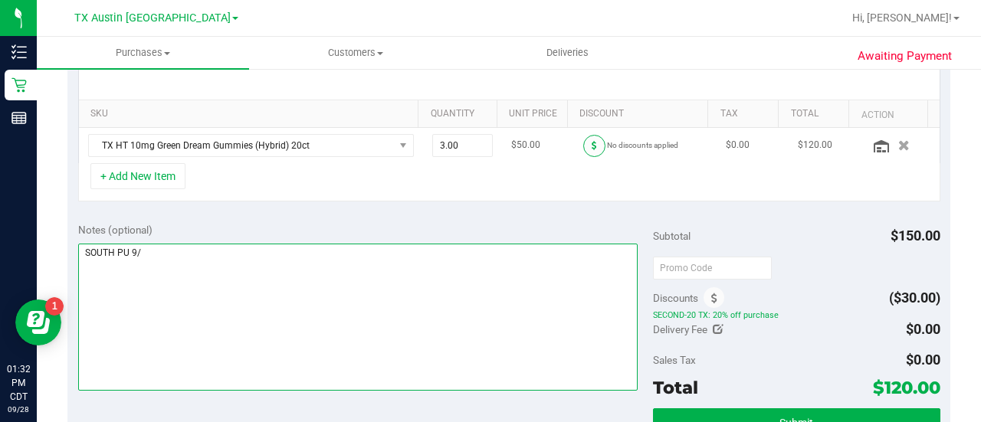
type textarea "SOUTH PU 9/"
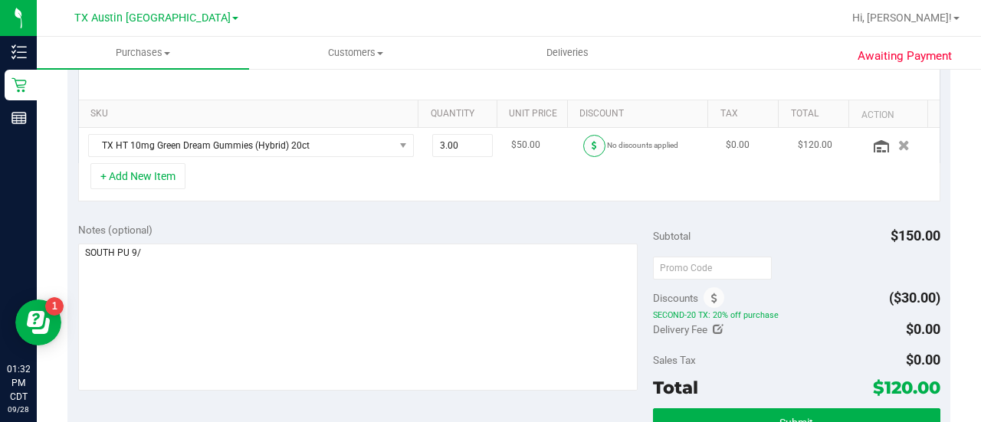
click at [583, 147] on span at bounding box center [594, 146] width 22 height 22
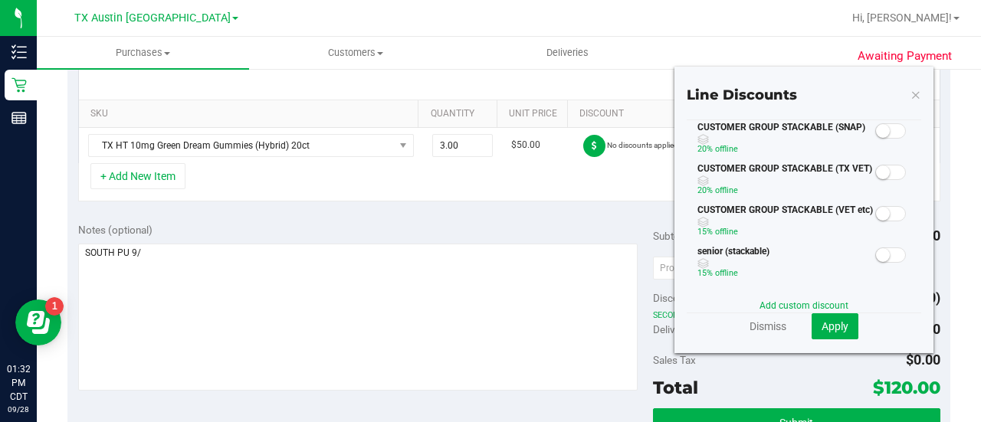
click at [478, 205] on div "SKU Quantity Unit Price Discount Tax Total Action TX HT 10mg Green Dream Gummie…" at bounding box center [508, 131] width 882 height 162
click at [749, 329] on link "Dismiss" at bounding box center [767, 326] width 37 height 15
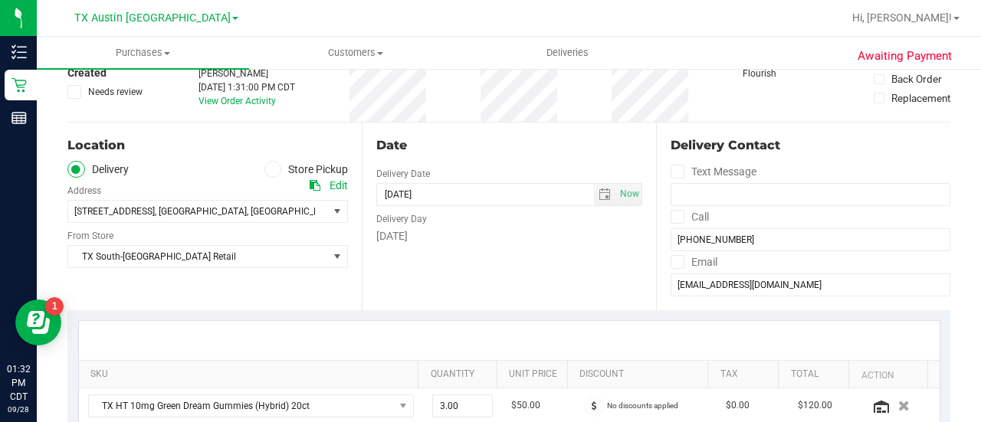
scroll to position [0, 0]
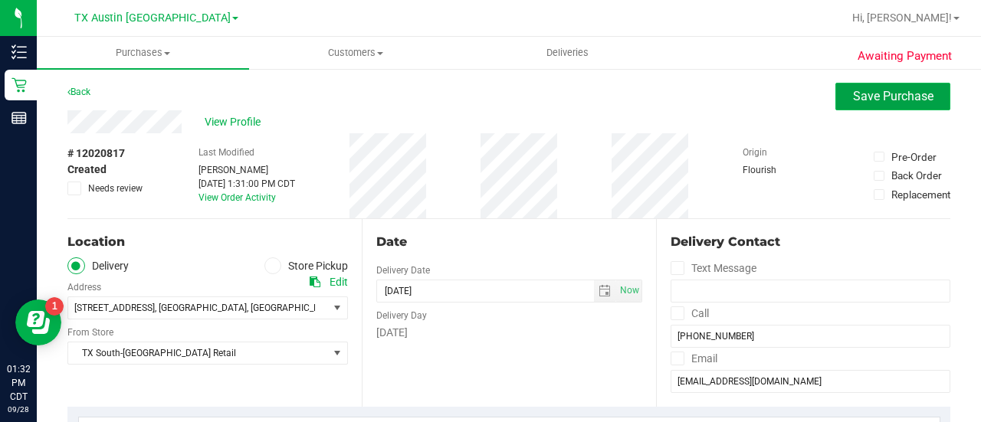
click at [850, 104] on button "Save Purchase" at bounding box center [892, 97] width 115 height 28
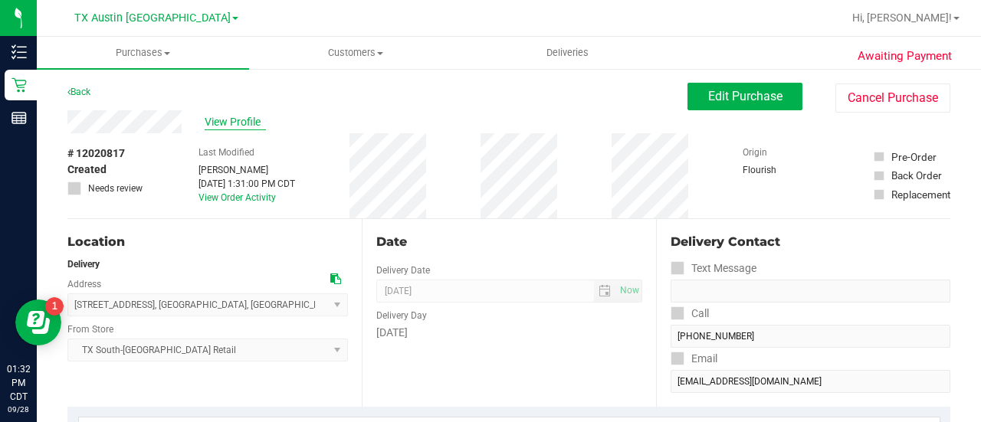
click at [231, 127] on span "View Profile" at bounding box center [235, 122] width 61 height 16
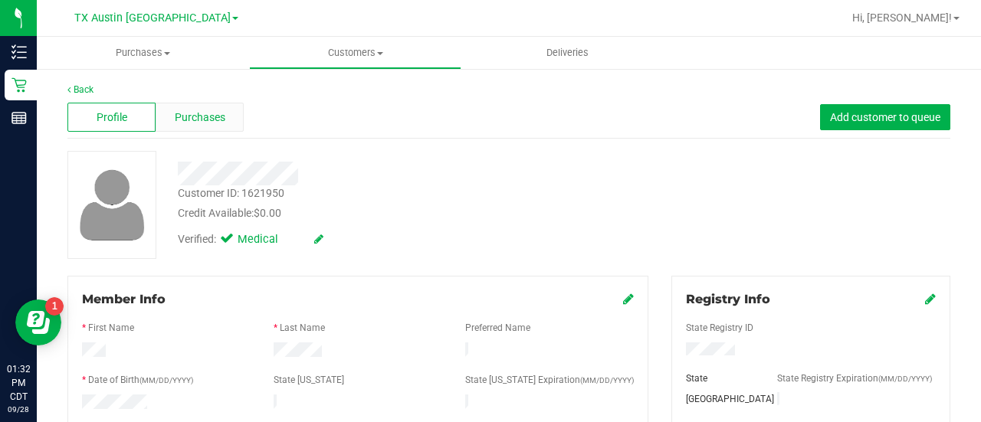
click at [207, 126] on div "Purchases" at bounding box center [200, 117] width 88 height 29
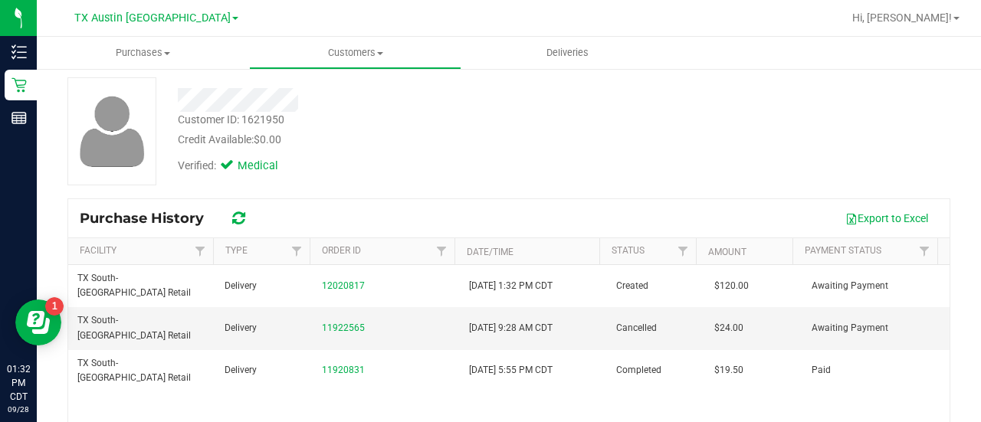
scroll to position [83, 0]
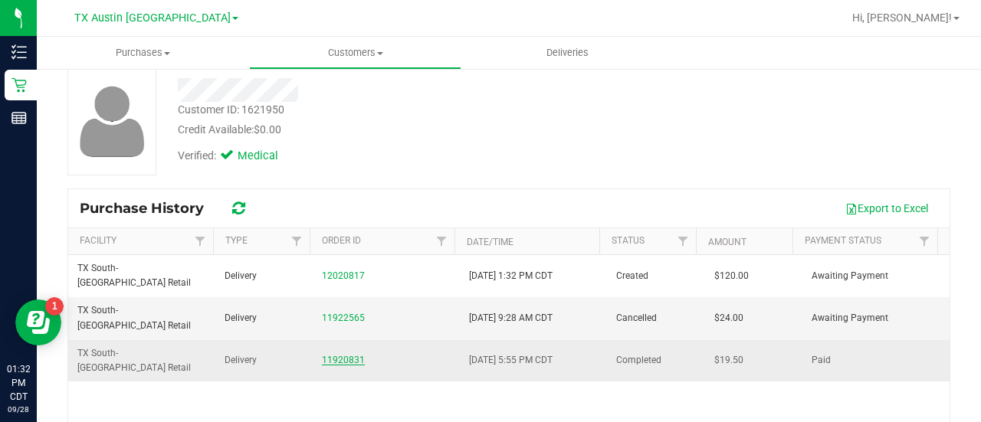
click at [345, 355] on link "11920831" at bounding box center [343, 360] width 43 height 11
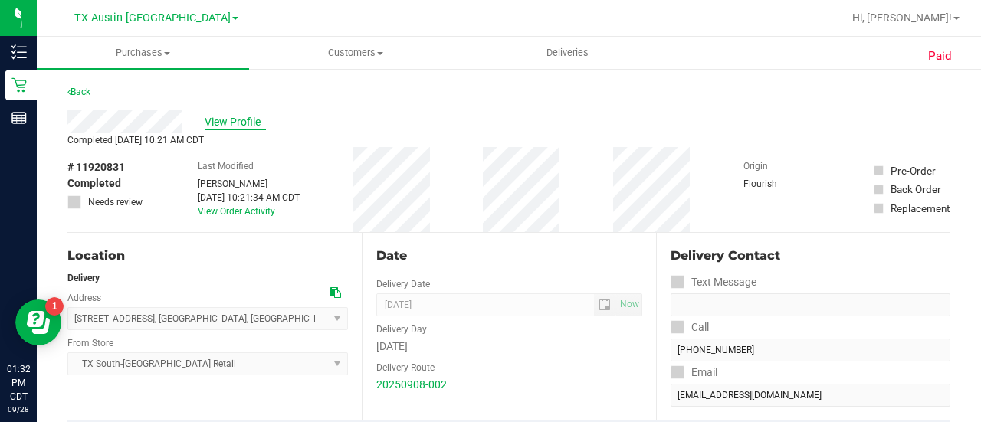
click at [242, 119] on span "View Profile" at bounding box center [235, 122] width 61 height 16
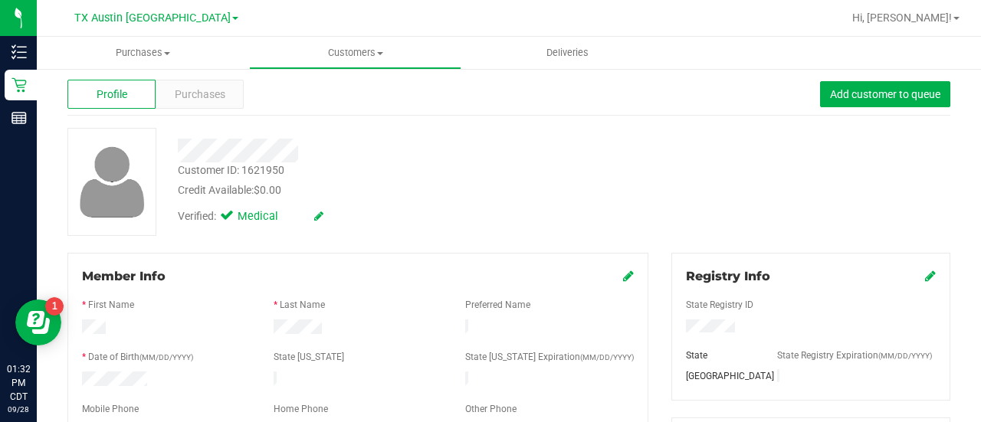
click at [198, 100] on span "Purchases" at bounding box center [200, 95] width 51 height 16
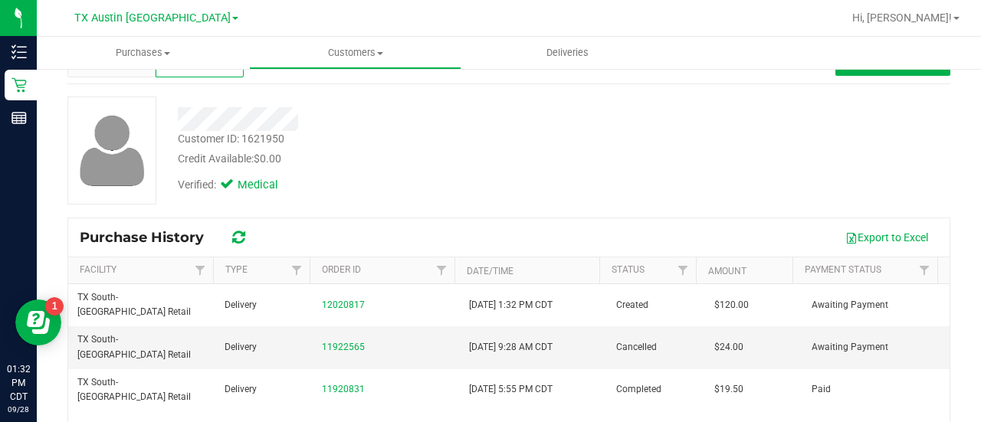
scroll to position [56, 0]
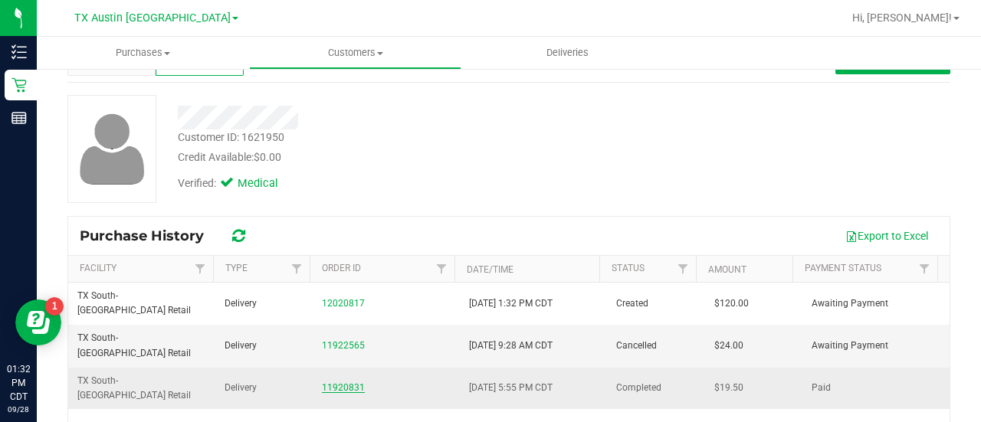
click at [338, 382] on link "11920831" at bounding box center [343, 387] width 43 height 11
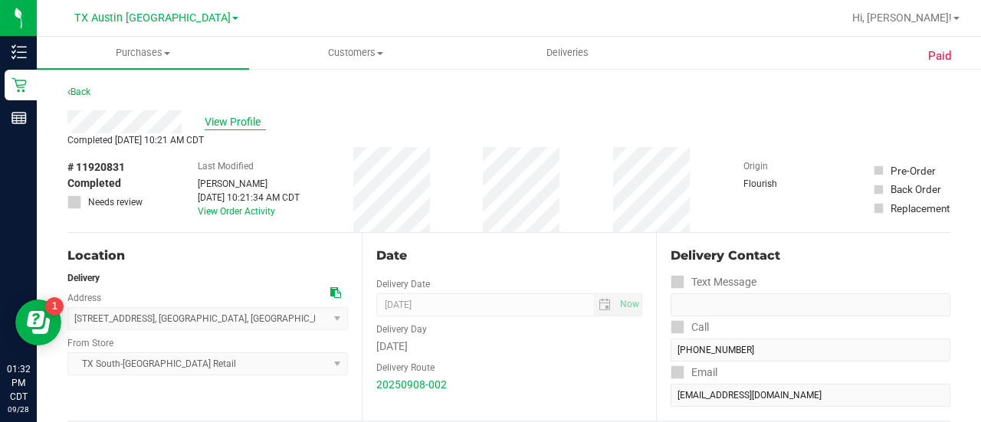
click at [221, 125] on span "View Profile" at bounding box center [235, 122] width 61 height 16
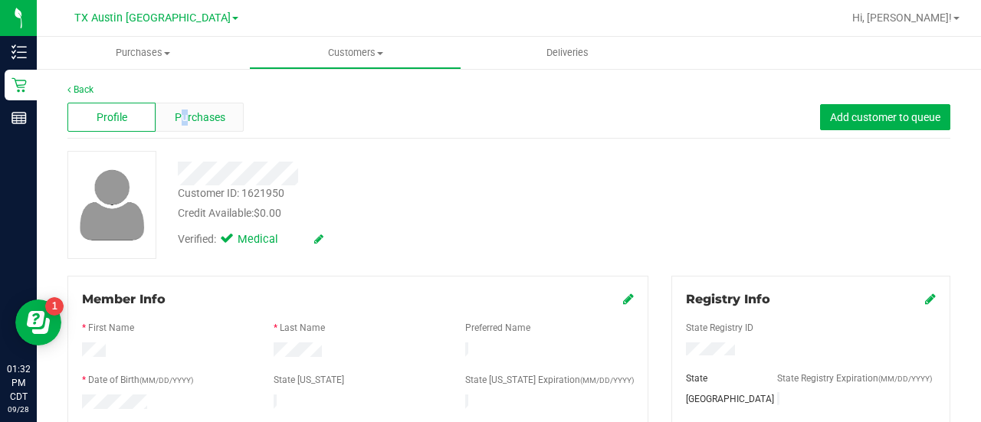
click at [178, 106] on div "Purchases" at bounding box center [200, 117] width 88 height 29
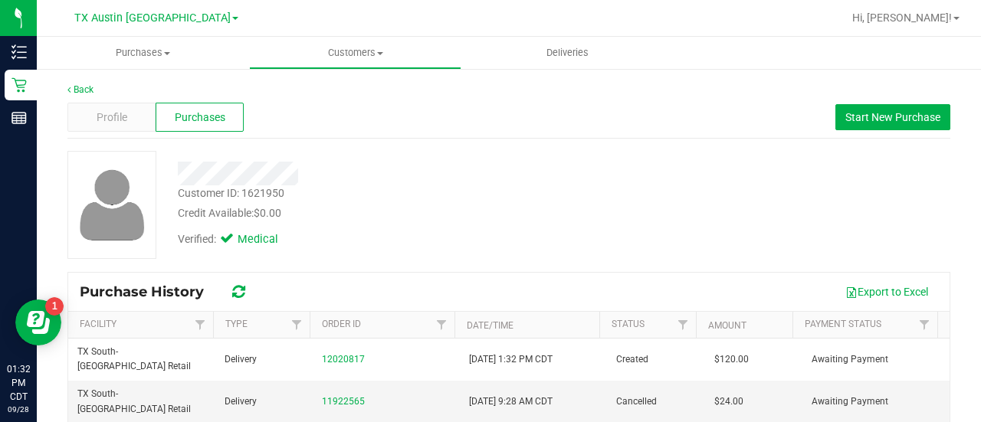
click at [446, 152] on div at bounding box center [392, 168] width 453 height 34
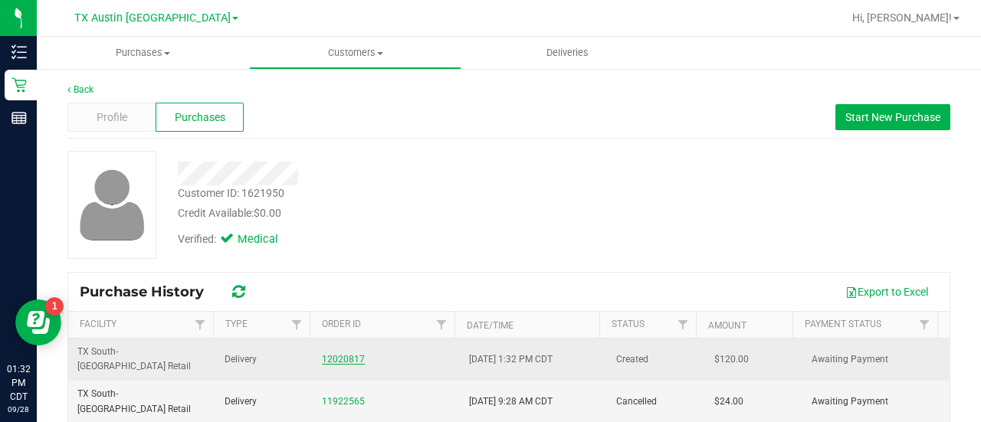
click at [338, 354] on link "12020817" at bounding box center [343, 359] width 43 height 11
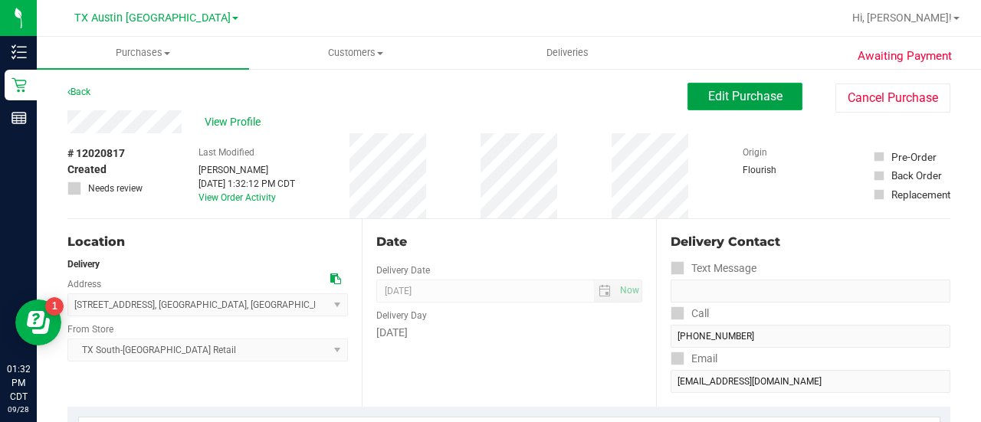
click at [726, 97] on span "Edit Purchase" at bounding box center [745, 96] width 74 height 15
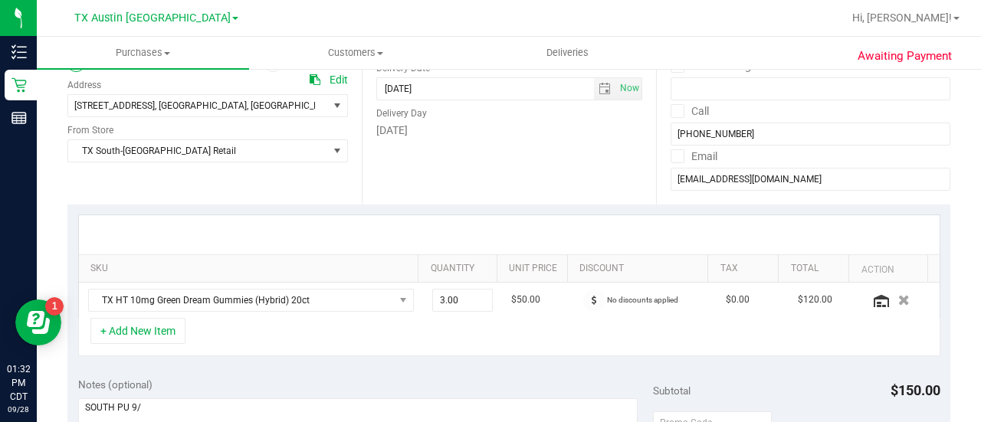
scroll to position [207, 0]
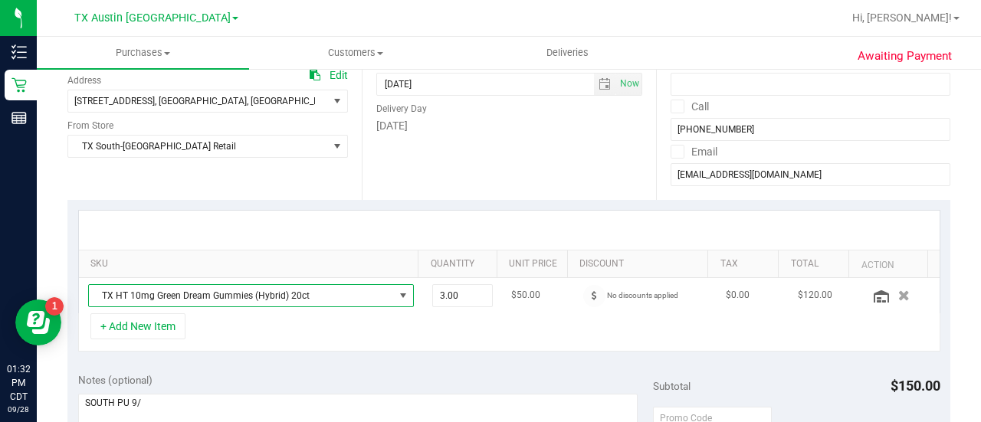
click at [314, 298] on span "TX HT 10mg Green Dream Gummies (Hybrid) 20ct" at bounding box center [241, 295] width 305 height 21
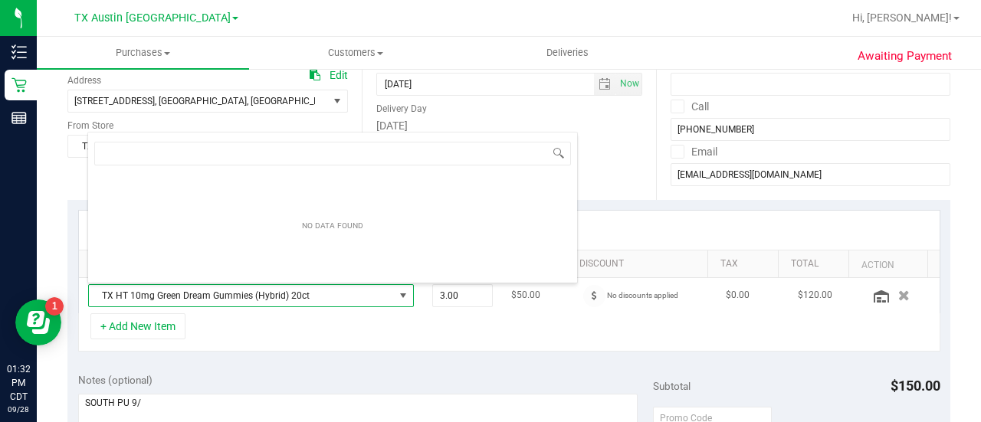
scroll to position [22, 309]
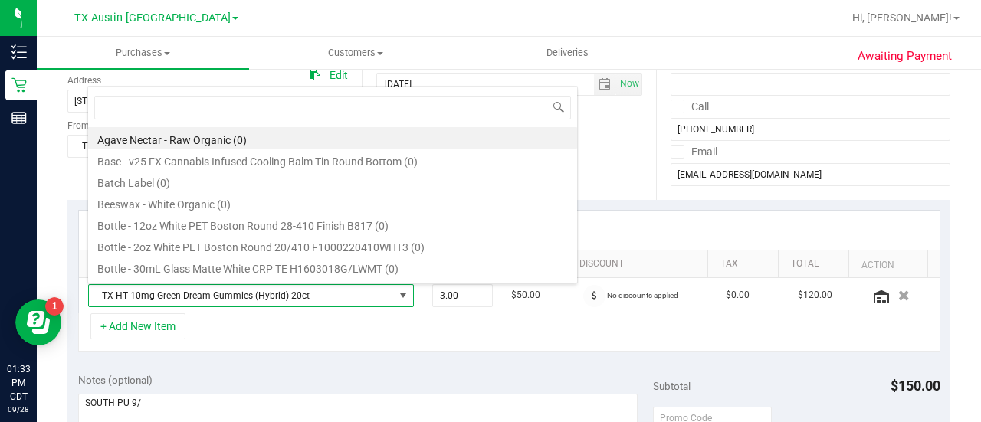
click at [349, 349] on div "+ Add New Item" at bounding box center [509, 332] width 862 height 38
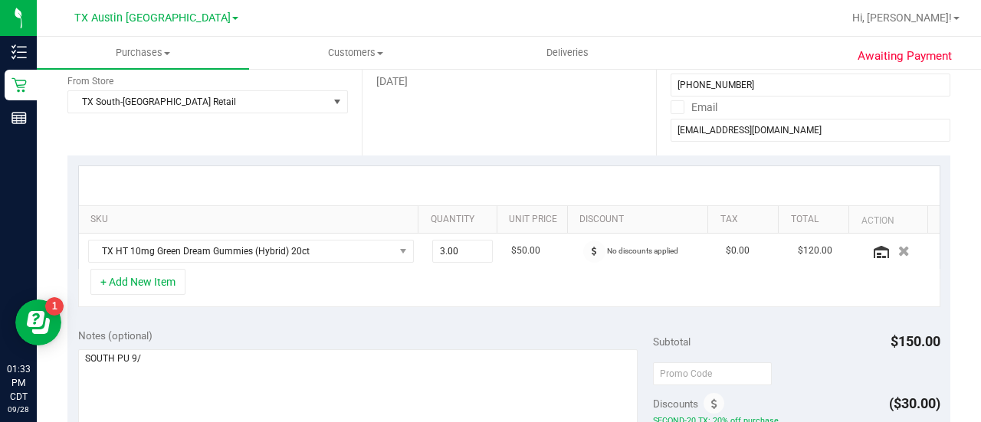
scroll to position [323, 0]
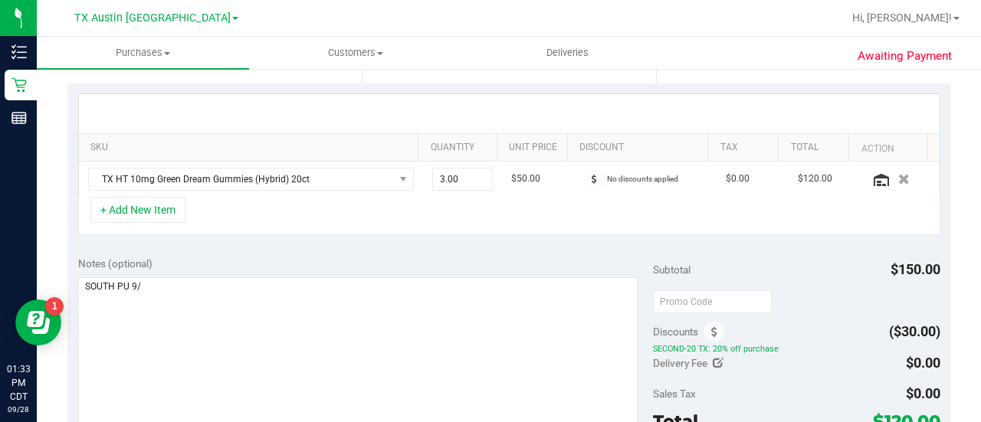
click at [368, 246] on div "Notes (optional) Subtotal $150.00 Discounts ($30.00) SECOND-20 TX: 20% off purc…" at bounding box center [508, 384] width 882 height 276
click at [361, 240] on div "SKU Quantity Unit Price Discount Tax Total Action TX HT 10mg Green Dream Gummie…" at bounding box center [508, 164] width 882 height 162
click at [388, 228] on div "+ Add New Item" at bounding box center [509, 216] width 862 height 38
click at [360, 268] on div "Notes (optional)" at bounding box center [365, 263] width 575 height 15
click at [306, 234] on div "SKU Quantity Unit Price Discount Tax Total Action TX HT 10mg Green Dream Gummie…" at bounding box center [508, 164] width 882 height 162
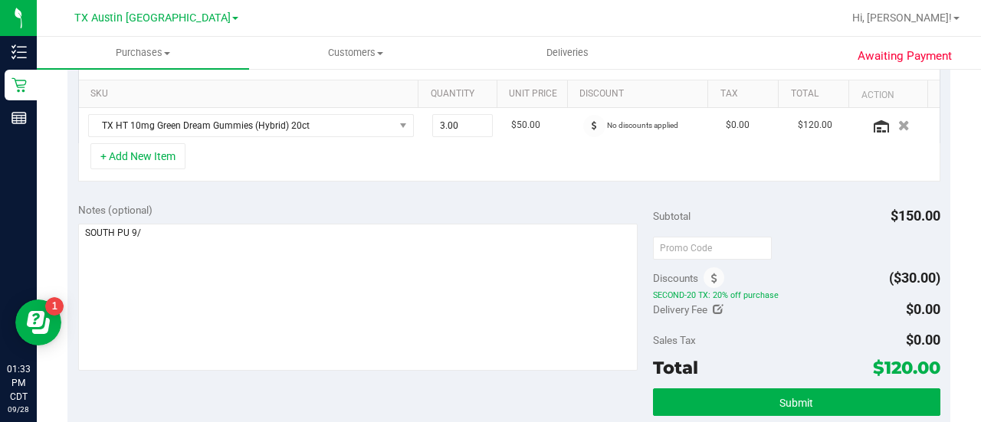
scroll to position [376, 0]
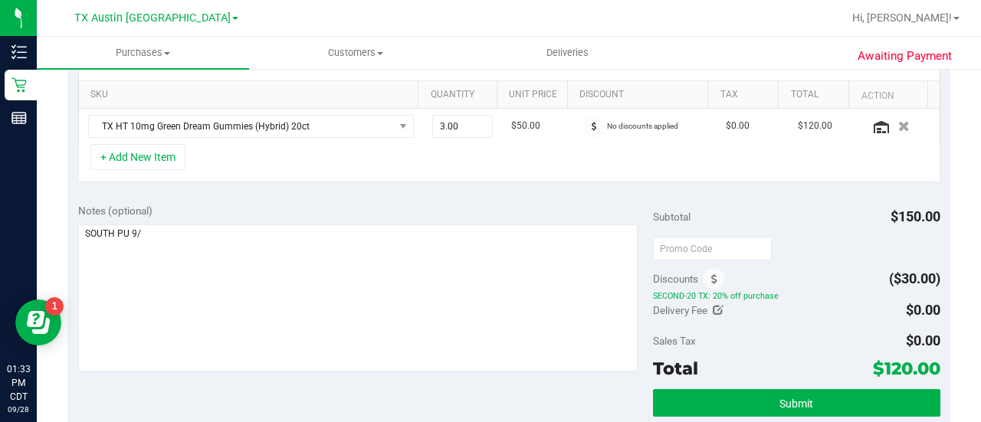
click at [404, 203] on div "Notes (optional)" at bounding box center [365, 210] width 575 height 15
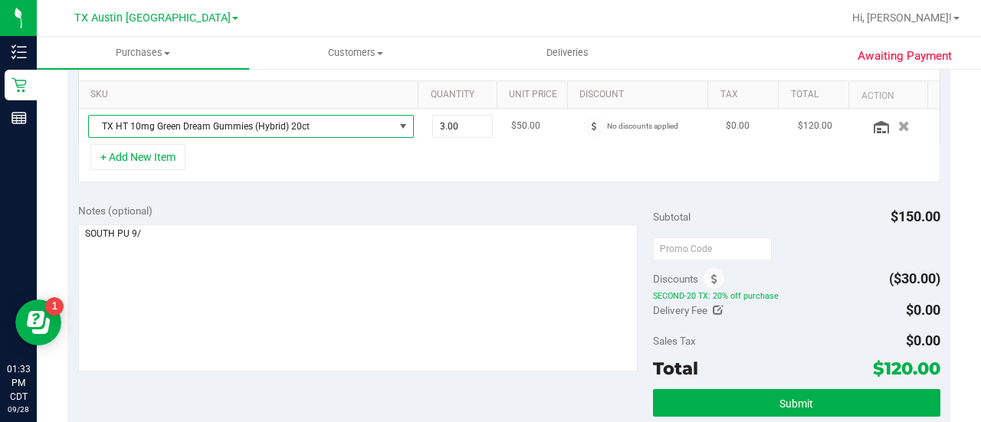
click at [300, 129] on span "TX HT 10mg Green Dream Gummies (Hybrid) 20ct" at bounding box center [241, 126] width 305 height 21
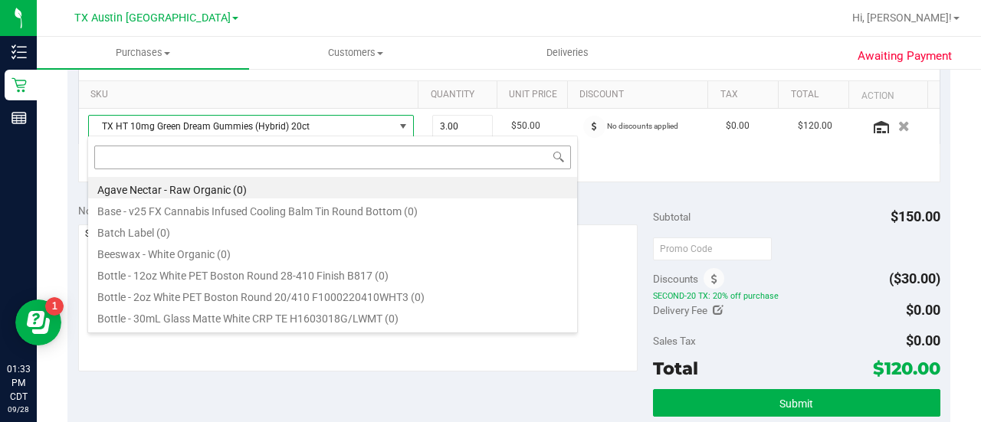
scroll to position [22, 316]
type input "orange"
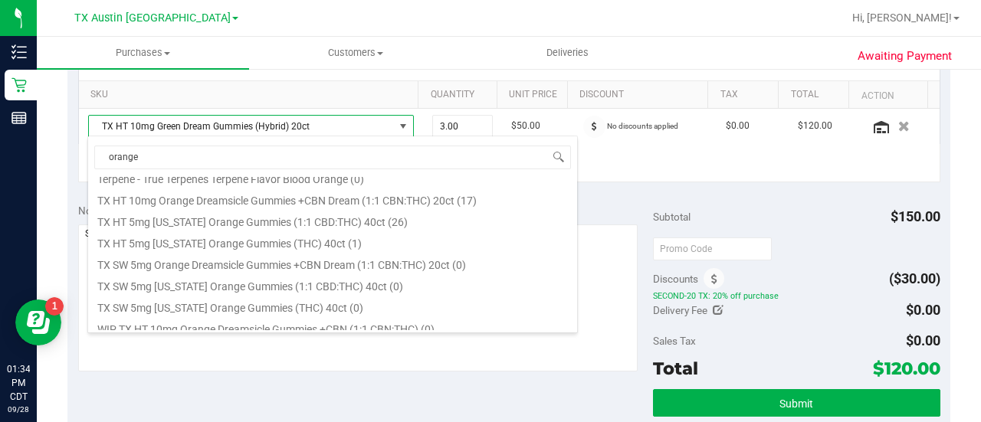
scroll to position [432, 0]
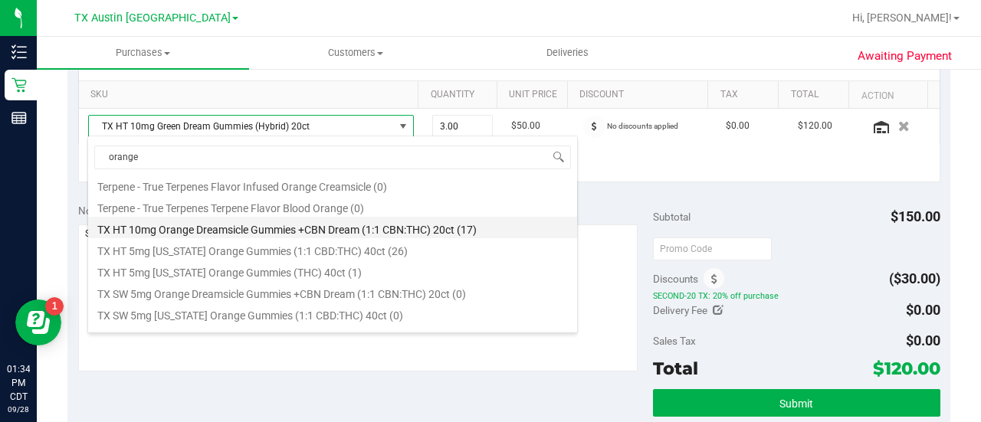
click at [489, 226] on li "TX HT 10mg Orange Dreamsicle Gummies +CBN Dream (1:1 CBN:THC) 20ct (17)" at bounding box center [332, 227] width 489 height 21
type input "1.00"
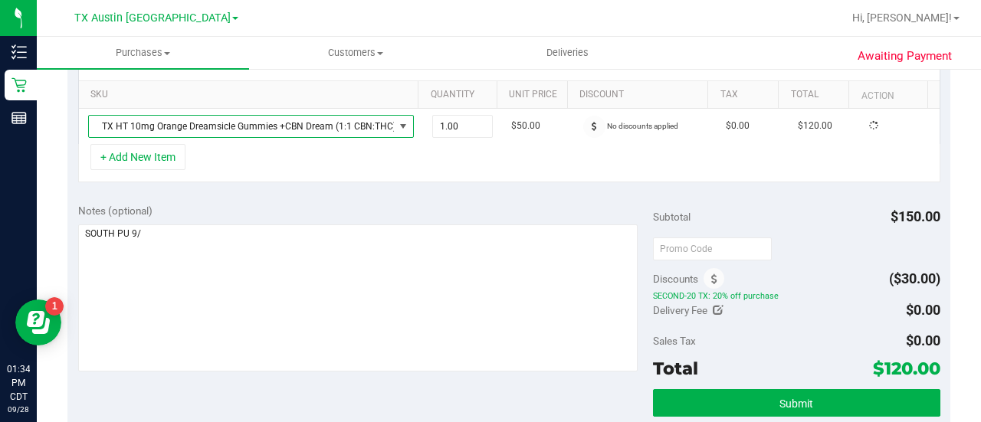
click at [417, 165] on div "+ Add New Item" at bounding box center [509, 163] width 862 height 38
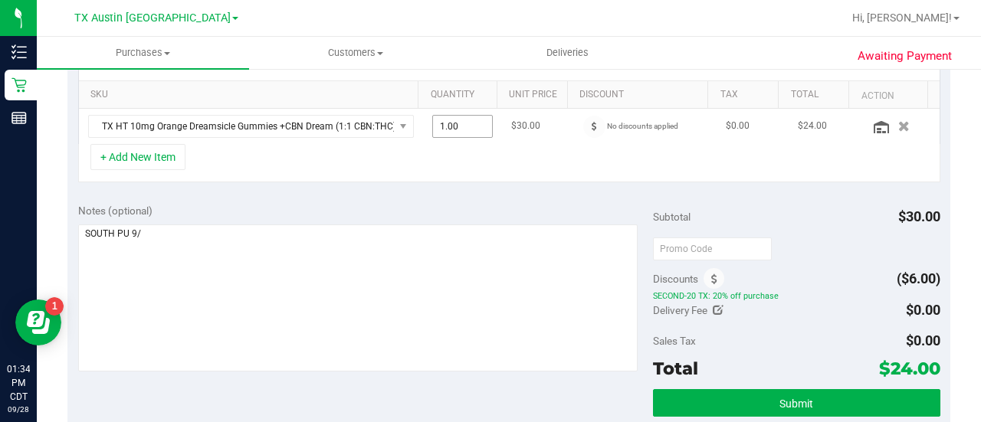
click at [440, 128] on span "1.00 1" at bounding box center [462, 126] width 61 height 23
type input "3"
type input "3.00"
click at [450, 185] on div "SKU Quantity Unit Price Discount Tax Total Action TX HT 10mg Orange Dreamsicle …" at bounding box center [508, 112] width 882 height 162
click at [588, 123] on span at bounding box center [594, 127] width 22 height 22
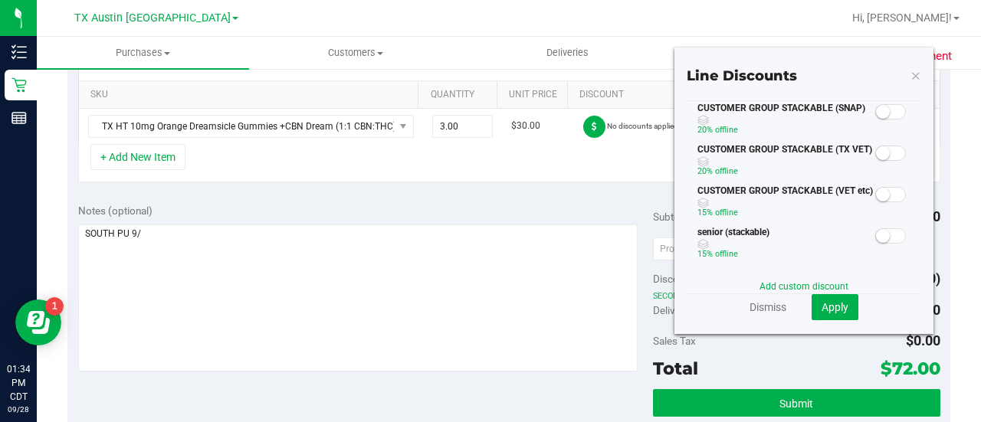
click at [876, 155] on small at bounding box center [883, 153] width 14 height 14
click at [830, 307] on span "Apply" at bounding box center [834, 307] width 27 height 12
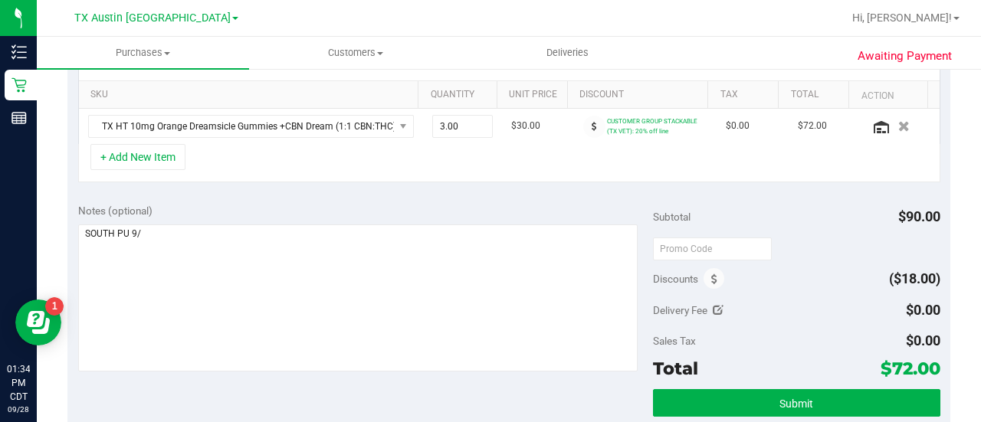
click at [427, 180] on div "SKU Quantity Unit Price Discount Tax Total Action TX HT 10mg Orange Dreamsicle …" at bounding box center [508, 112] width 882 height 162
click at [701, 238] on input "text" at bounding box center [712, 248] width 119 height 23
click at [653, 277] on span "Discounts" at bounding box center [675, 279] width 45 height 28
click at [715, 277] on span at bounding box center [713, 278] width 21 height 21
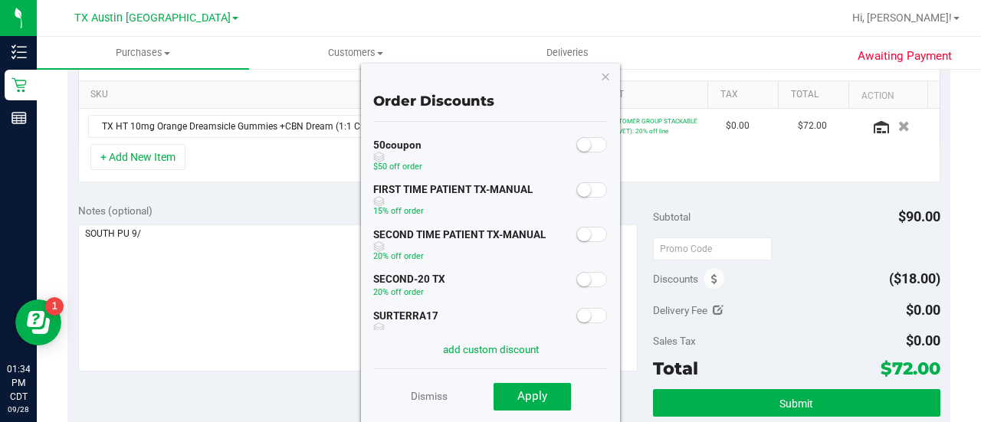
click at [581, 240] on span at bounding box center [591, 234] width 31 height 15
click at [548, 391] on button "Apply" at bounding box center [531, 397] width 77 height 28
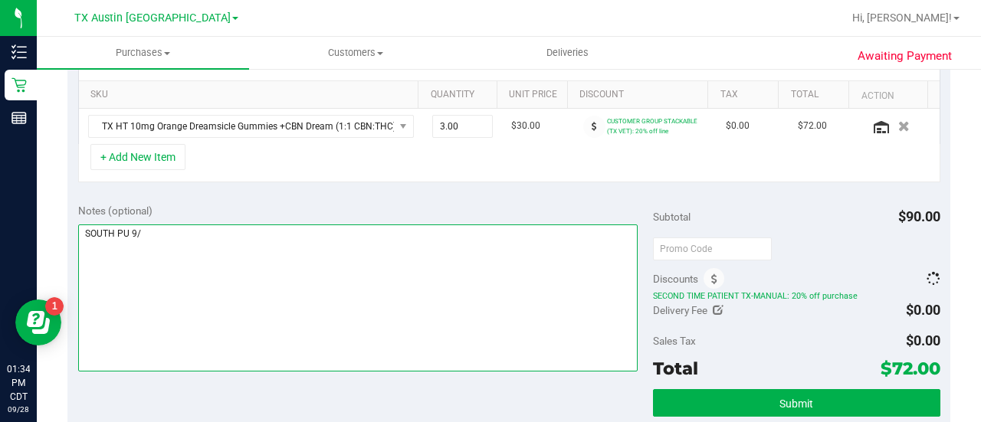
click at [504, 293] on textarea at bounding box center [357, 297] width 559 height 147
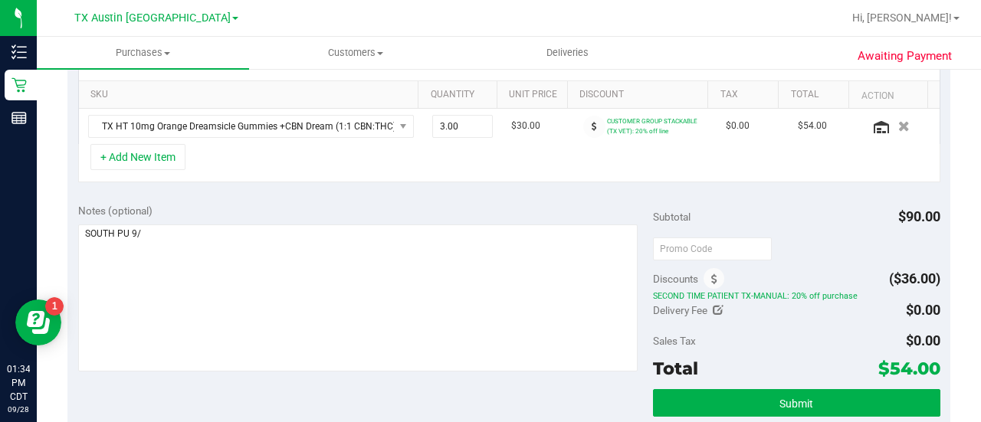
click at [447, 184] on div "SKU Quantity Unit Price Discount Tax Total Action TX HT 10mg Orange Dreamsicle …" at bounding box center [508, 112] width 882 height 162
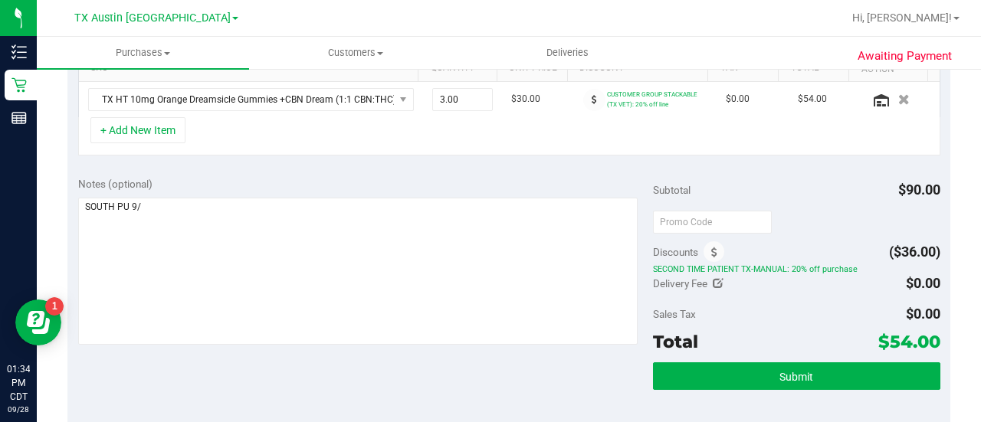
scroll to position [398, 0]
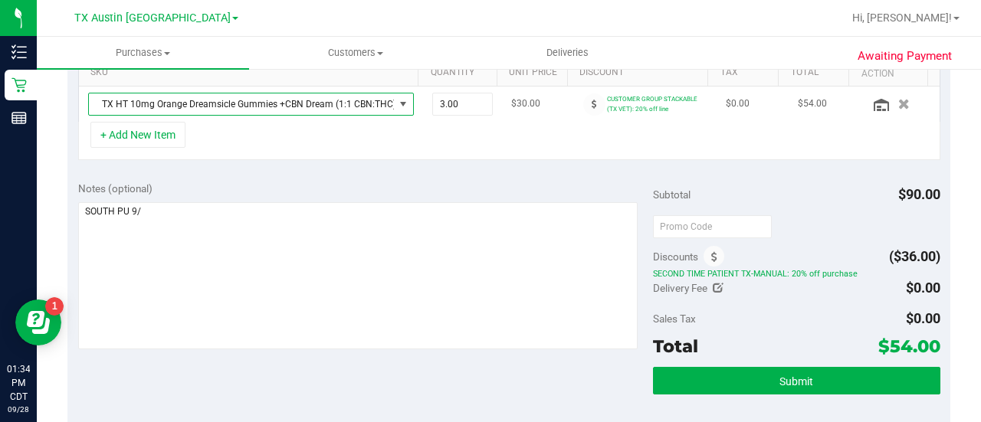
click at [319, 111] on span "TX HT 10mg Orange Dreamsicle Gummies +CBN Dream (1:1 CBN:THC) 20ct" at bounding box center [241, 103] width 305 height 21
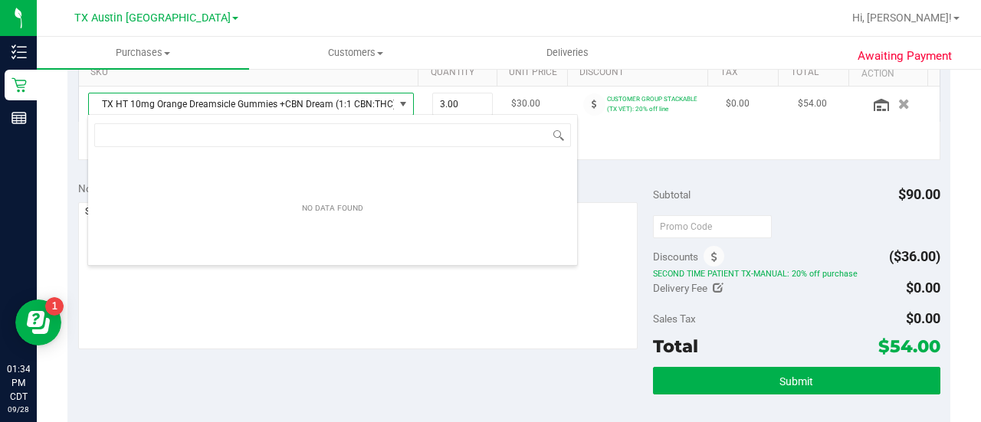
scroll to position [22, 316]
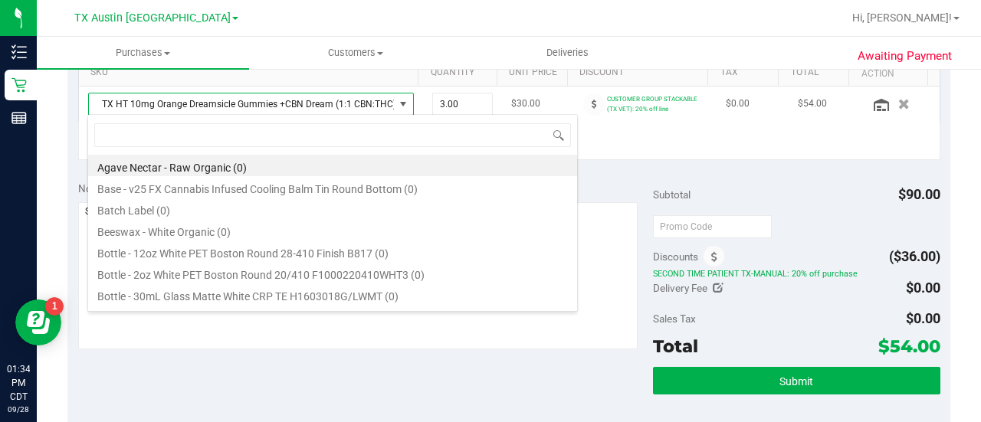
click at [326, 97] on span "TX HT 10mg Orange Dreamsicle Gummies +CBN Dream (1:1 CBN:THC) 20ct" at bounding box center [241, 103] width 305 height 21
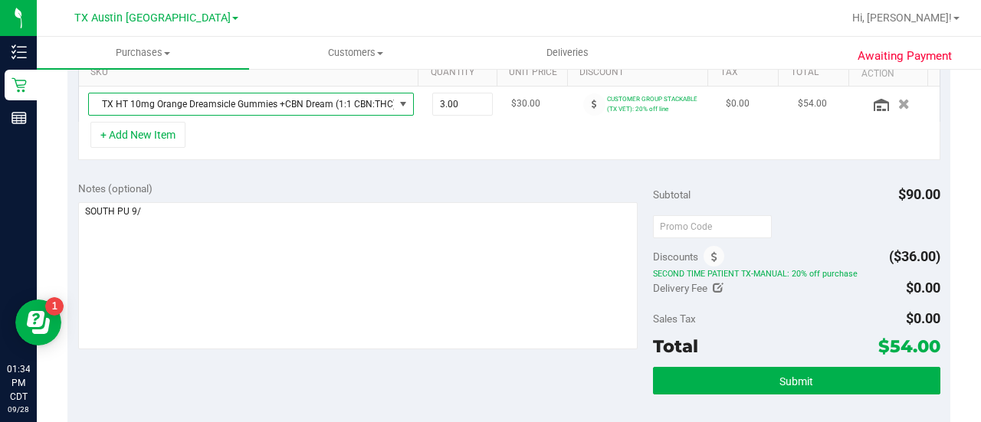
click at [400, 94] on span at bounding box center [403, 103] width 19 height 21
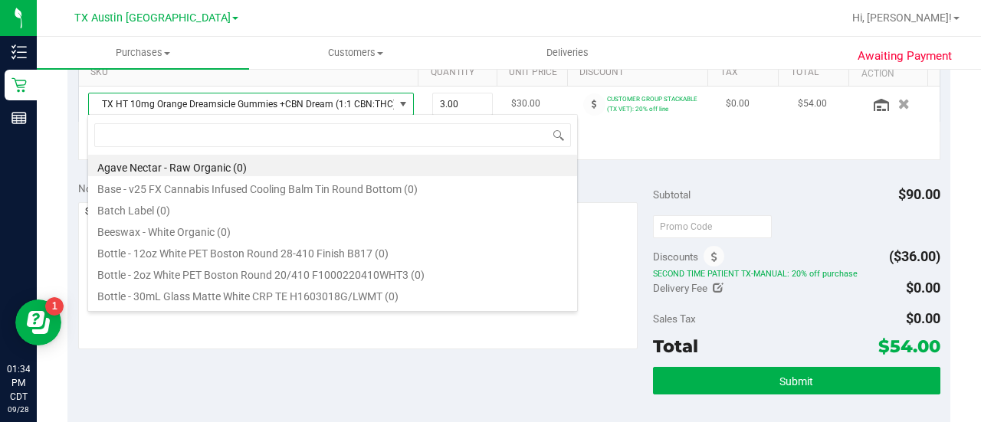
click at [372, 96] on span "TX HT 10mg Orange Dreamsicle Gummies +CBN Dream (1:1 CBN:THC) 20ct" at bounding box center [241, 103] width 305 height 21
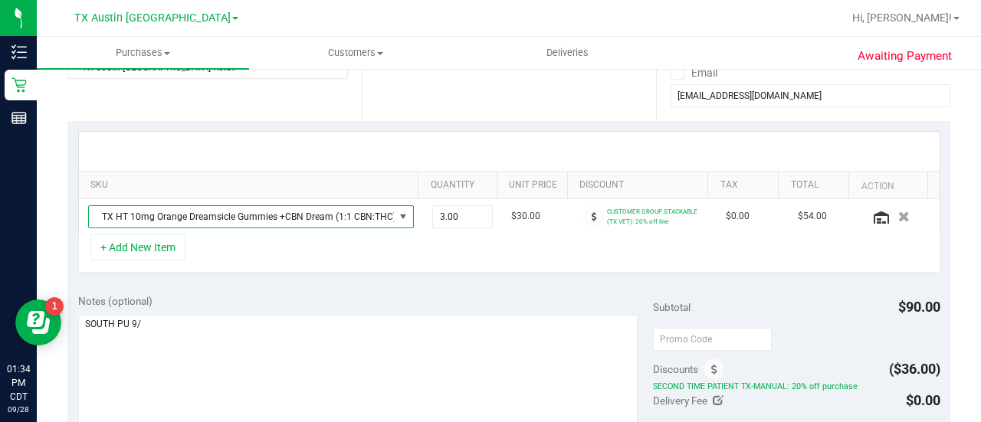
scroll to position [322, 0]
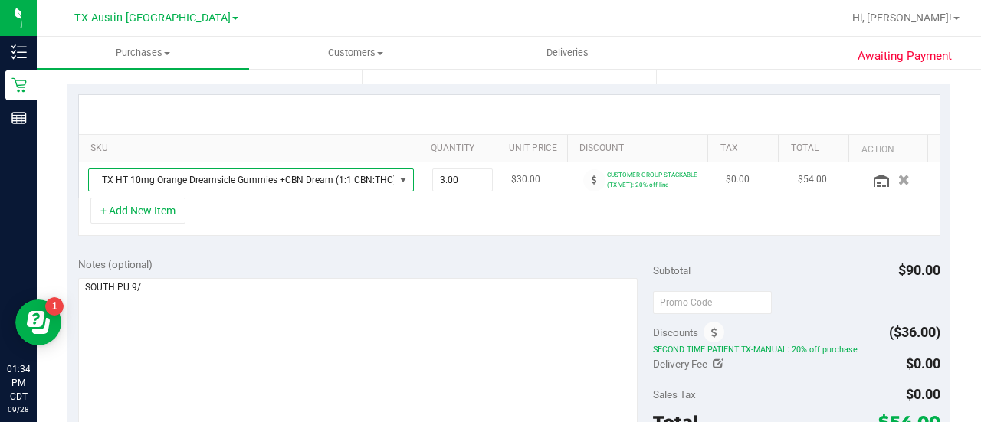
click at [277, 171] on span "TX HT 10mg Orange Dreamsicle Gummies +CBN Dream (1:1 CBN:THC) 20ct" at bounding box center [241, 179] width 305 height 21
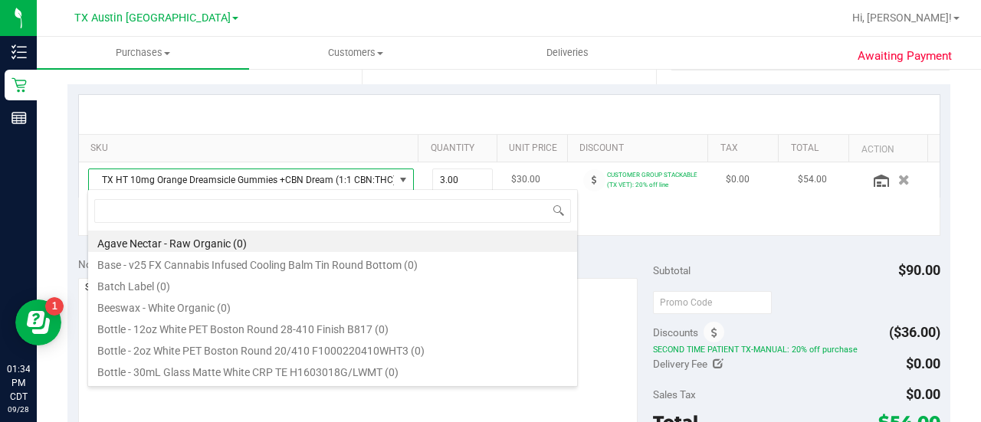
scroll to position [22, 316]
type input "orange"
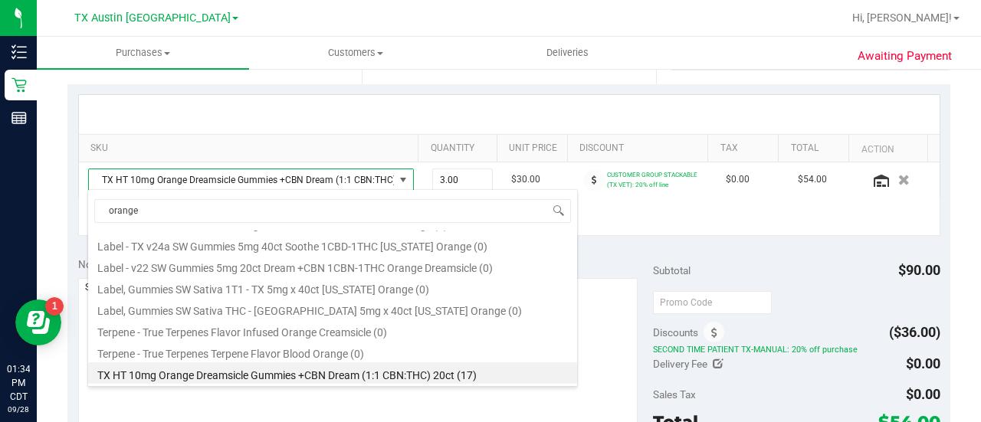
click at [631, 233] on div "+ Add New Item" at bounding box center [509, 217] width 862 height 38
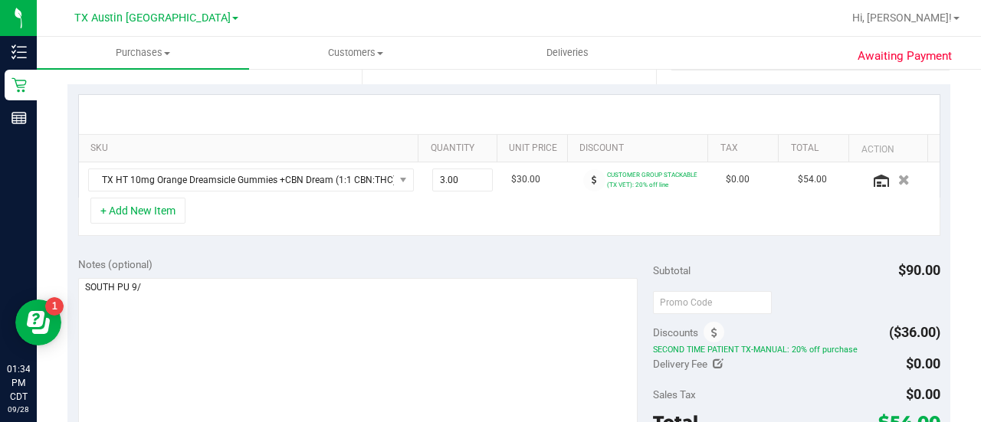
click at [478, 249] on div "Notes (optional) Subtotal $90.00 Discounts ($36.00) SECOND TIME PATIENT TX-MANU…" at bounding box center [508, 385] width 882 height 276
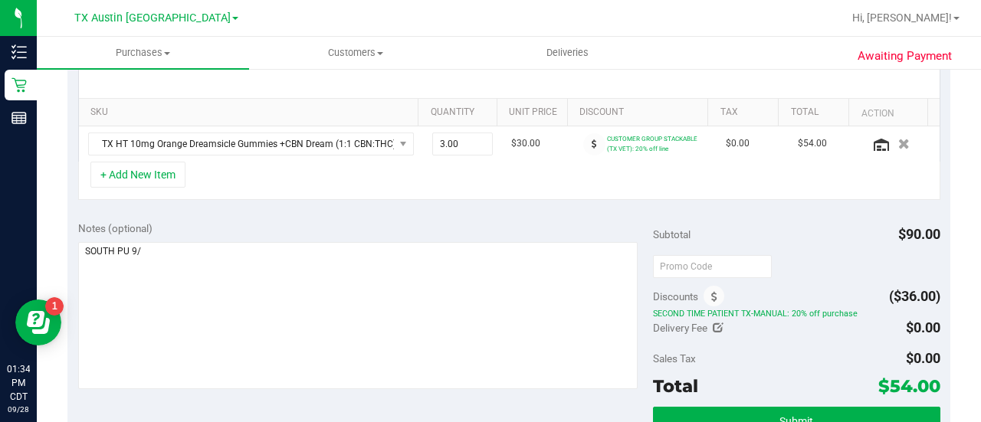
scroll to position [397, 0]
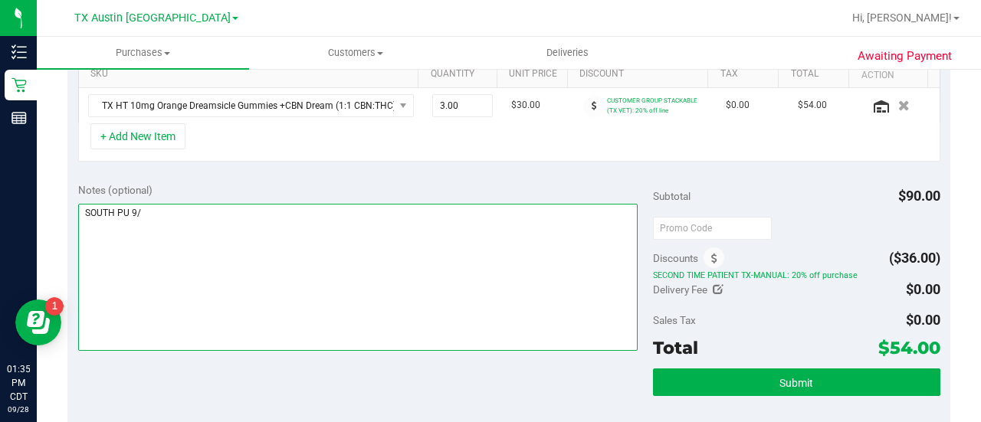
click at [446, 231] on textarea at bounding box center [357, 277] width 559 height 147
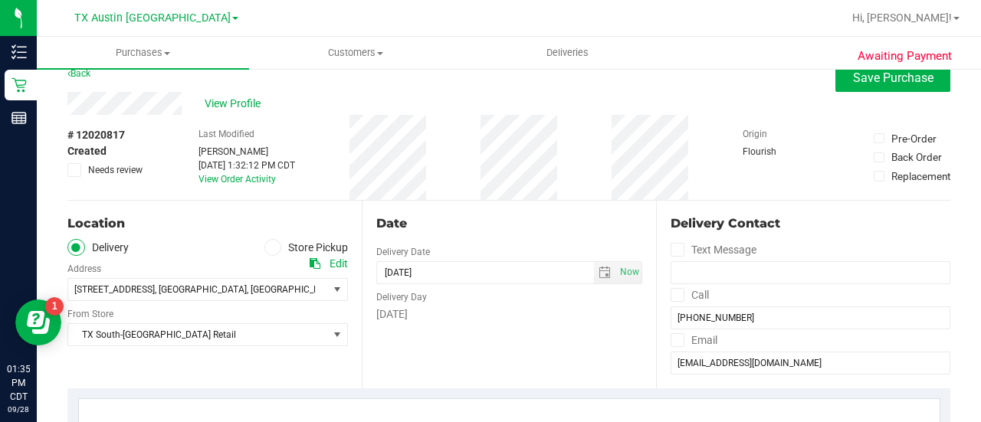
scroll to position [14, 0]
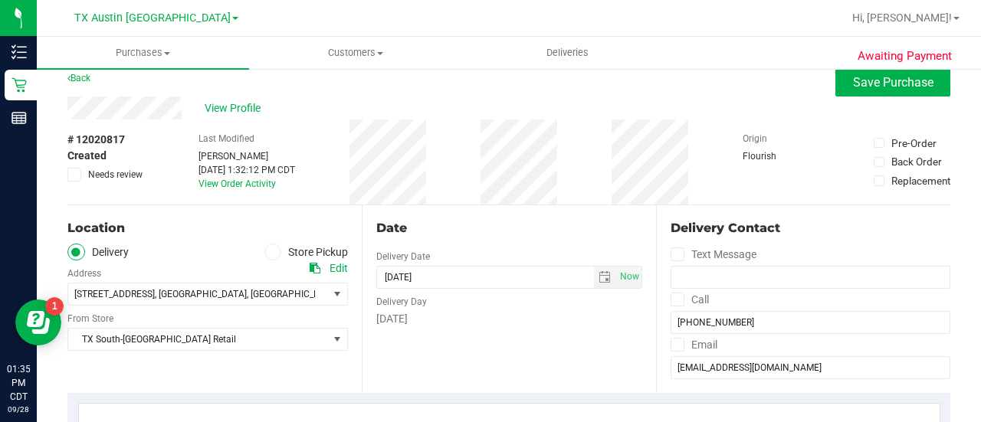
type textarea "SOUTH PU 9/29 CCLM9/28"
click at [483, 360] on div "Date Delivery Date 09/29/2025 Now 09/29/2025 08:00 AM Now Delivery Day Monday" at bounding box center [509, 299] width 294 height 188
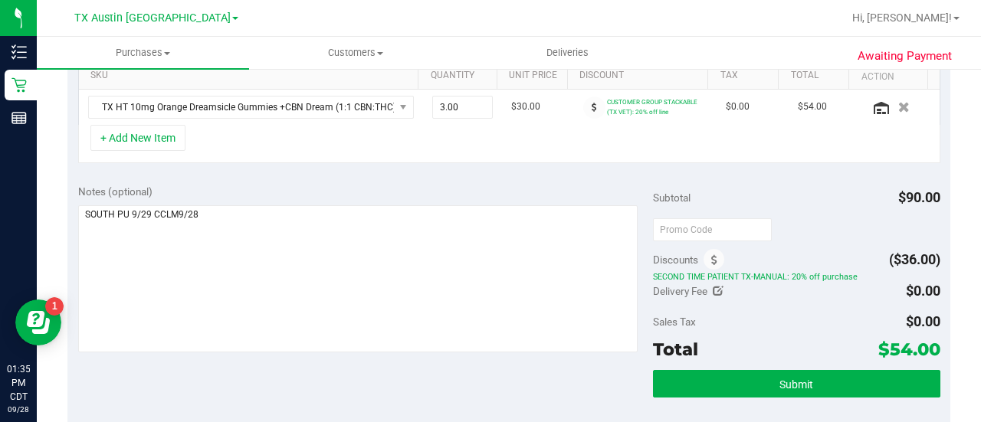
scroll to position [418, 0]
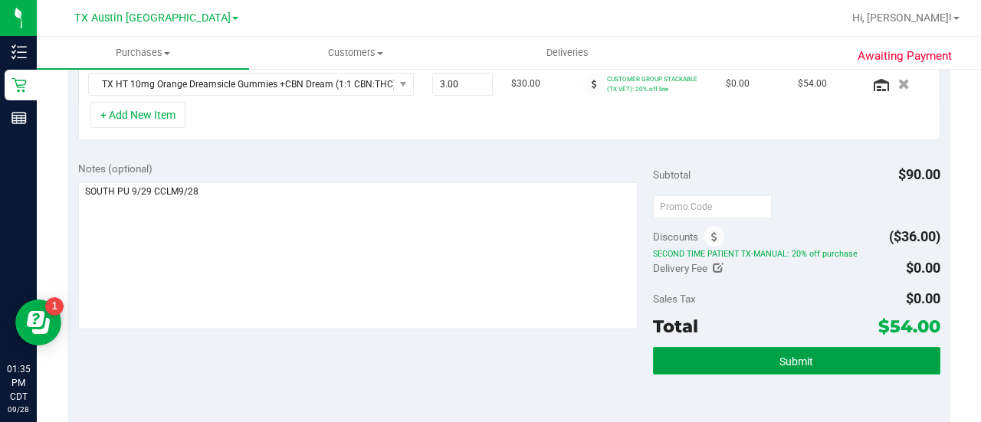
click at [801, 350] on button "Submit" at bounding box center [796, 361] width 287 height 28
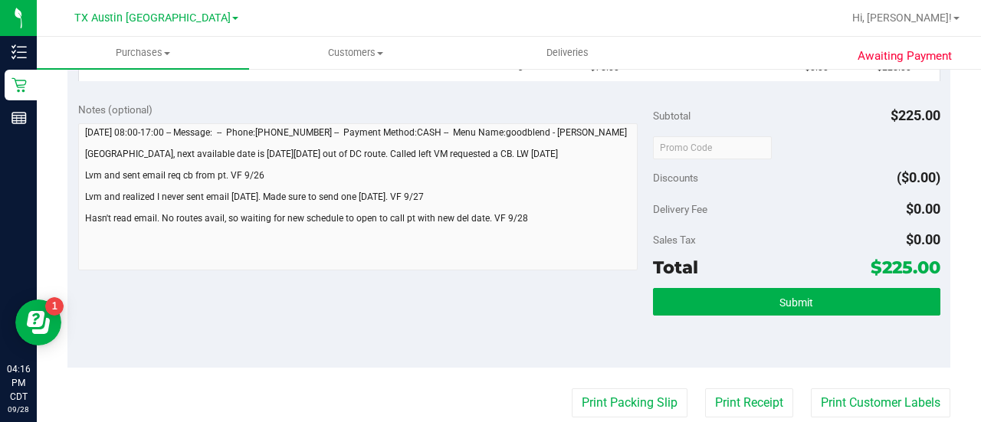
scroll to position [447, 0]
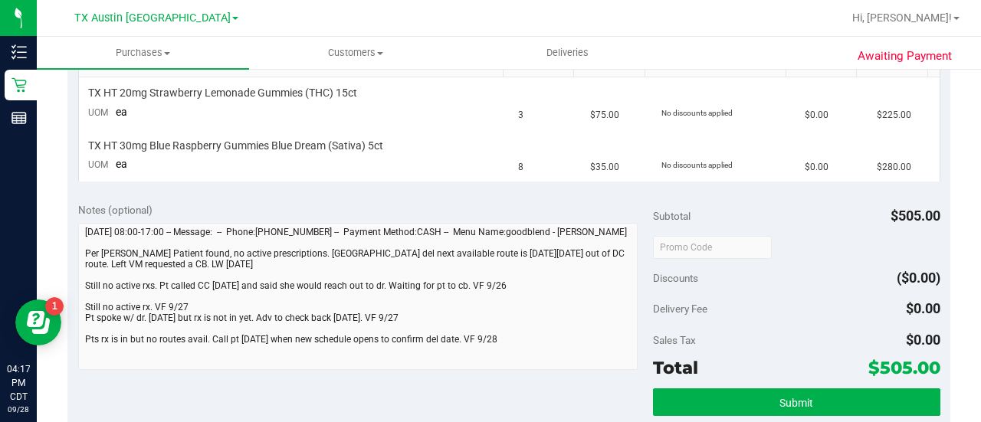
scroll to position [376, 0]
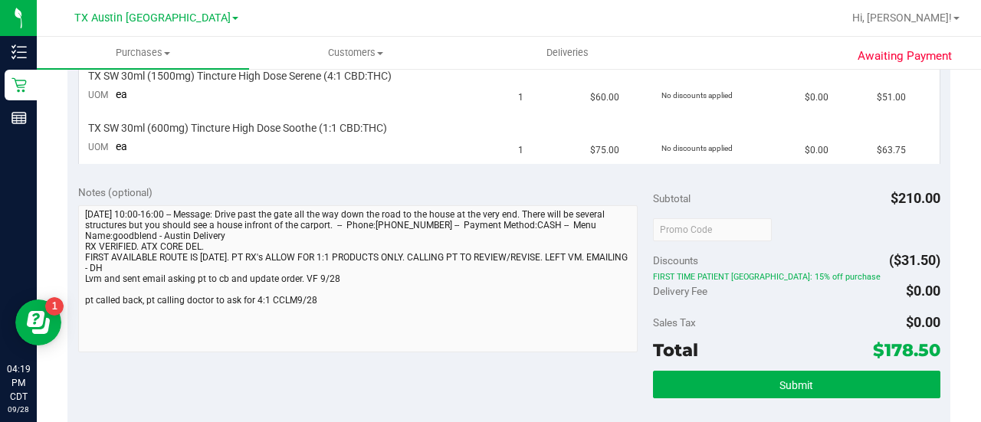
scroll to position [506, 0]
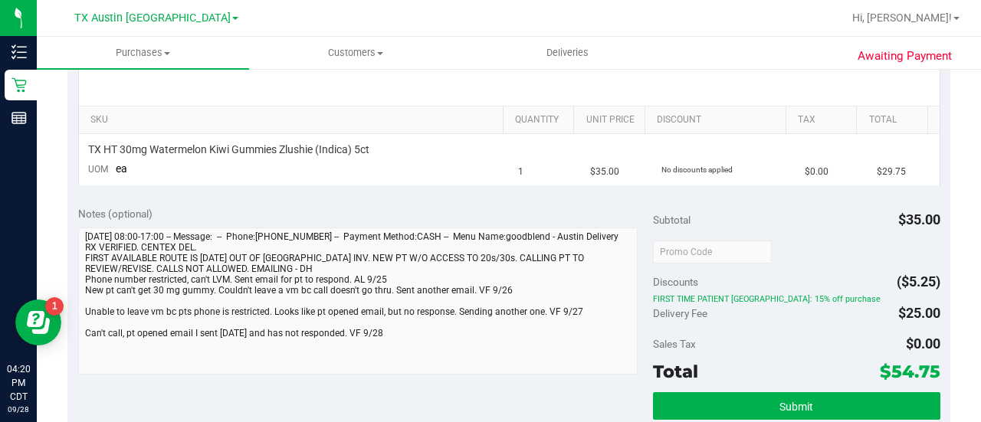
scroll to position [370, 0]
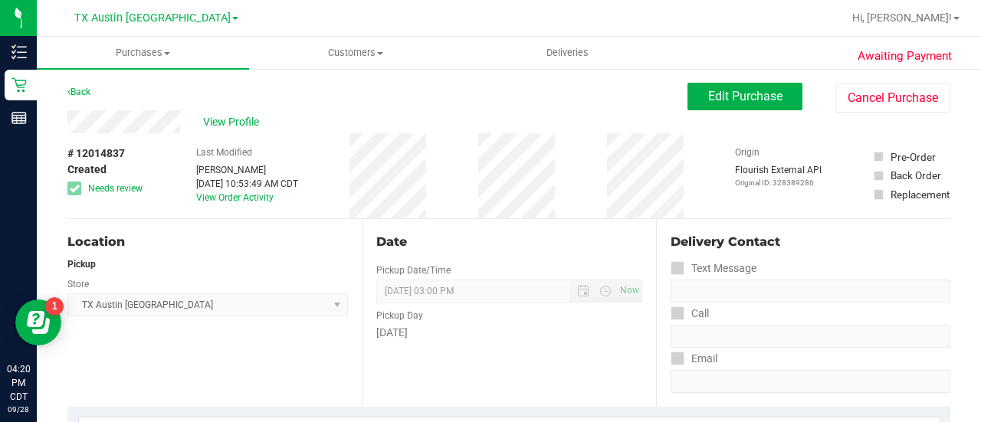
drag, startPoint x: 199, startPoint y: 91, endPoint x: 165, endPoint y: 137, distance: 57.0
click at [165, 137] on div "# 12014837 Created Needs review Last Modified [PERSON_NAME] [DATE] 10:53:49 AM …" at bounding box center [508, 175] width 882 height 85
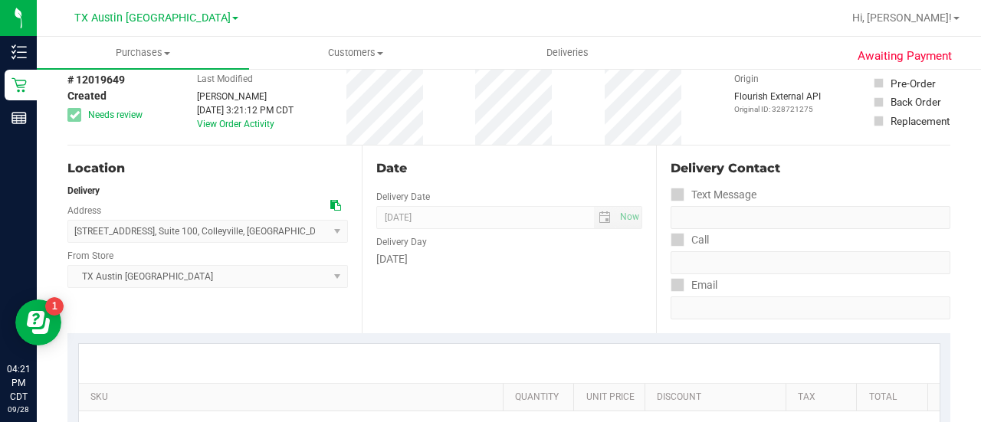
scroll to position [45, 0]
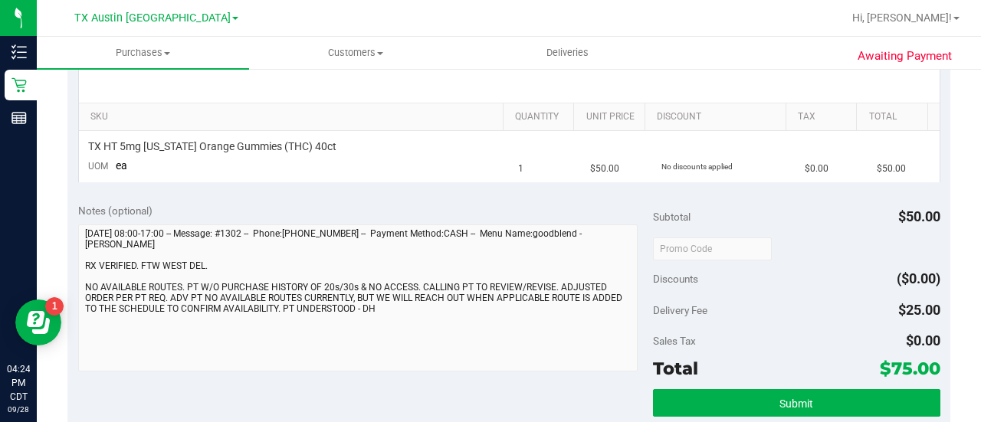
scroll to position [354, 0]
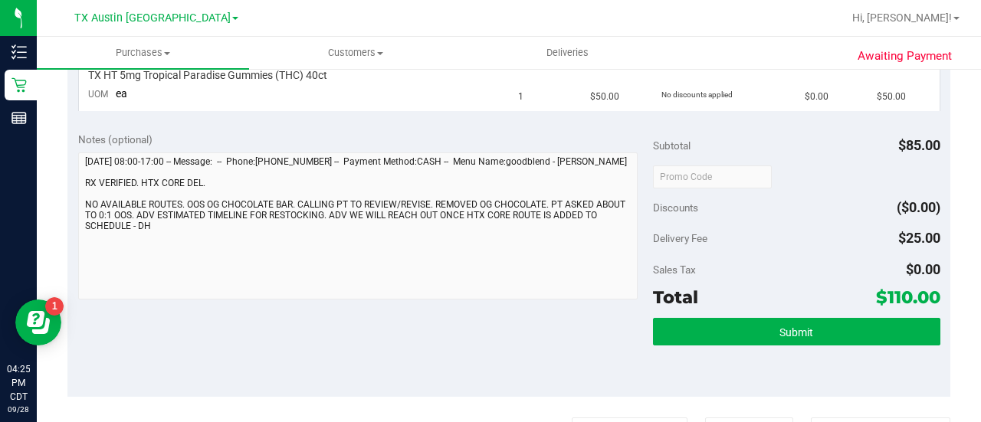
scroll to position [478, 0]
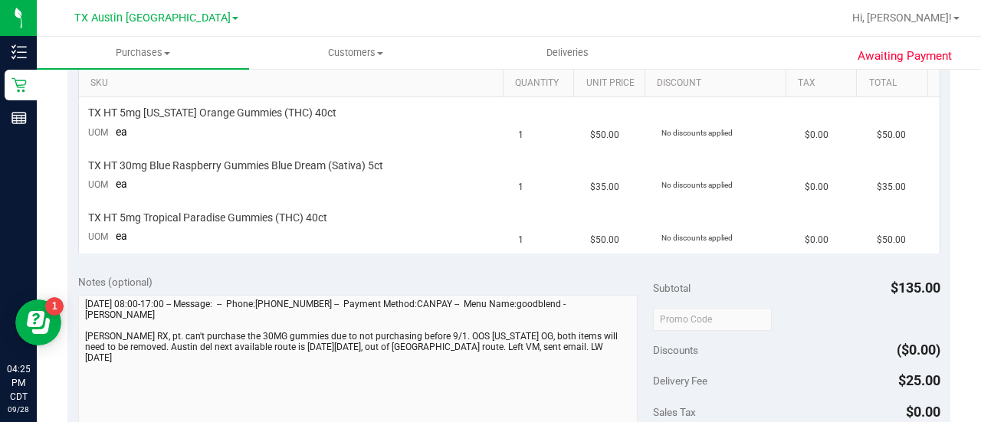
scroll to position [409, 0]
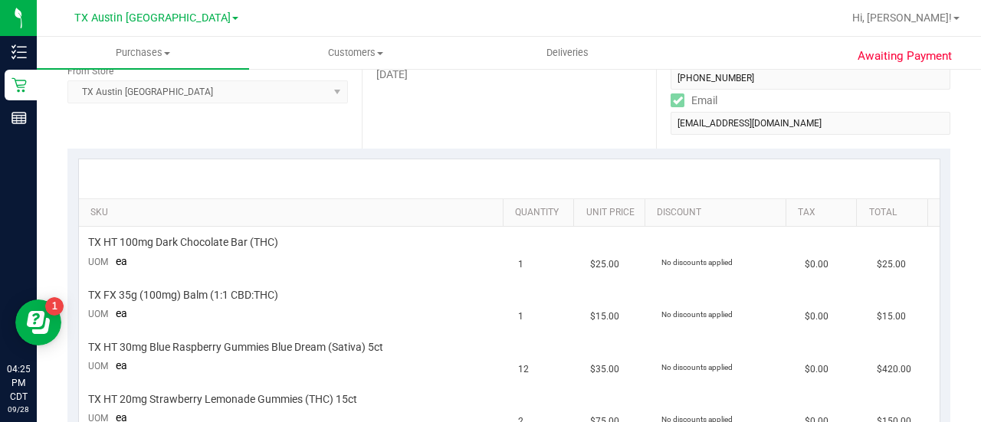
scroll to position [512, 0]
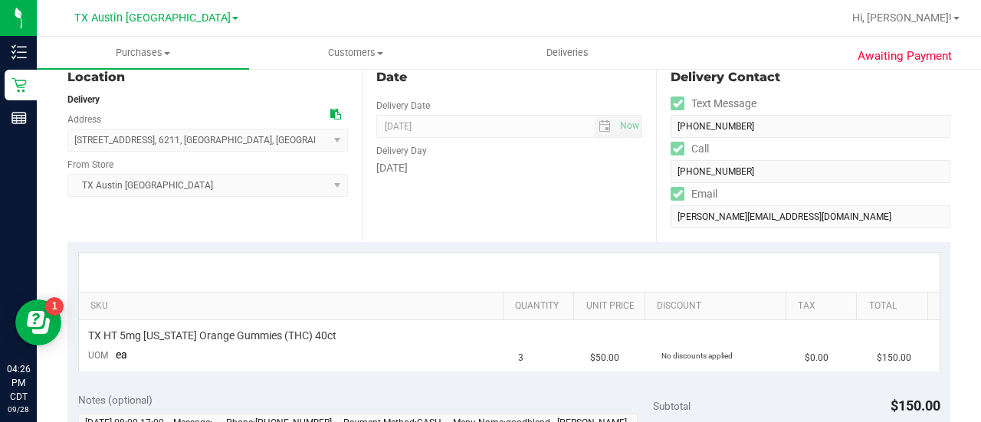
scroll to position [101, 0]
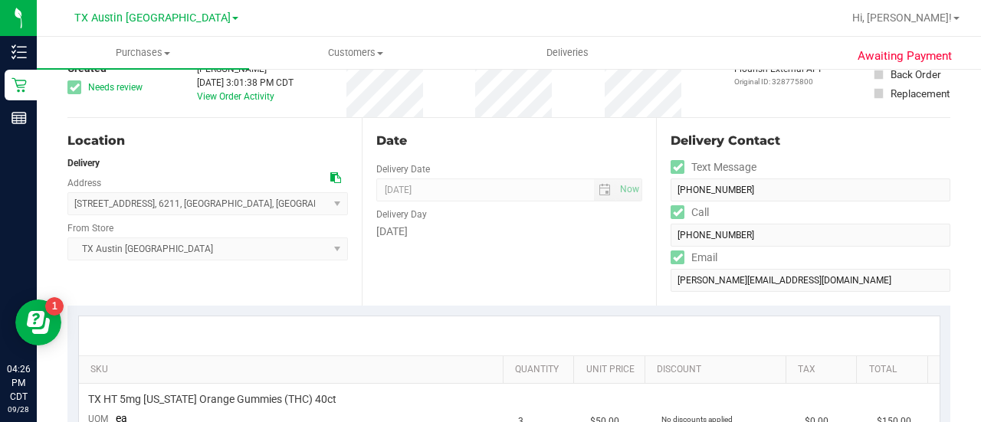
click at [330, 178] on icon at bounding box center [335, 177] width 11 height 11
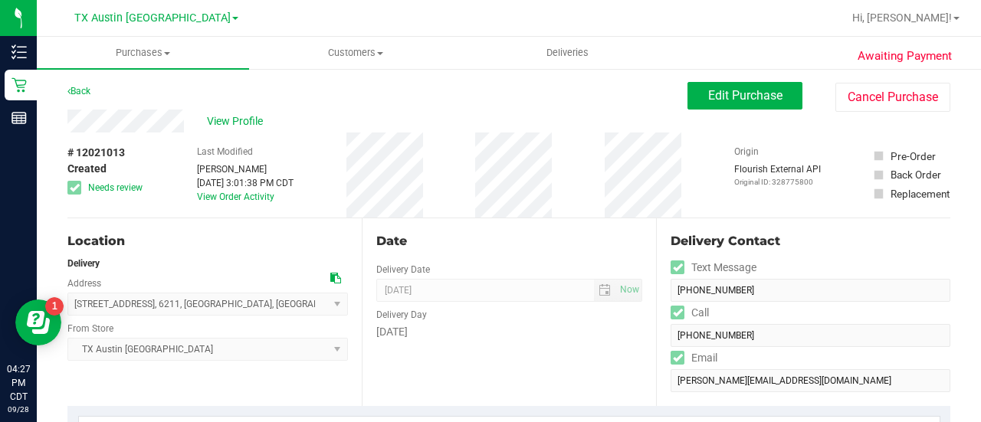
scroll to position [0, 0]
click at [194, 226] on div "Location Delivery Address 3435 Calera Trl , 6211 , Fort Worth , TX 76244 Select…" at bounding box center [214, 313] width 294 height 188
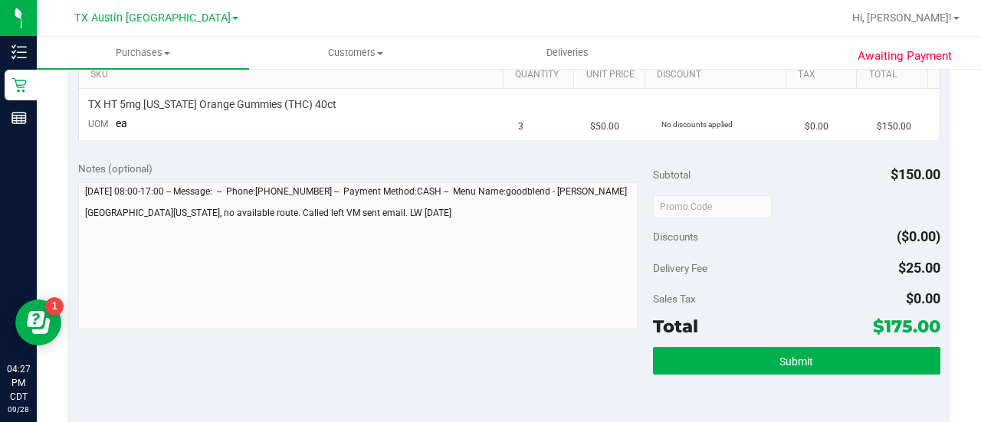
scroll to position [452, 0]
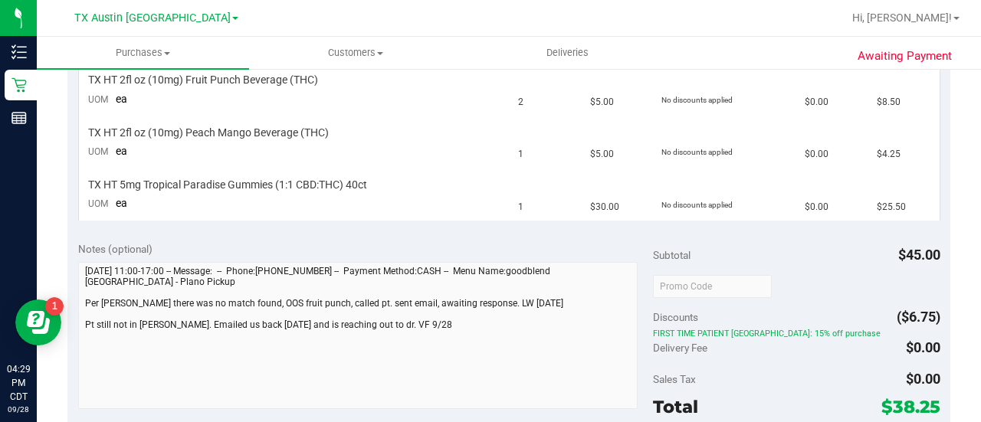
scroll to position [443, 0]
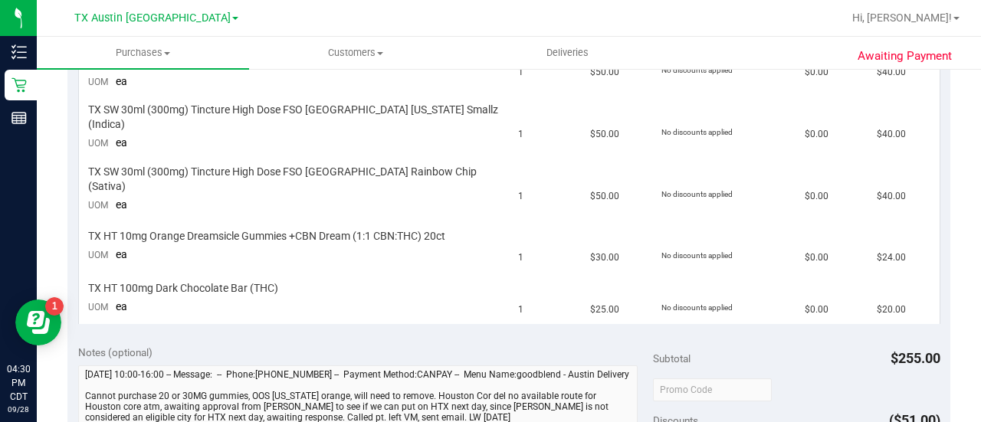
scroll to position [593, 0]
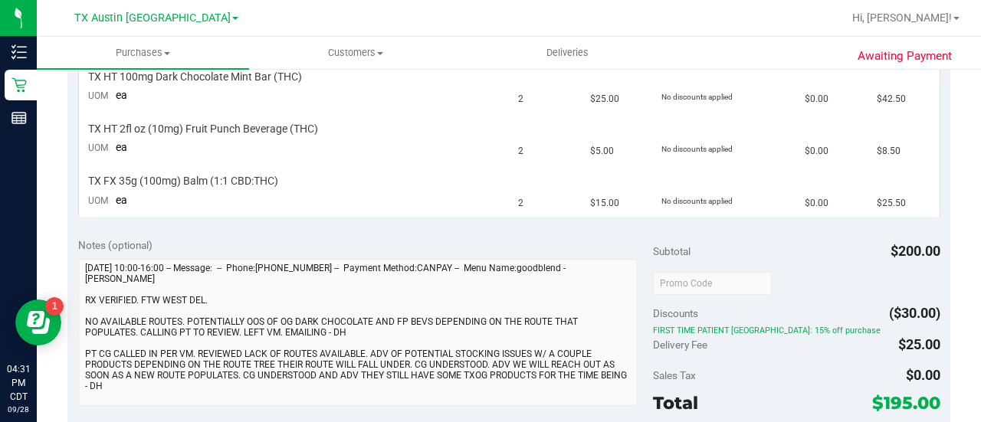
scroll to position [590, 0]
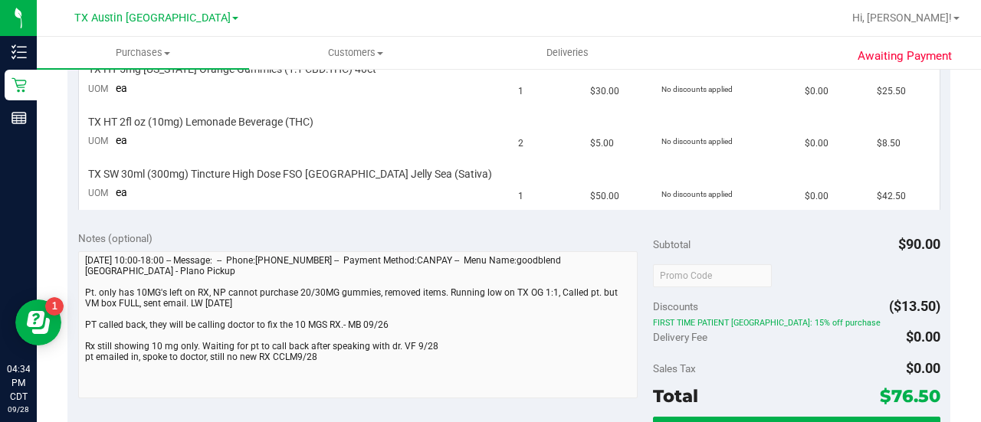
scroll to position [444, 0]
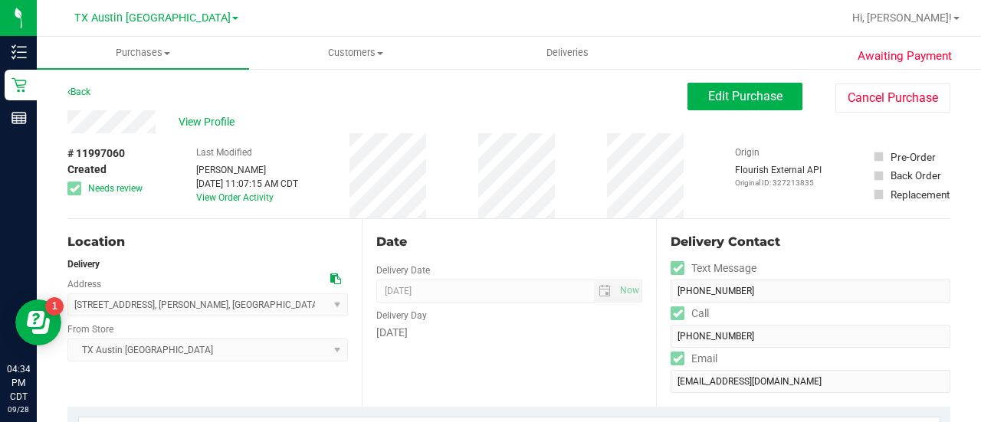
drag, startPoint x: 162, startPoint y: 102, endPoint x: 133, endPoint y: 135, distance: 43.5
click at [133, 135] on div "# 11997060 Created Needs review" at bounding box center [105, 175] width 77 height 85
click at [133, 134] on div "# 11997060 Created Needs review" at bounding box center [105, 175] width 77 height 85
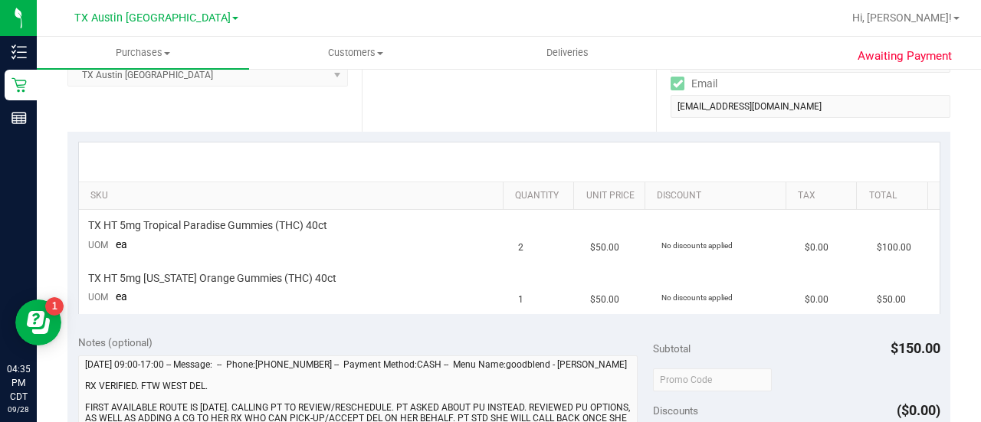
scroll to position [377, 0]
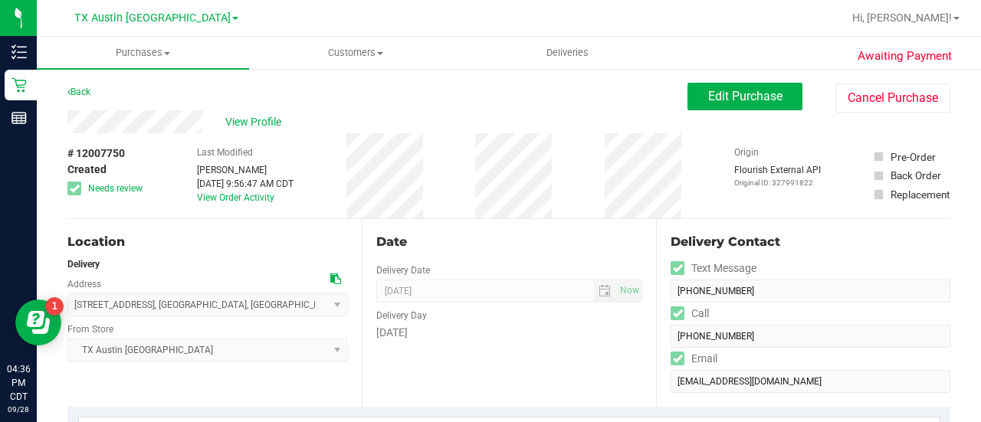
scroll to position [309, 0]
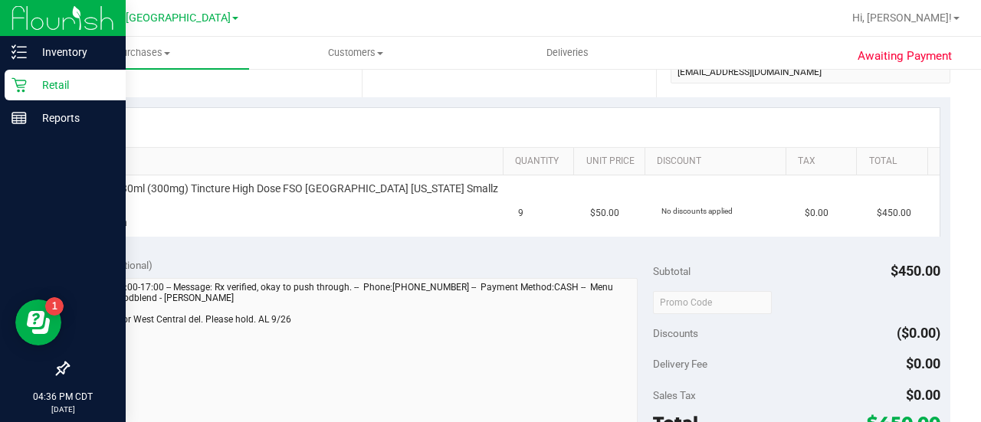
click at [17, 76] on div "Retail" at bounding box center [65, 85] width 121 height 31
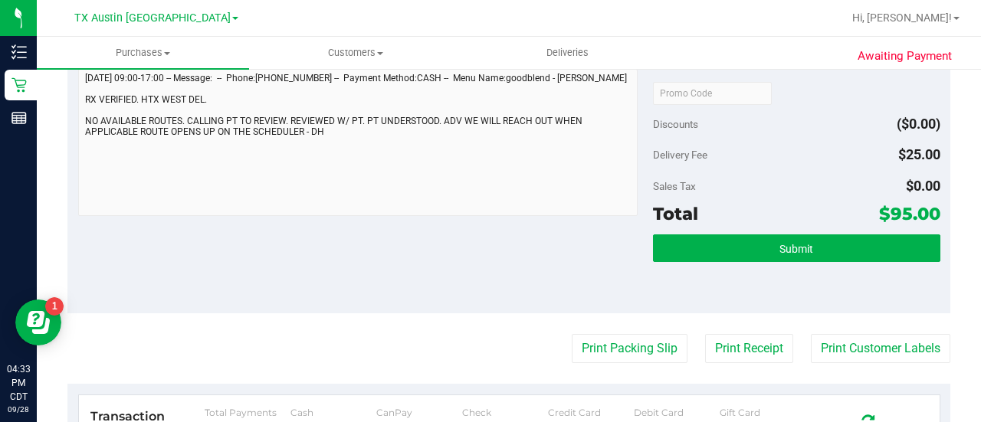
scroll to position [548, 0]
